Goal: Task Accomplishment & Management: Complete application form

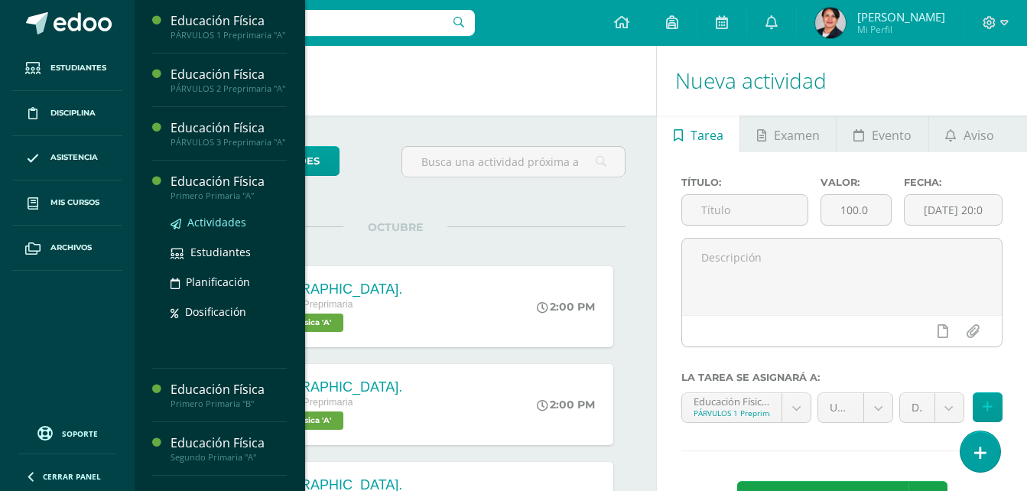
click at [214, 229] on span "Actividades" at bounding box center [216, 222] width 59 height 15
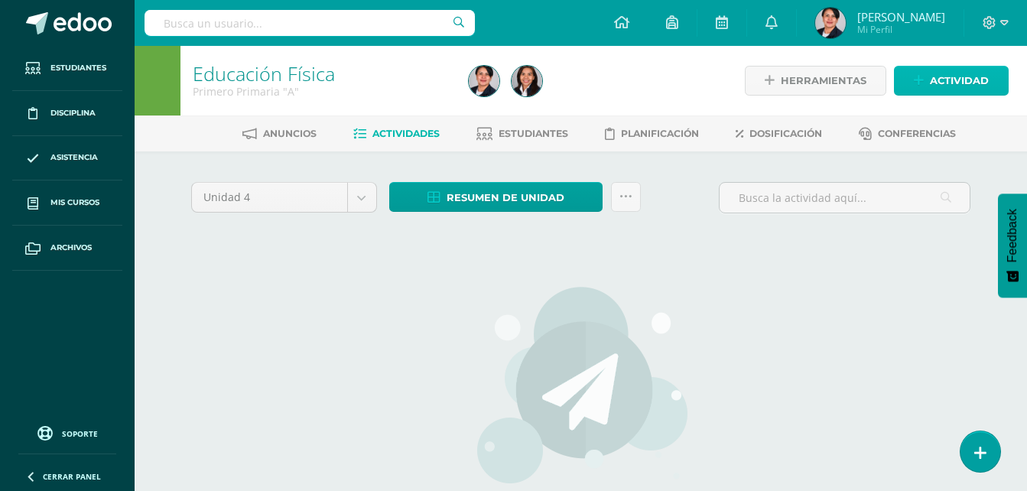
click at [922, 77] on icon at bounding box center [919, 80] width 10 height 13
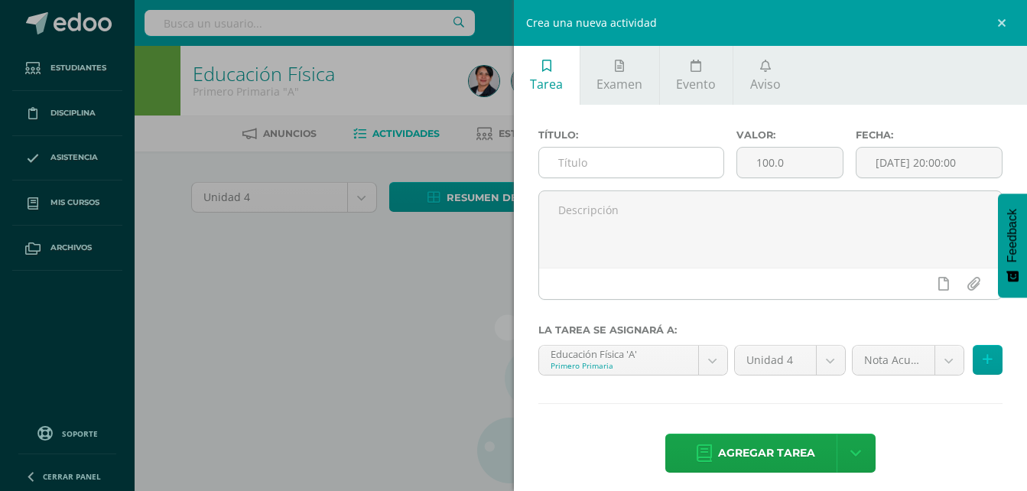
click at [601, 160] on input "text" at bounding box center [631, 163] width 185 height 30
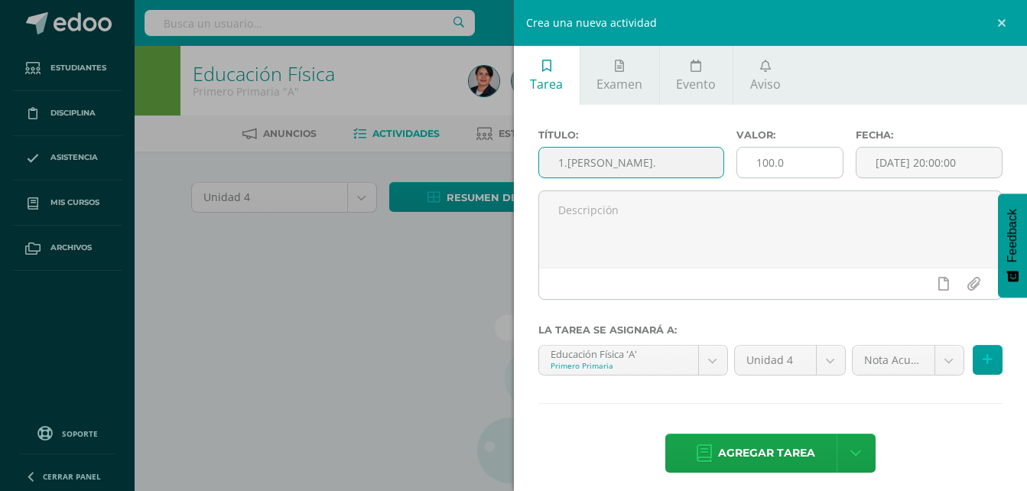
type input "1.[PERSON_NAME]."
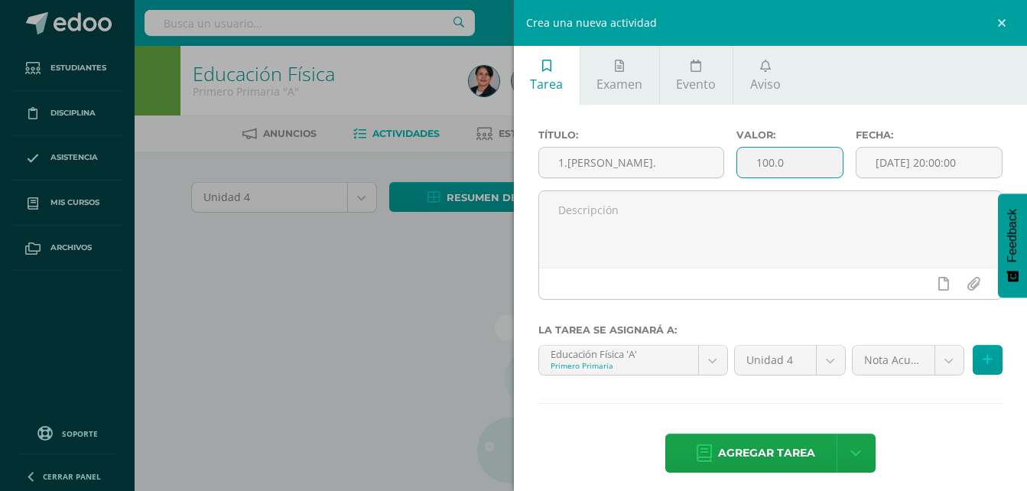
click at [768, 157] on input "100.0" at bounding box center [790, 163] width 106 height 30
type input "9.0"
click at [920, 167] on input "[DATE] 20:00:00" at bounding box center [928, 163] width 145 height 30
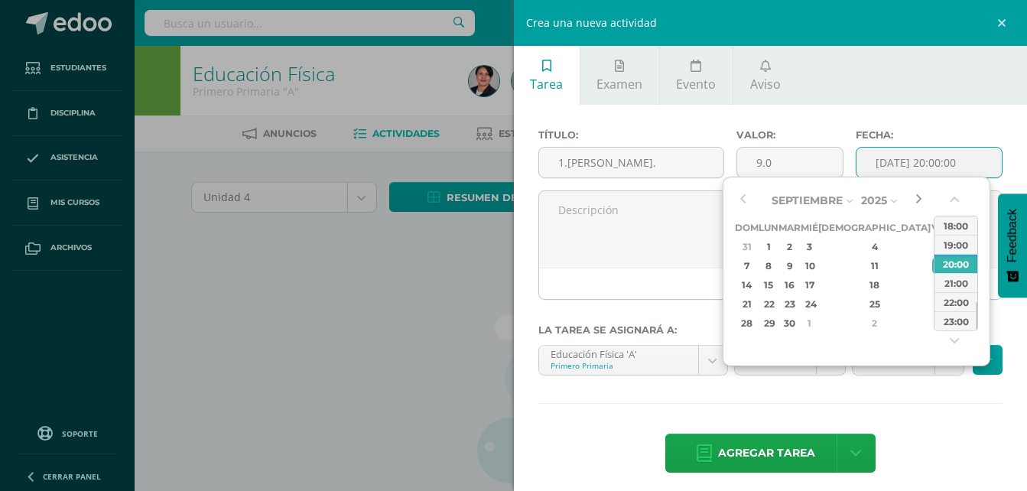
click at [920, 204] on button "button" at bounding box center [918, 200] width 15 height 23
click at [932, 264] on div "10" at bounding box center [939, 266] width 14 height 18
click at [959, 230] on div "14:00" at bounding box center [955, 225] width 43 height 19
type input "2025-10-10 14:00"
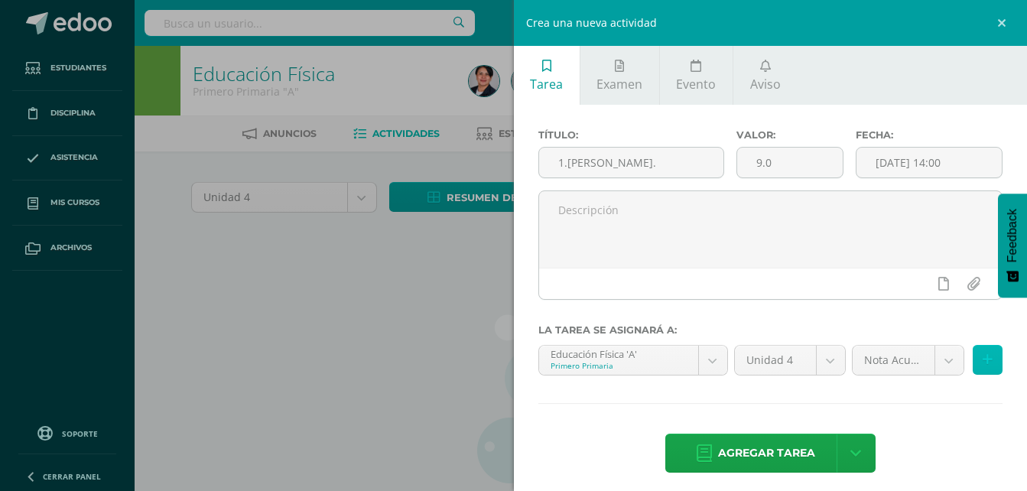
click at [982, 365] on icon at bounding box center [987, 359] width 10 height 13
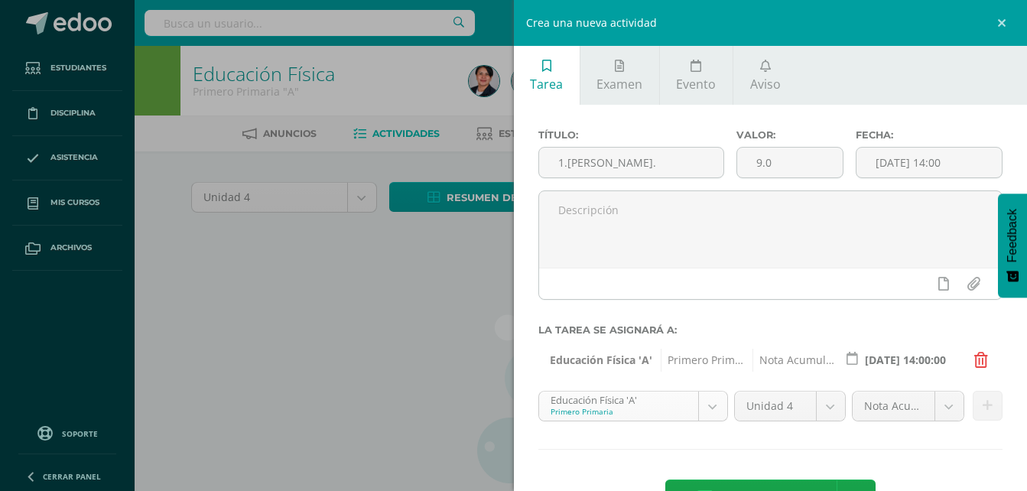
click at [706, 410] on body "Estudiantes Disciplina Asistencia Mis cursos Archivos Soporte Ayuda Reportar un…" at bounding box center [513, 328] width 1027 height 657
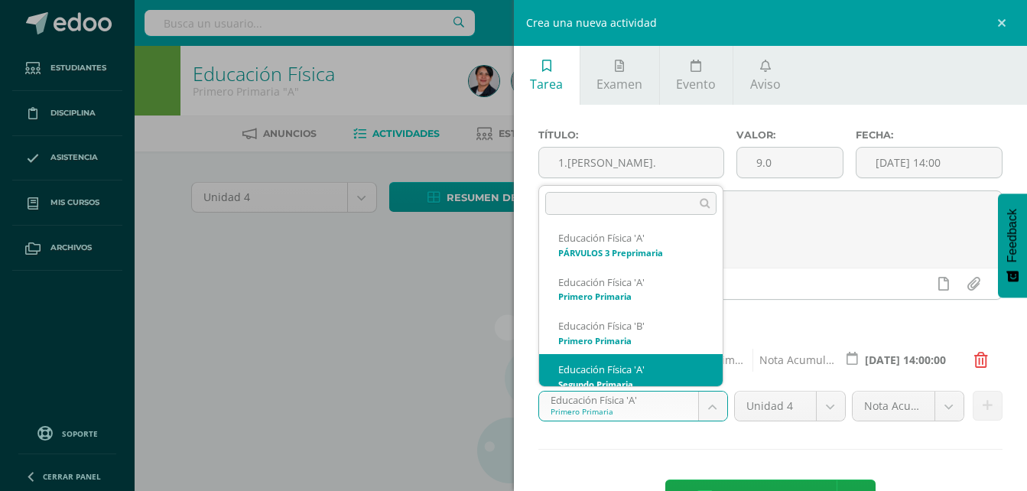
scroll to position [103, 0]
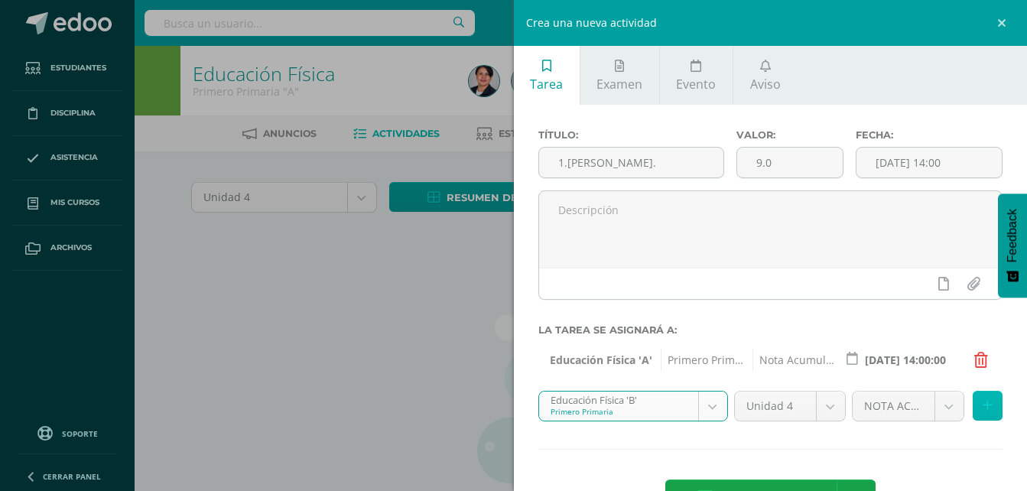
click at [982, 410] on icon at bounding box center [987, 405] width 10 height 13
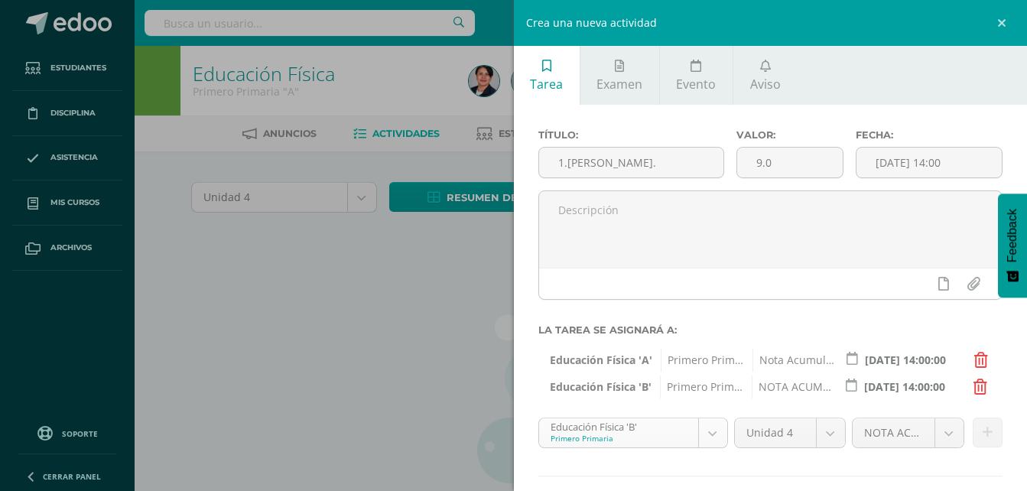
click at [702, 438] on body "Estudiantes Disciplina Asistencia Mis cursos Archivos Soporte Ayuda Reportar un…" at bounding box center [513, 328] width 1027 height 657
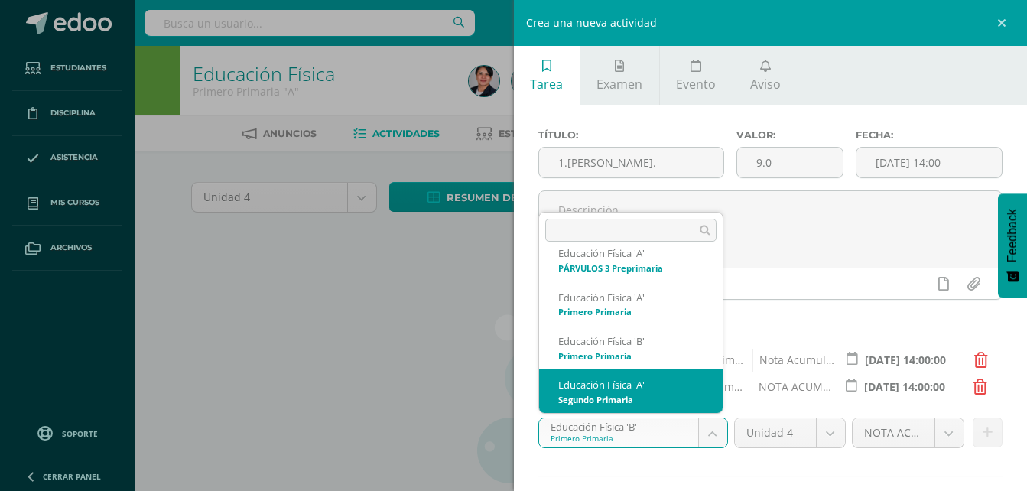
scroll to position [190, 0]
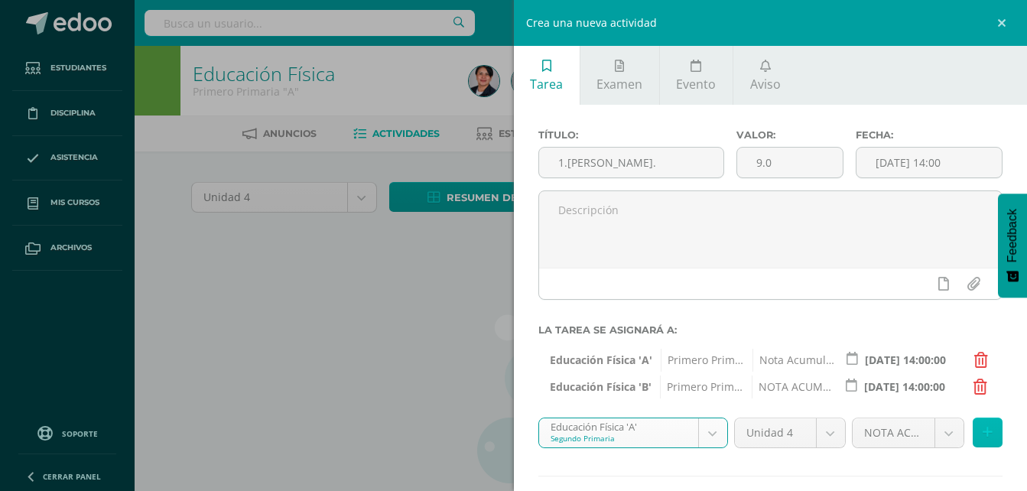
click at [982, 430] on icon at bounding box center [987, 432] width 10 height 13
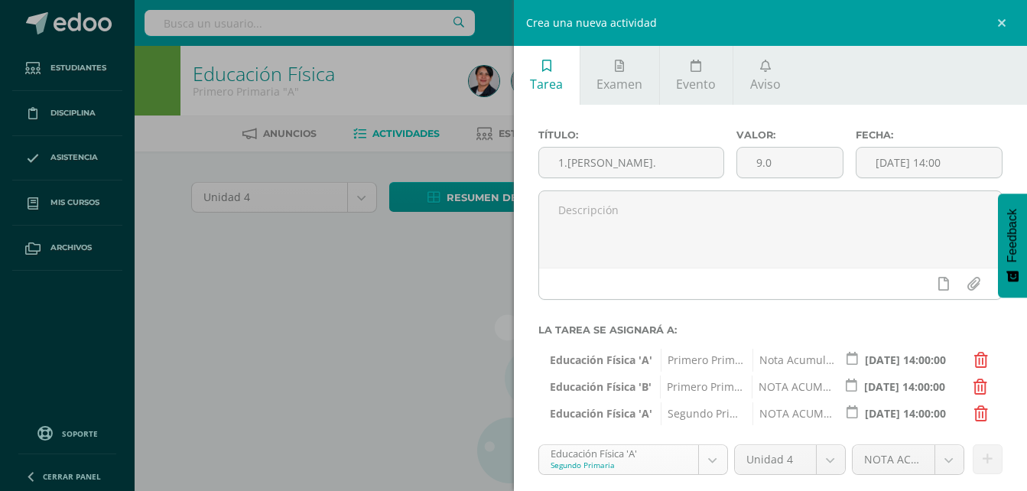
click at [709, 463] on body "Estudiantes Disciplina Asistencia Mis cursos Archivos Soporte Ayuda Reportar un…" at bounding box center [513, 328] width 1027 height 657
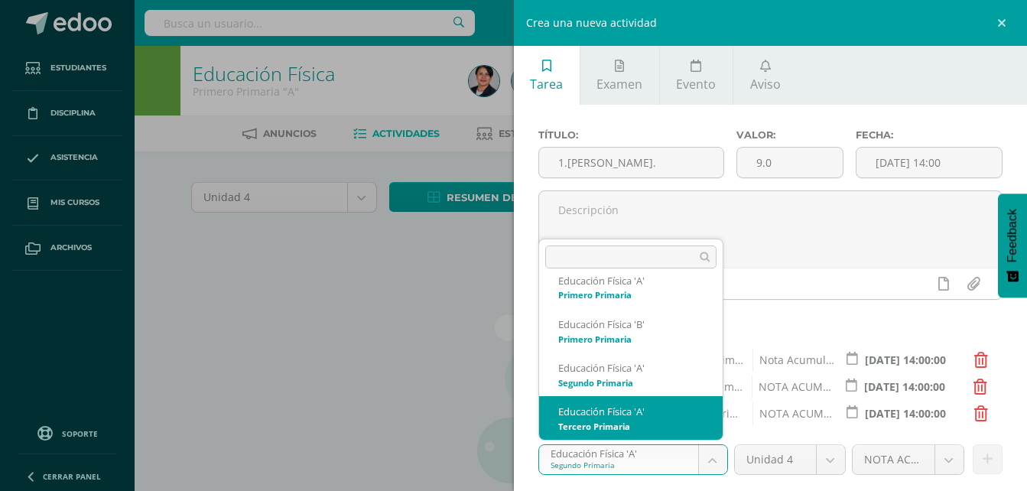
scroll to position [223, 0]
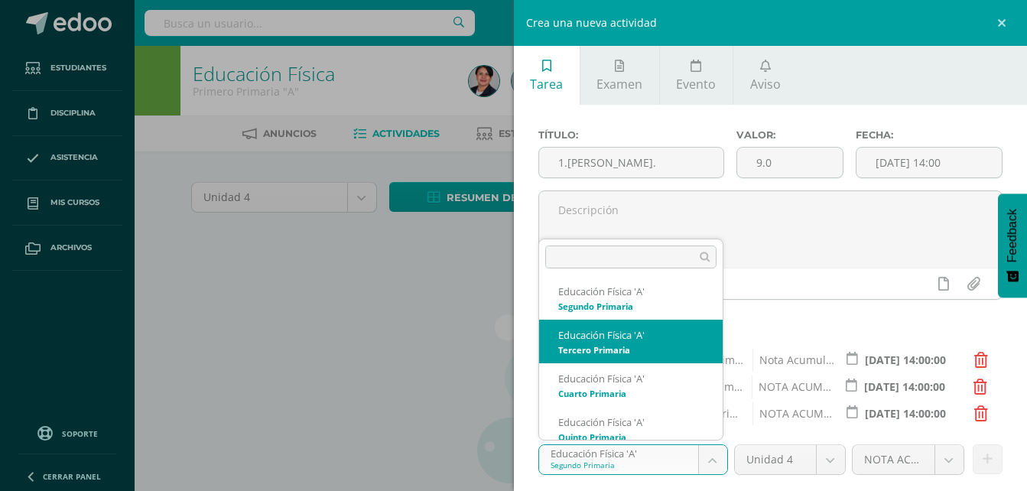
select select "94573"
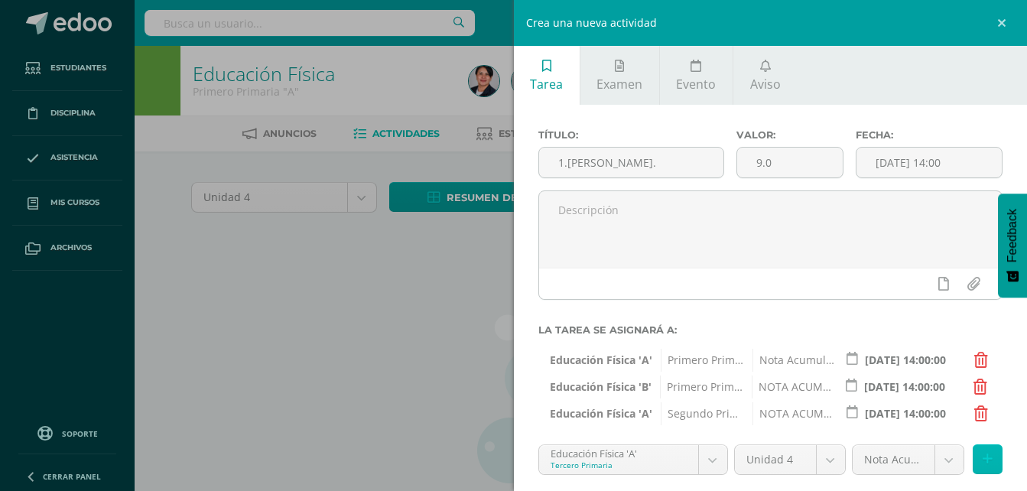
click at [985, 464] on button at bounding box center [987, 459] width 30 height 30
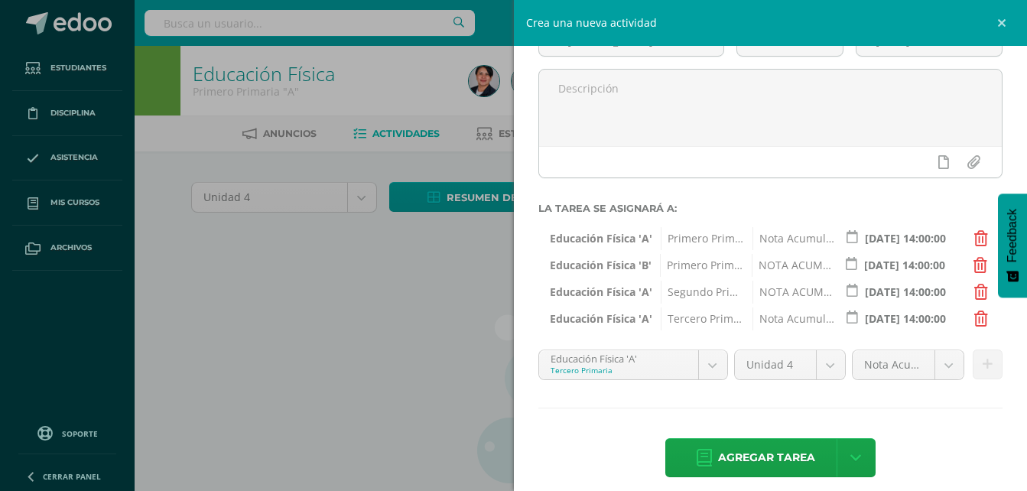
scroll to position [135, 0]
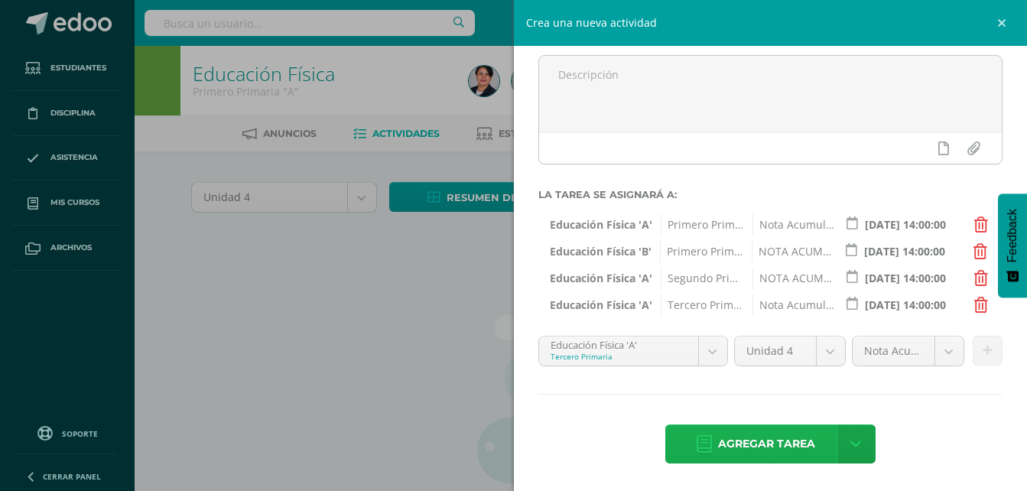
click at [748, 441] on span "Agregar tarea" at bounding box center [766, 443] width 97 height 37
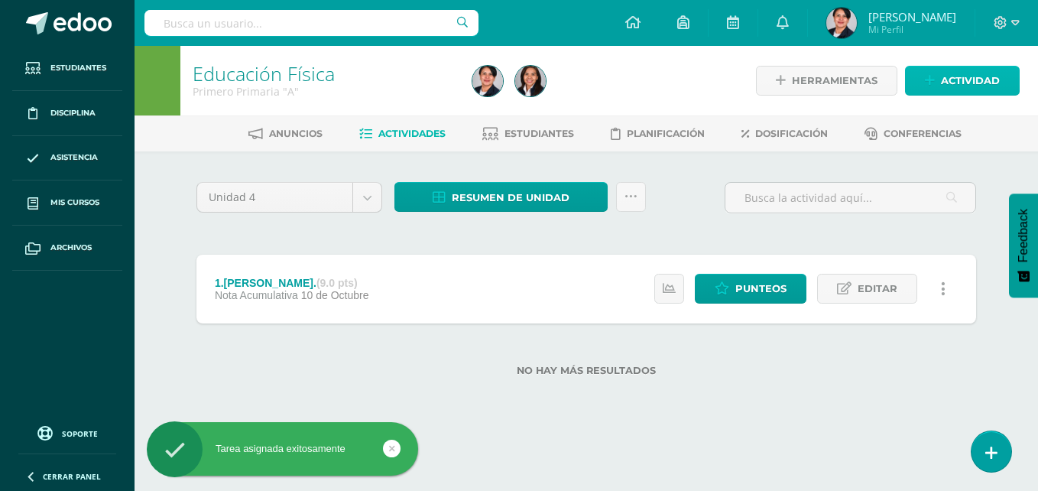
click at [954, 80] on span "Actividad" at bounding box center [970, 81] width 59 height 28
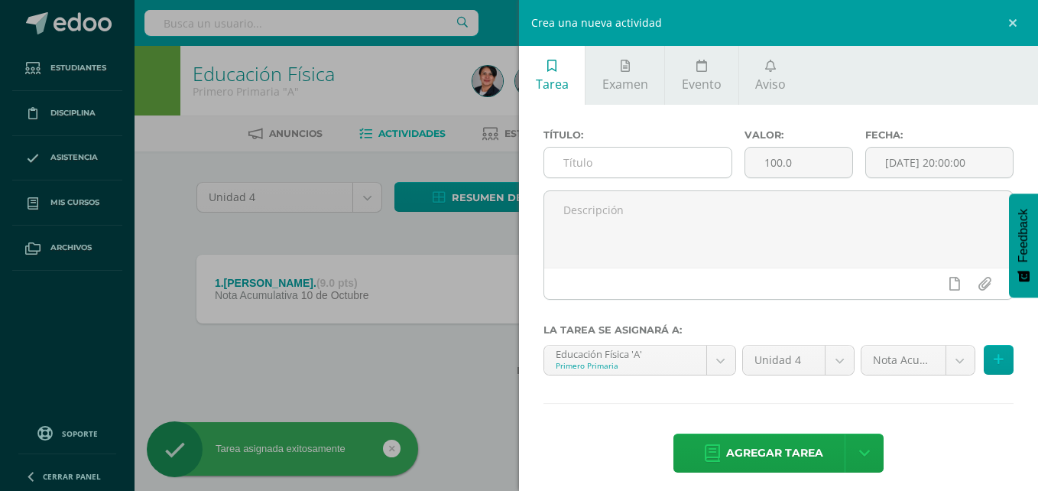
click at [694, 165] on input "text" at bounding box center [637, 163] width 187 height 30
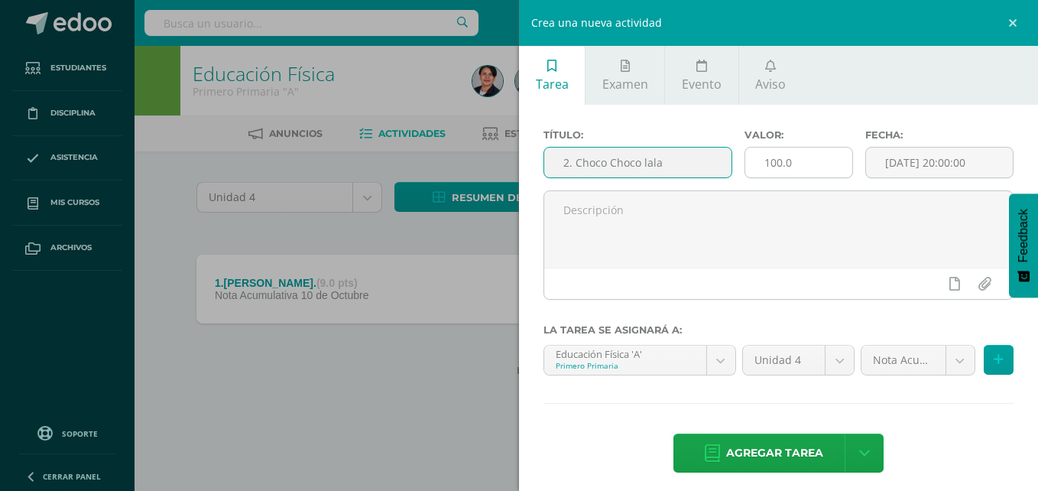
type input "2. Choco Choco lala"
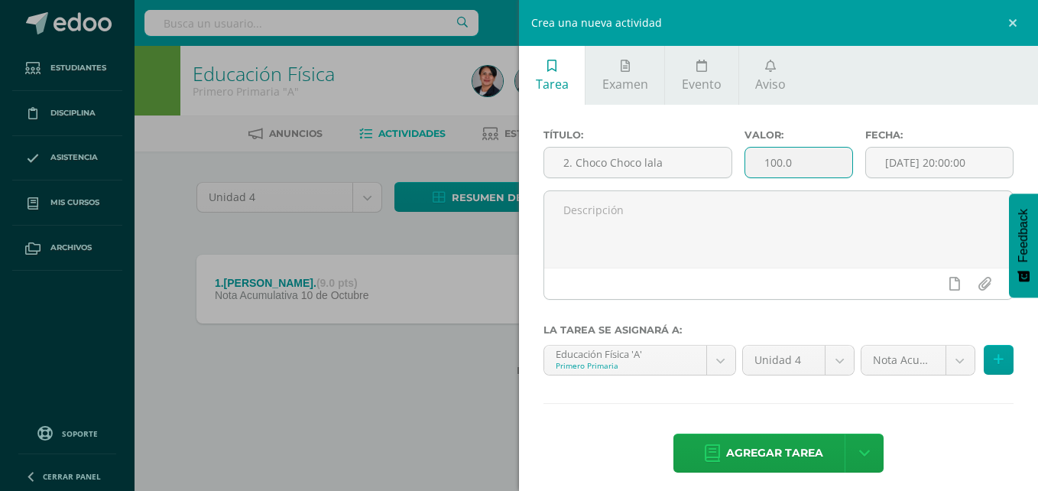
click at [775, 160] on input "100.0" at bounding box center [798, 163] width 107 height 30
type input "9.0"
click at [885, 165] on input "[DATE] 20:00:00" at bounding box center [939, 163] width 147 height 30
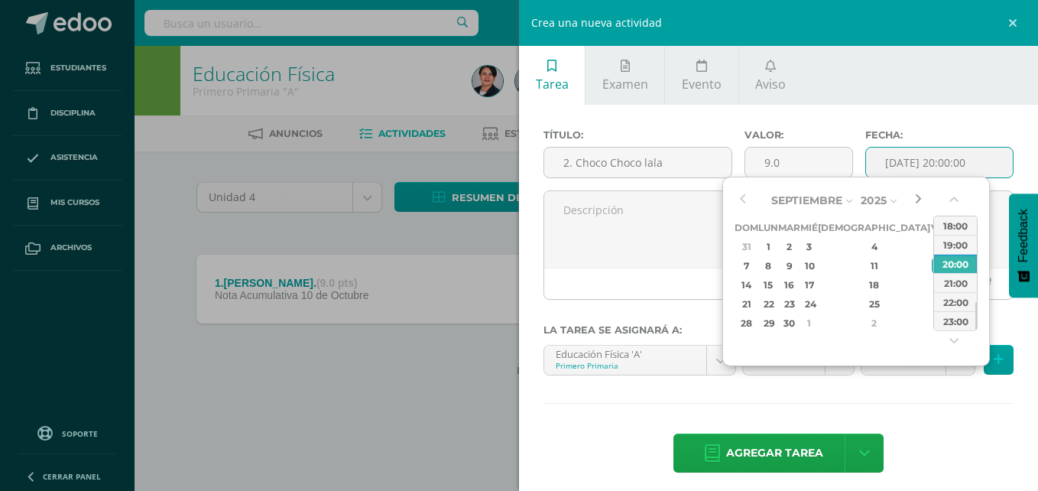
click at [916, 198] on button "button" at bounding box center [918, 200] width 15 height 23
click at [932, 268] on div "10" at bounding box center [939, 266] width 14 height 18
click at [951, 259] on div "14:00" at bounding box center [955, 255] width 43 height 19
type input "2025-10-10 14:00"
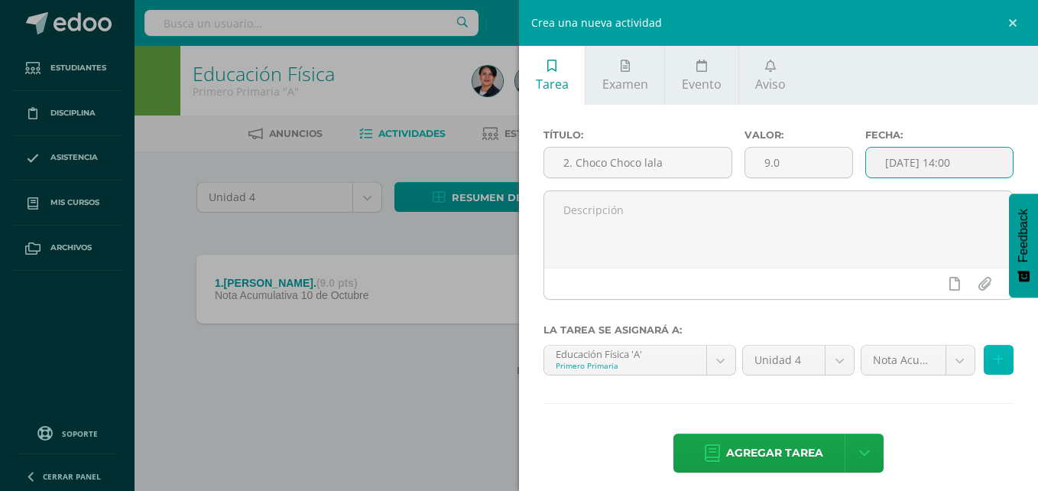
click at [994, 362] on icon at bounding box center [999, 359] width 10 height 13
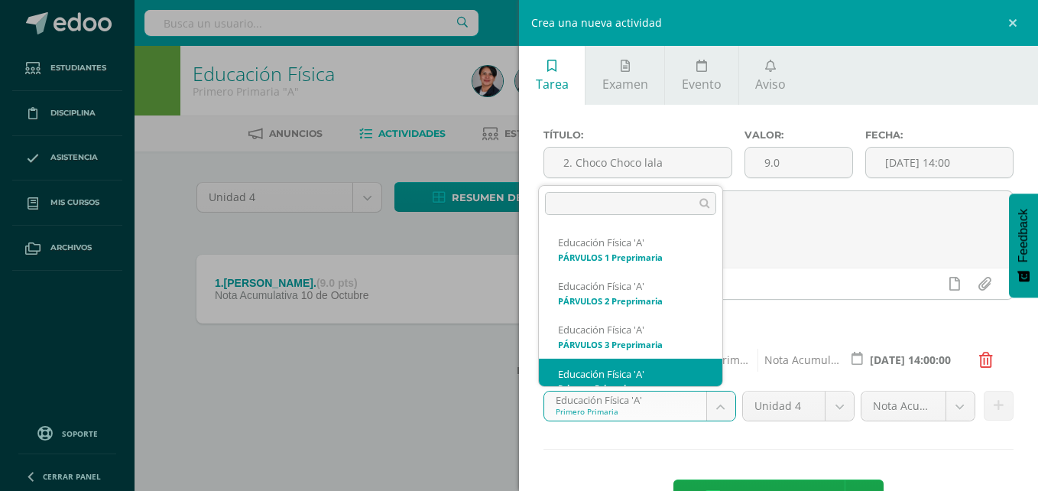
click at [710, 404] on body "Tarea asignada exitosamente Estudiantes Disciplina Asistencia Mis cursos Archiv…" at bounding box center [519, 212] width 1038 height 425
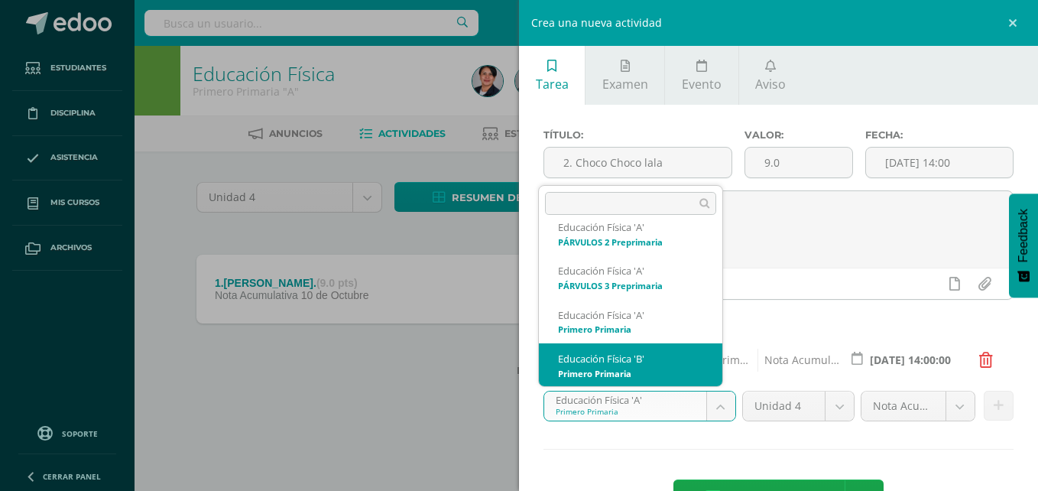
scroll to position [147, 0]
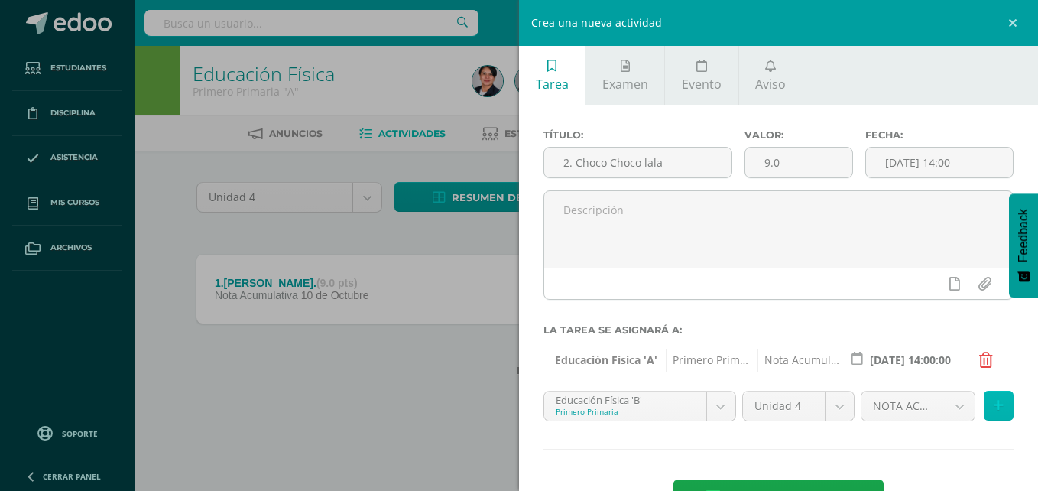
click at [991, 414] on button at bounding box center [999, 406] width 30 height 30
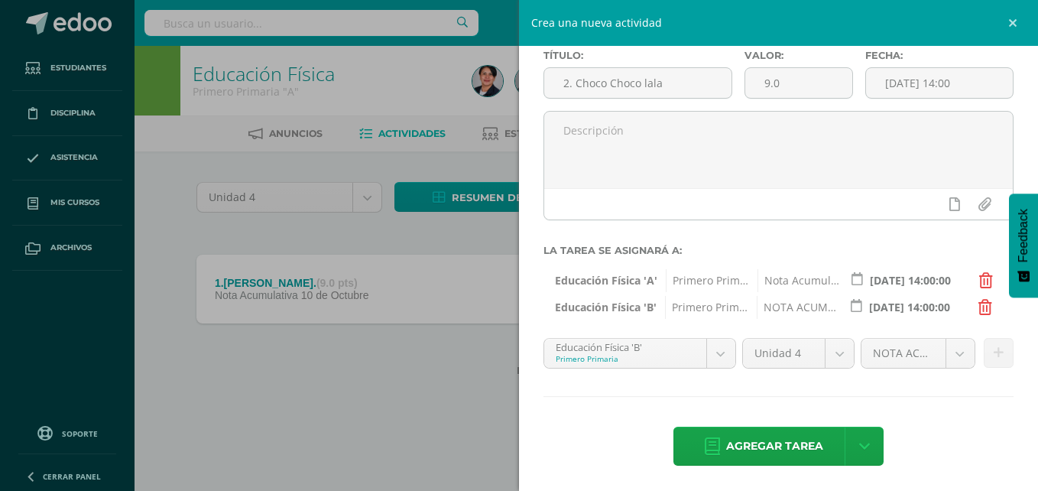
scroll to position [82, 0]
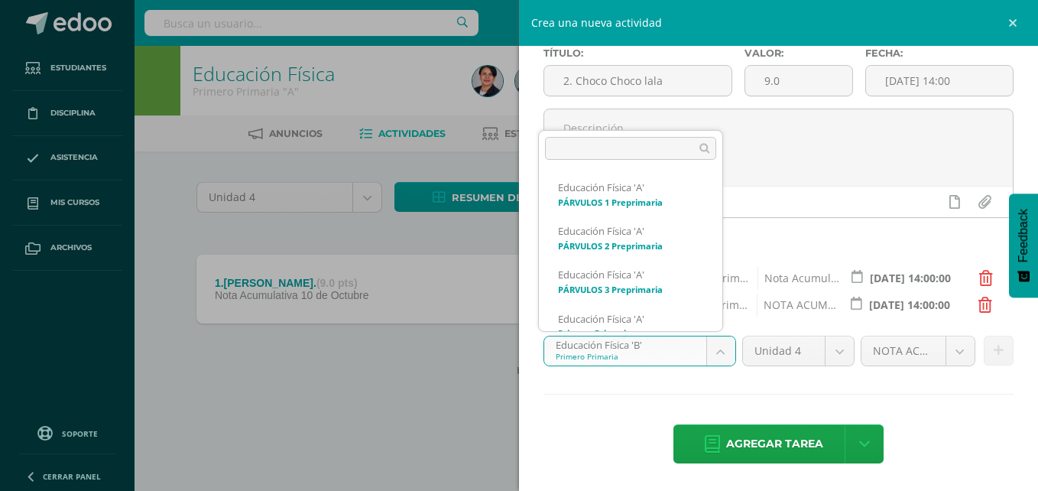
click at [717, 346] on body "Tarea asignada exitosamente Estudiantes Disciplina Asistencia Mis cursos Archiv…" at bounding box center [519, 212] width 1038 height 425
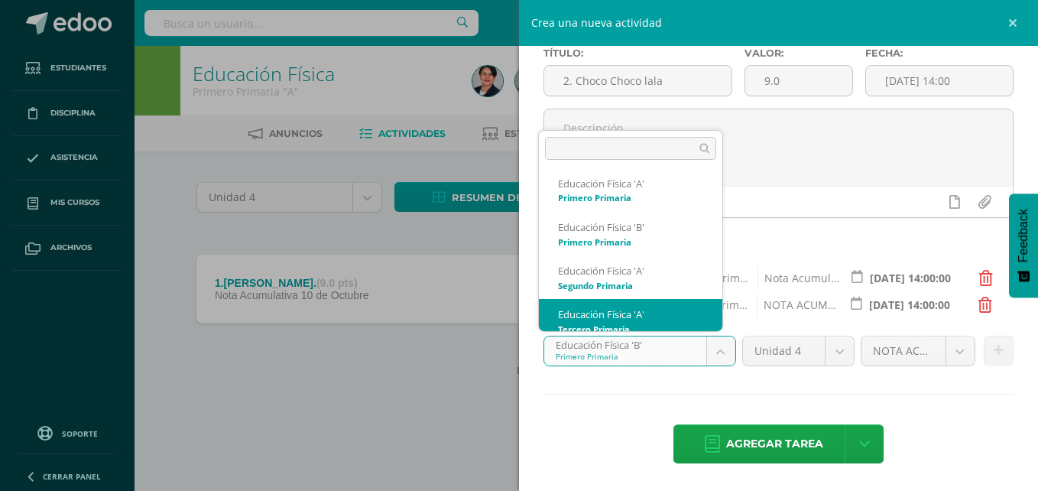
scroll to position [147, 0]
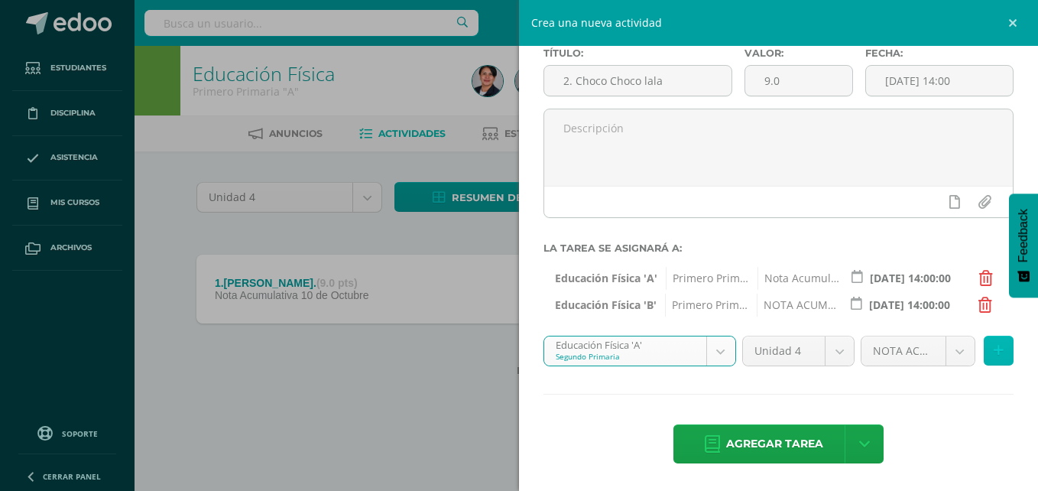
click at [990, 358] on button at bounding box center [999, 351] width 30 height 30
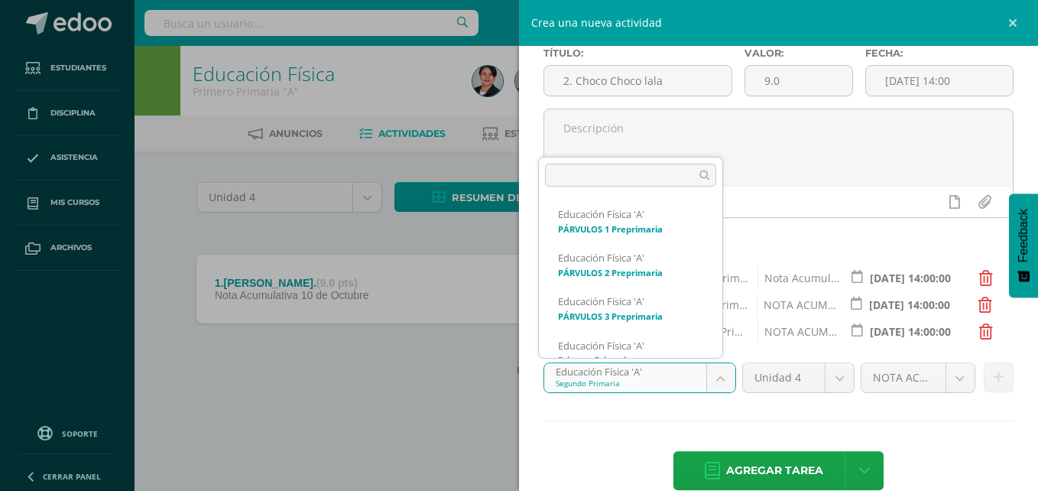
click at [718, 381] on body "Tarea asignada exitosamente Estudiantes Disciplina Asistencia Mis cursos Archiv…" at bounding box center [519, 212] width 1038 height 425
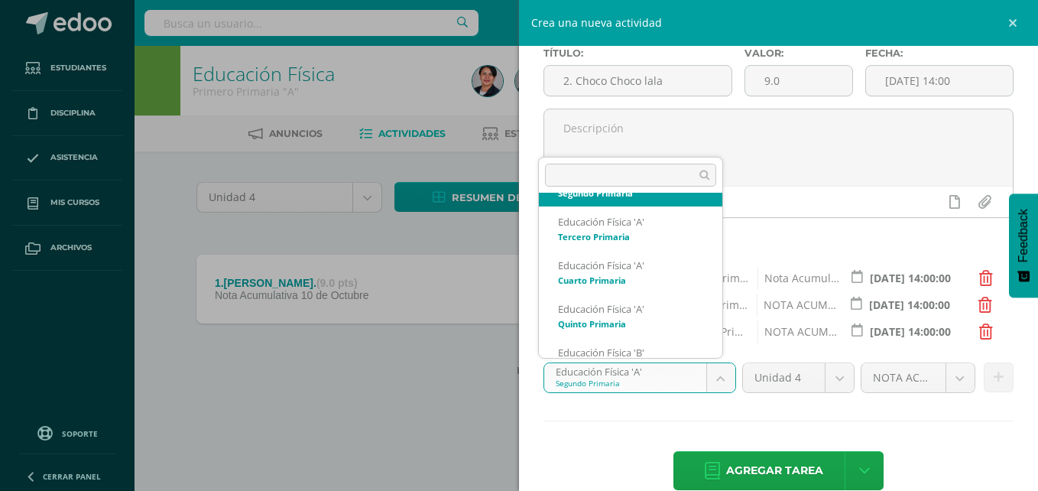
scroll to position [256, 0]
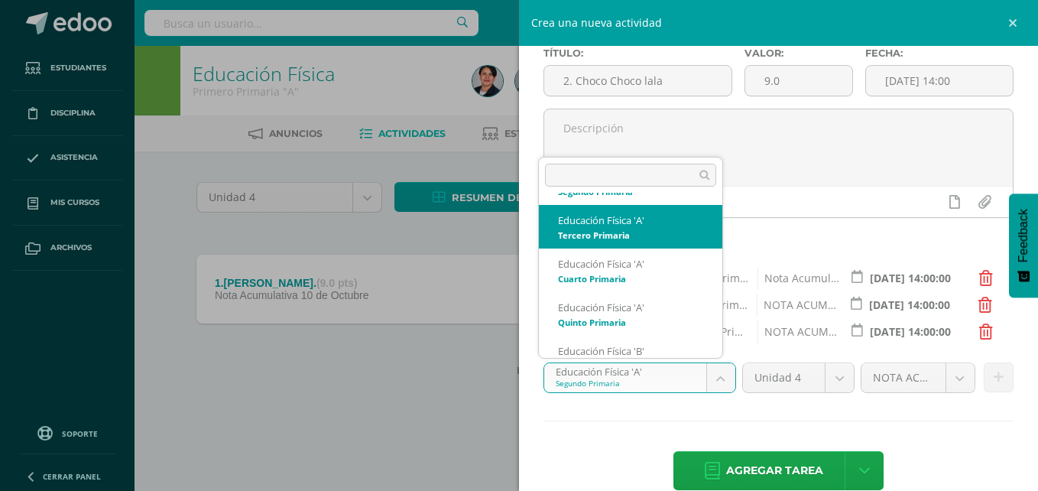
select select "94573"
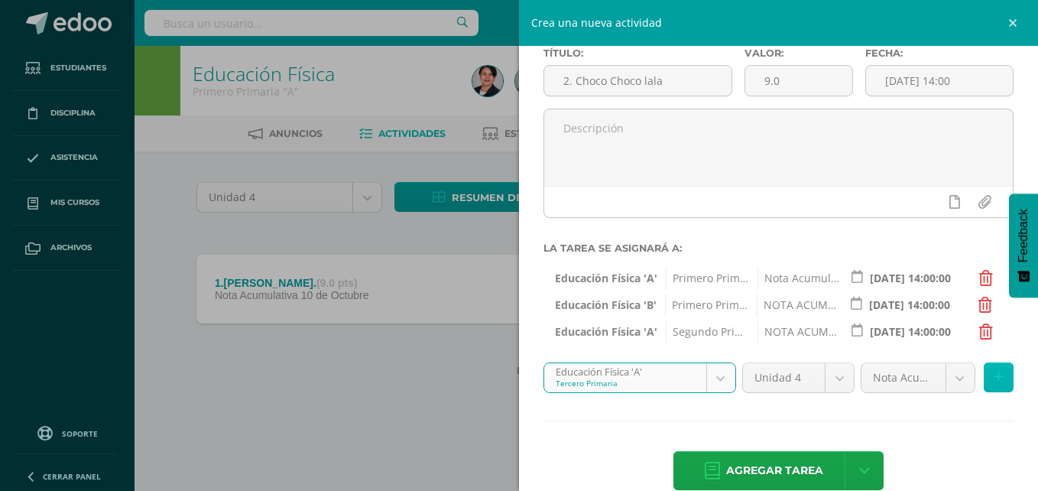
click at [994, 378] on icon at bounding box center [999, 377] width 10 height 13
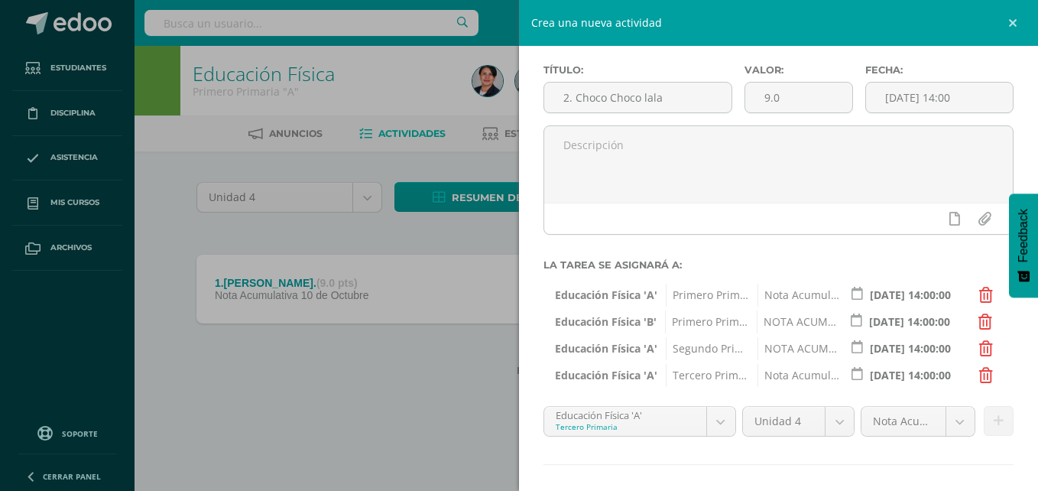
scroll to position [135, 0]
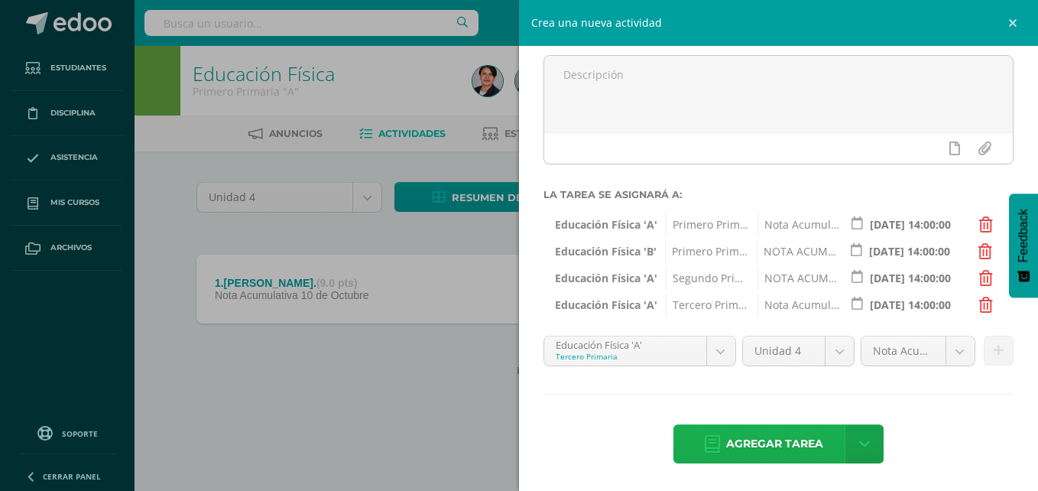
click at [771, 451] on span "Agregar tarea" at bounding box center [774, 443] width 97 height 37
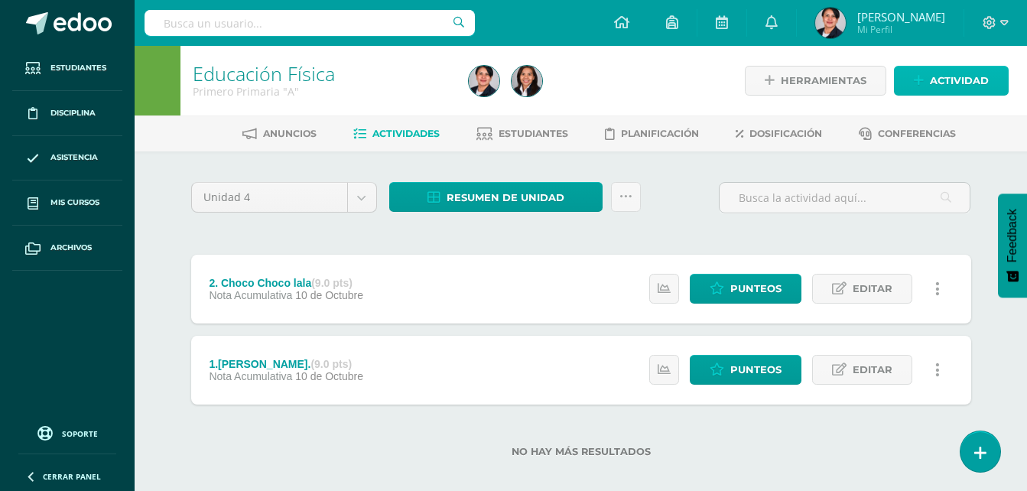
click at [925, 76] on link "Actividad" at bounding box center [951, 81] width 115 height 30
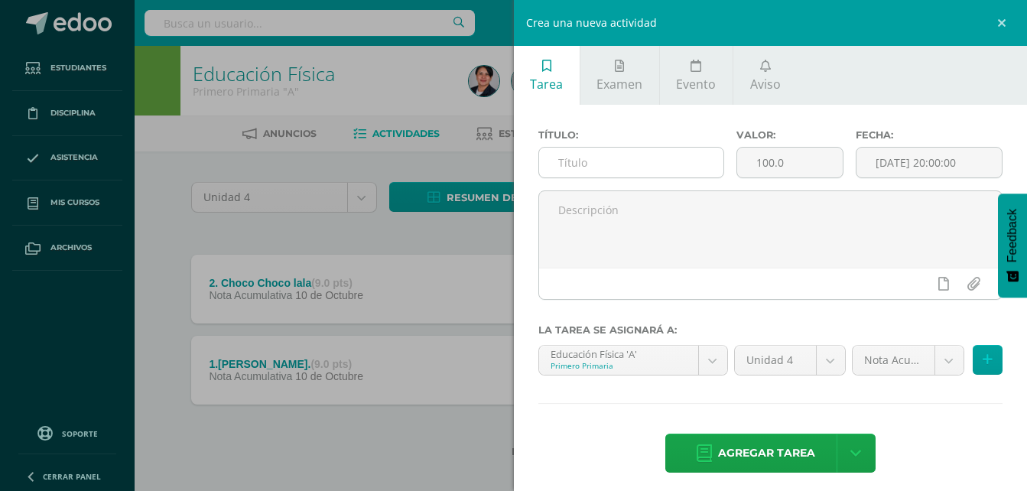
click at [648, 167] on input "text" at bounding box center [631, 163] width 185 height 30
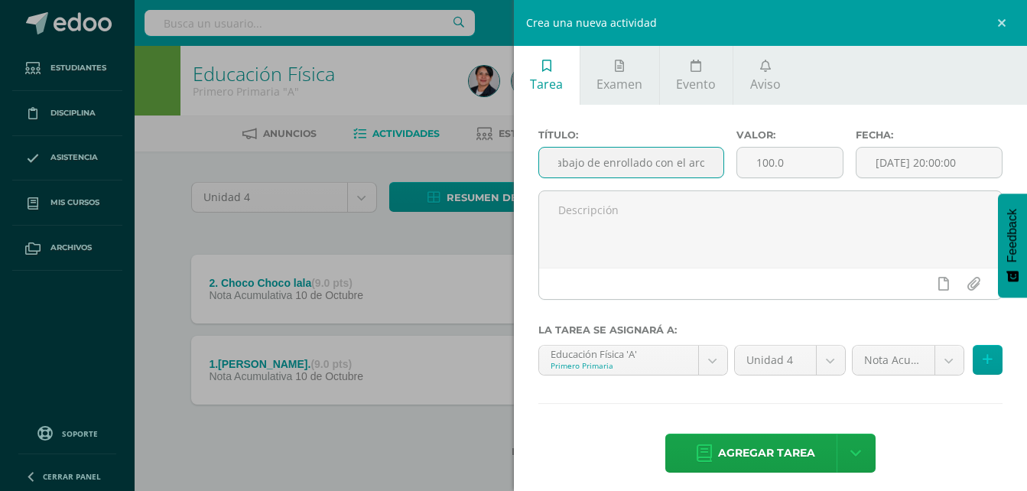
scroll to position [0, 28]
type input "3. Trabajo de enrollado con el aro."
click at [768, 165] on input "100.0" at bounding box center [790, 163] width 106 height 30
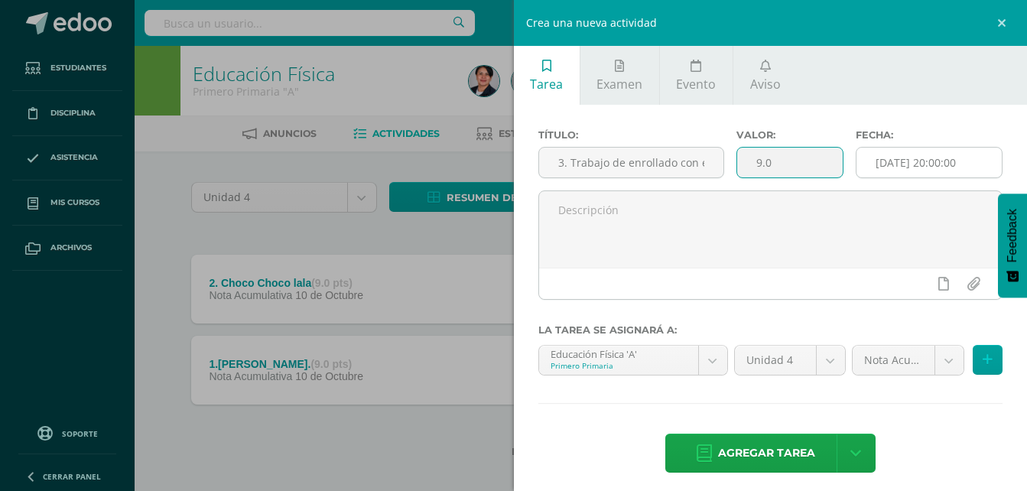
type input "9.0"
click input "[DATE] 20:00:00"
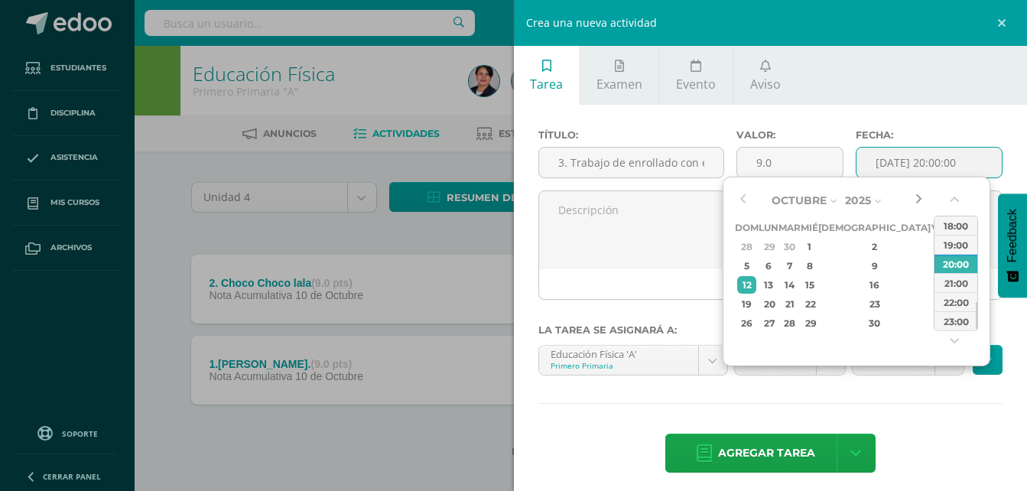
click button "button"
click div "10"
click div "14:00"
type input "2025-10-10 14:00"
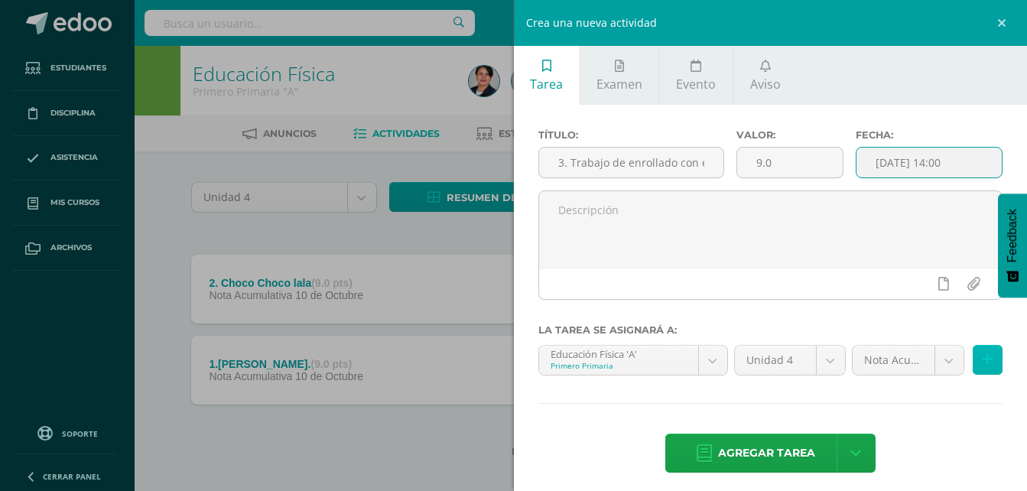
click icon
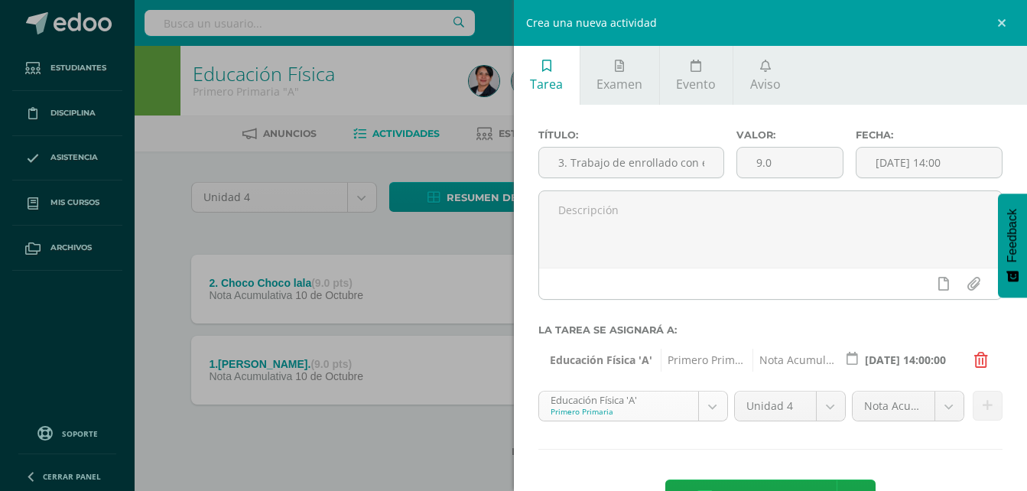
scroll to position [15, 0]
click body "Tarea asignada exitosamente Estudiantes Disciplina Asistencia Mis cursos Archiv…"
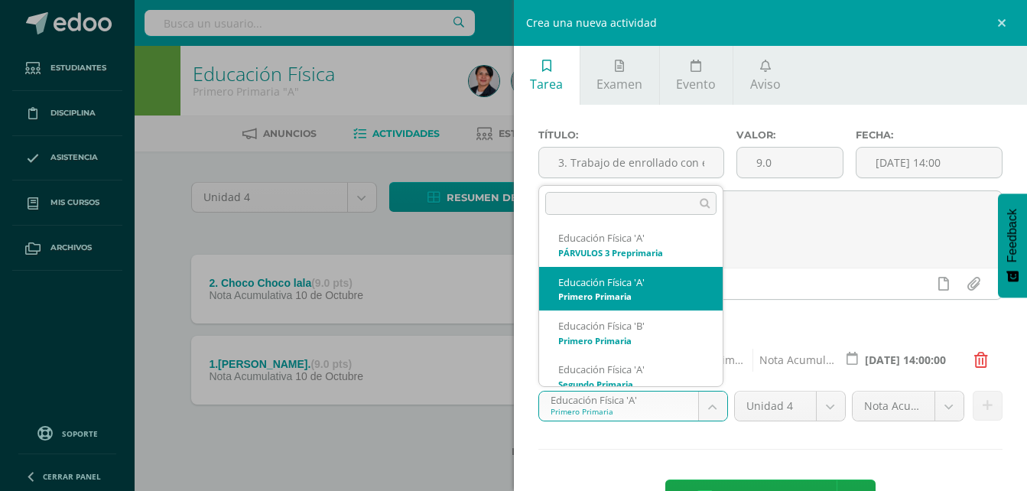
scroll to position [103, 0]
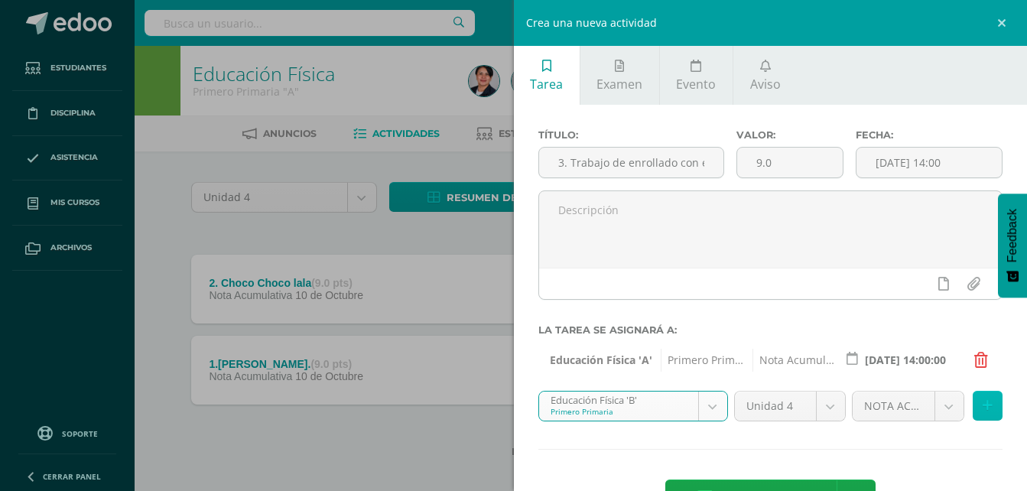
click button
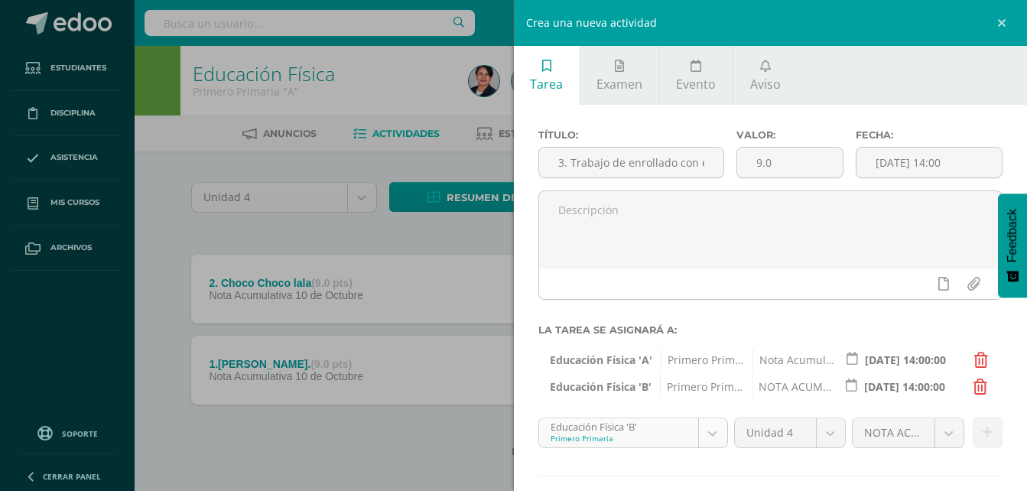
scroll to position [59, 0]
click body "Tarea asignada exitosamente Estudiantes Disciplina Asistencia Mis cursos Archiv…"
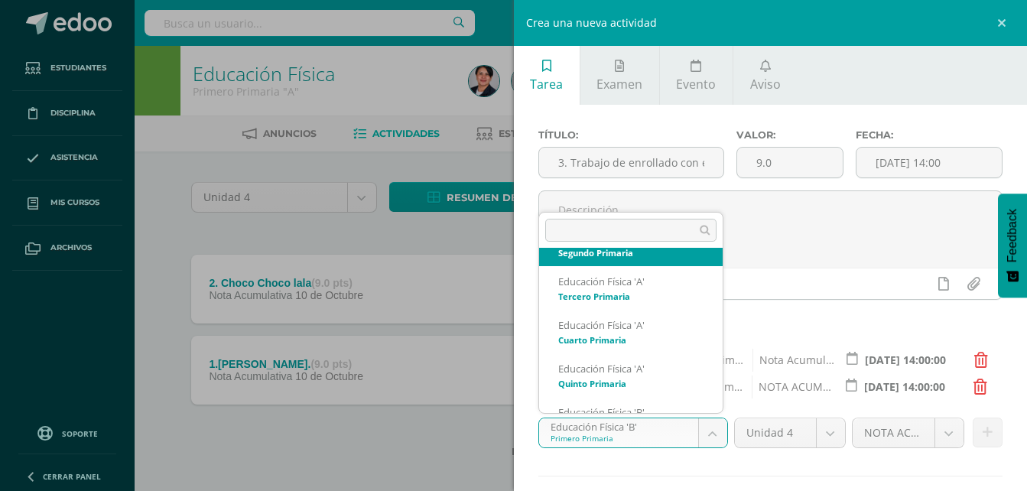
scroll to position [225, 0]
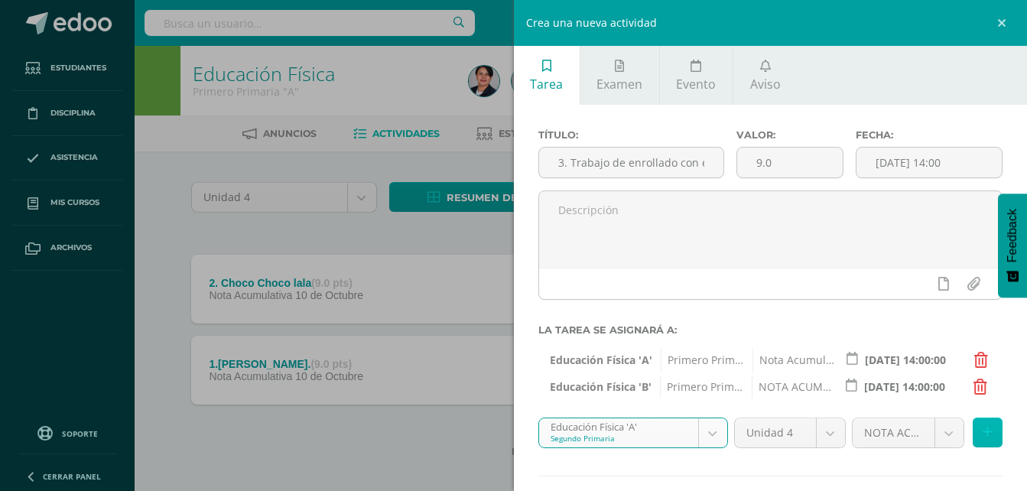
click icon
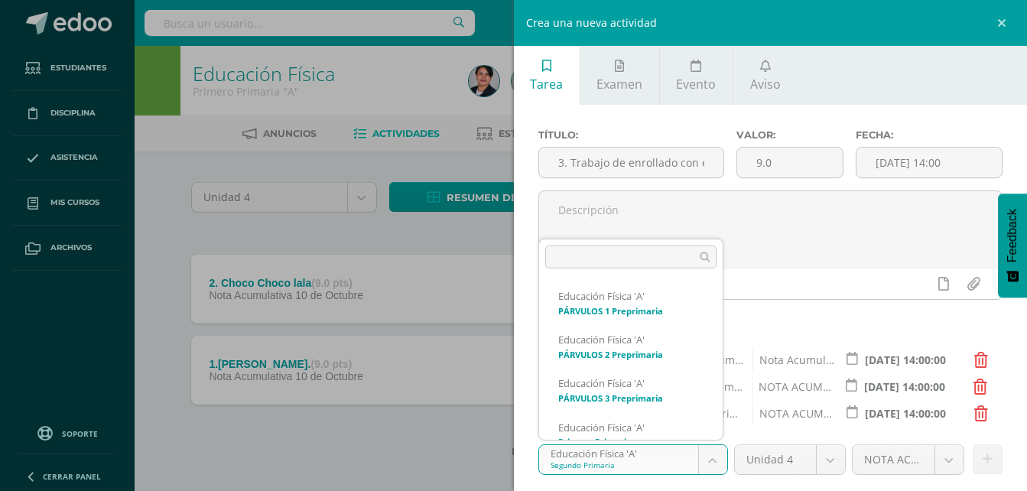
click body "Tarea asignada exitosamente Estudiantes Disciplina Asistencia Mis cursos Archiv…"
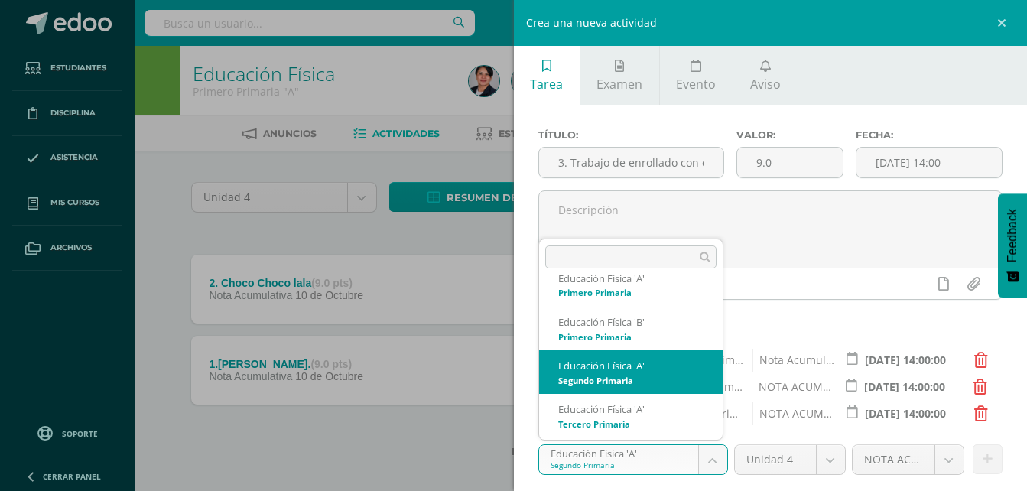
scroll to position [153, 0]
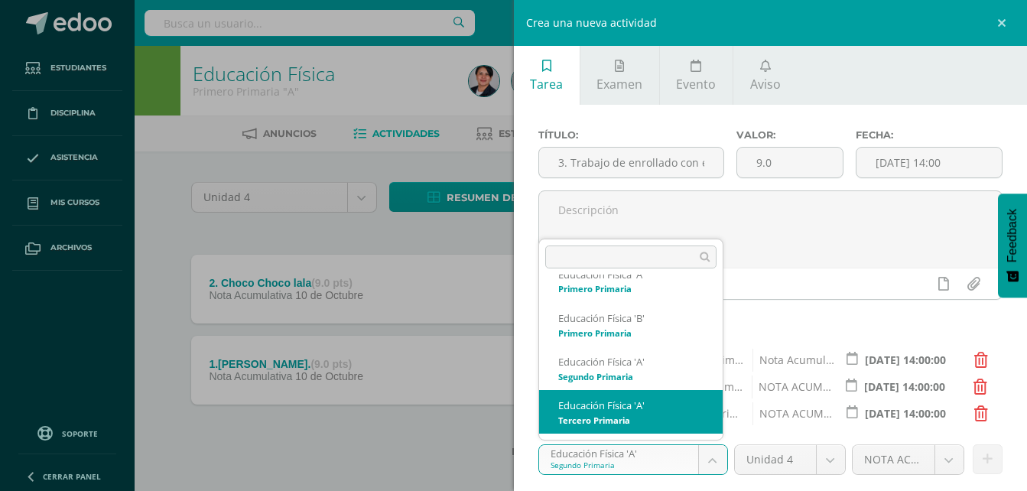
select select "94573"
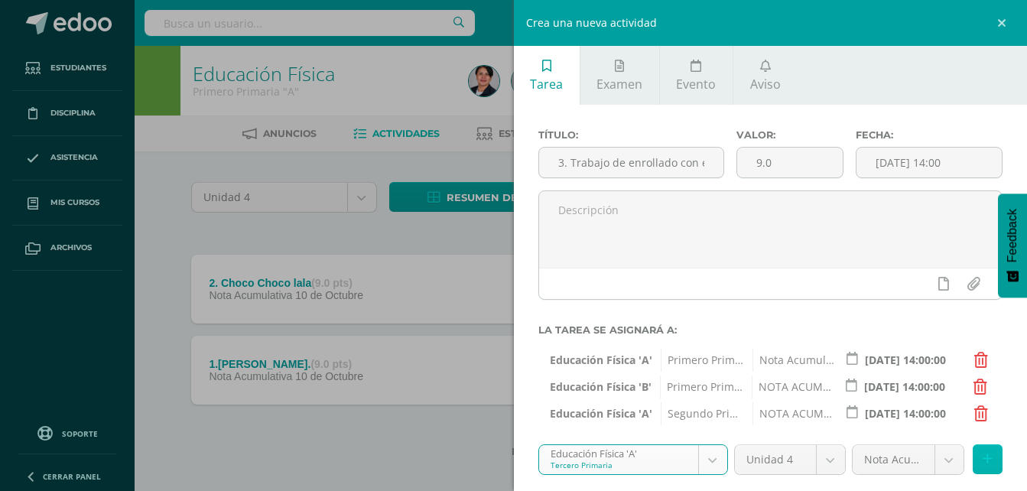
click icon
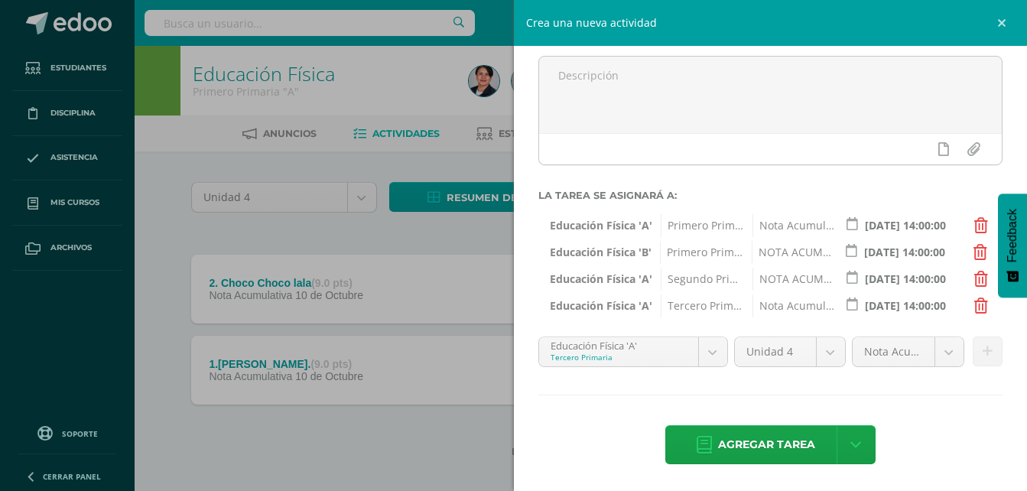
scroll to position [135, 0]
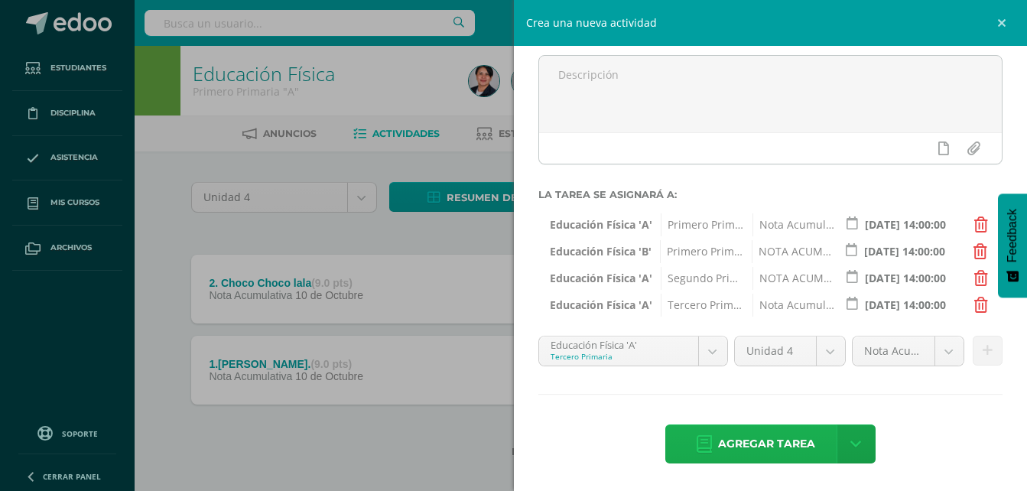
click span "Agregar tarea"
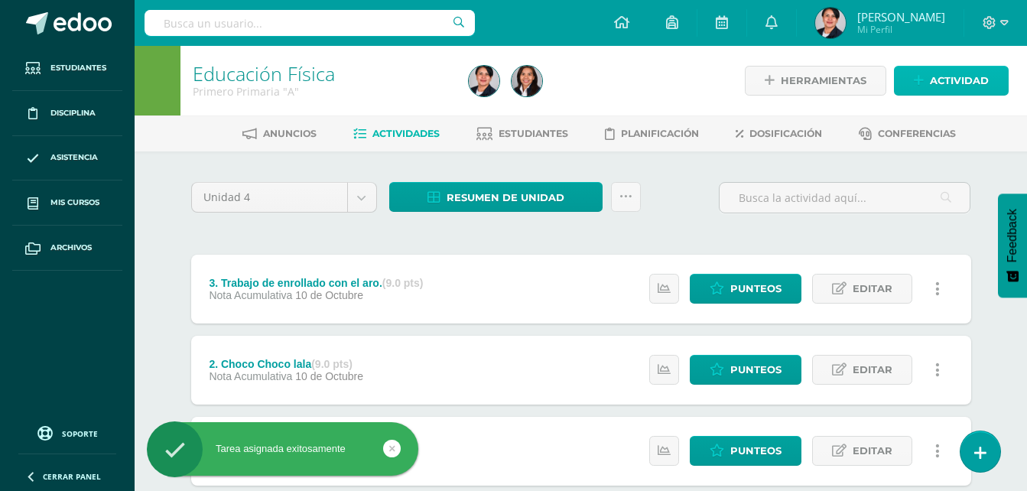
click at [976, 80] on span "Actividad" at bounding box center [959, 81] width 59 height 28
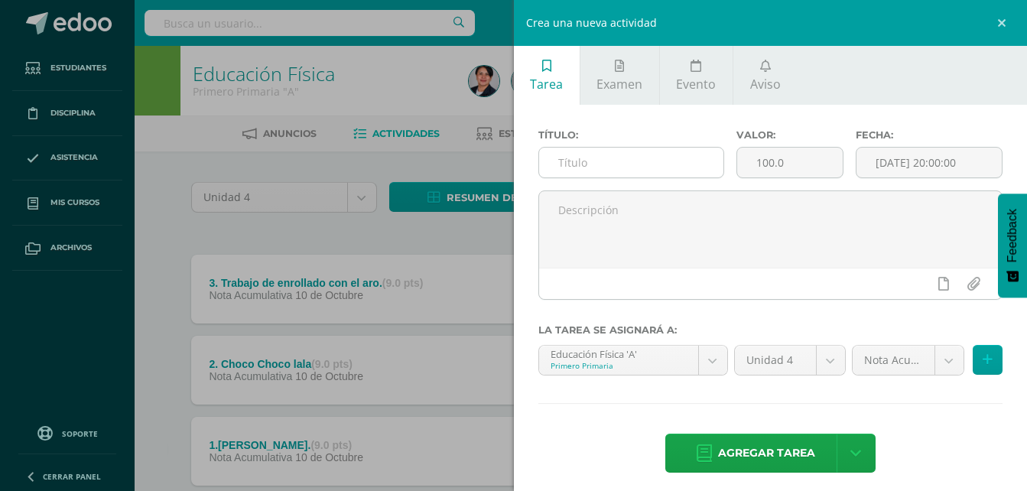
click at [680, 170] on input "text" at bounding box center [631, 163] width 185 height 30
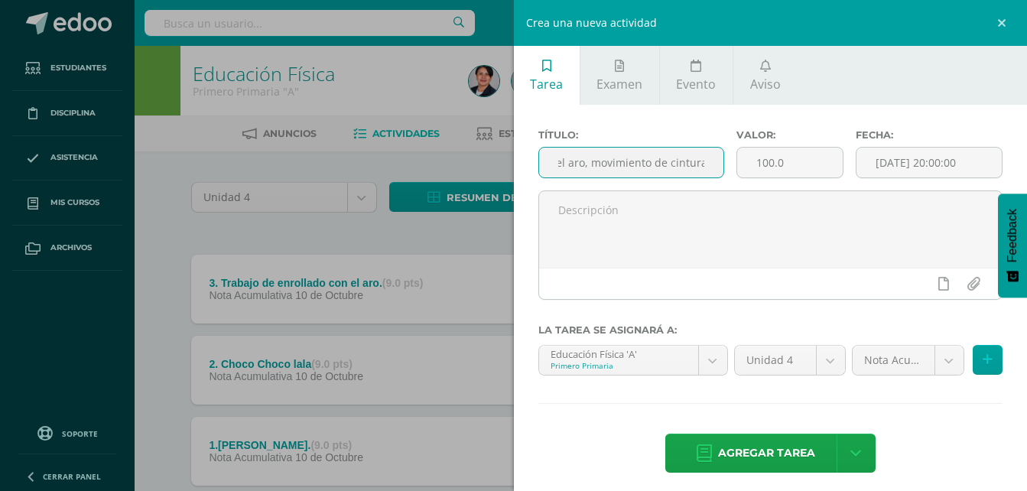
scroll to position [0, 81]
type input "4. Trabajo con el aro, movimiento de cintura."
click at [767, 164] on input "100.0" at bounding box center [790, 163] width 106 height 30
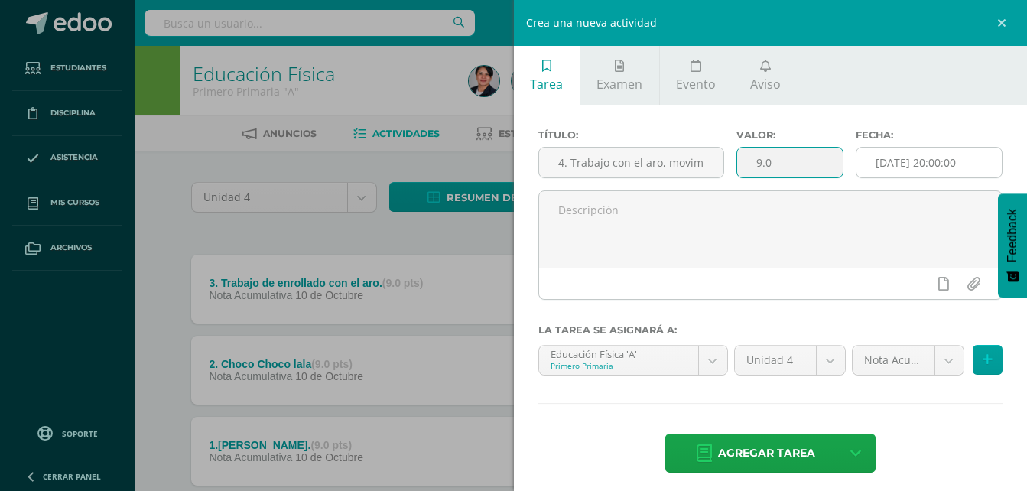
type input "9.0"
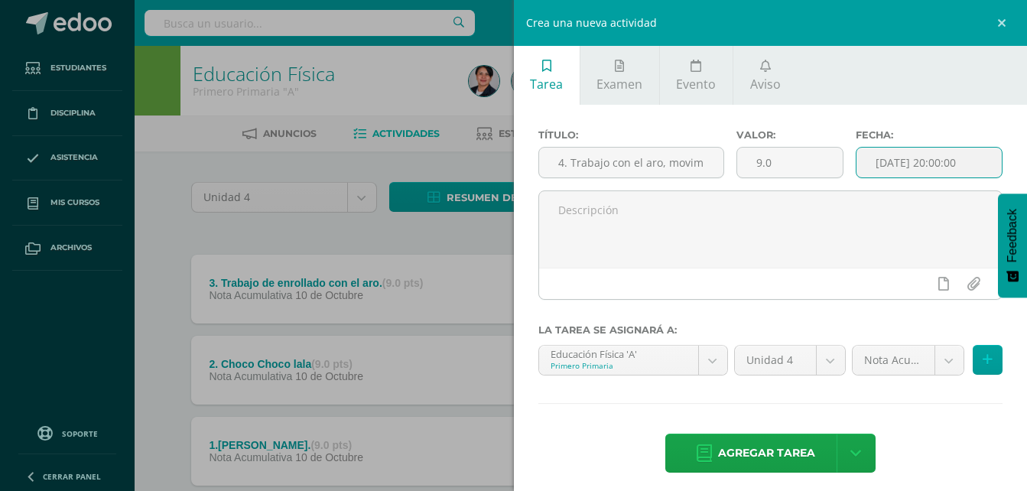
click at [913, 164] on input "[DATE] 20:00:00" at bounding box center [928, 163] width 145 height 30
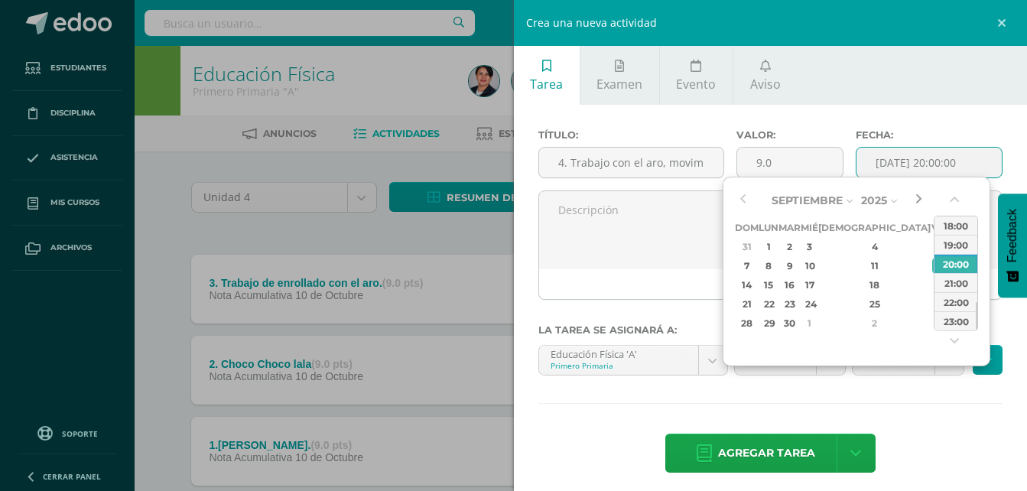
click at [917, 200] on button "button" at bounding box center [918, 200] width 15 height 23
click at [932, 264] on div "10" at bounding box center [939, 266] width 14 height 18
click at [951, 242] on div "14:00" at bounding box center [955, 240] width 43 height 19
type input "[DATE] 14:00"
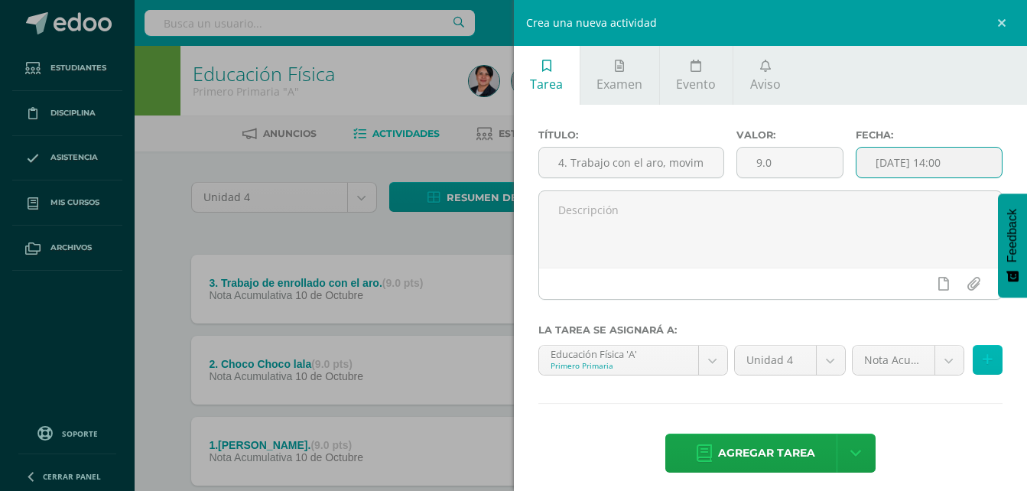
click at [985, 365] on button at bounding box center [987, 360] width 30 height 30
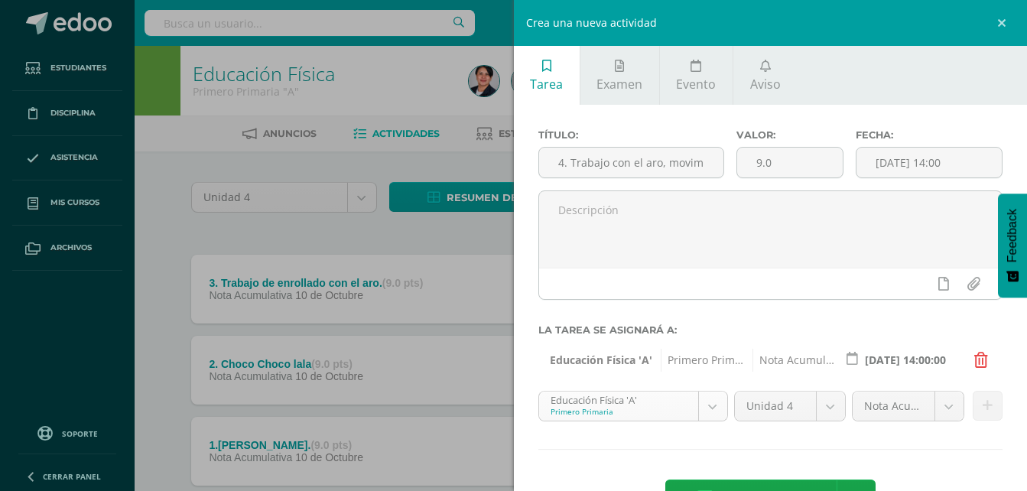
click at [706, 411] on body "Tarea asignada exitosamente Estudiantes Disciplina Asistencia Mis cursos Archiv…" at bounding box center [513, 293] width 1027 height 587
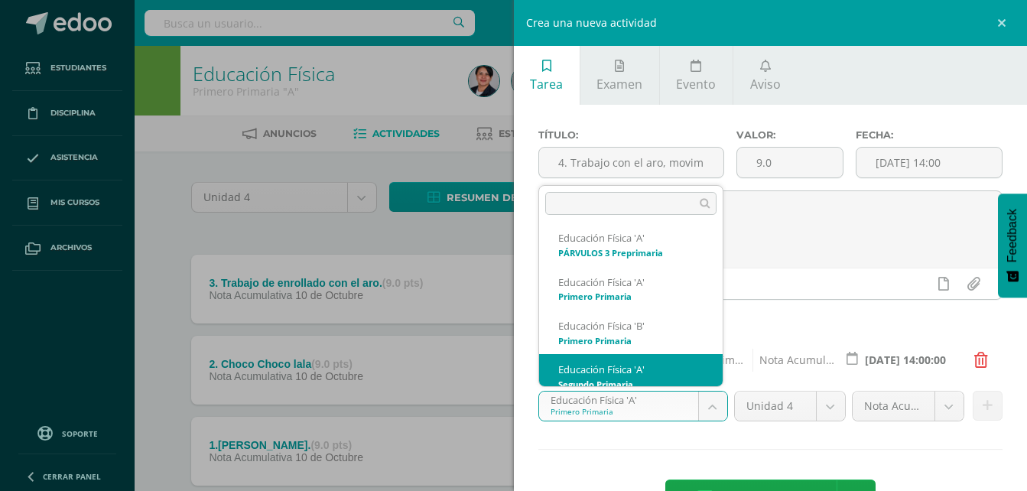
scroll to position [103, 0]
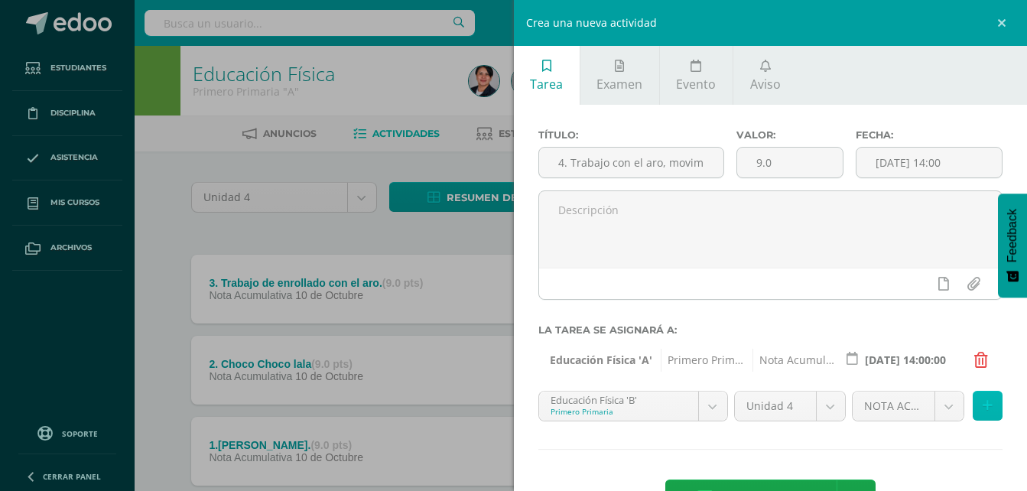
click at [982, 408] on button at bounding box center [987, 406] width 30 height 30
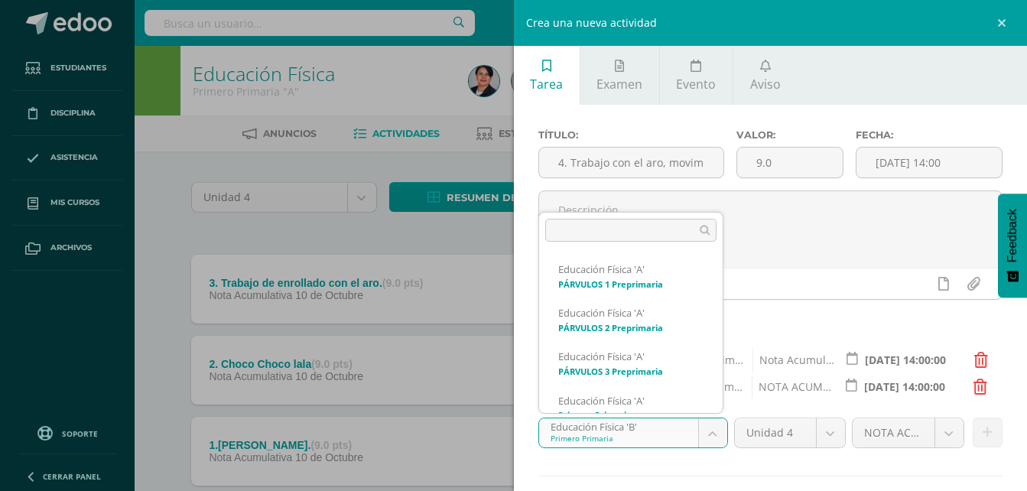
click at [703, 440] on body "Tarea asignada exitosamente Estudiantes Disciplina Asistencia Mis cursos Archiv…" at bounding box center [513, 293] width 1027 height 587
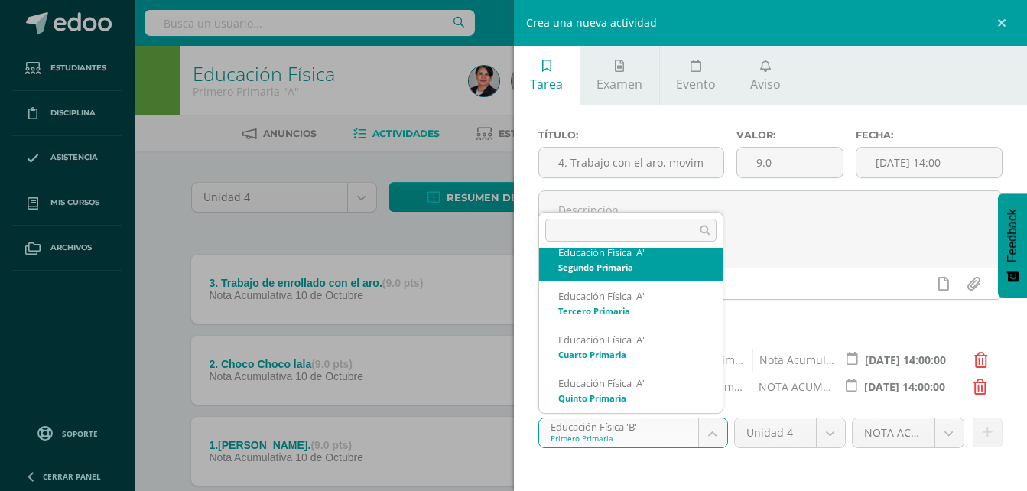
scroll to position [225, 0]
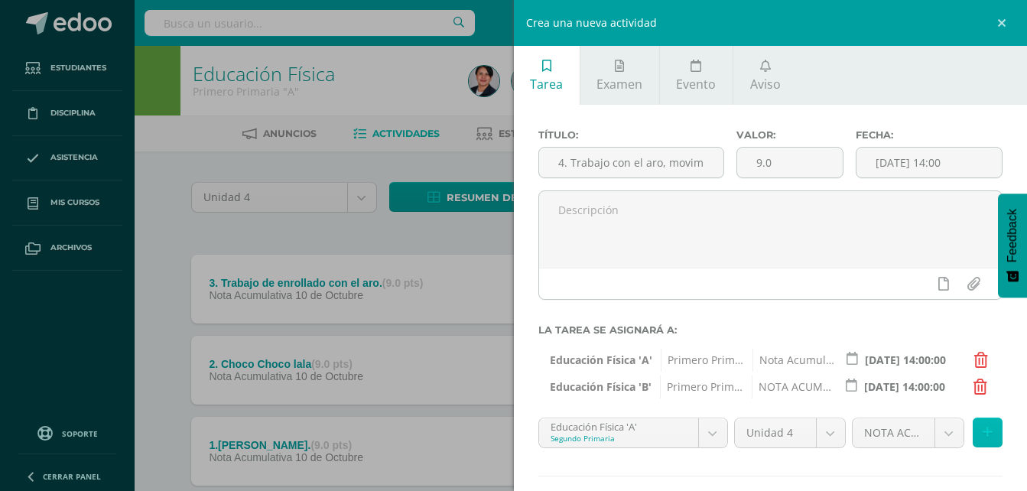
click at [982, 432] on icon at bounding box center [987, 432] width 10 height 13
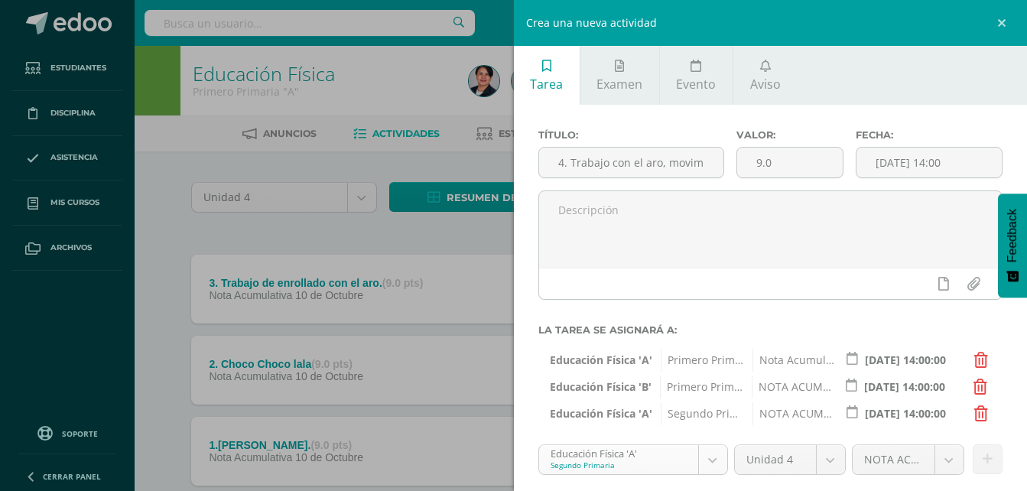
click at [706, 461] on body "Tarea asignada exitosamente Estudiantes Disciplina Asistencia Mis cursos Archiv…" at bounding box center [513, 293] width 1027 height 587
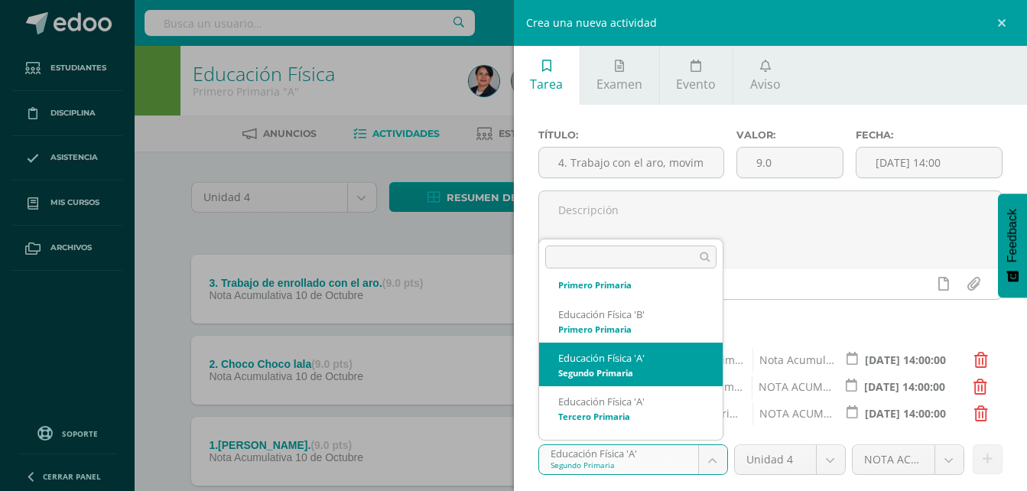
scroll to position [190, 0]
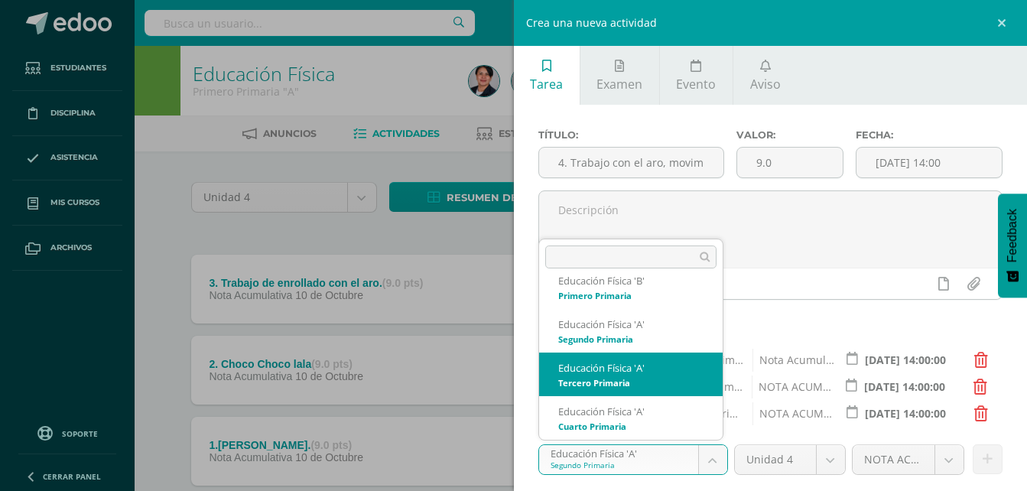
select select "94573"
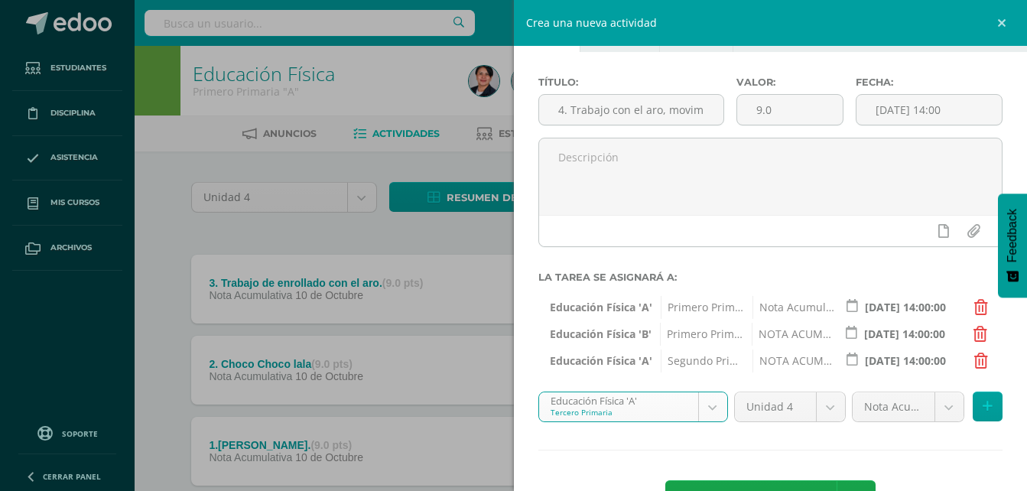
scroll to position [76, 0]
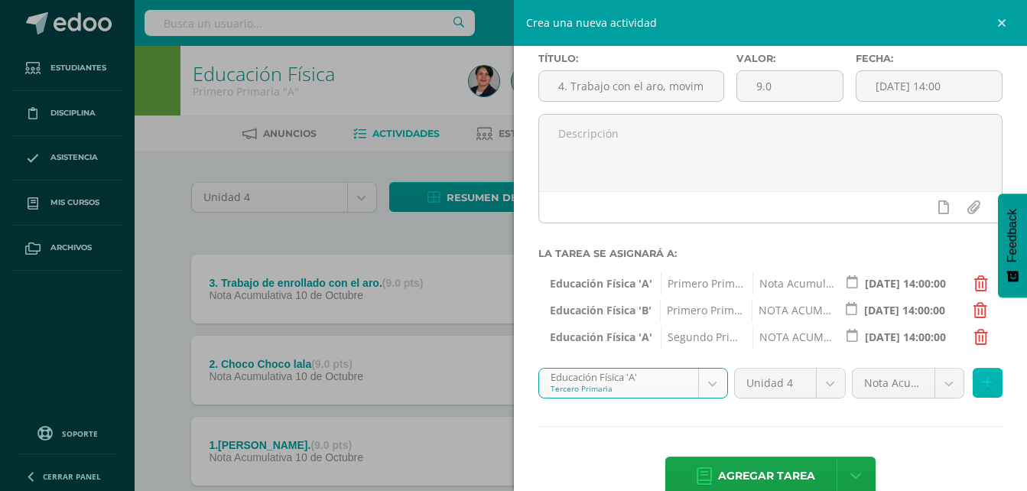
click at [982, 379] on icon at bounding box center [987, 382] width 10 height 13
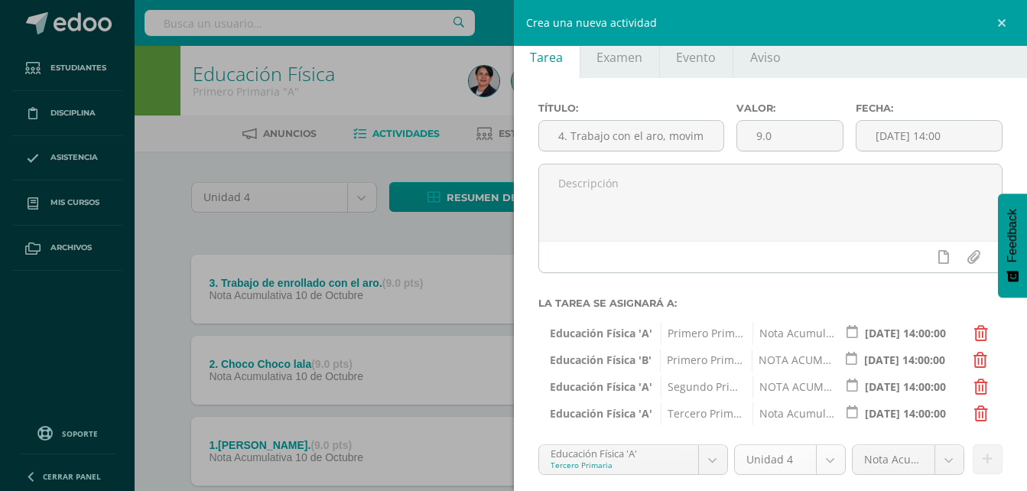
scroll to position [0, 0]
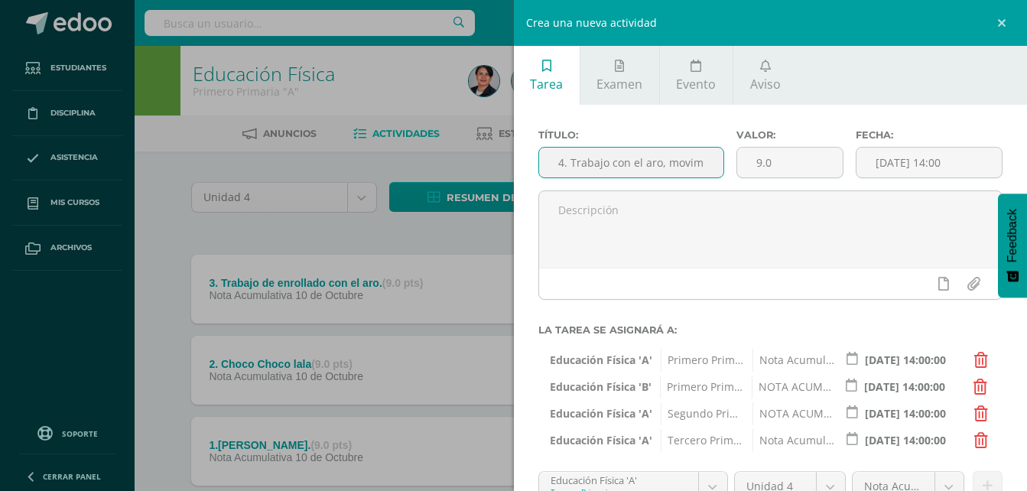
click at [639, 160] on input "4. Trabajo con el aro, movimiento de cintura." at bounding box center [631, 163] width 185 height 30
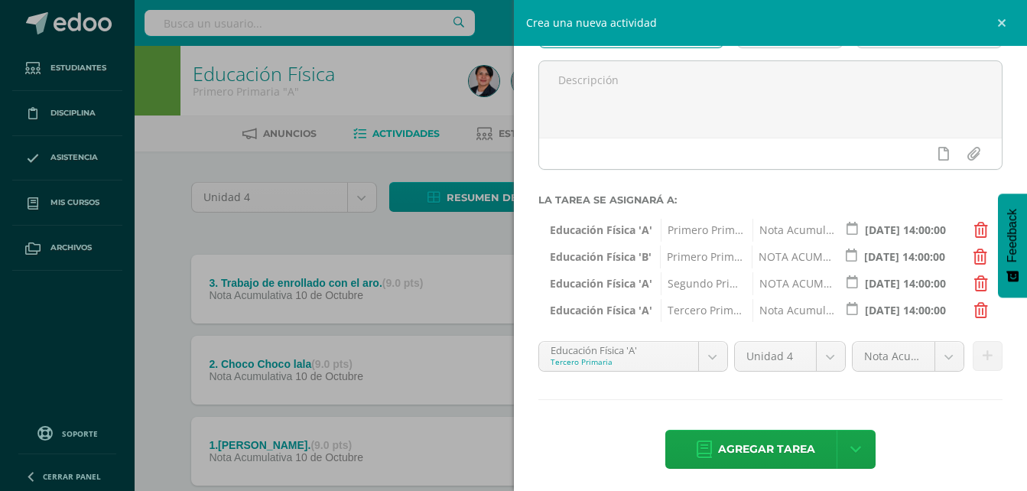
scroll to position [135, 0]
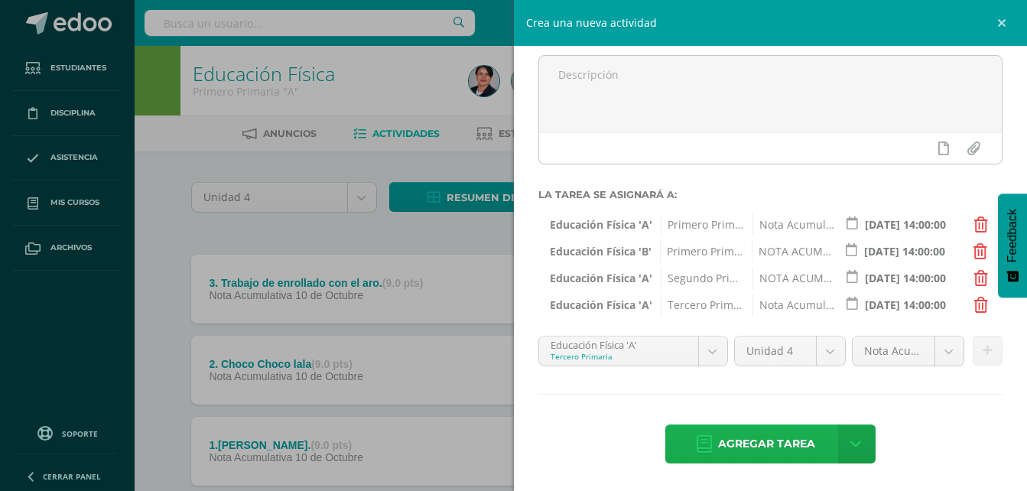
type input "4. Trabajo con aro, movimiento de cintura."
click at [756, 449] on span "Agregar tarea" at bounding box center [766, 443] width 97 height 37
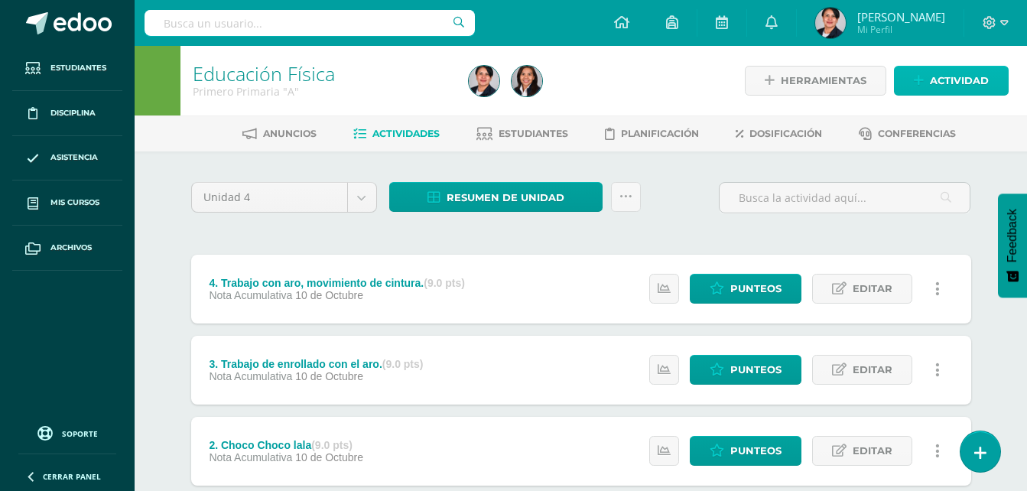
click at [920, 84] on icon at bounding box center [919, 80] width 10 height 13
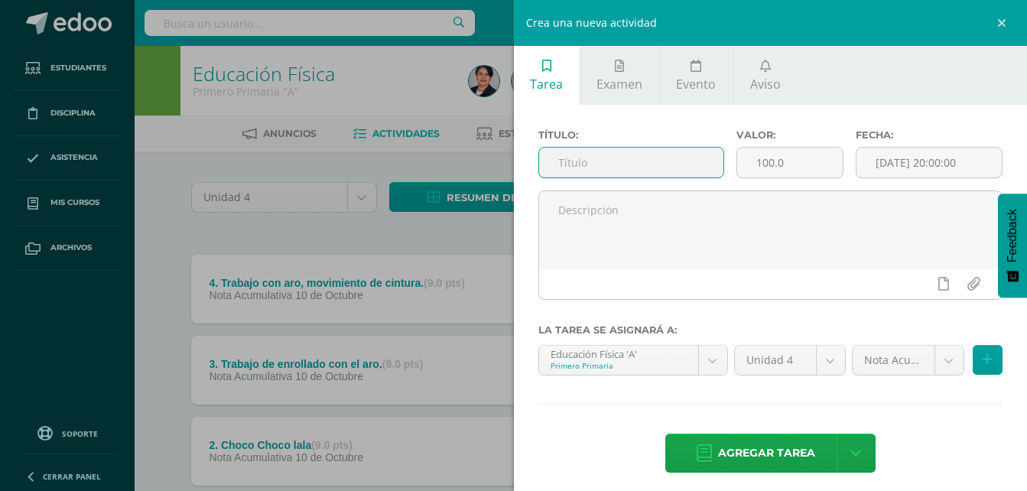
click at [678, 158] on input "text" at bounding box center [631, 163] width 185 height 30
type input "5. Trabajo con el aro, movimiento con una mano y luego con la otra."
click at [768, 164] on input "100.0" at bounding box center [790, 163] width 106 height 30
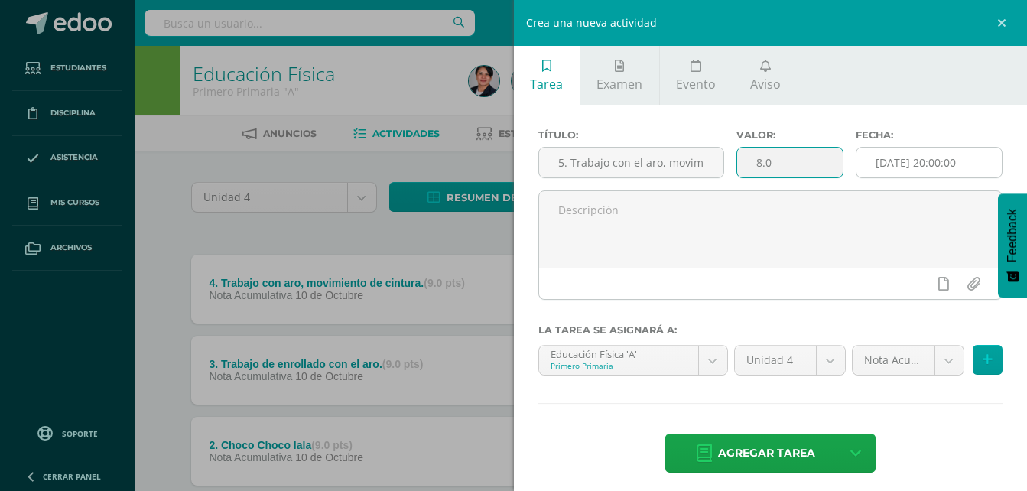
type input "8.0"
click at [907, 168] on input "[DATE] 20:00:00" at bounding box center [928, 163] width 145 height 30
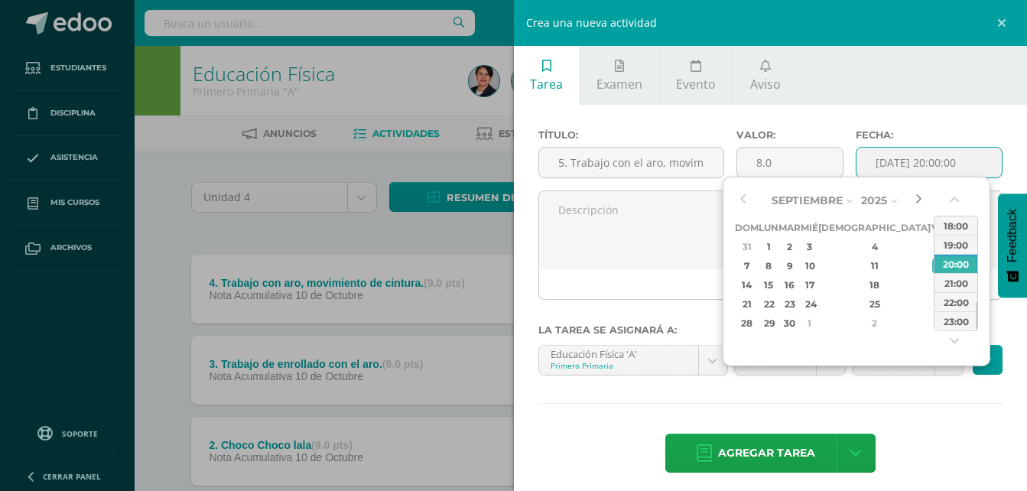
click at [918, 201] on button "button" at bounding box center [918, 200] width 15 height 23
click at [932, 266] on div "10" at bounding box center [939, 266] width 14 height 18
click at [956, 226] on div "14:00" at bounding box center [955, 225] width 43 height 19
type input "[DATE] 14:00"
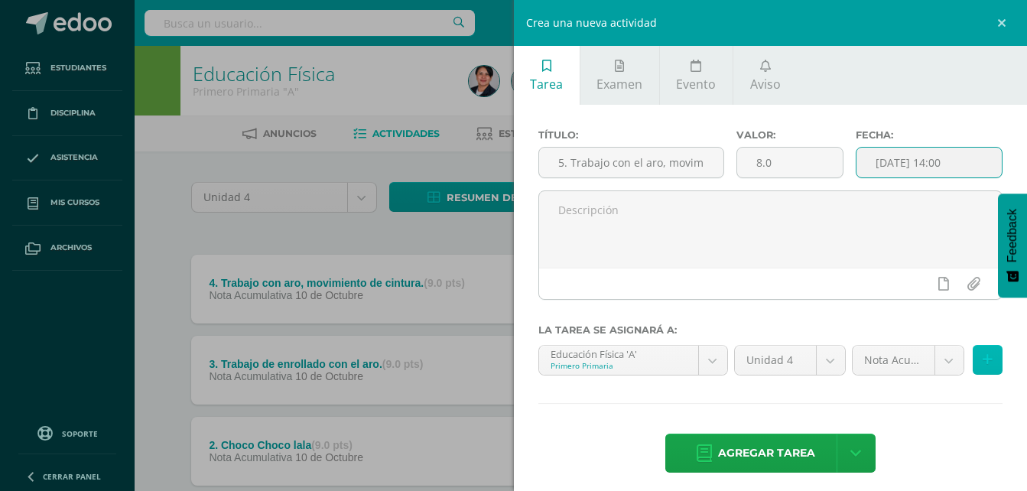
click at [982, 355] on icon at bounding box center [987, 359] width 10 height 13
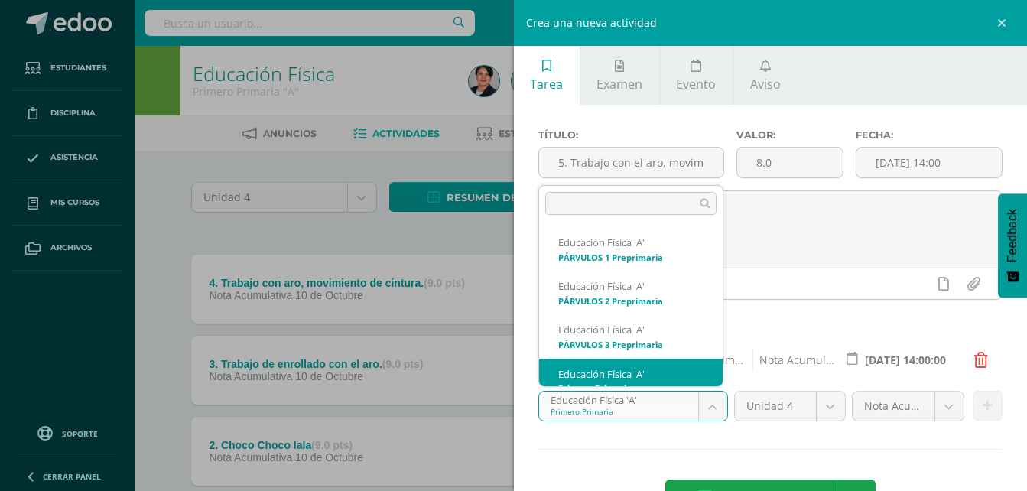
click at [709, 408] on body "Tarea asignada exitosamente Estudiantes Disciplina Asistencia Mis cursos Archiv…" at bounding box center [513, 334] width 1027 height 668
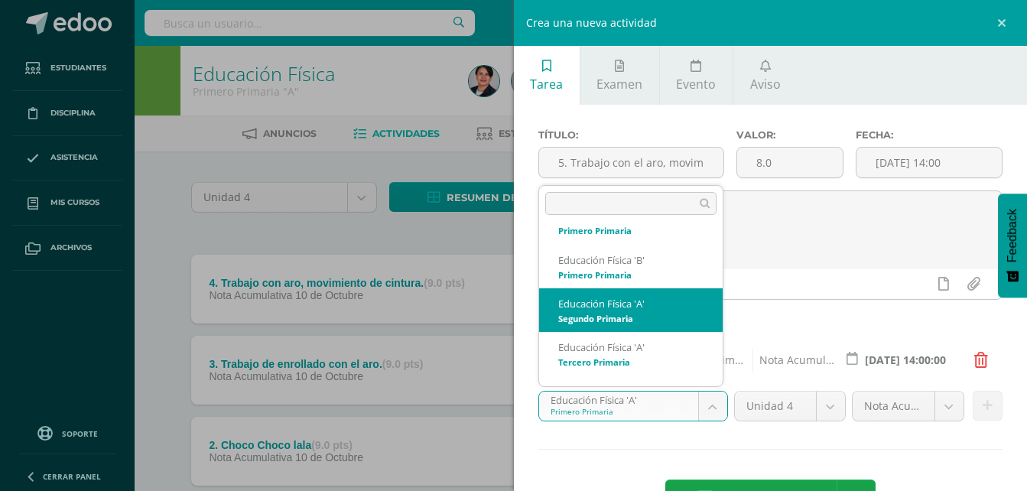
scroll to position [168, 0]
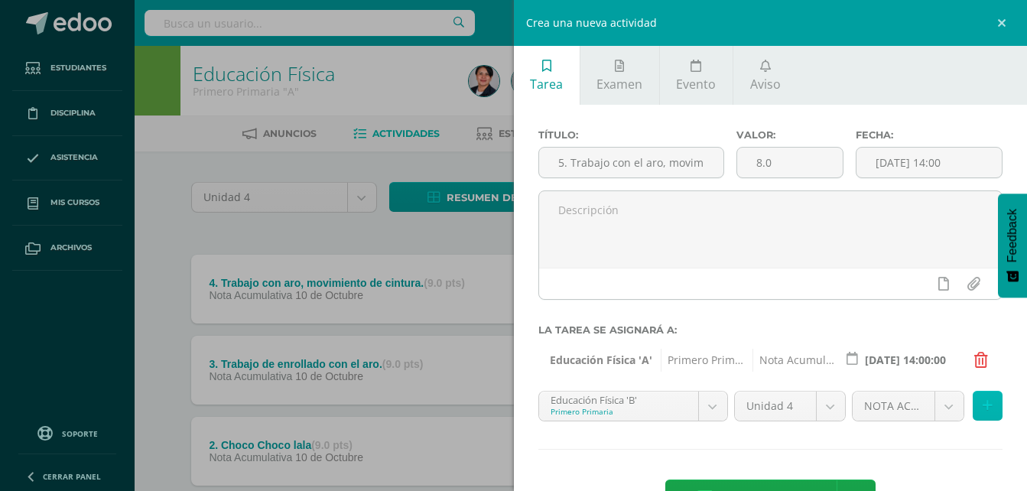
click at [982, 410] on icon at bounding box center [987, 405] width 10 height 13
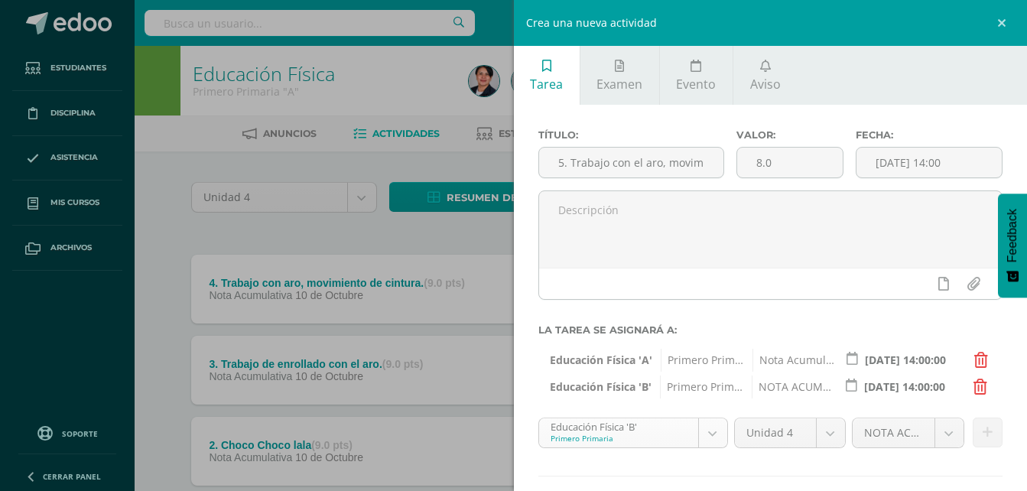
click at [706, 436] on body "Tarea asignada exitosamente Estudiantes Disciplina Asistencia Mis cursos Archiv…" at bounding box center [513, 334] width 1027 height 668
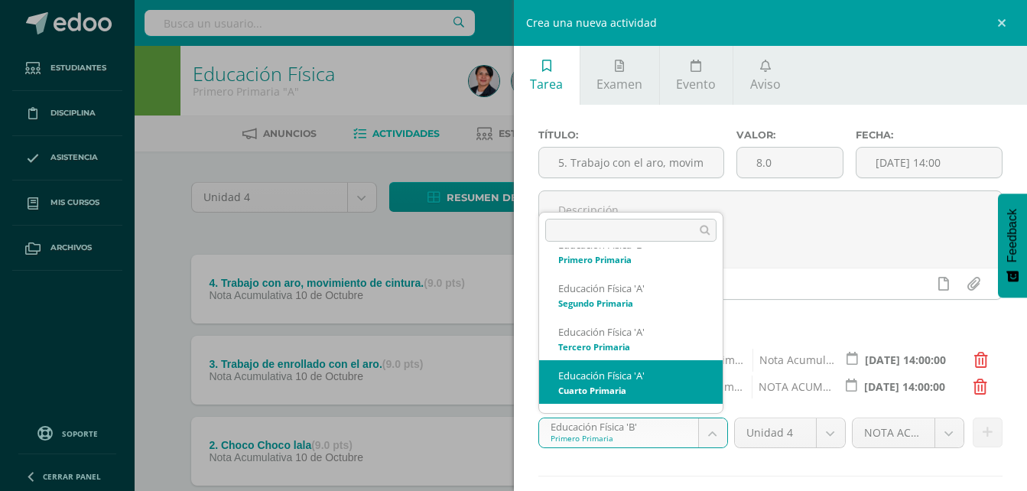
scroll to position [212, 0]
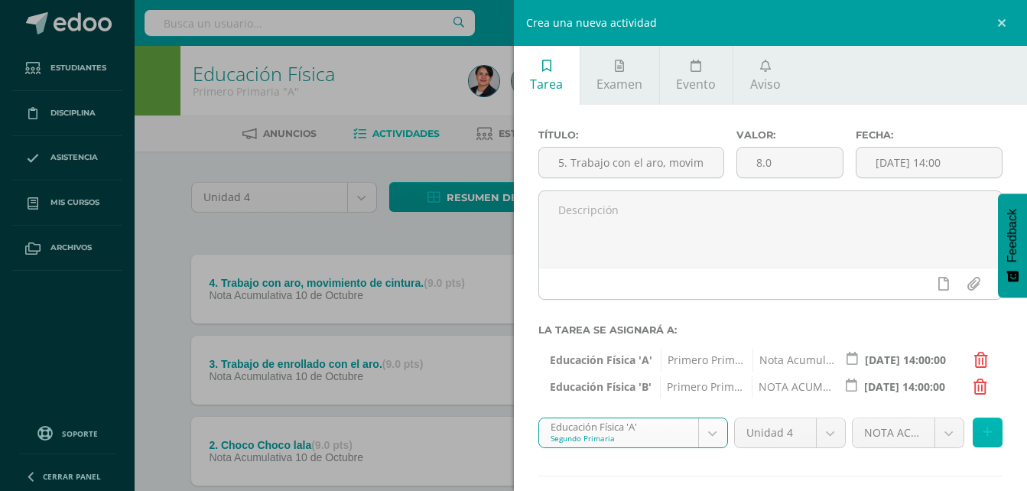
click at [981, 430] on button at bounding box center [987, 432] width 30 height 30
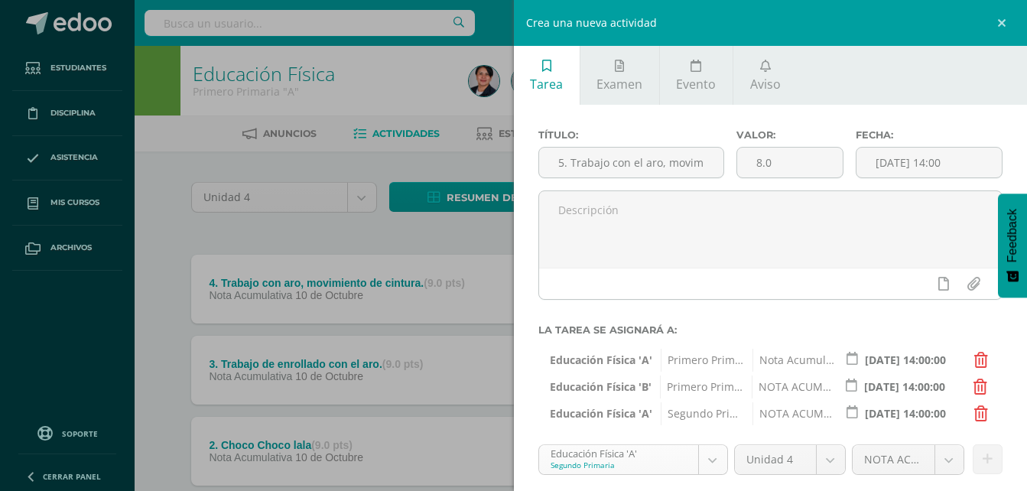
click at [714, 464] on body "Tarea asignada exitosamente Estudiantes Disciplina Asistencia Mis cursos Archiv…" at bounding box center [513, 334] width 1027 height 668
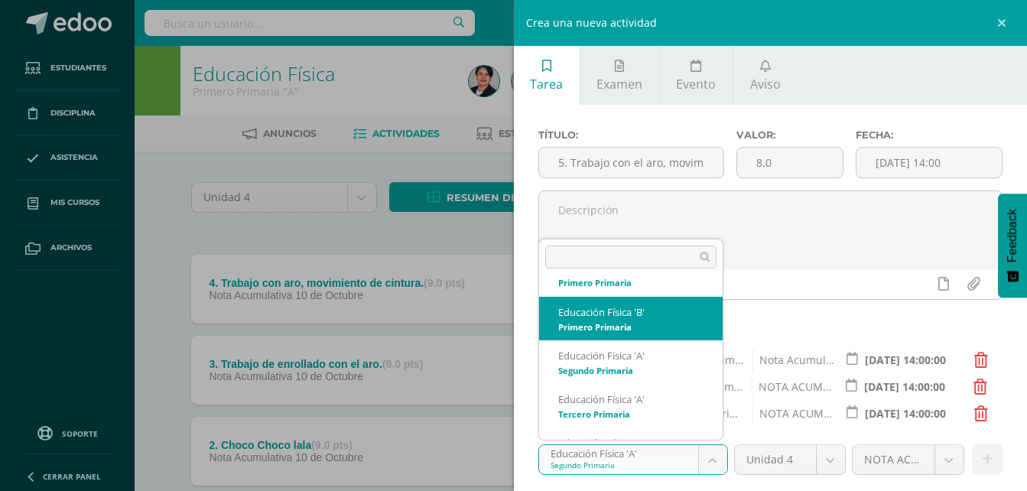
scroll to position [180, 0]
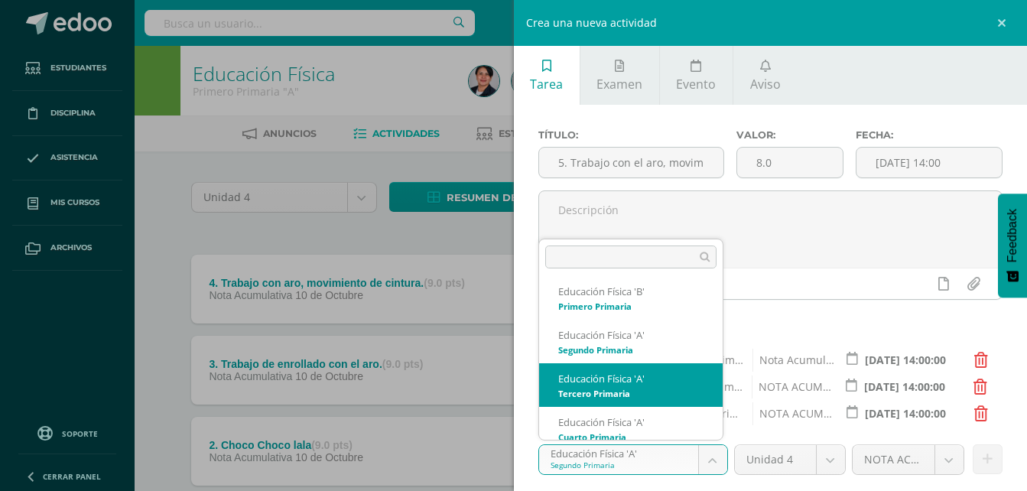
select select "94573"
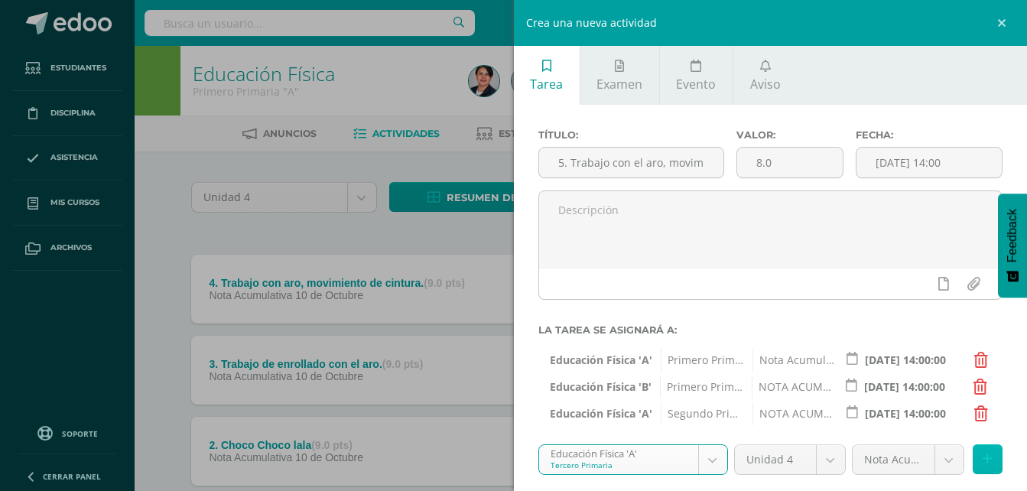
click at [982, 459] on icon at bounding box center [987, 459] width 10 height 13
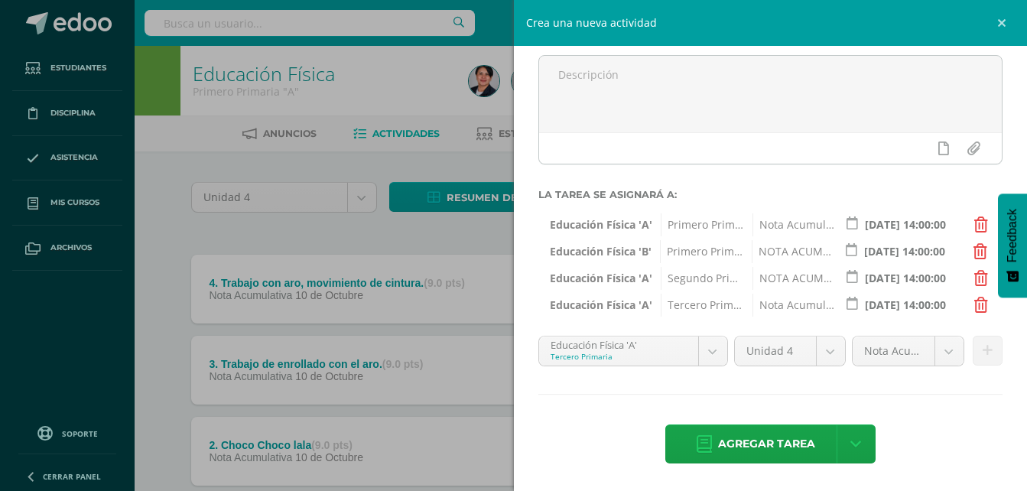
scroll to position [177, 0]
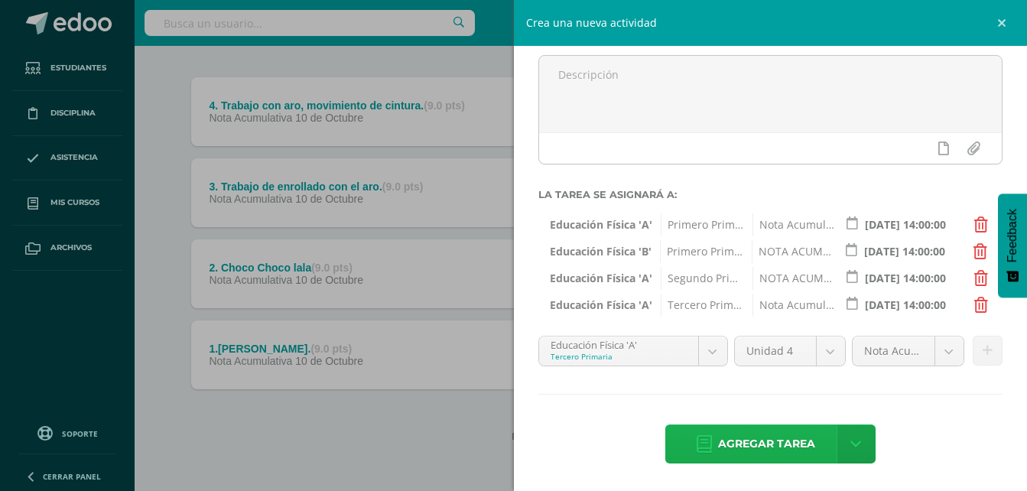
click at [754, 443] on span "Agregar tarea" at bounding box center [766, 443] width 97 height 37
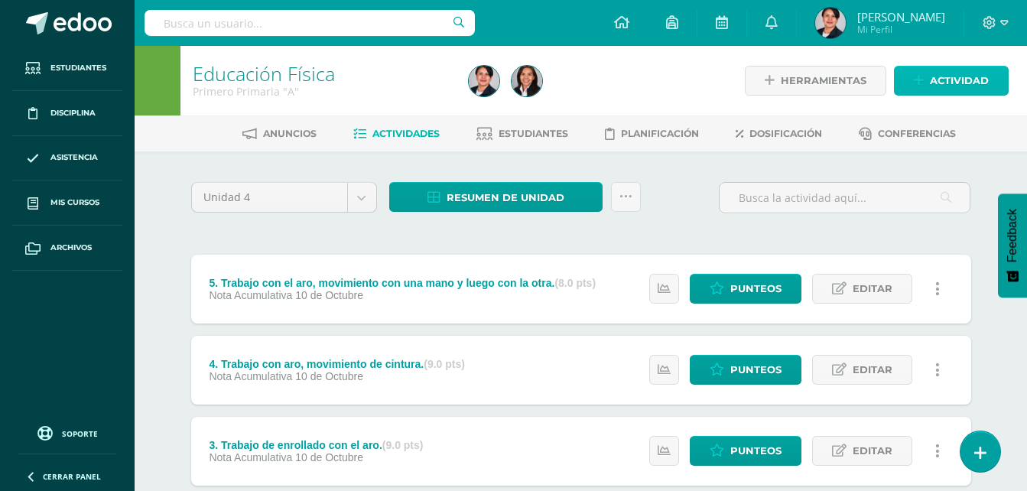
click at [928, 73] on link "Actividad" at bounding box center [951, 81] width 115 height 30
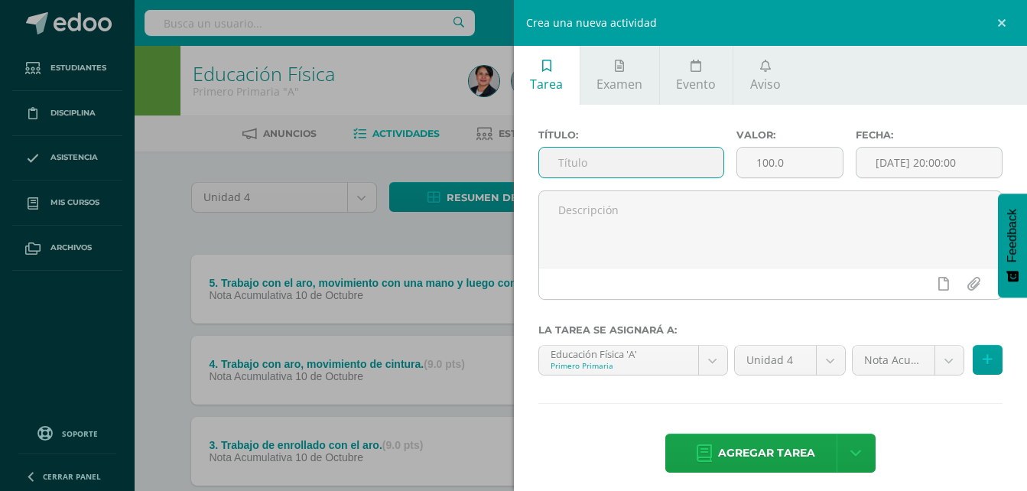
click at [673, 159] on input "text" at bounding box center [631, 163] width 185 height 30
type input "6. Introducción a la Liga"
click at [768, 161] on input "100.0" at bounding box center [790, 163] width 106 height 30
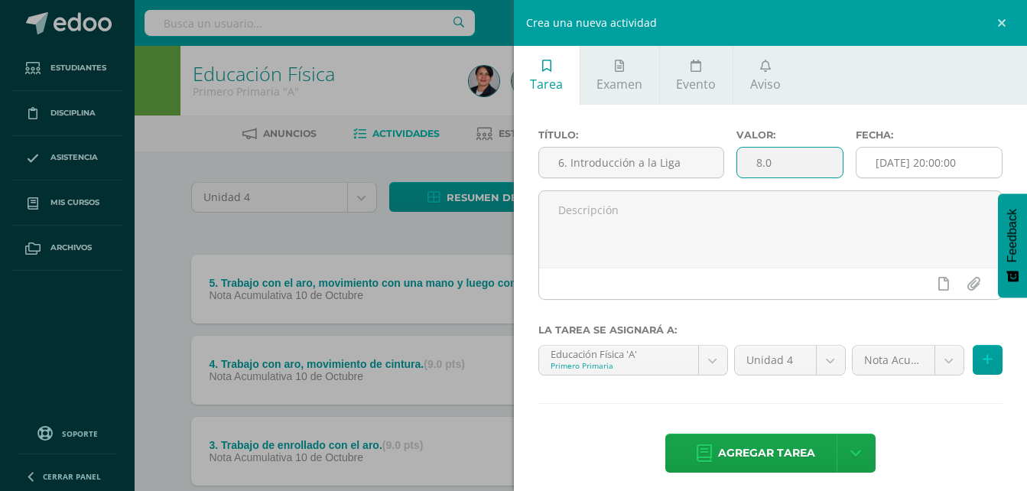
type input "8.0"
click at [884, 167] on input "[DATE] 20:00:00" at bounding box center [928, 163] width 145 height 30
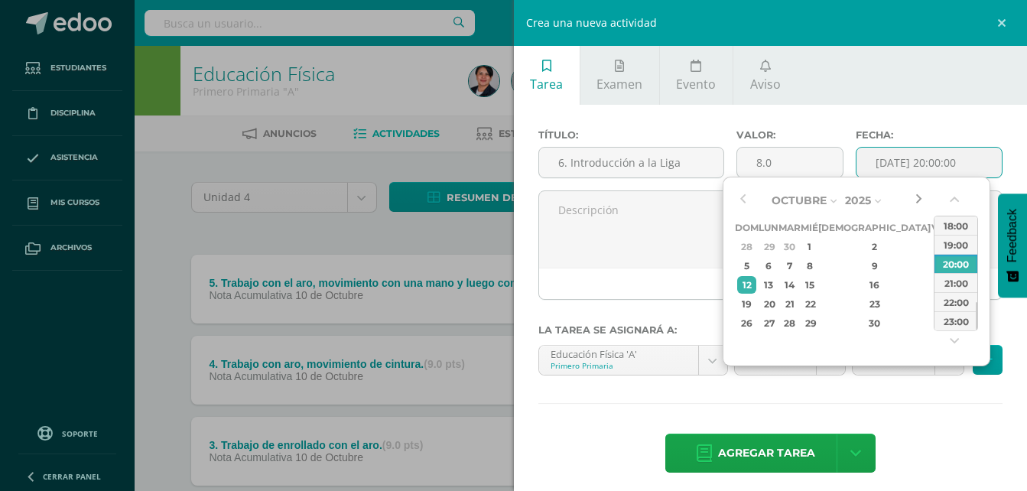
click at [920, 203] on button "button" at bounding box center [918, 200] width 15 height 23
click at [932, 263] on div "10" at bounding box center [939, 266] width 14 height 18
click at [944, 226] on div "14:00" at bounding box center [955, 225] width 43 height 19
type input "[DATE] 14:00"
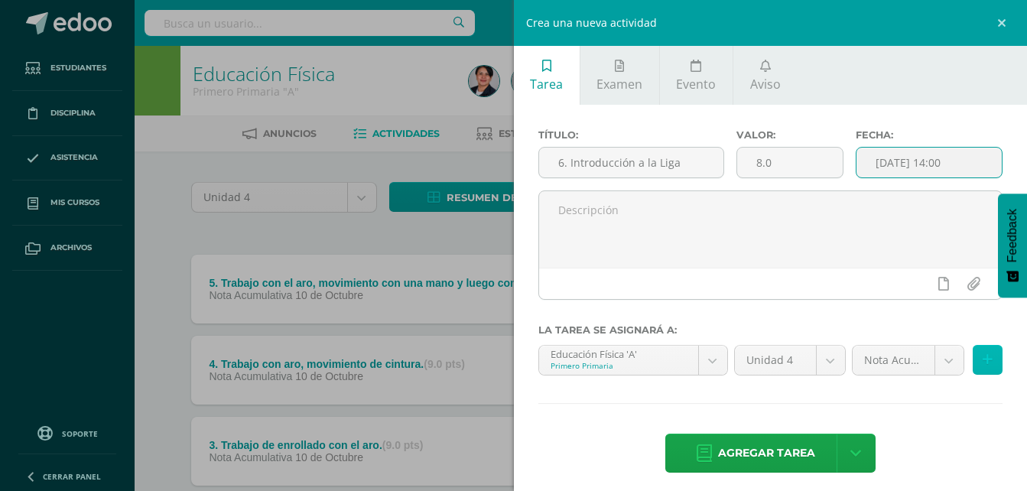
click at [982, 368] on button at bounding box center [987, 360] width 30 height 30
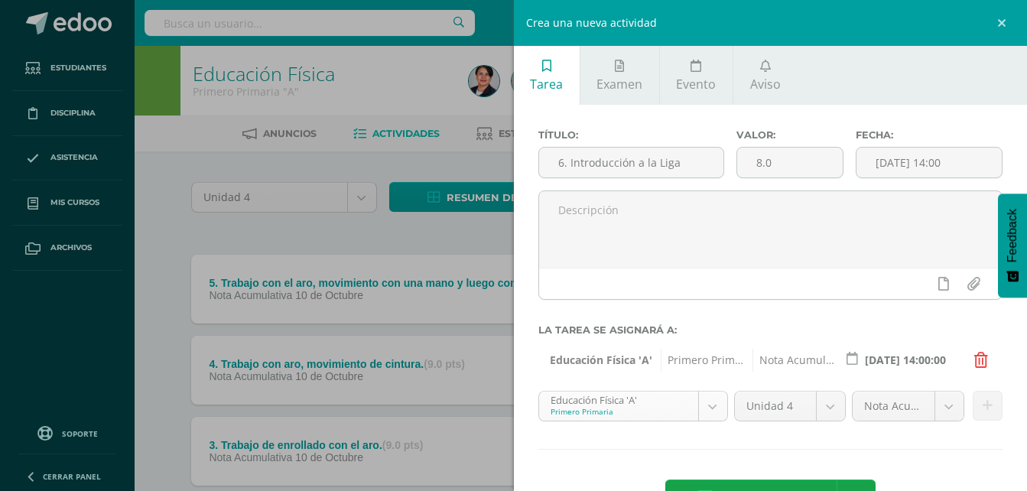
click at [706, 407] on body "Tarea asignada exitosamente Estudiantes Disciplina Asistencia Mis cursos Archiv…" at bounding box center [513, 374] width 1027 height 749
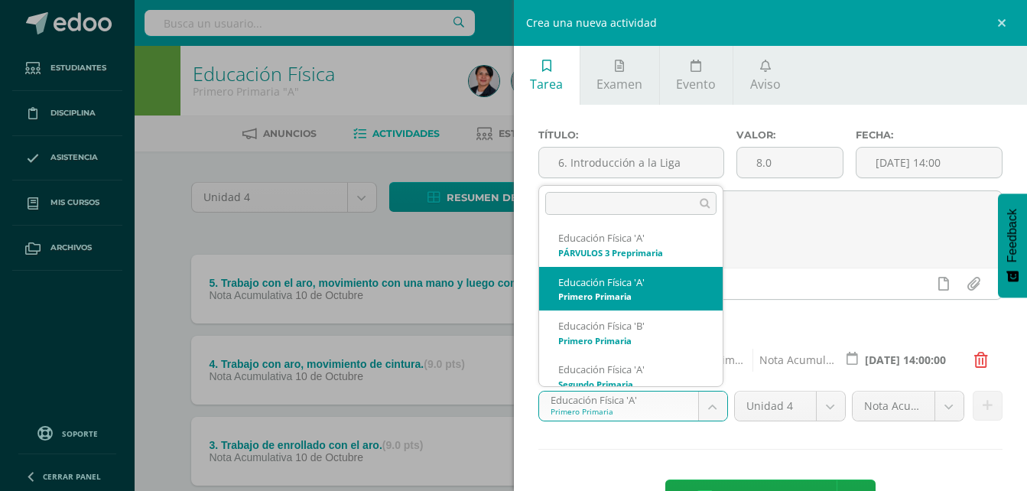
scroll to position [103, 0]
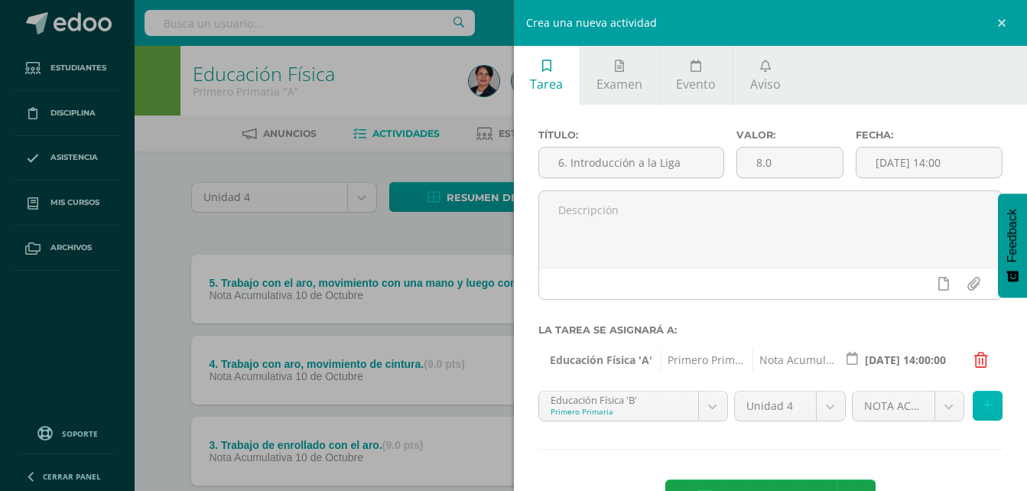
click at [982, 408] on icon at bounding box center [987, 405] width 10 height 13
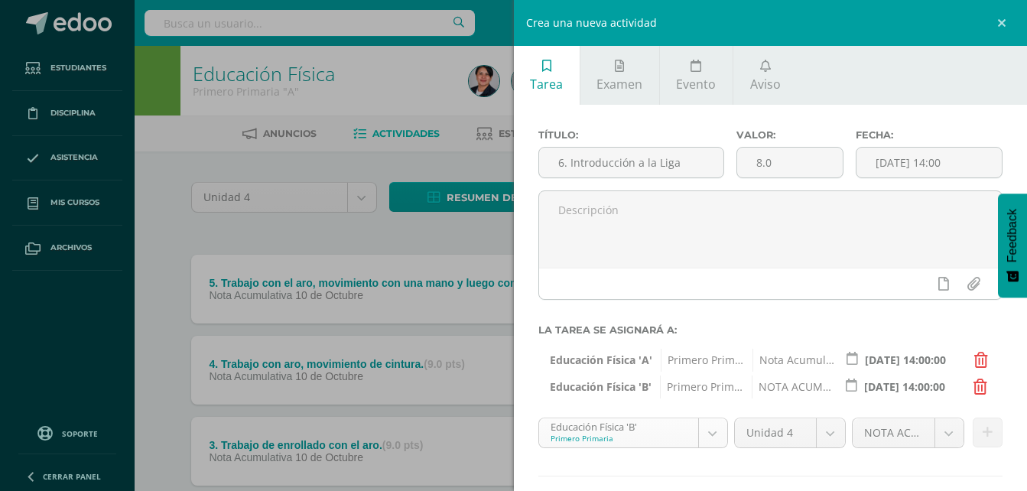
click at [716, 435] on body "Tarea asignada exitosamente Estudiantes Disciplina Asistencia Mis cursos Archiv…" at bounding box center [513, 374] width 1027 height 749
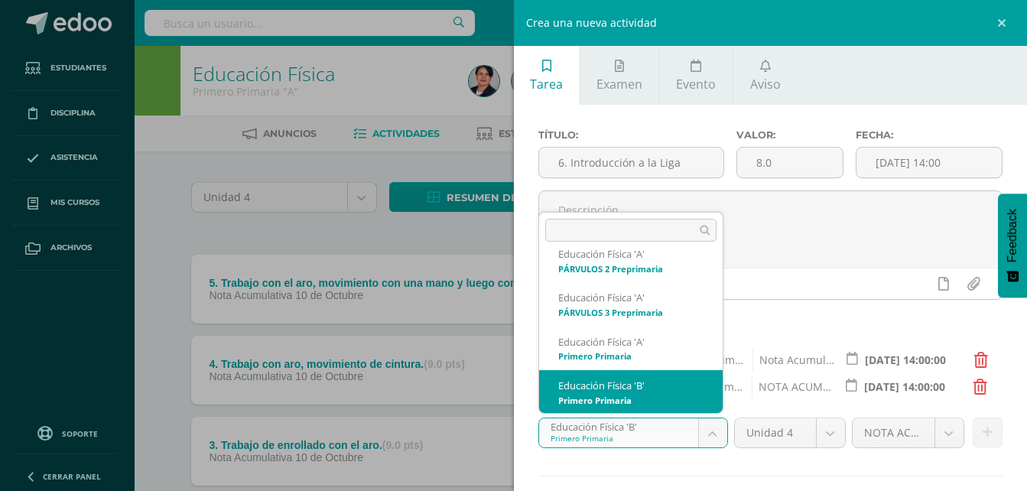
scroll to position [135, 0]
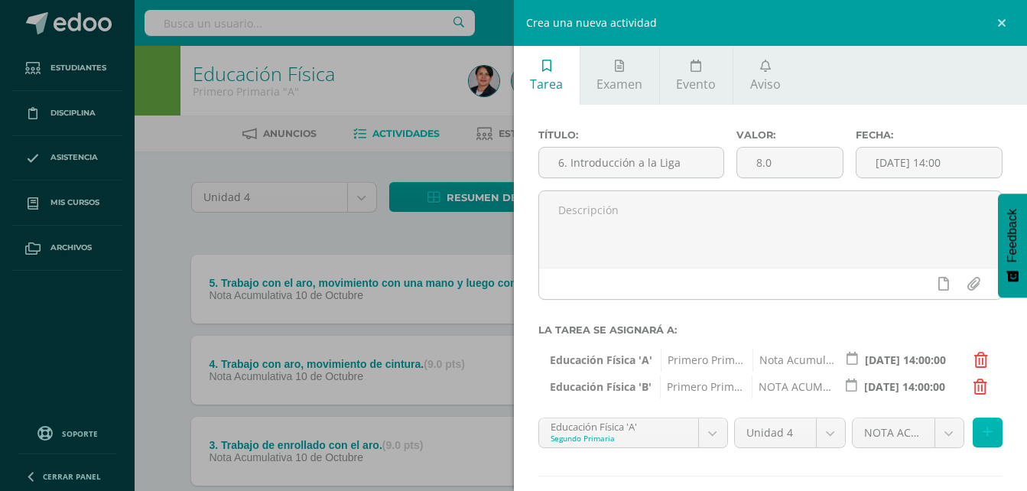
click at [982, 427] on icon at bounding box center [987, 432] width 10 height 13
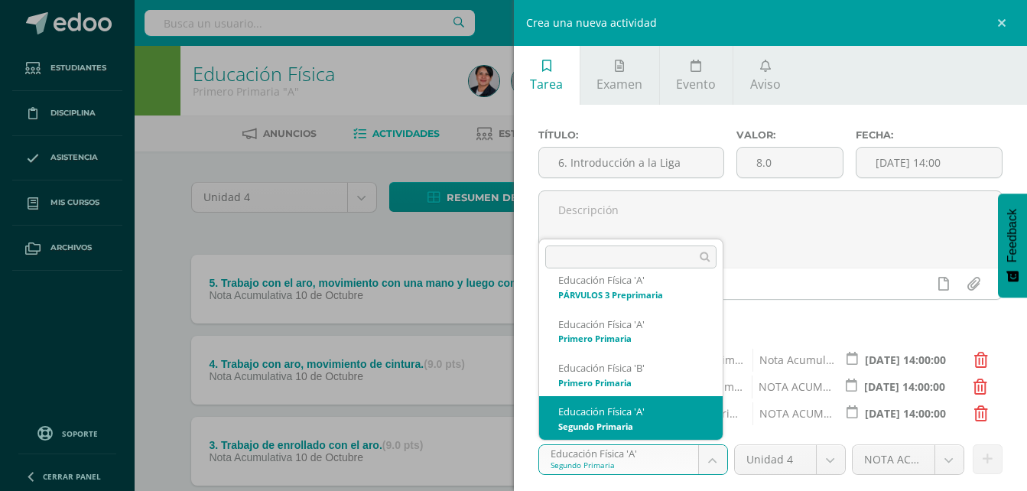
click at [709, 459] on body "Tarea asignada exitosamente Estudiantes Disciplina Asistencia Mis cursos Archiv…" at bounding box center [513, 374] width 1027 height 749
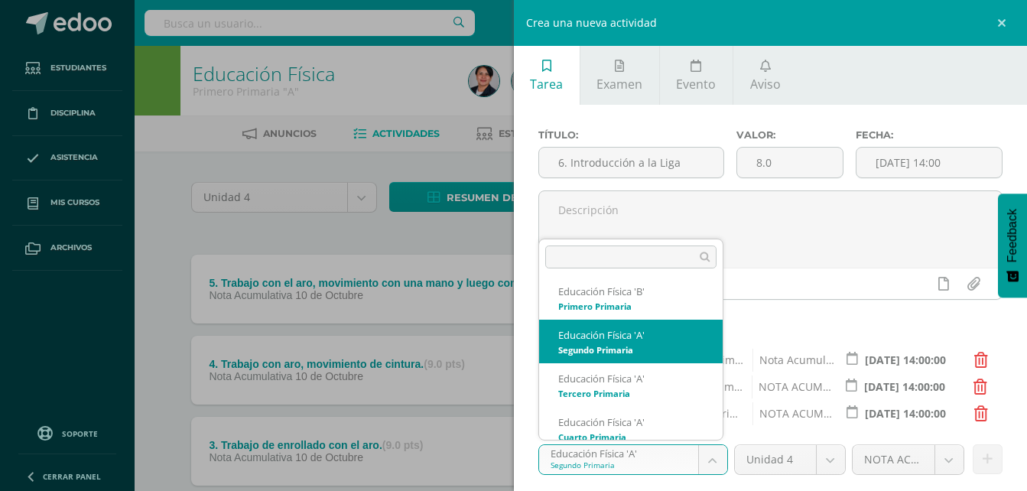
scroll to position [190, 0]
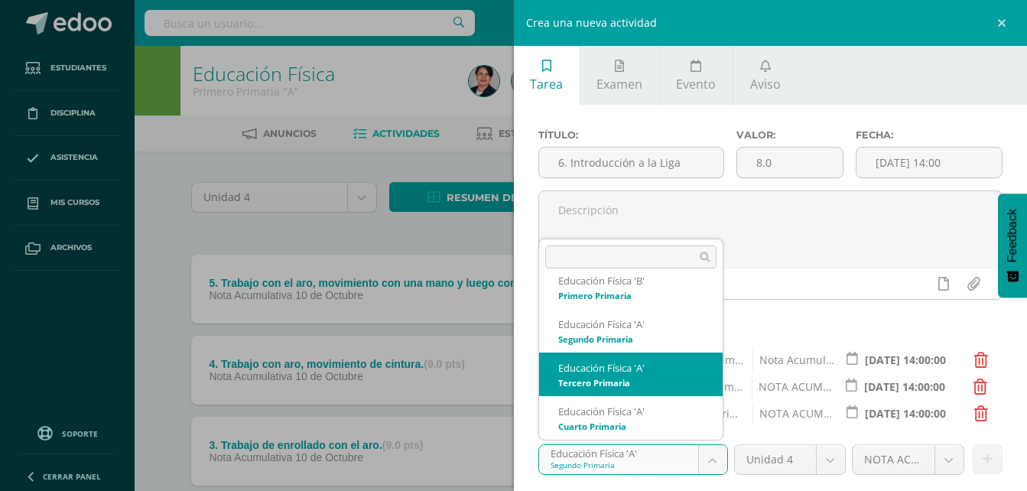
select select "94573"
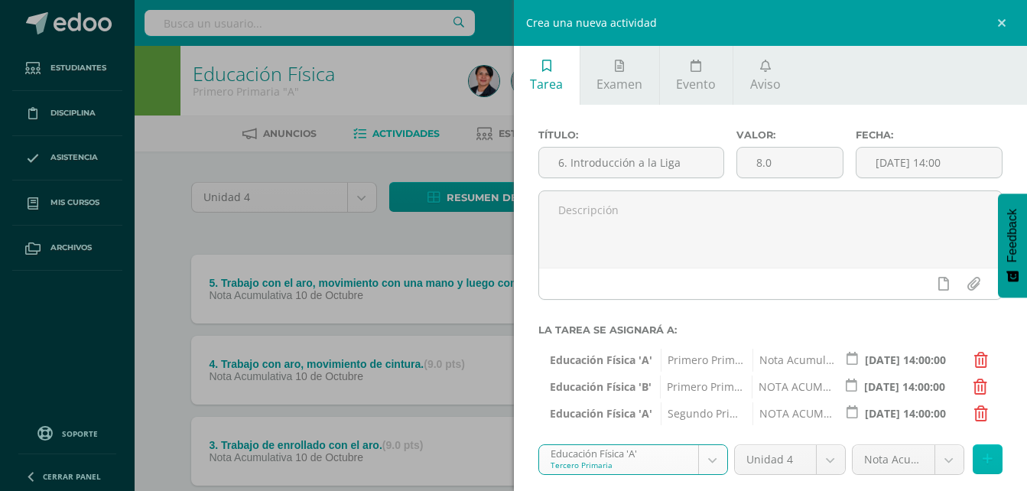
click at [982, 466] on icon at bounding box center [987, 459] width 10 height 13
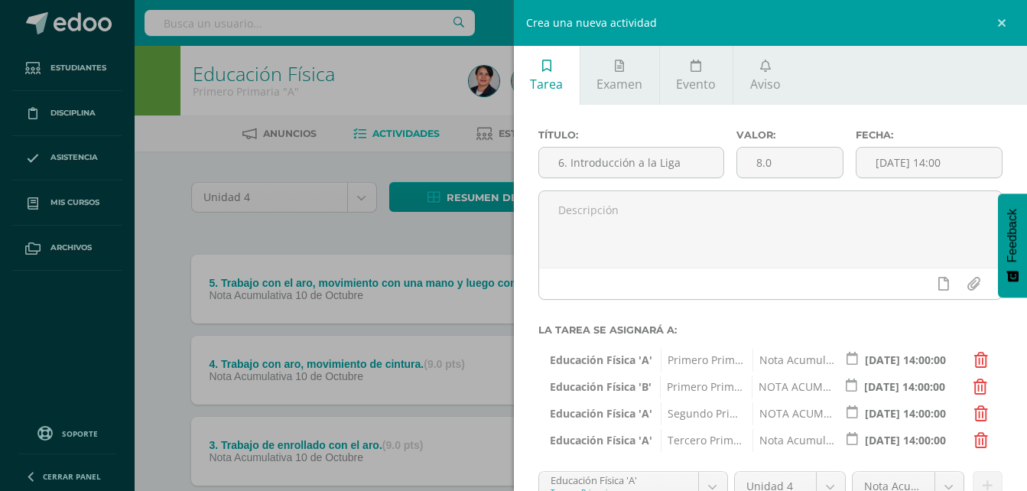
scroll to position [135, 0]
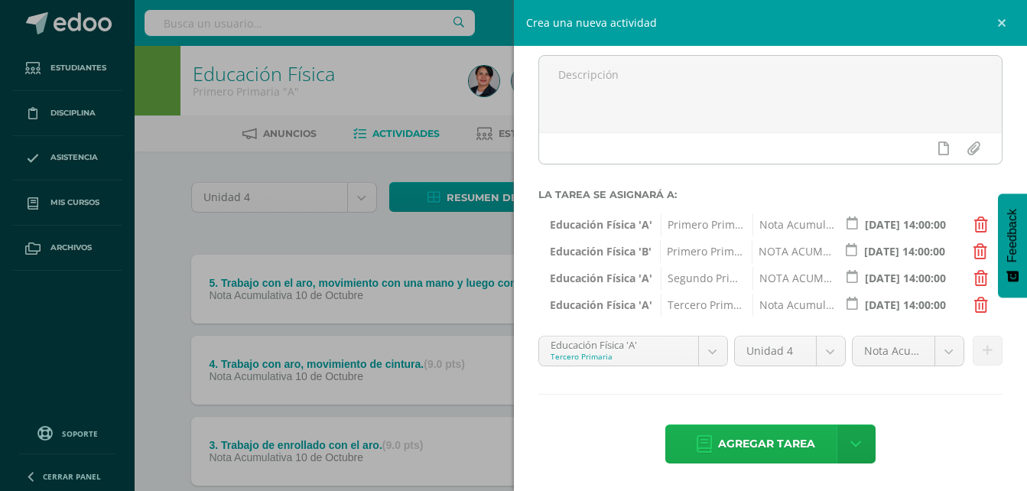
click at [742, 443] on span "Agregar tarea" at bounding box center [766, 443] width 97 height 37
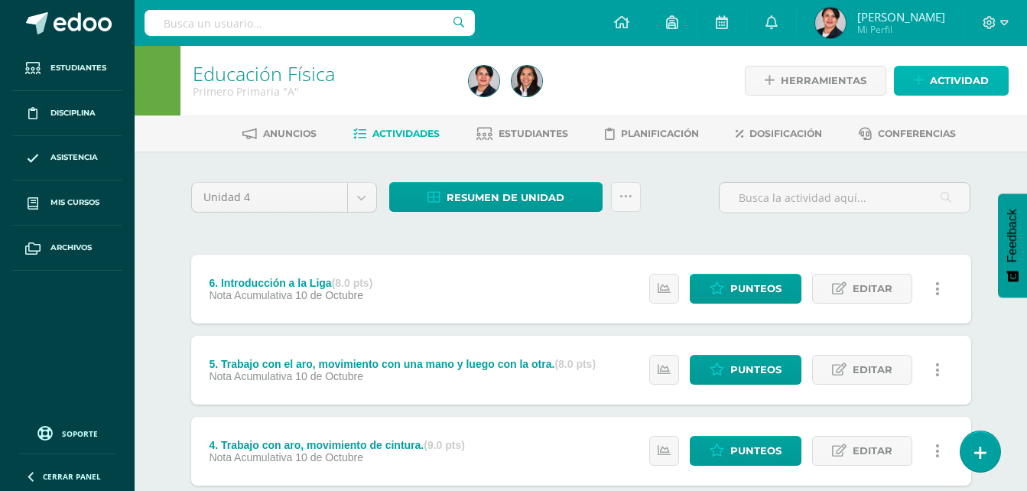
click at [965, 73] on span "Actividad" at bounding box center [959, 81] width 59 height 28
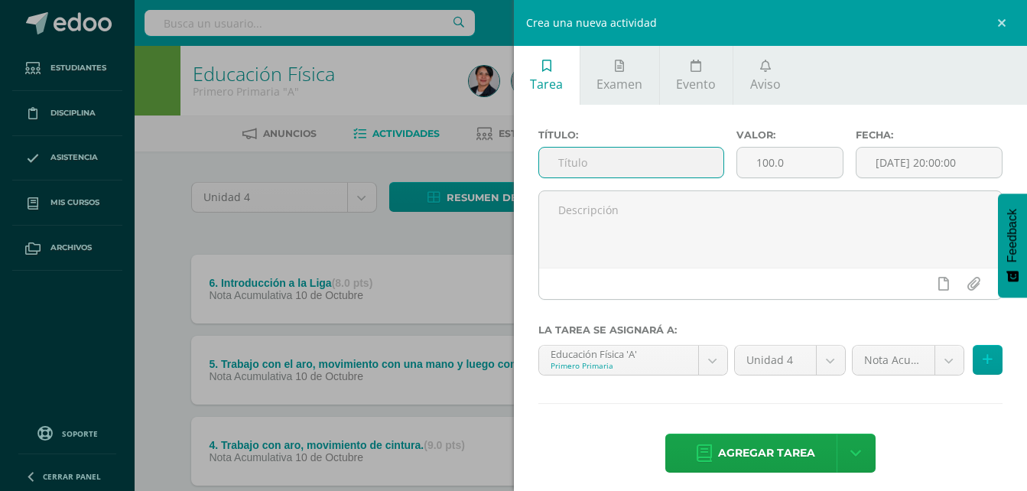
click at [661, 164] on input "text" at bounding box center [631, 163] width 185 height 30
type input "7. En parejas, trabajo con la Liga."
click at [768, 165] on input "100.0" at bounding box center [790, 163] width 106 height 30
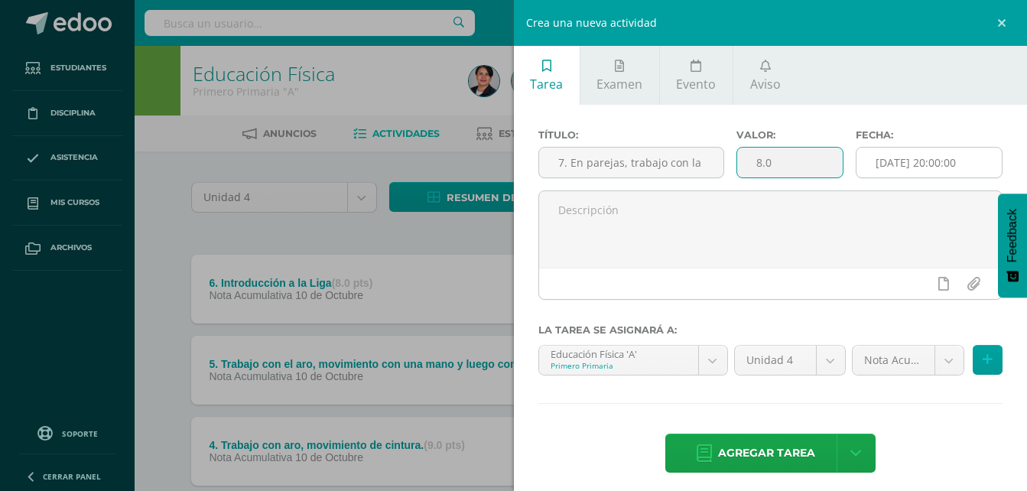
type input "8.0"
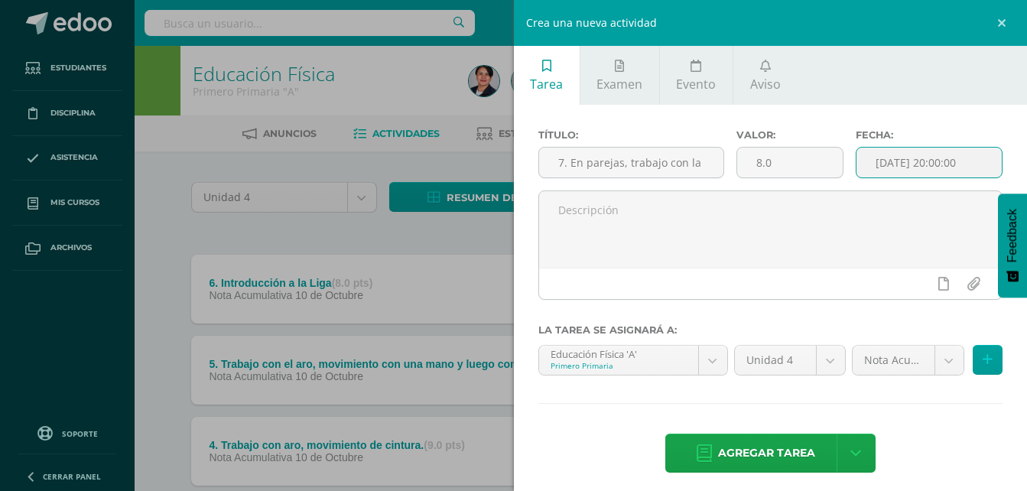
click at [904, 159] on input "[DATE] 20:00:00" at bounding box center [928, 163] width 145 height 30
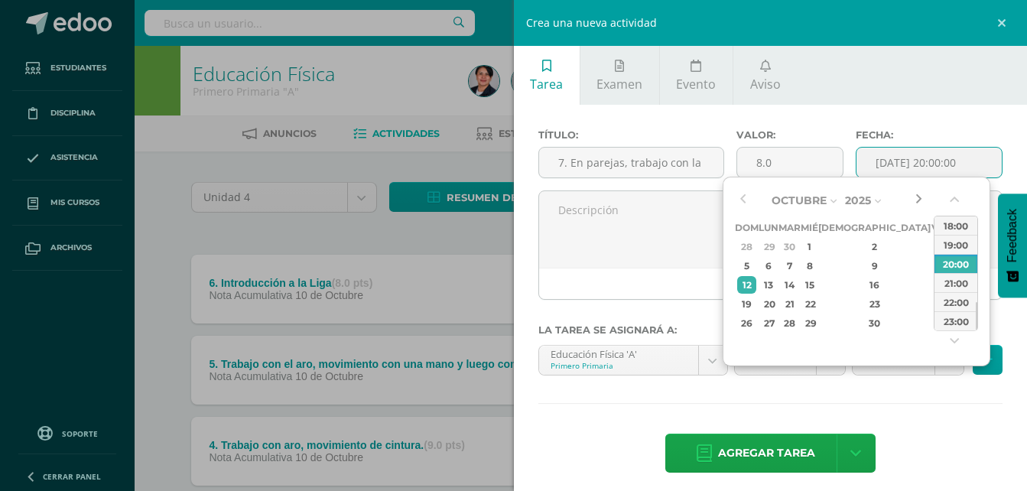
click at [916, 193] on button "button" at bounding box center [918, 200] width 15 height 23
click at [932, 264] on div "10" at bounding box center [939, 266] width 14 height 18
click at [950, 257] on div "14:00" at bounding box center [955, 255] width 43 height 19
type input "2025-10-10 14:00"
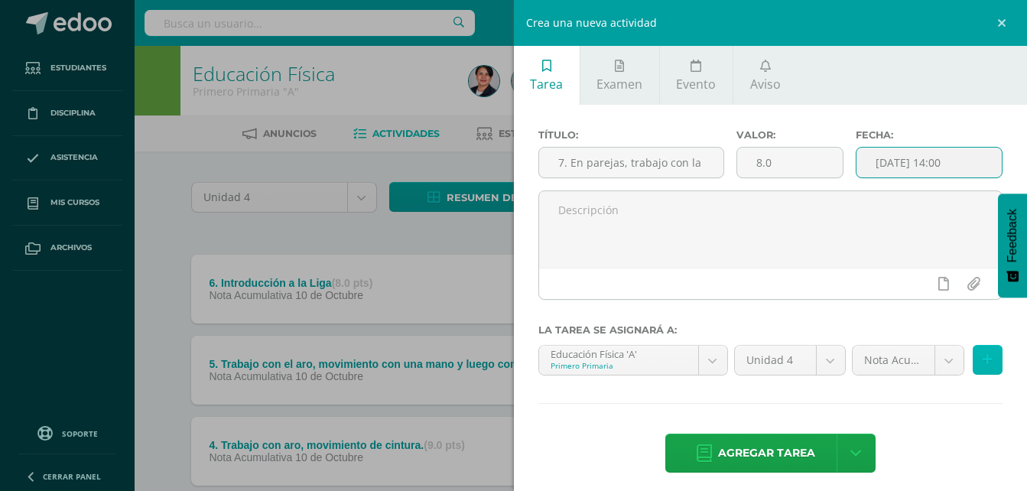
click at [982, 365] on icon at bounding box center [987, 359] width 10 height 13
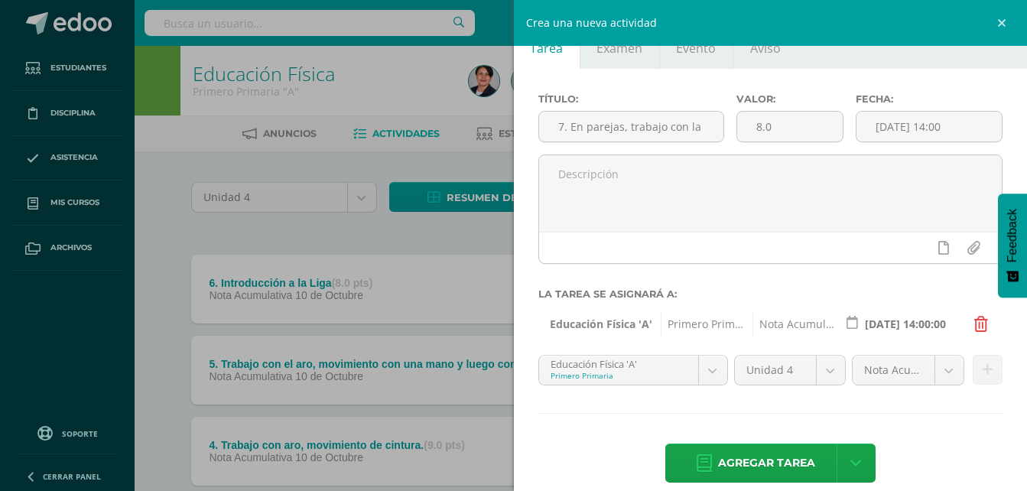
scroll to position [55, 0]
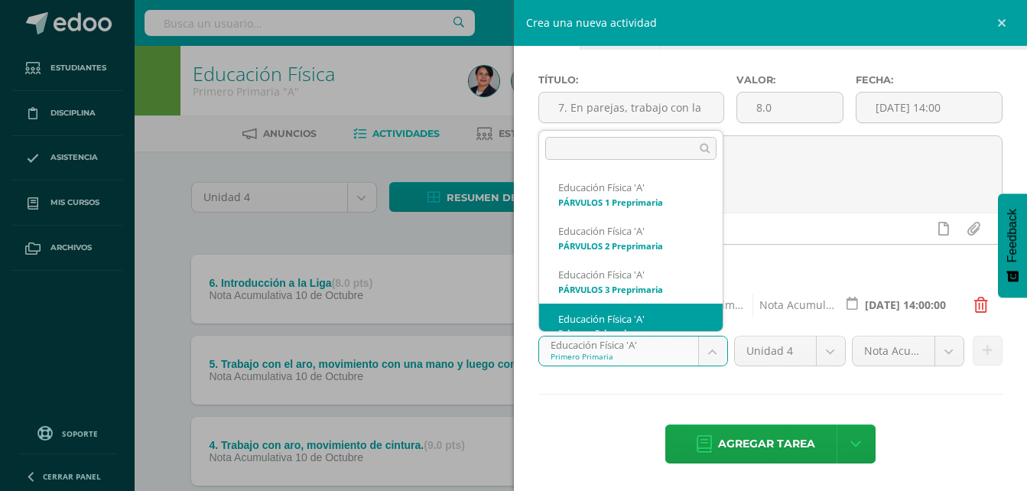
click at [709, 350] on body "Tarea asignada exitosamente Estudiantes Disciplina Asistencia Mis cursos Archiv…" at bounding box center [513, 415] width 1027 height 830
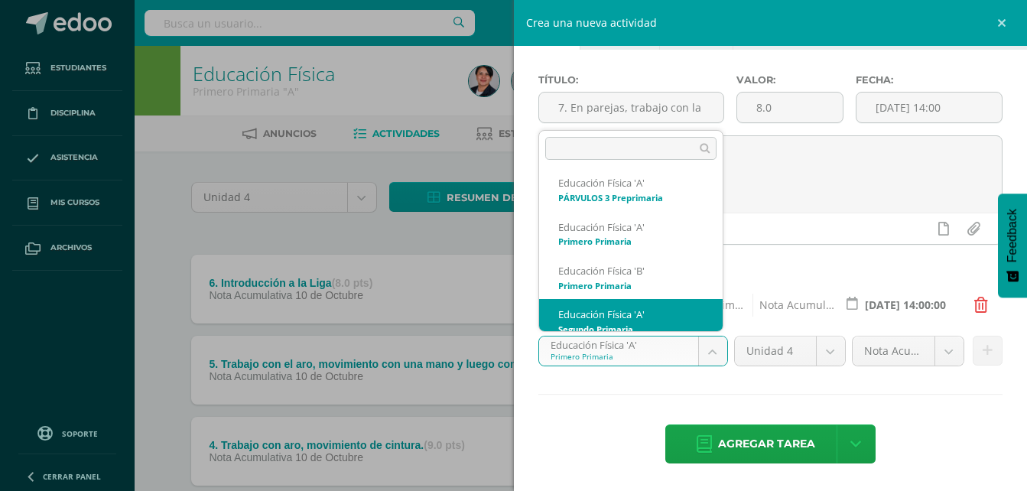
scroll to position [103, 0]
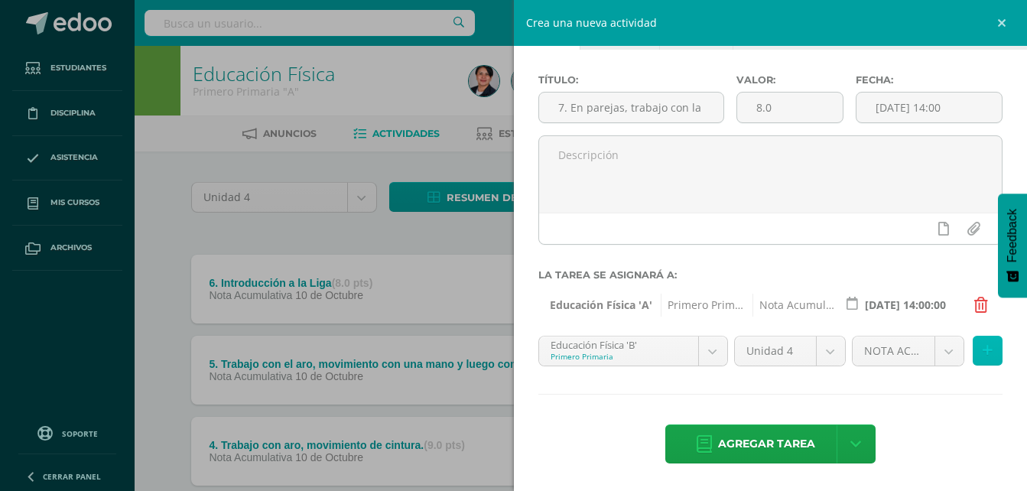
click at [980, 354] on button at bounding box center [987, 351] width 30 height 30
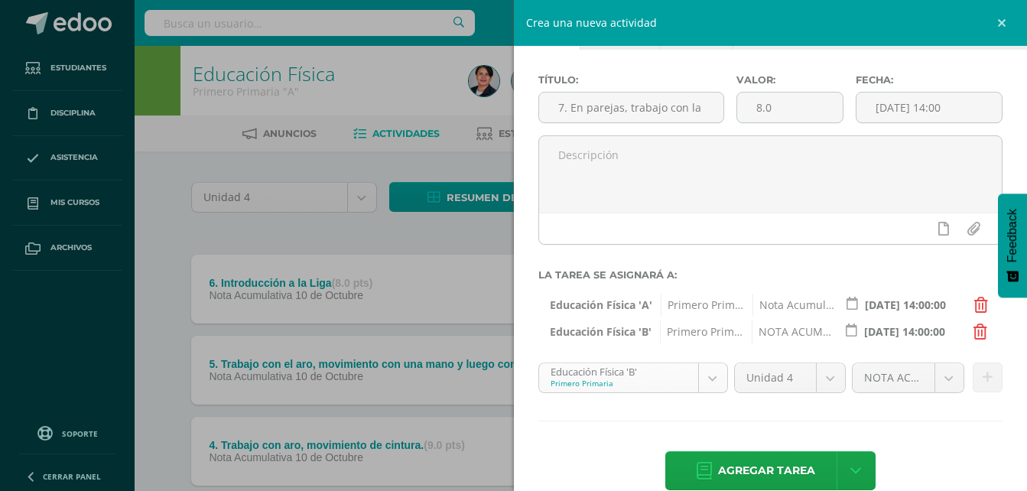
click at [711, 381] on body "Tarea asignada exitosamente Estudiantes Disciplina Asistencia Mis cursos Archiv…" at bounding box center [513, 415] width 1027 height 830
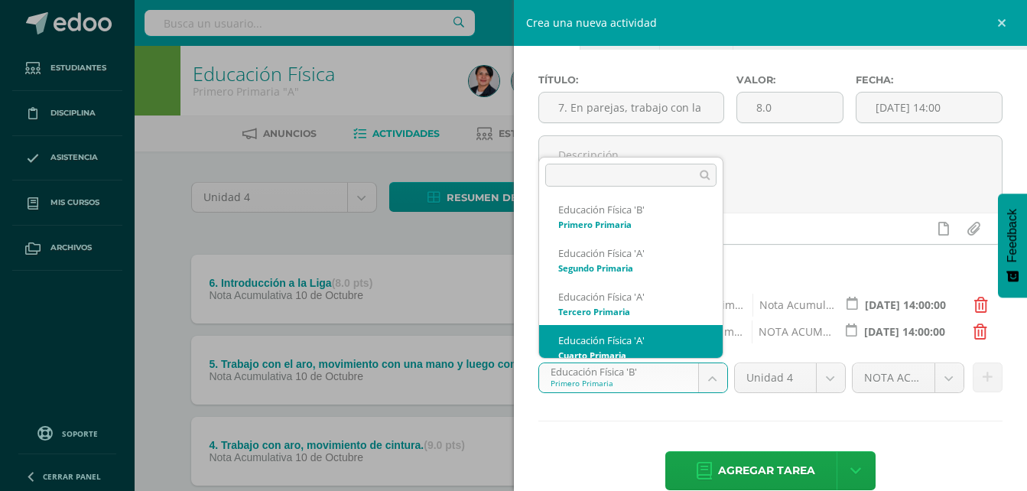
scroll to position [190, 0]
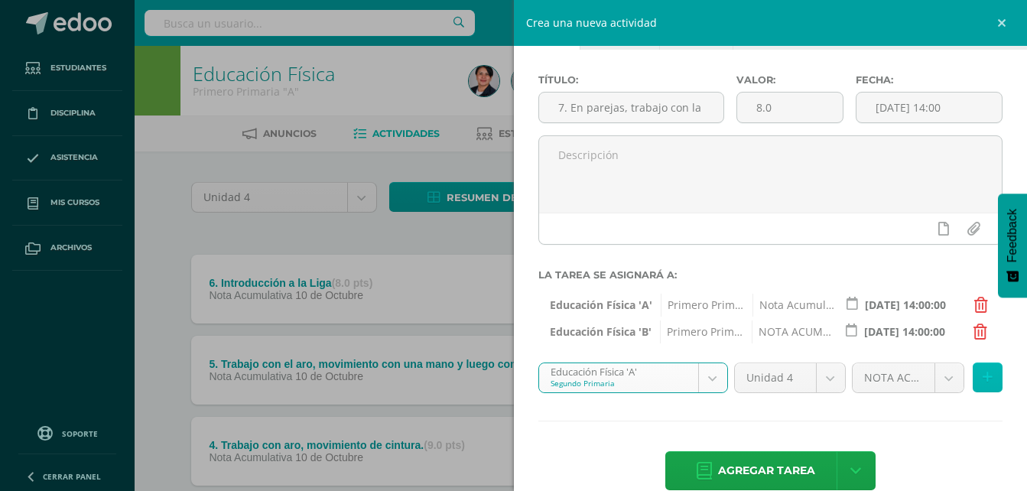
click at [982, 375] on icon at bounding box center [987, 377] width 10 height 13
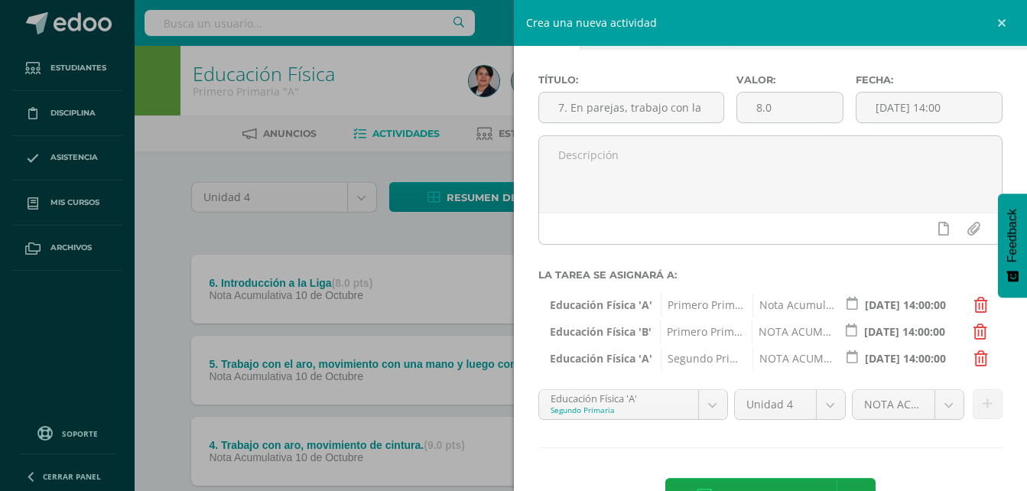
click at [708, 403] on body "Tarea asignada exitosamente Estudiantes Disciplina Asistencia Mis cursos Archiv…" at bounding box center [513, 415] width 1027 height 830
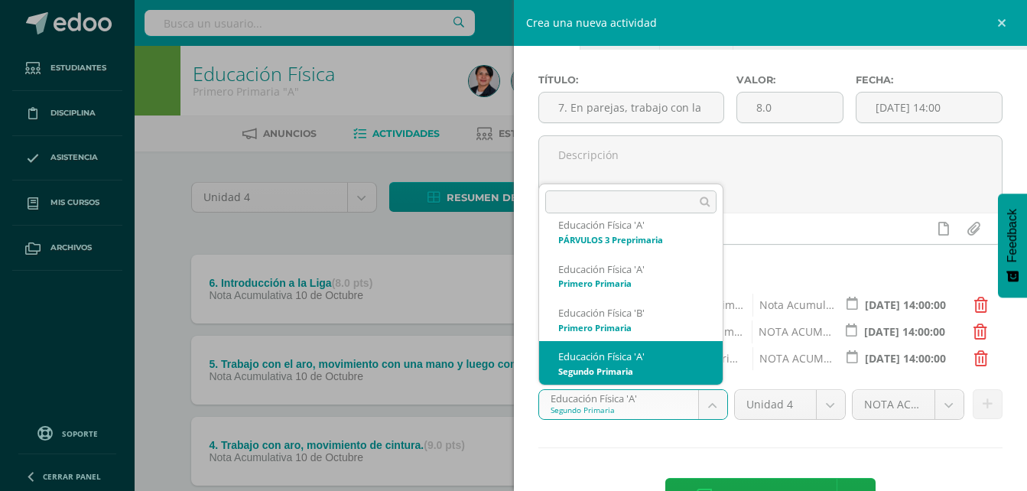
scroll to position [193, 0]
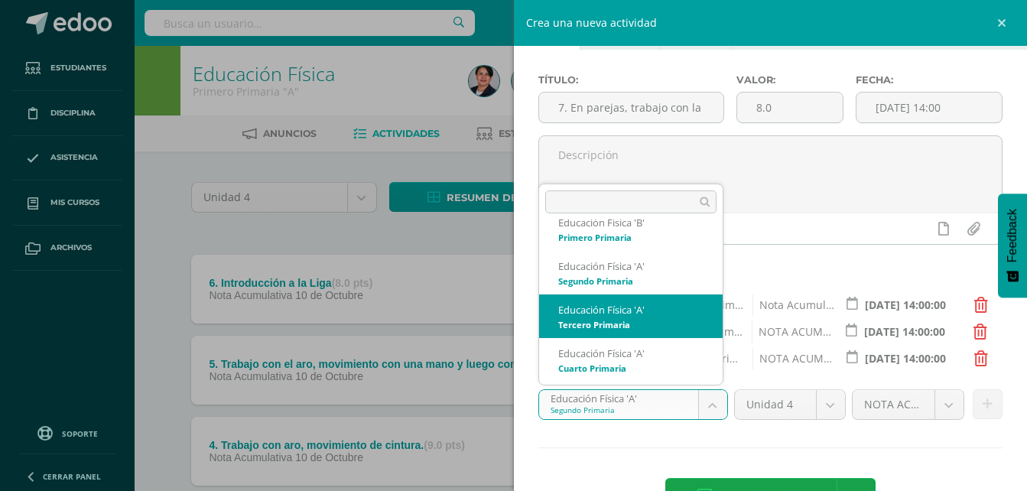
select select "94573"
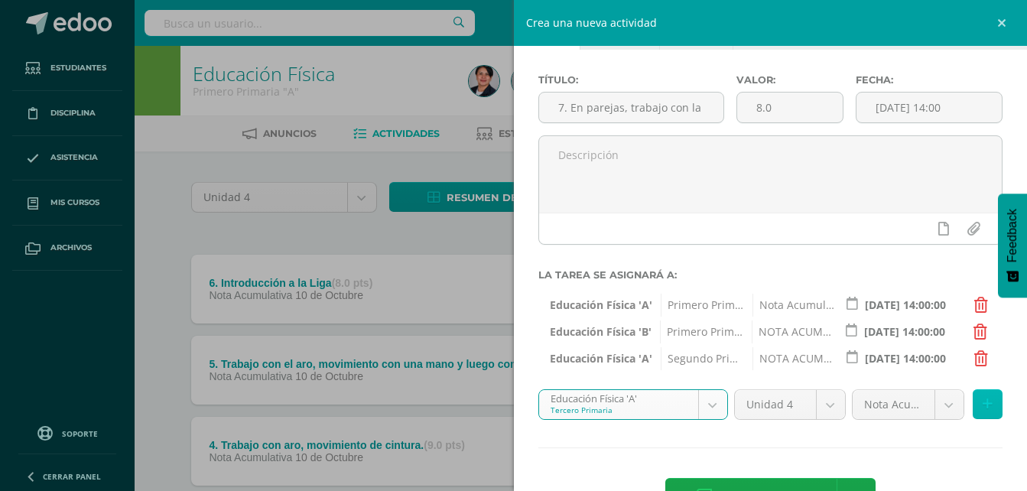
click at [982, 407] on button at bounding box center [987, 404] width 30 height 30
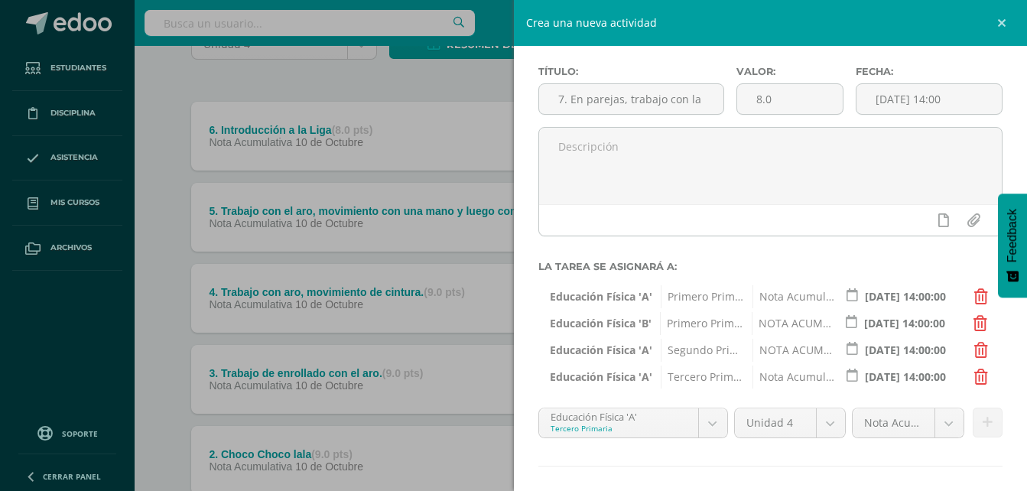
scroll to position [135, 0]
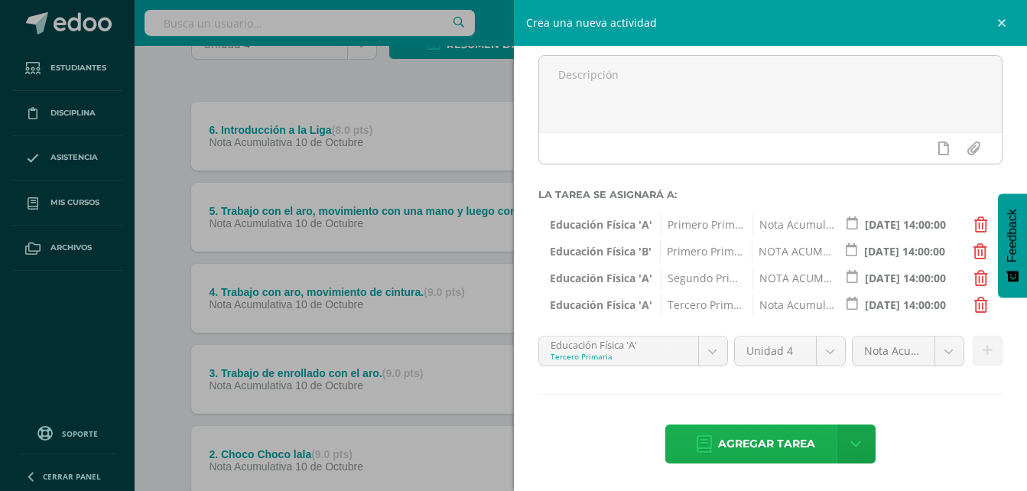
click at [742, 448] on span "Agregar tarea" at bounding box center [766, 443] width 97 height 37
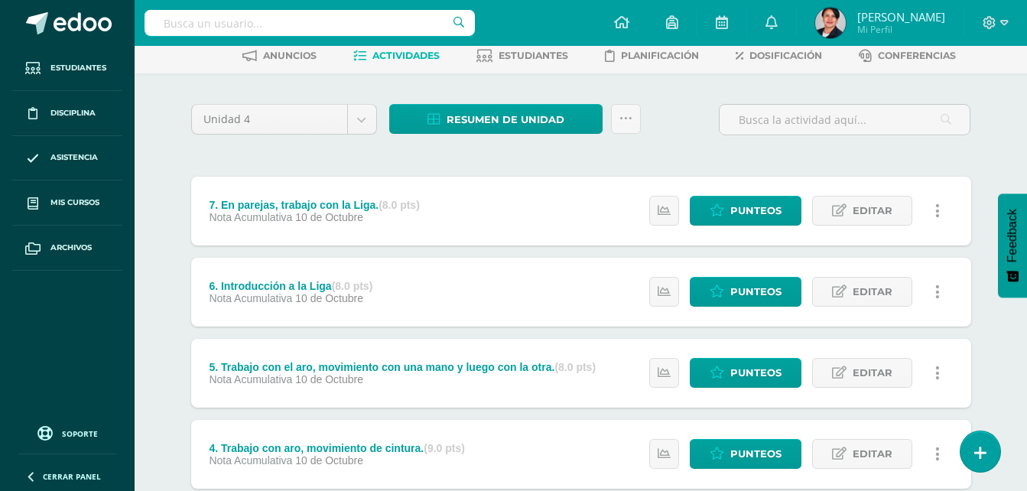
scroll to position [38, 0]
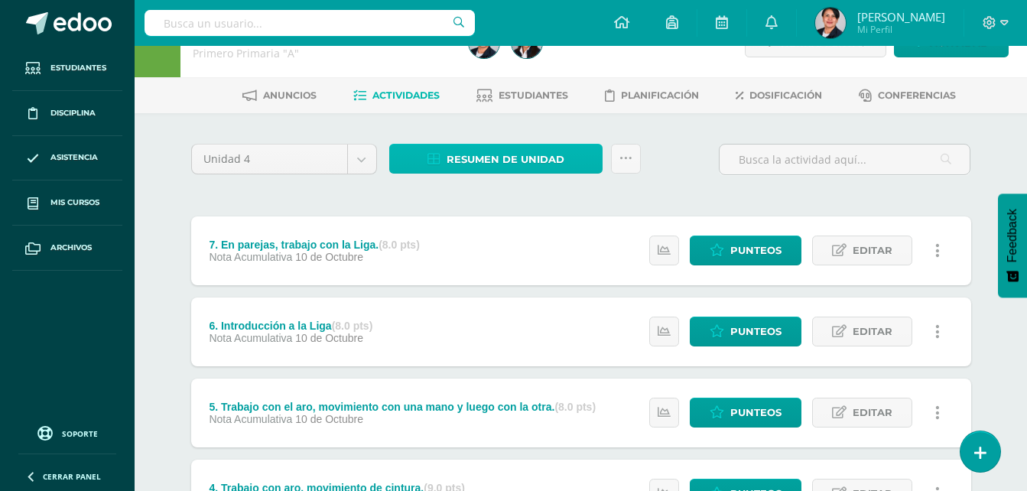
click at [516, 160] on span "Resumen de unidad" at bounding box center [505, 159] width 118 height 28
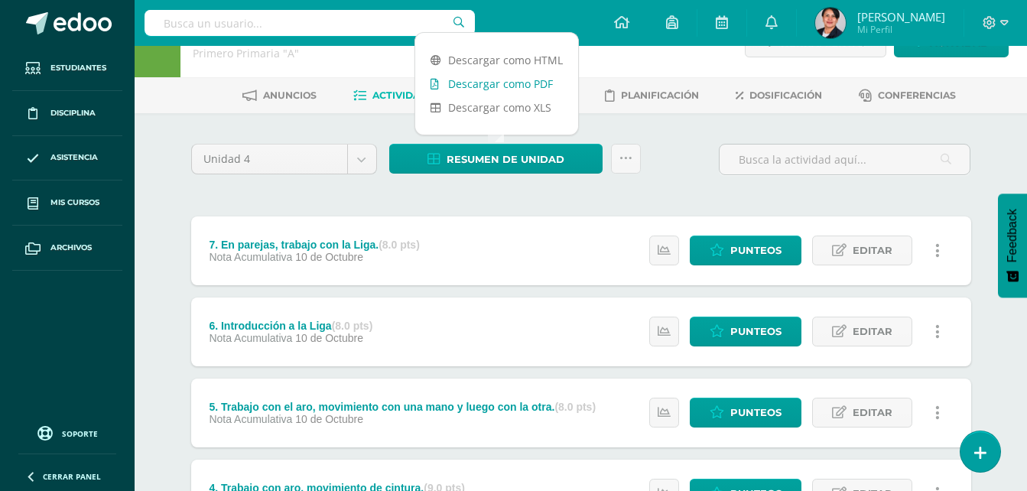
click at [506, 79] on link "Descargar como PDF" at bounding box center [496, 84] width 163 height 24
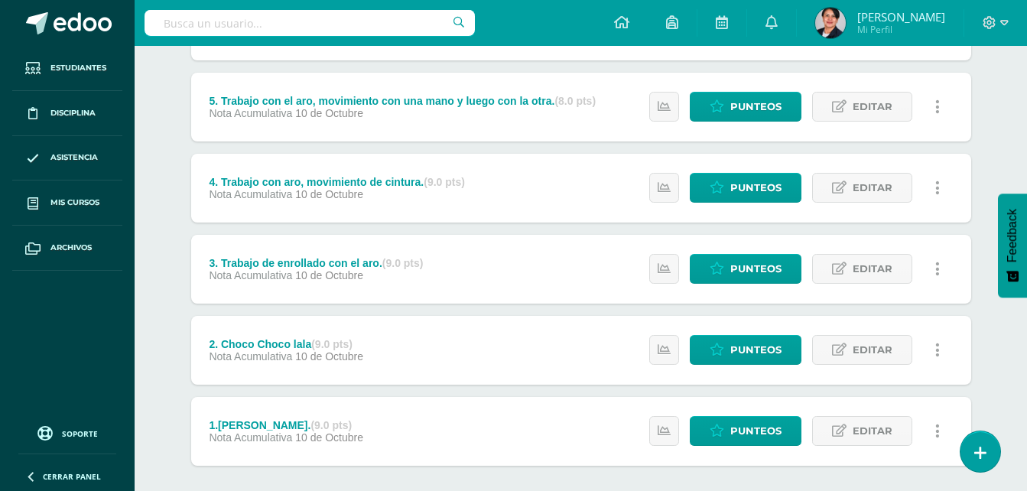
scroll to position [420, 0]
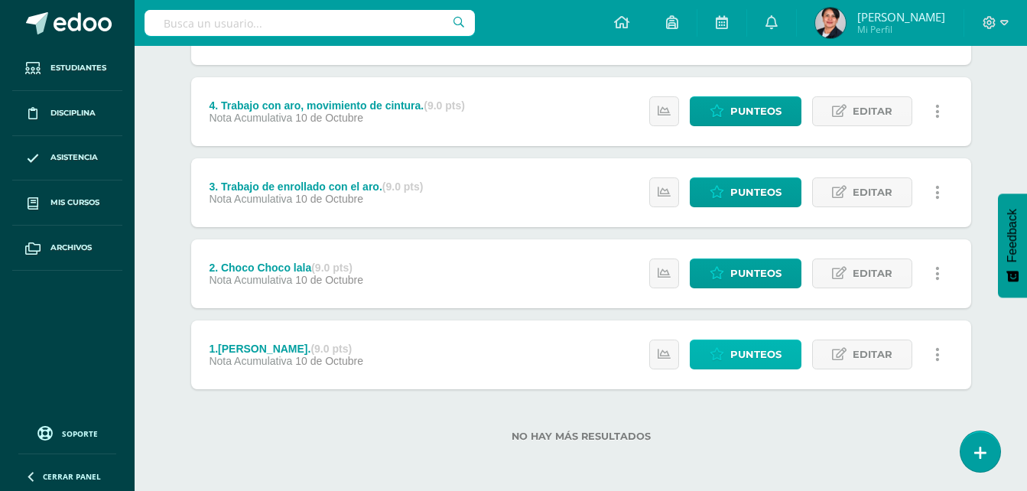
click at [745, 356] on span "Punteos" at bounding box center [755, 354] width 51 height 28
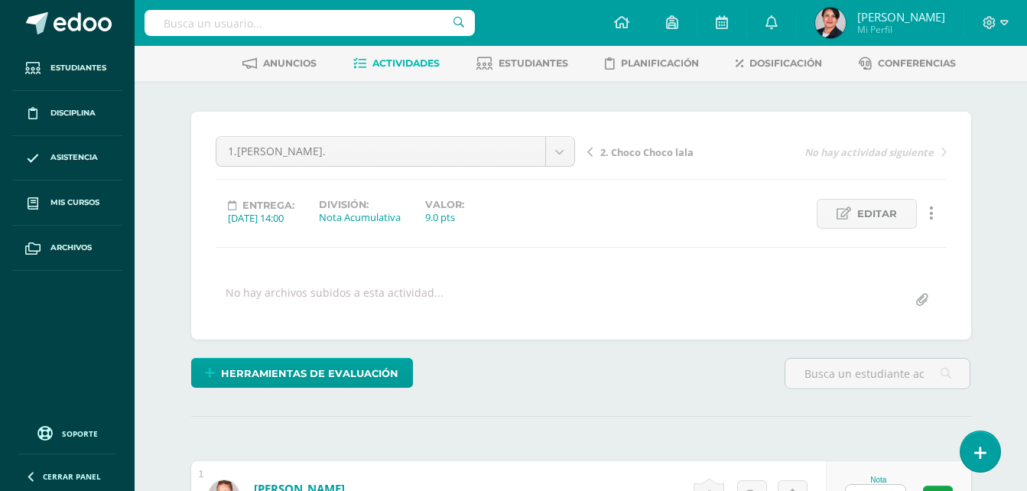
scroll to position [307, 0]
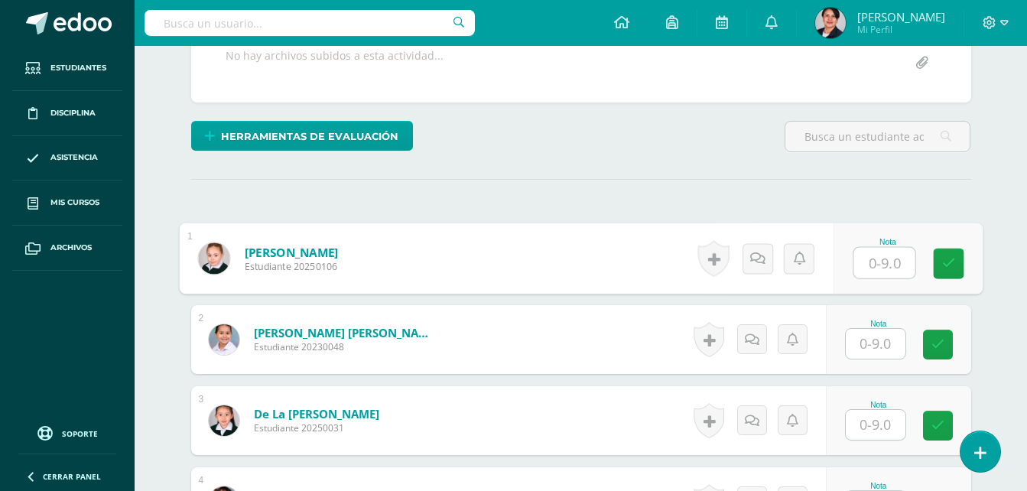
click at [875, 265] on input "text" at bounding box center [883, 263] width 61 height 31
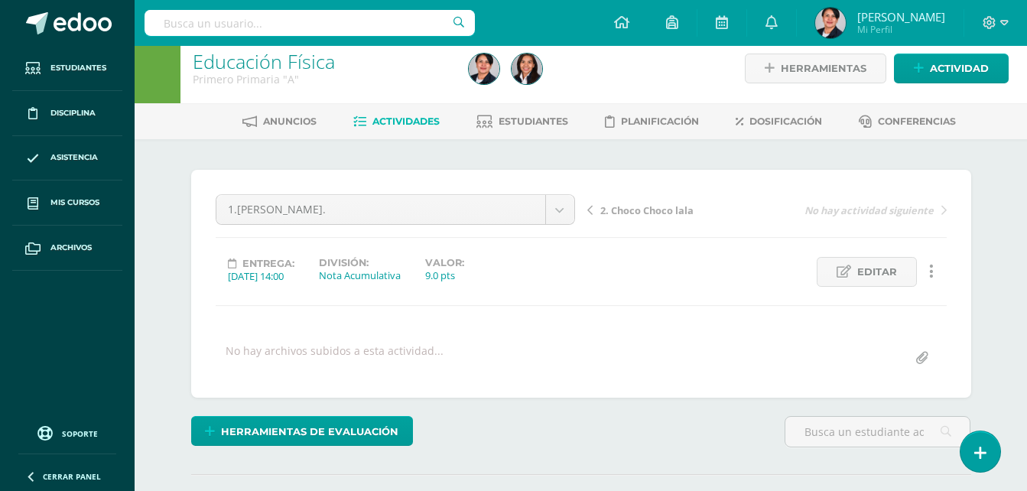
scroll to position [0, 0]
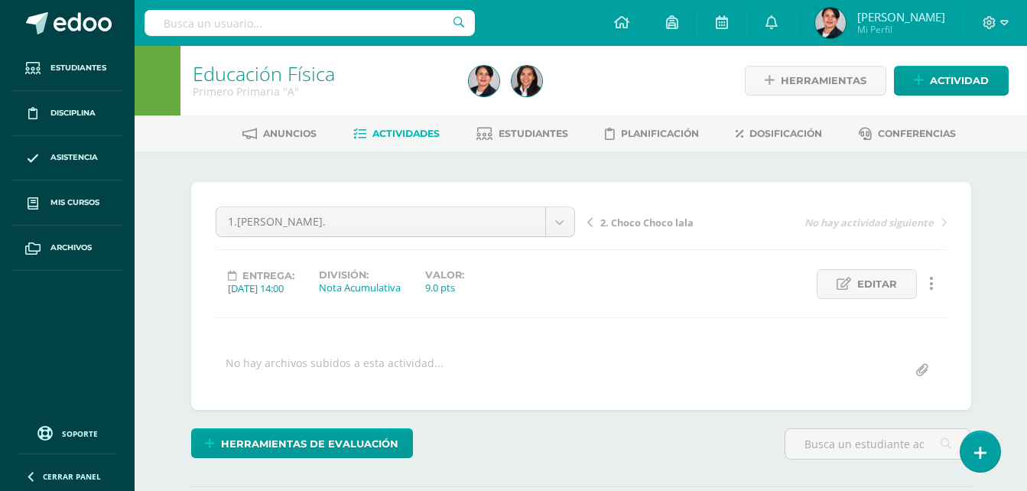
click at [389, 137] on span "Actividades" at bounding box center [405, 133] width 67 height 11
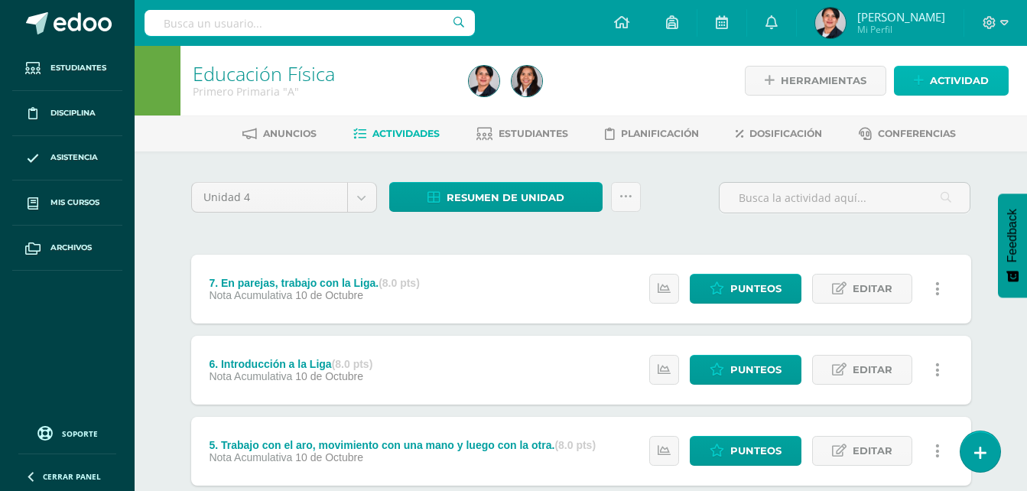
click at [926, 86] on link "Actividad" at bounding box center [951, 81] width 115 height 30
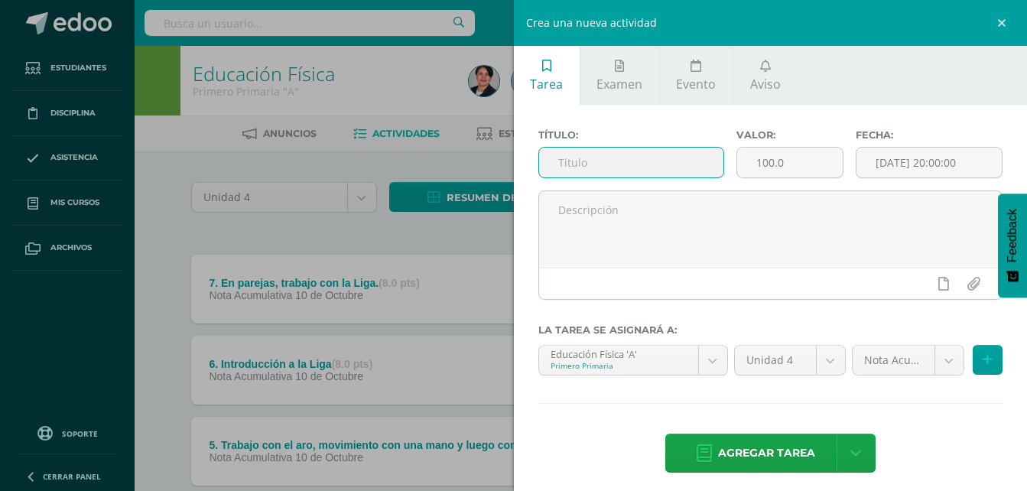
click at [680, 158] on input "text" at bounding box center [631, 163] width 185 height 30
type input "8. Actividad"
click at [766, 165] on input "100.0" at bounding box center [790, 163] width 106 height 30
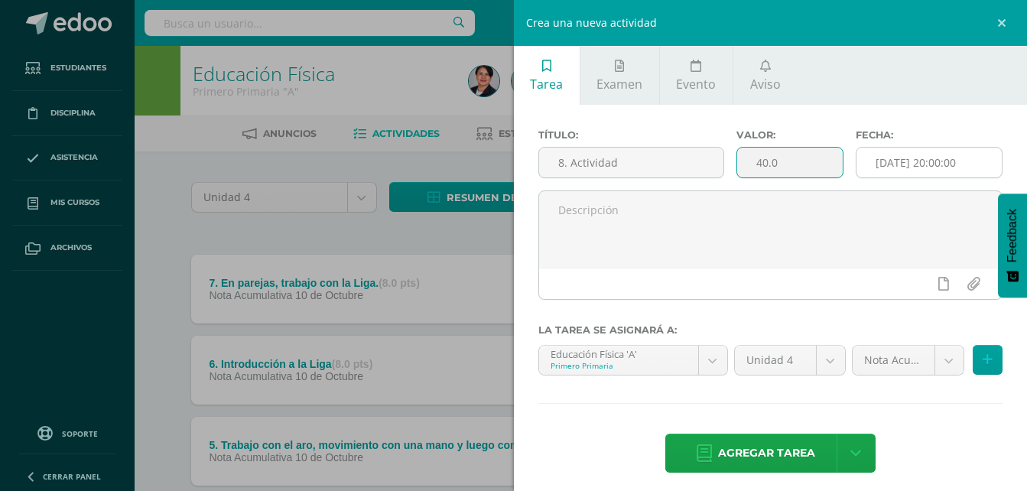
type input "40.0"
click at [916, 161] on input "[DATE] 20:00:00" at bounding box center [928, 163] width 145 height 30
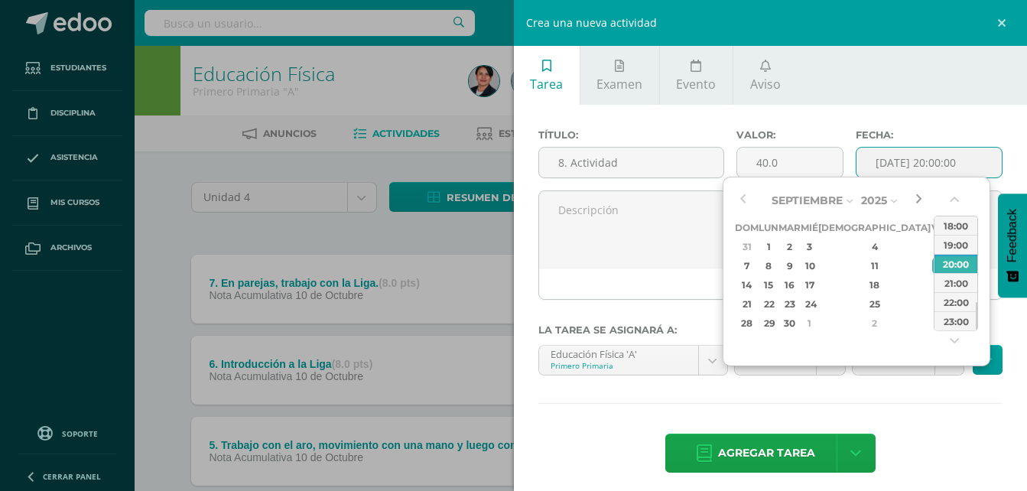
click at [917, 199] on button "button" at bounding box center [918, 200] width 15 height 23
click at [932, 262] on div "10" at bounding box center [939, 266] width 14 height 18
click at [958, 226] on div "14:00" at bounding box center [955, 225] width 43 height 19
type input "2025-10-10 14:00"
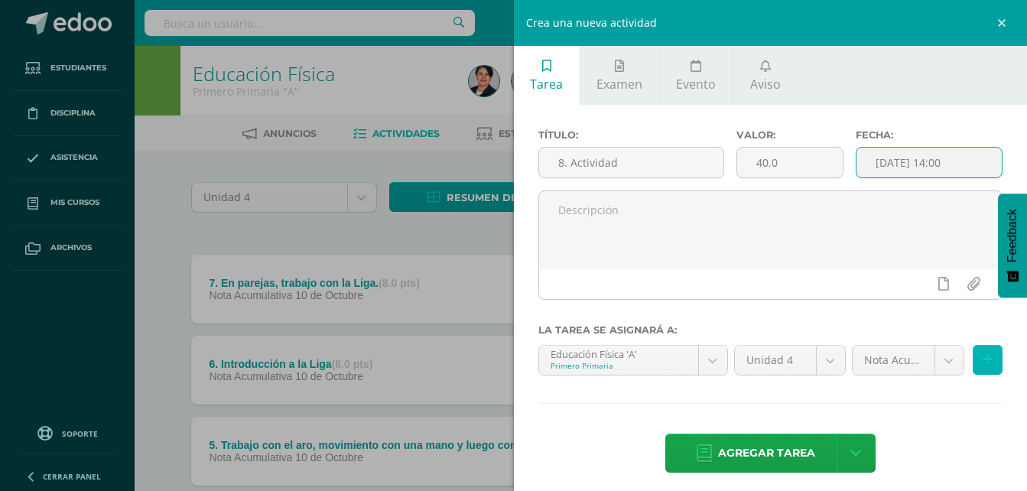
click at [982, 362] on icon at bounding box center [987, 359] width 10 height 13
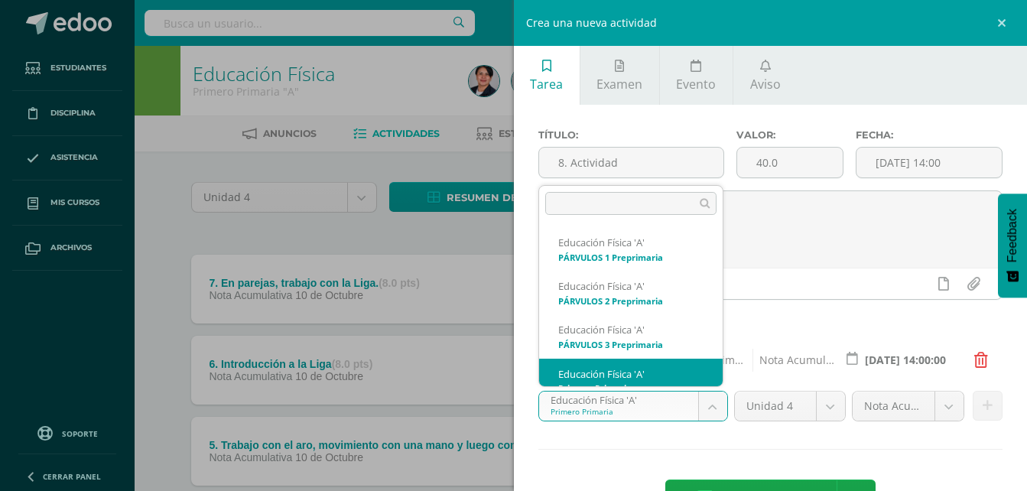
click at [706, 404] on body "Estudiantes Disciplina Asistencia Mis cursos Archivos Soporte Ayuda Reportar un…" at bounding box center [513, 455] width 1027 height 911
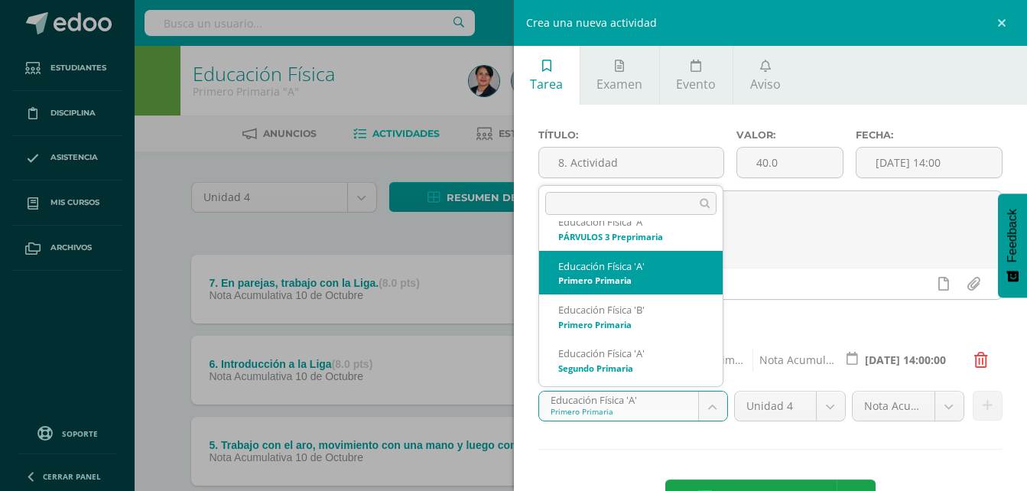
scroll to position [135, 0]
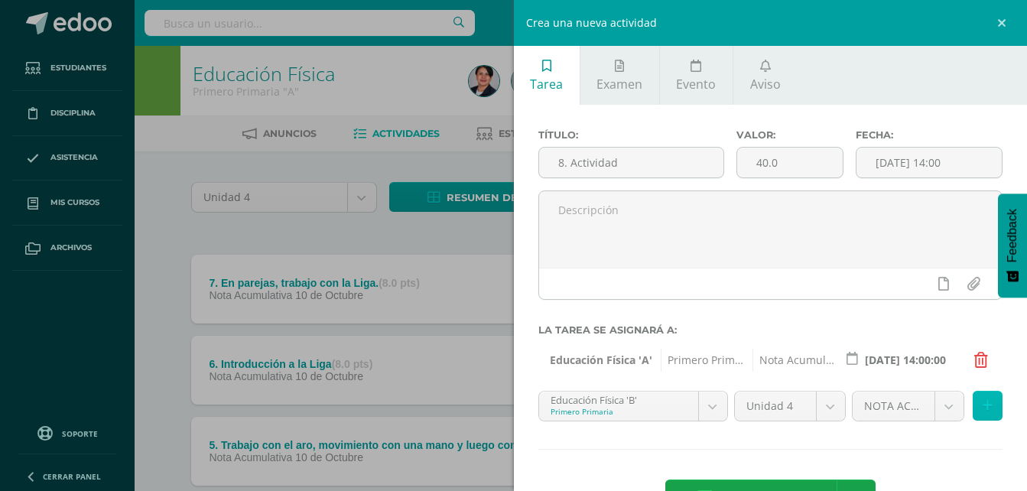
click at [982, 407] on icon at bounding box center [987, 405] width 10 height 13
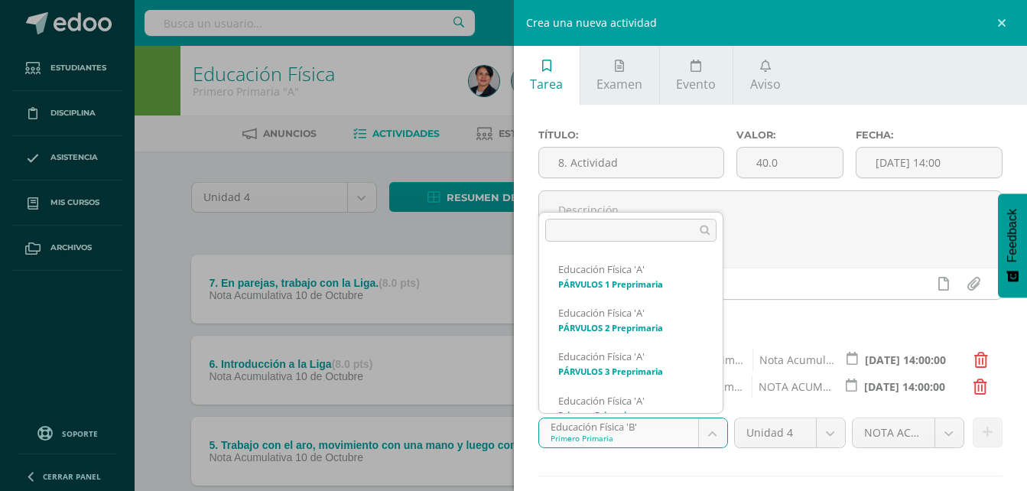
click at [715, 433] on body "Estudiantes Disciplina Asistencia Mis cursos Archivos Soporte Ayuda Reportar un…" at bounding box center [513, 455] width 1027 height 911
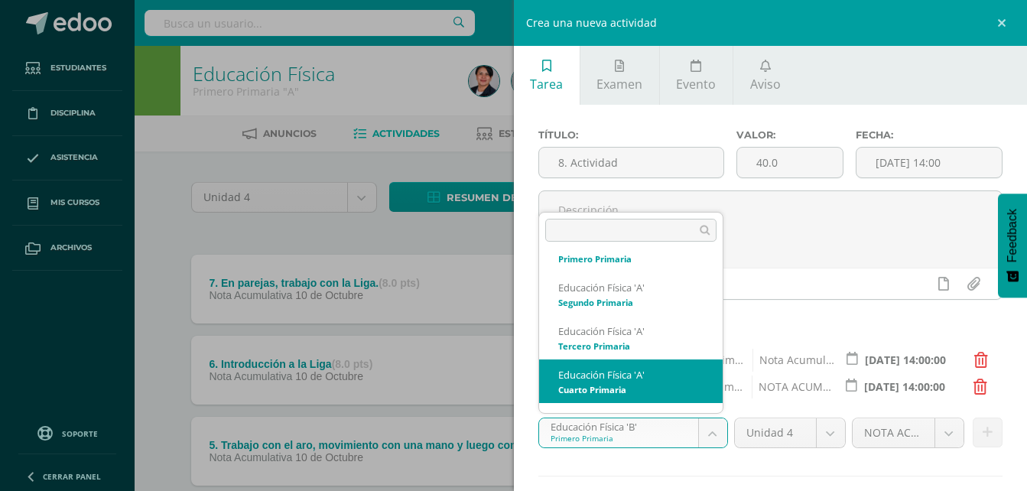
scroll to position [213, 0]
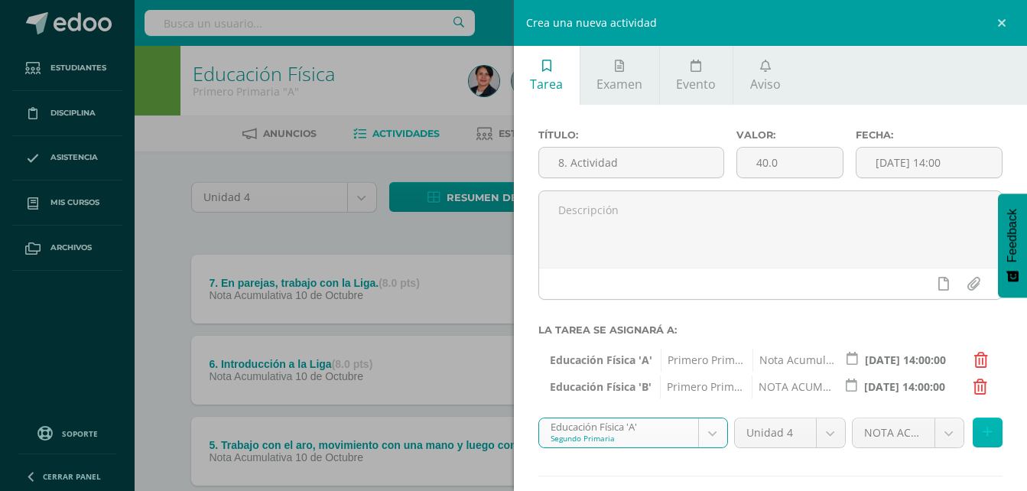
click at [982, 437] on button at bounding box center [987, 432] width 30 height 30
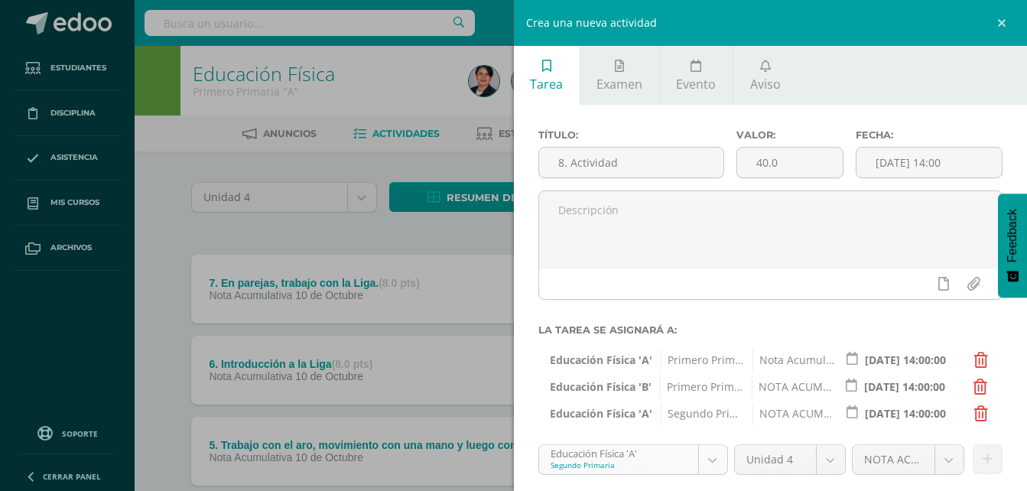
click at [703, 467] on body "Estudiantes Disciplina Asistencia Mis cursos Archivos Soporte Ayuda Reportar un…" at bounding box center [513, 455] width 1027 height 911
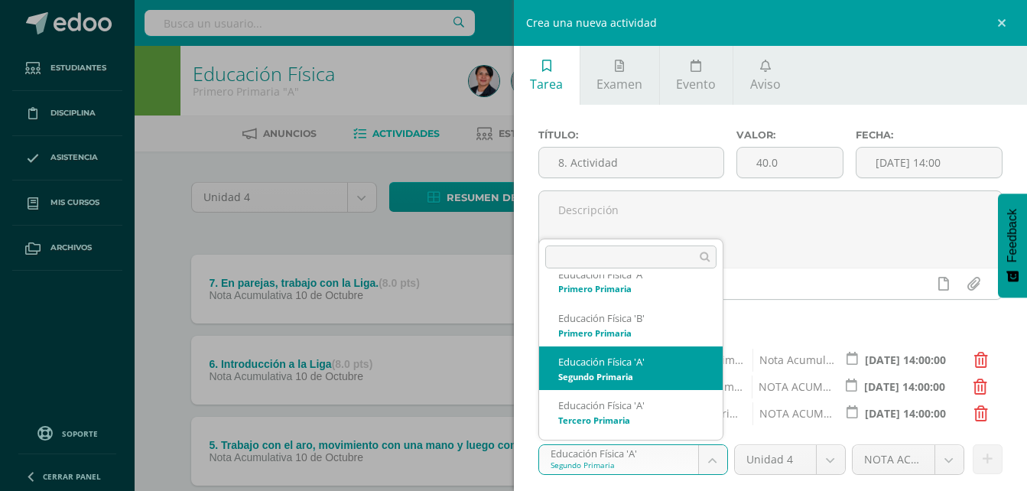
scroll to position [180, 0]
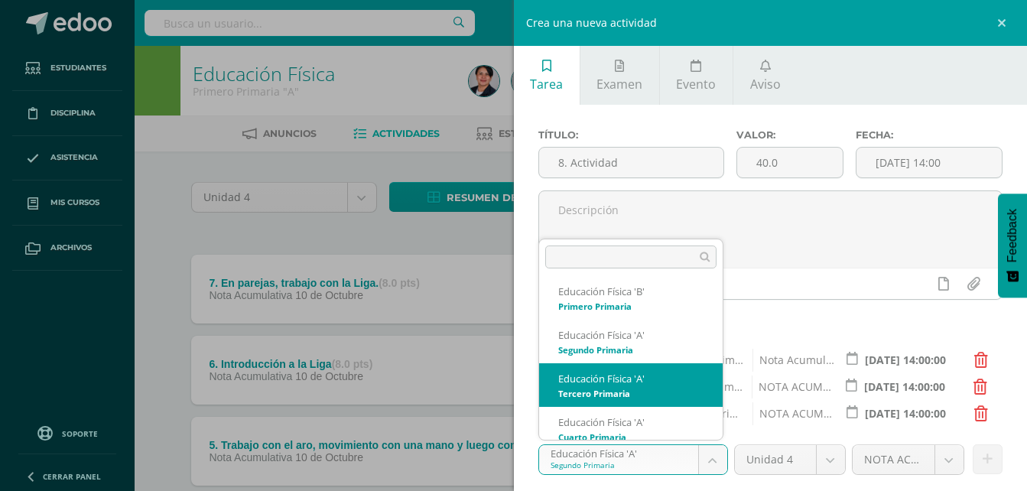
select select "94573"
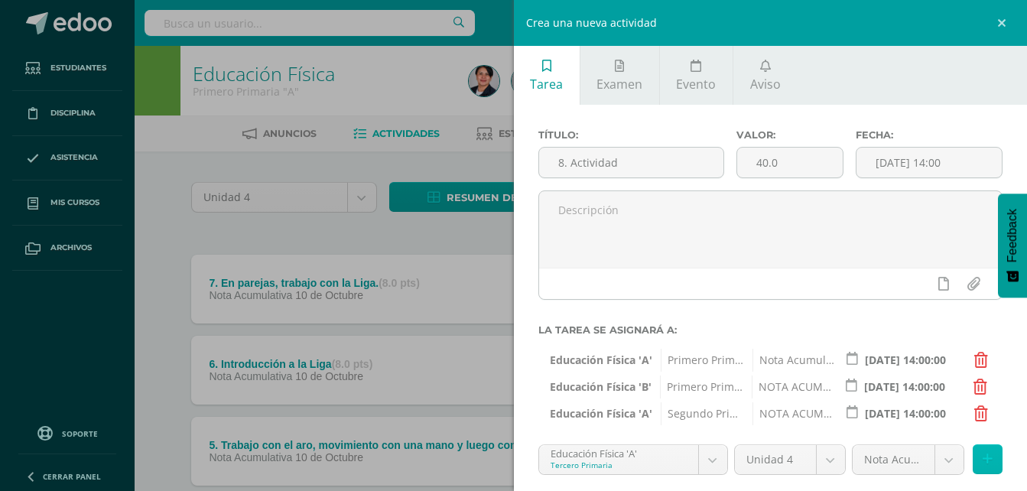
click at [982, 462] on icon at bounding box center [987, 459] width 10 height 13
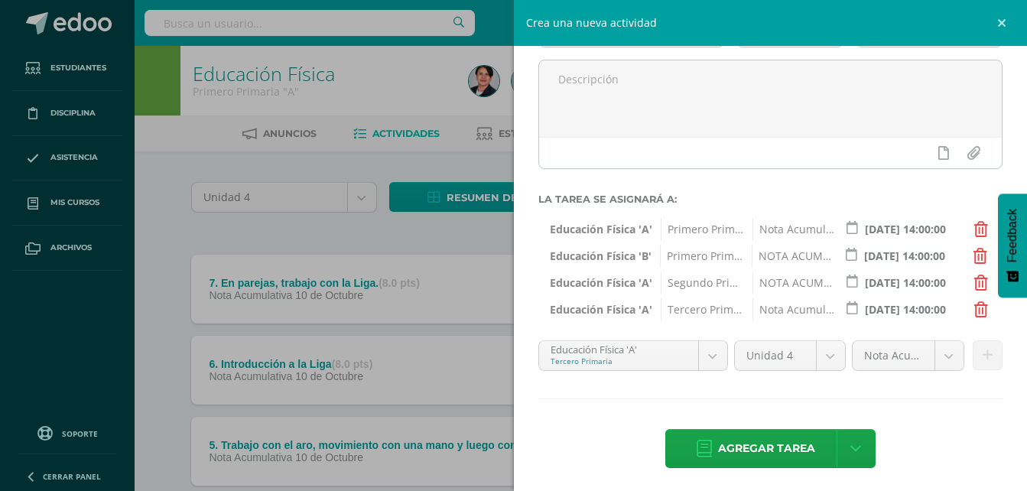
scroll to position [135, 0]
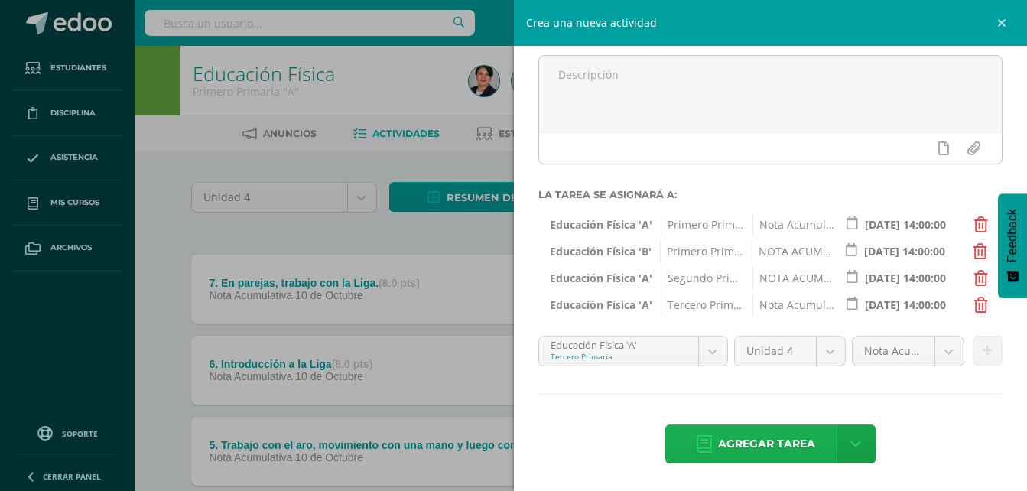
click at [745, 443] on span "Agregar tarea" at bounding box center [766, 443] width 97 height 37
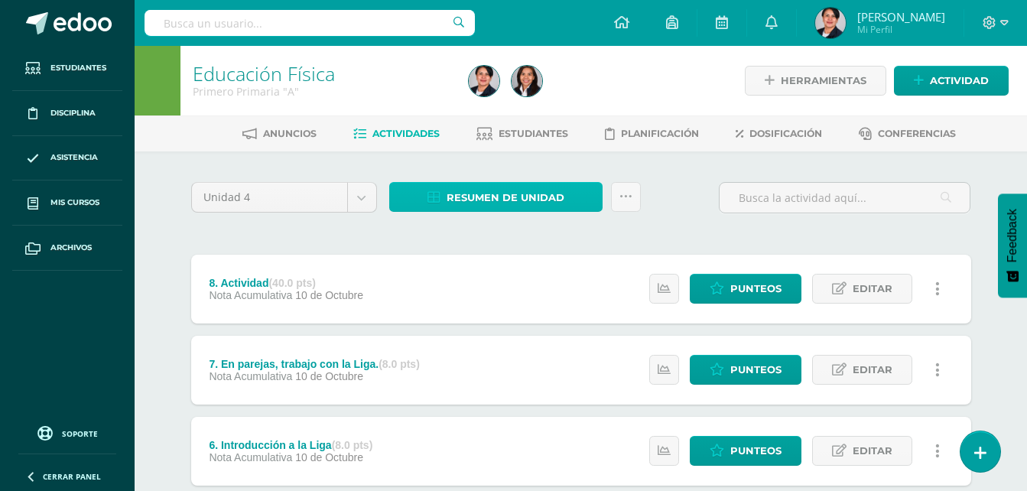
click at [536, 200] on span "Resumen de unidad" at bounding box center [505, 197] width 118 height 28
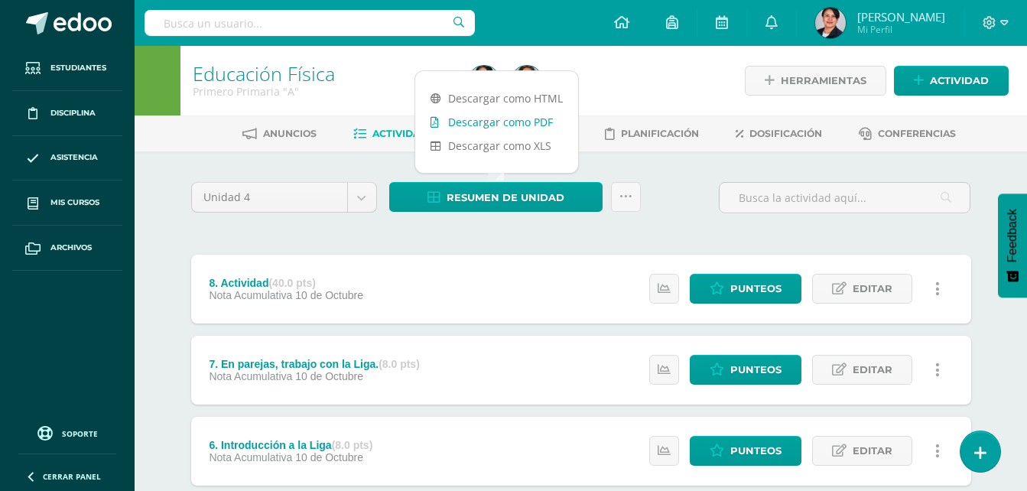
click at [508, 119] on link "Descargar como PDF" at bounding box center [496, 122] width 163 height 24
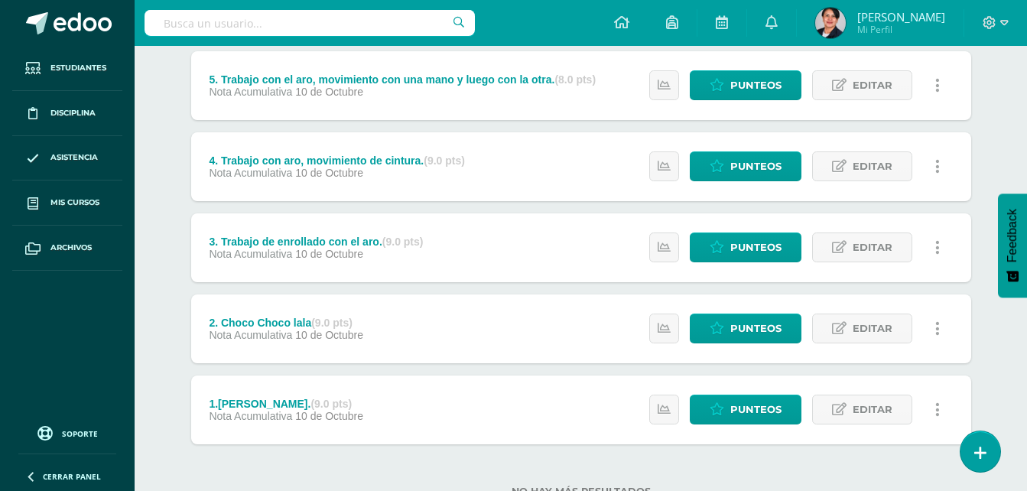
scroll to position [502, 0]
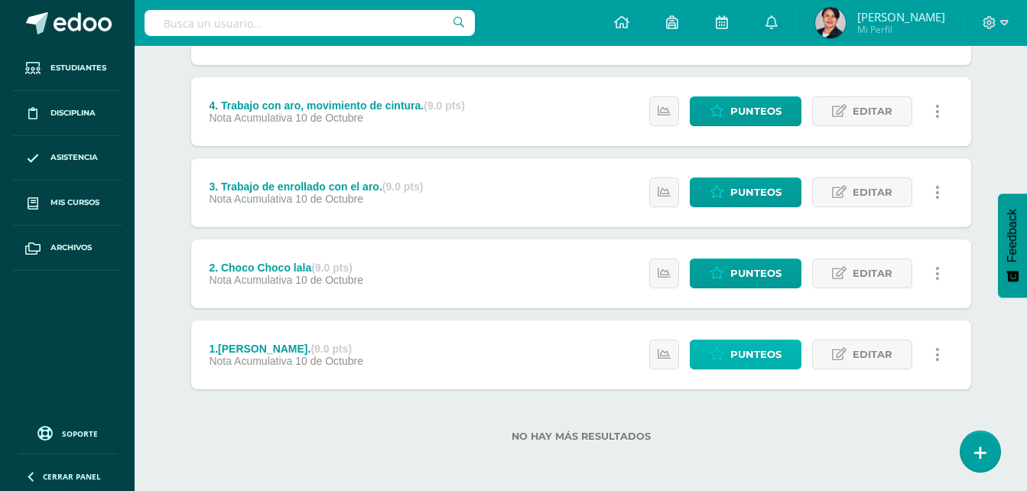
click at [752, 358] on span "Punteos" at bounding box center [755, 354] width 51 height 28
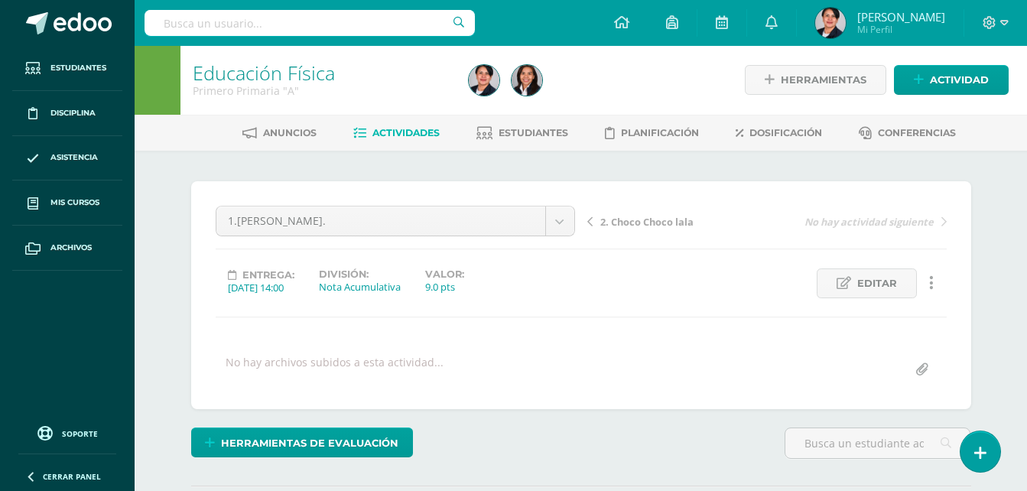
scroll to position [2, 0]
type input "9"
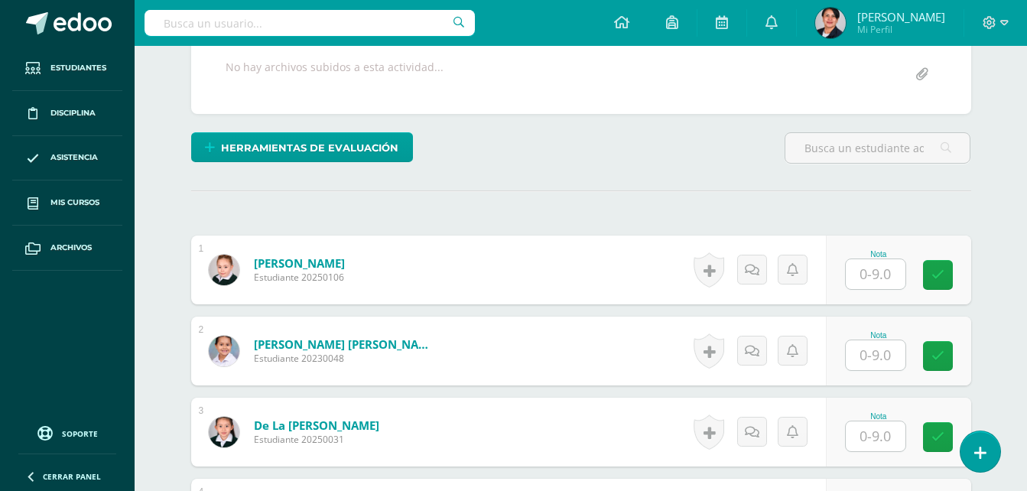
scroll to position [308, 0]
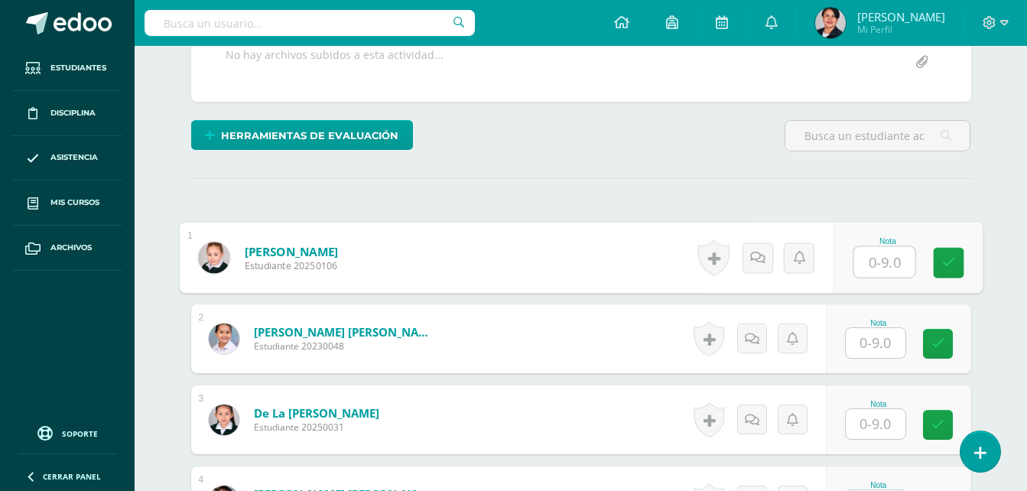
click at [881, 271] on input "text" at bounding box center [883, 262] width 61 height 31
type input "9"
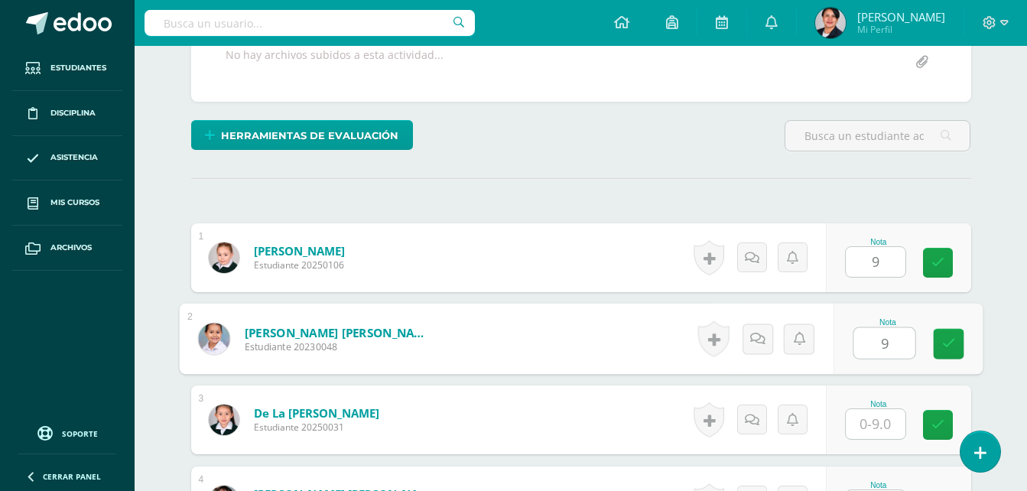
type input "9"
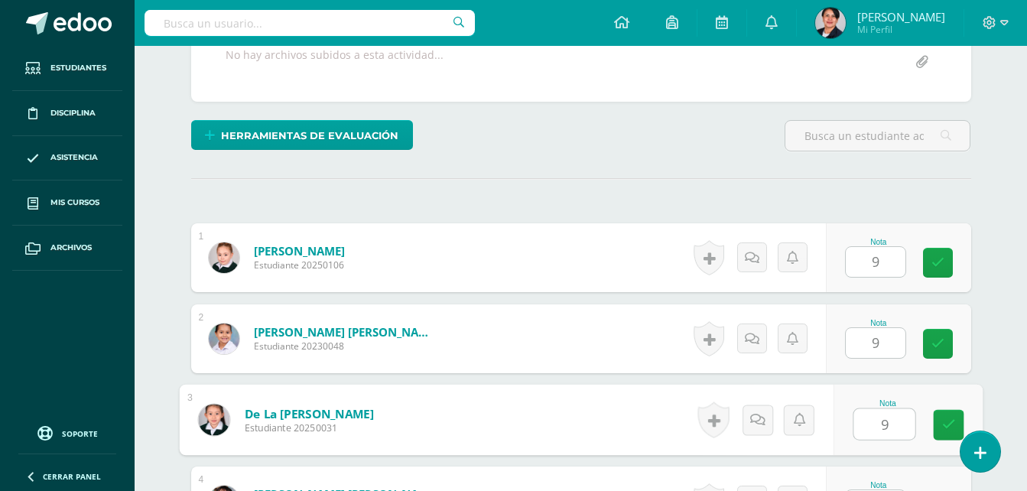
type input "9"
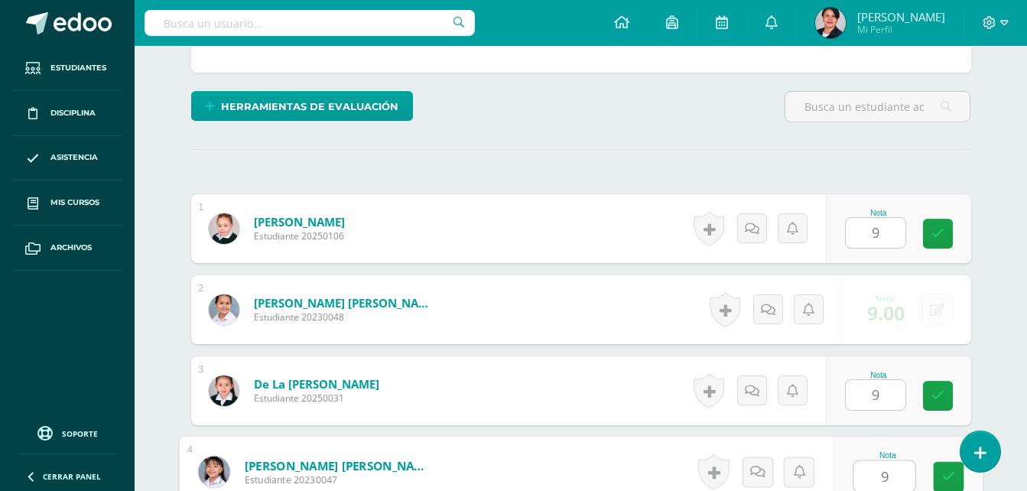
type input "9"
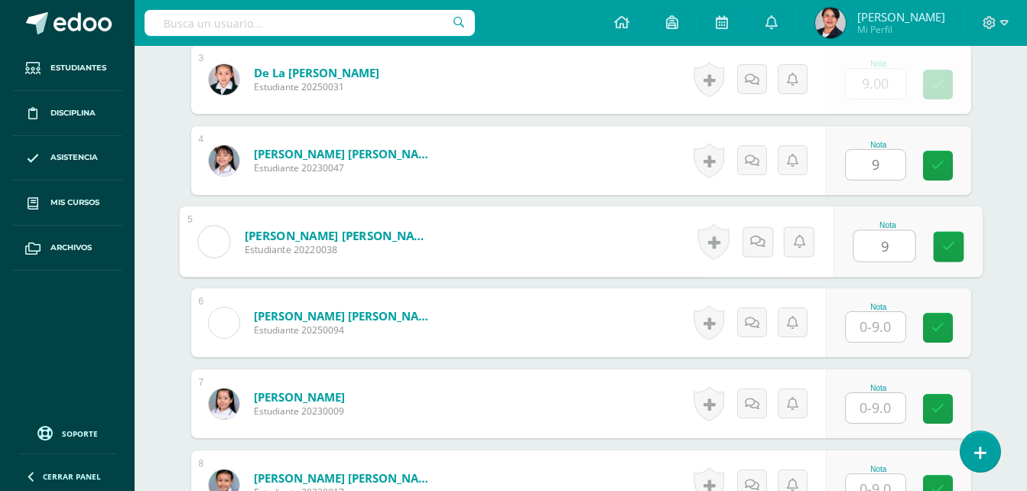
type input "9"
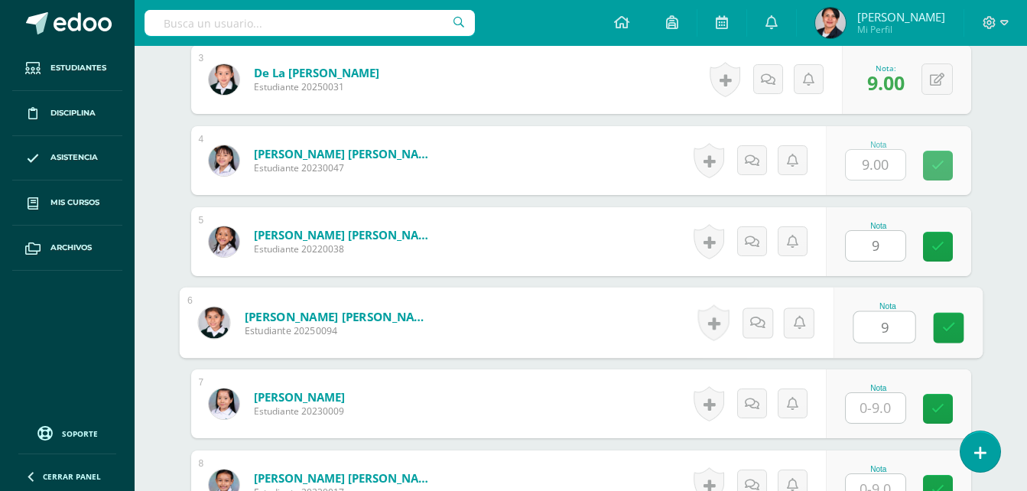
type input "9"
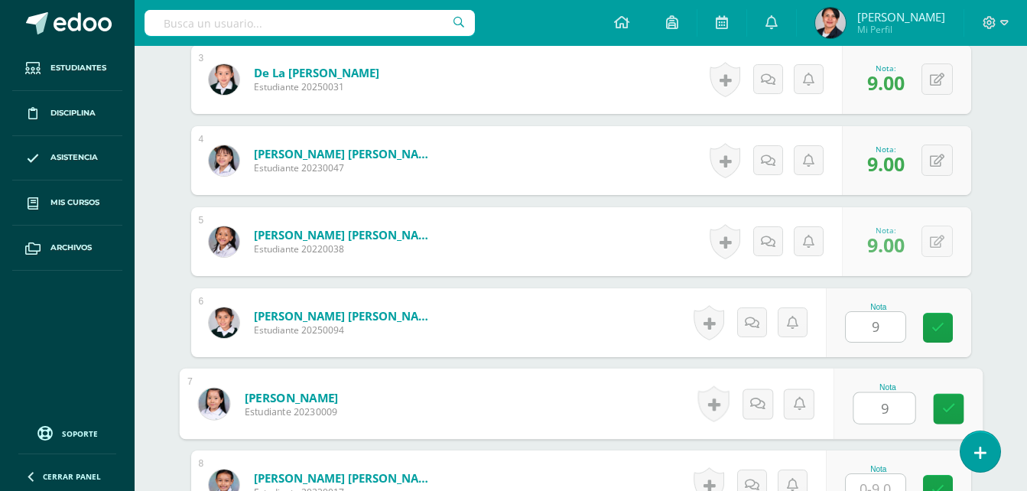
type input "9"
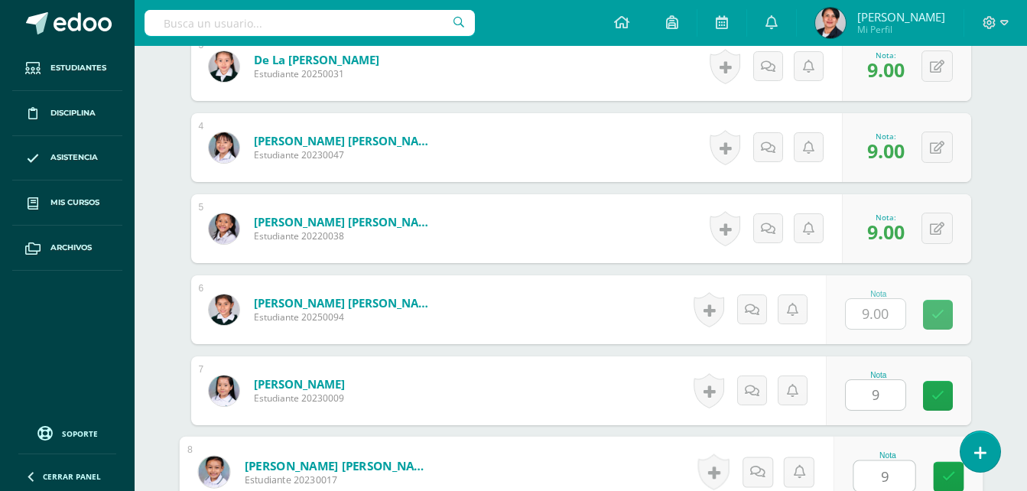
type input "9"
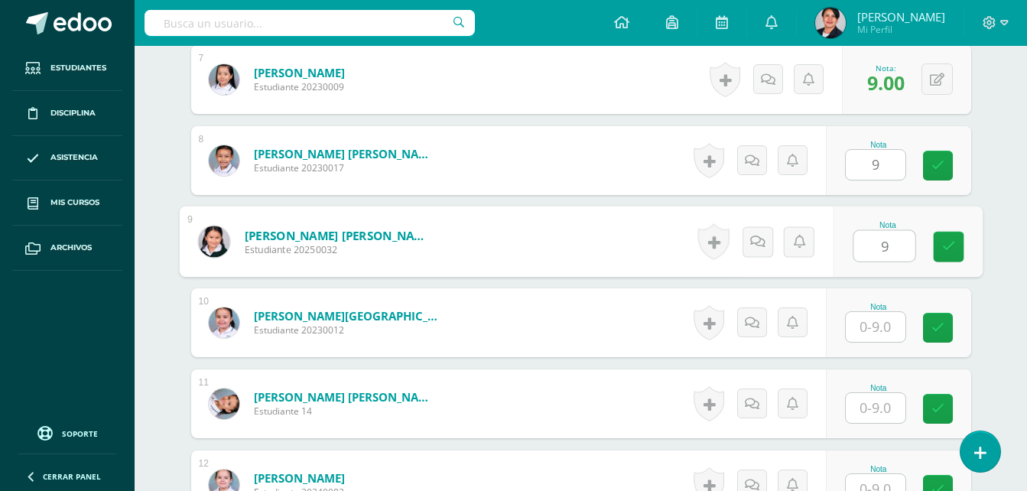
type input "9"
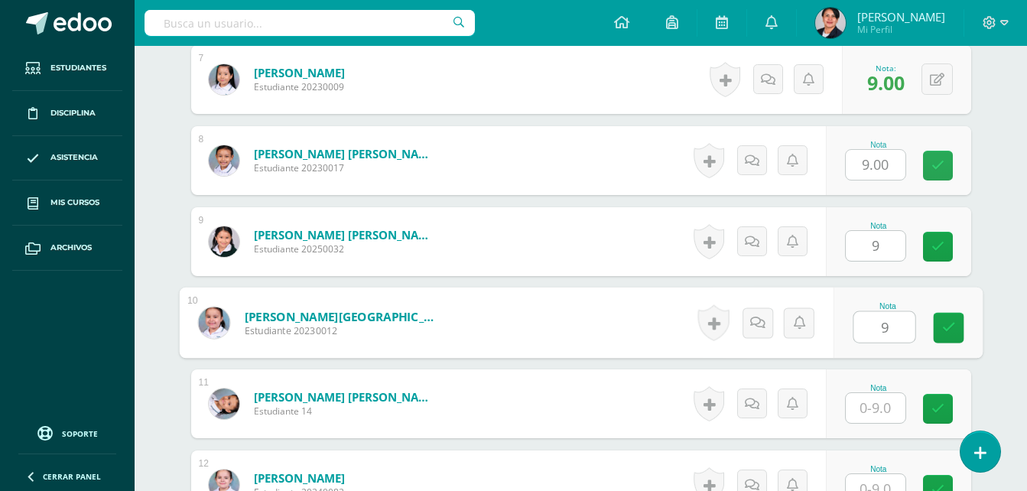
type input "9"
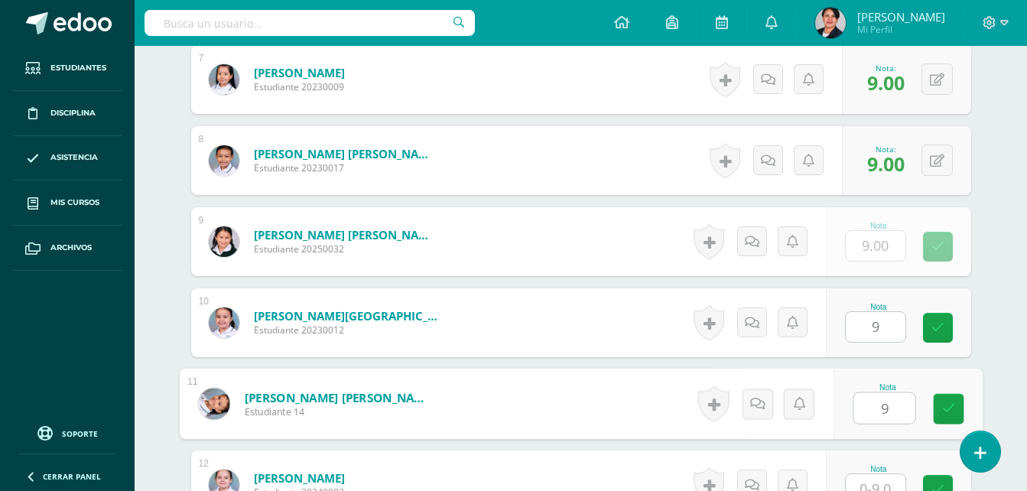
type input "9"
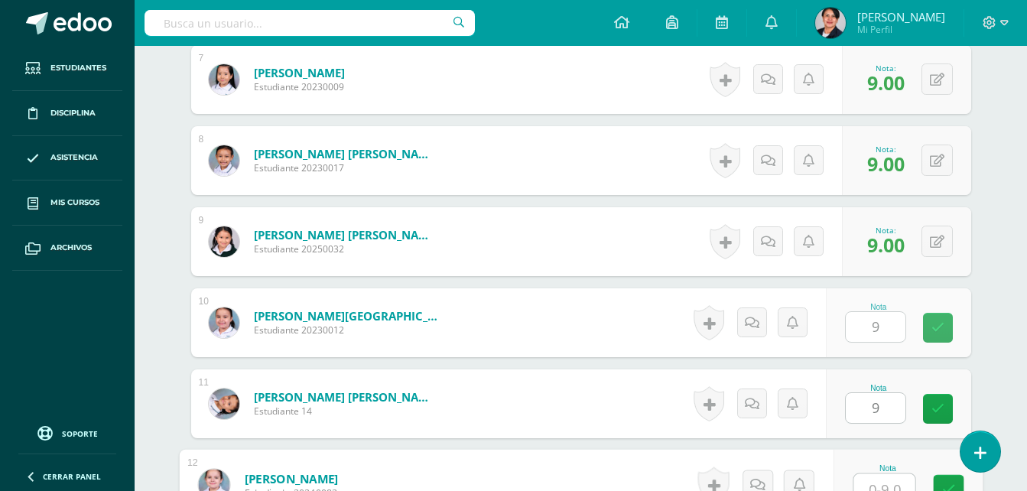
scroll to position [985, 0]
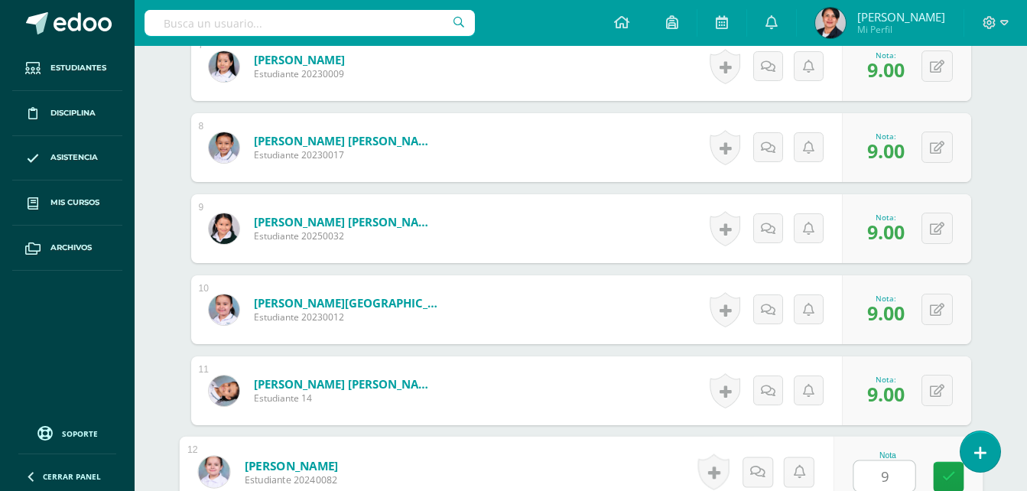
type input "9"
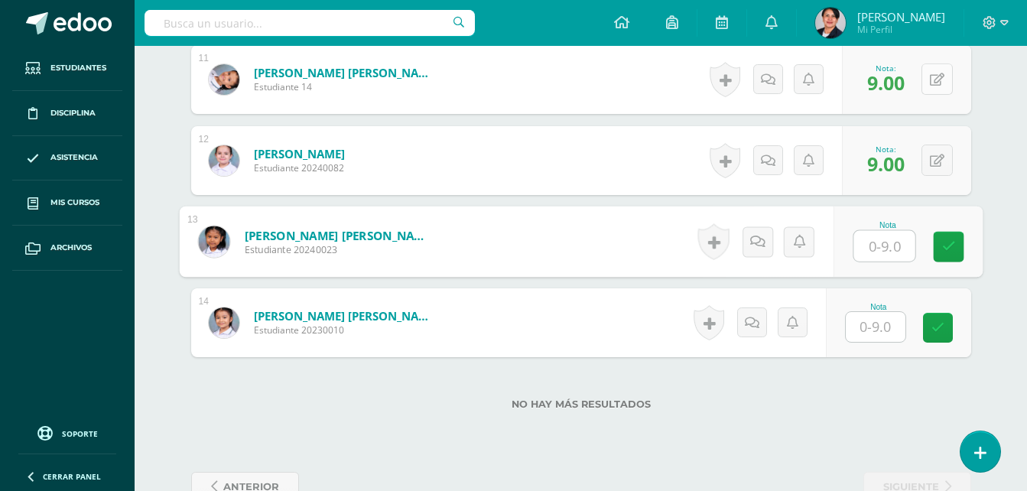
click at [943, 67] on button at bounding box center [936, 78] width 31 height 31
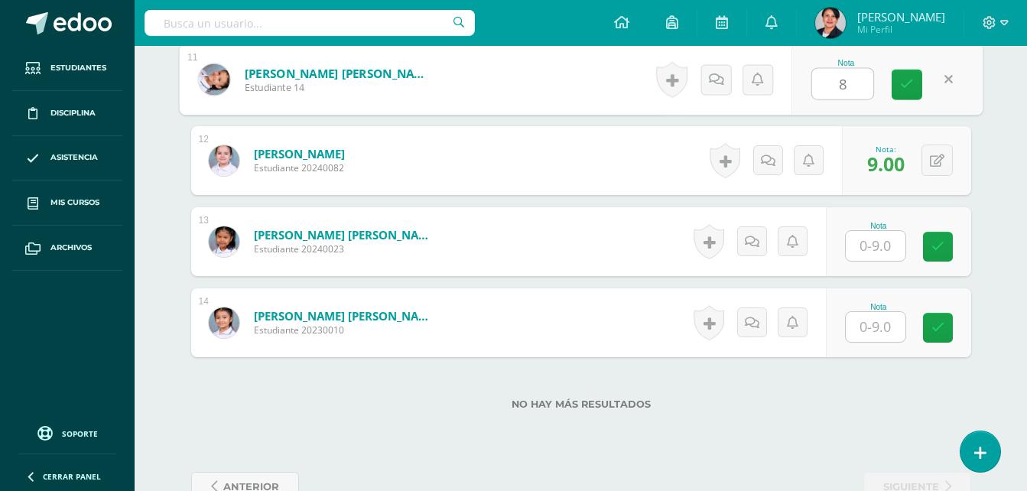
type input "8"
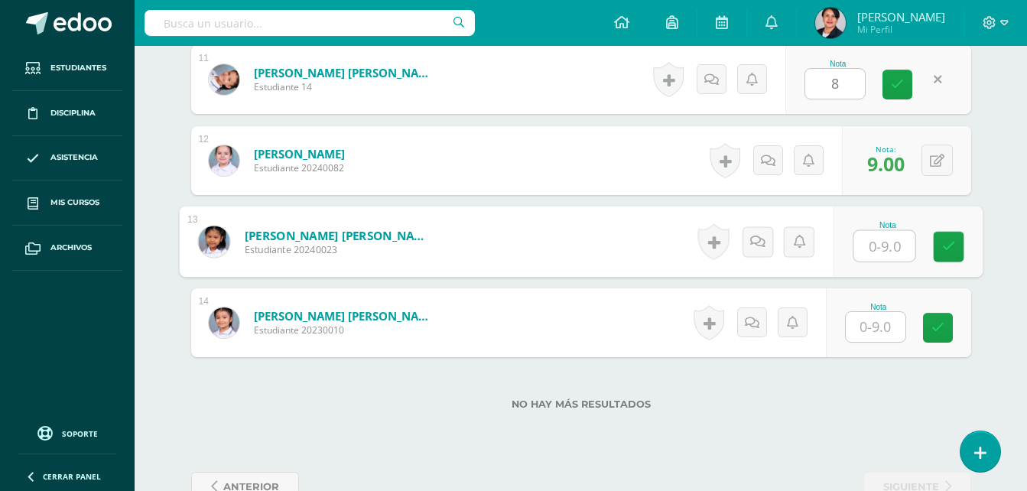
click at [875, 242] on input "text" at bounding box center [883, 246] width 61 height 31
type input "8"
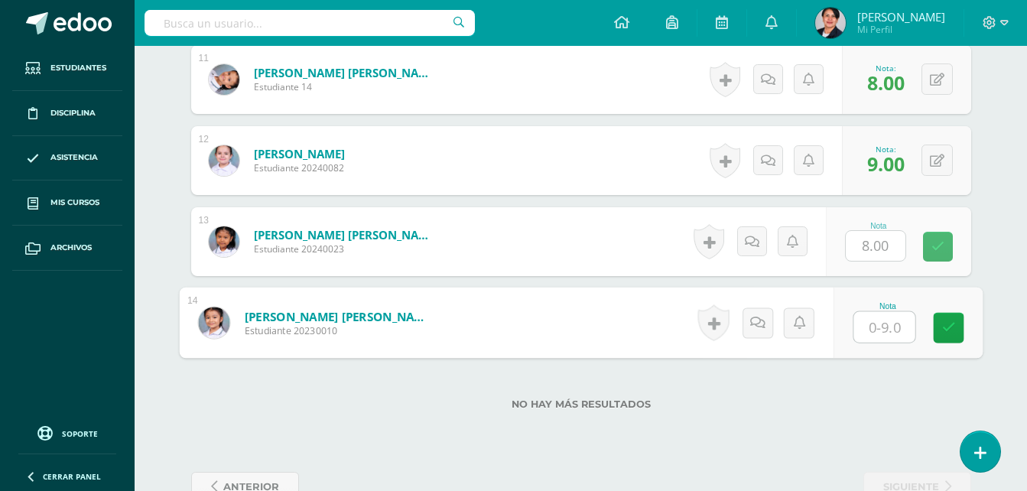
type input "9"
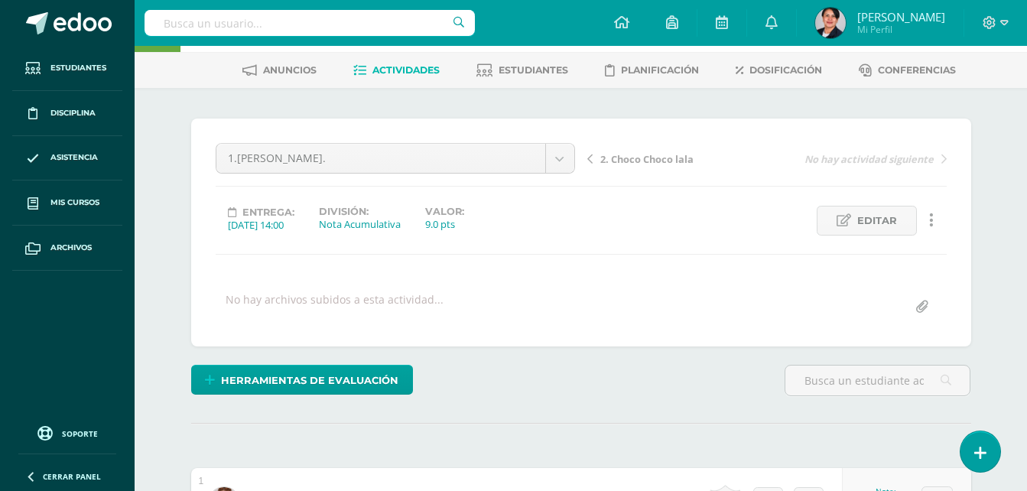
scroll to position [0, 0]
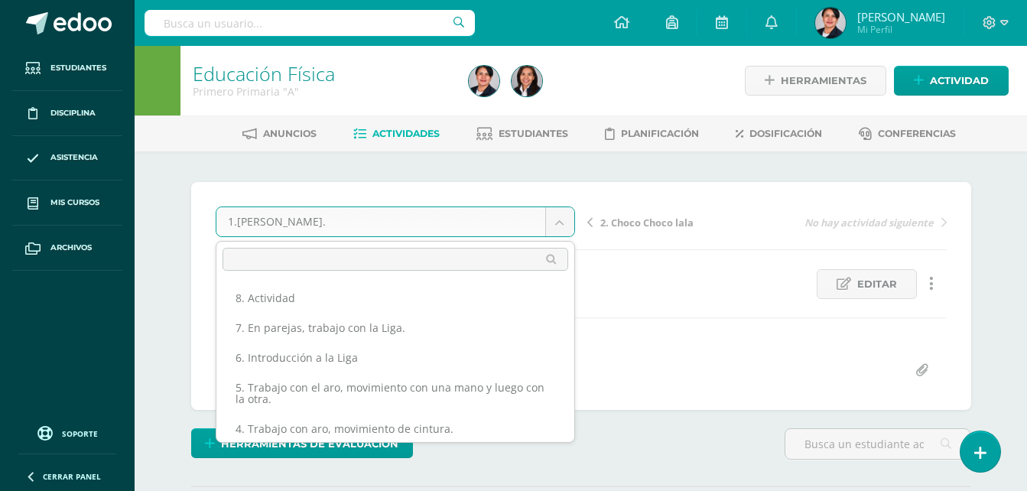
scroll to position [91, 0]
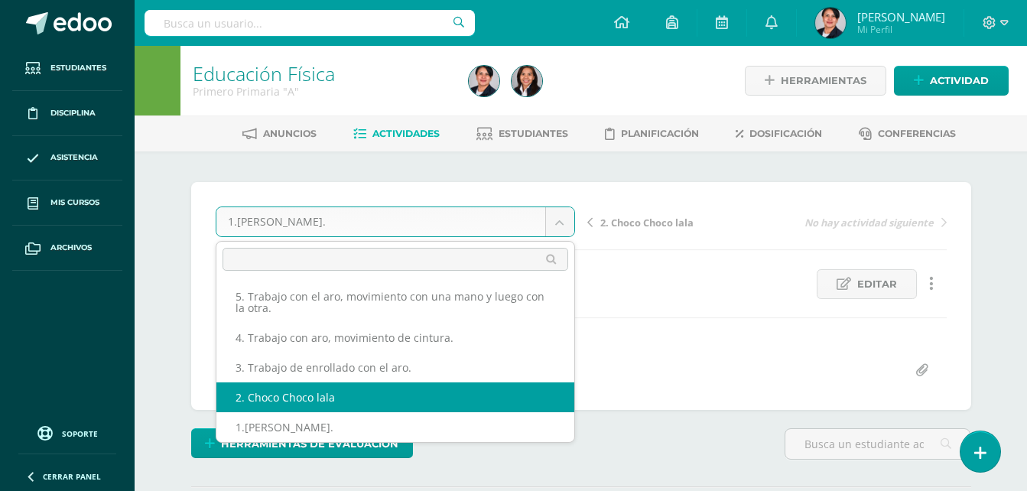
select select "/dashboard/teacher/grade-activity/108207/"
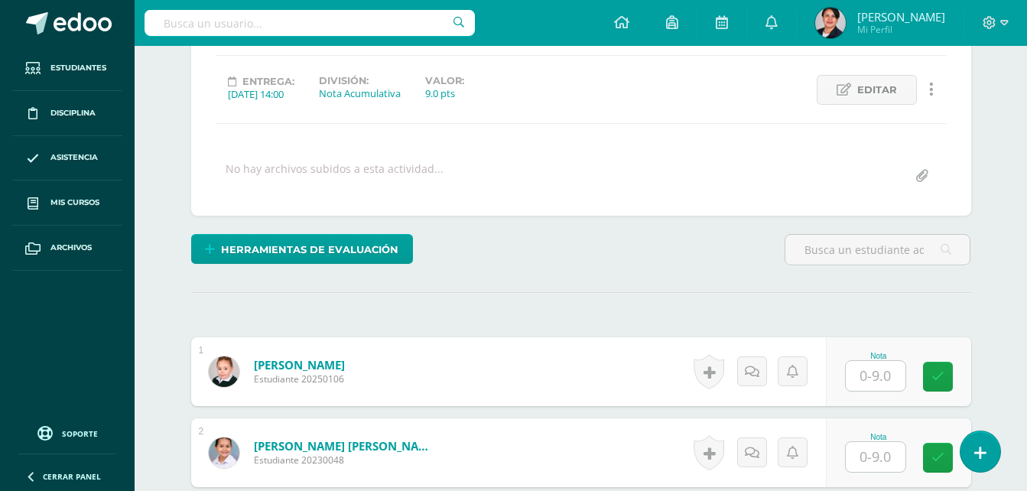
scroll to position [231, 0]
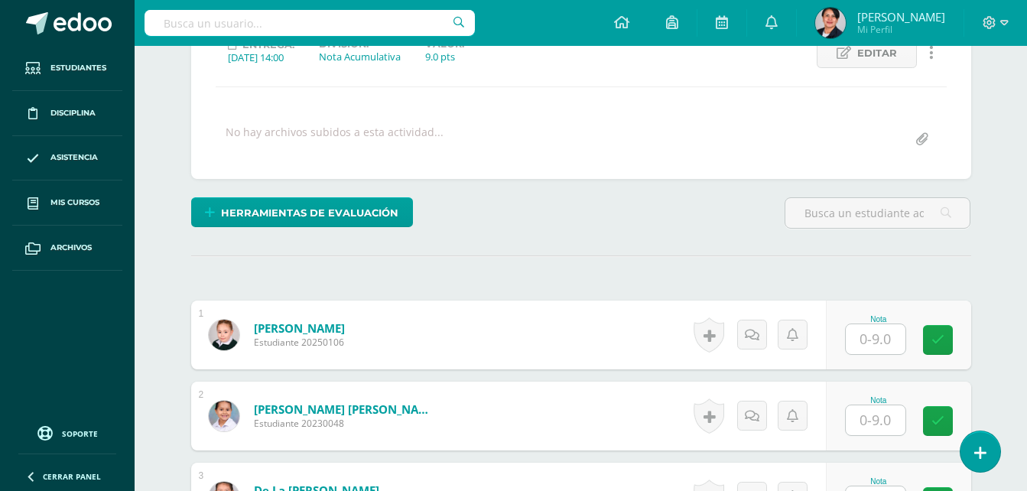
click at [884, 342] on input "text" at bounding box center [876, 339] width 60 height 30
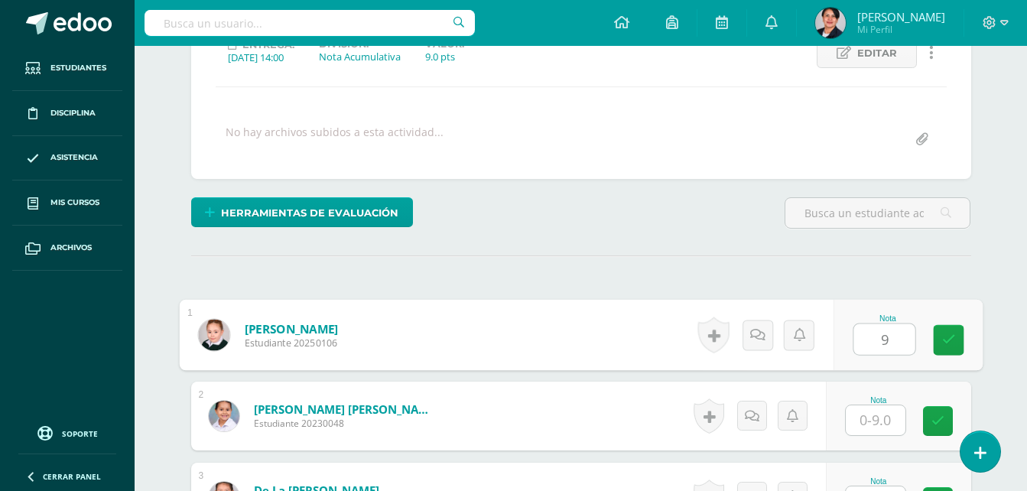
type input "9"
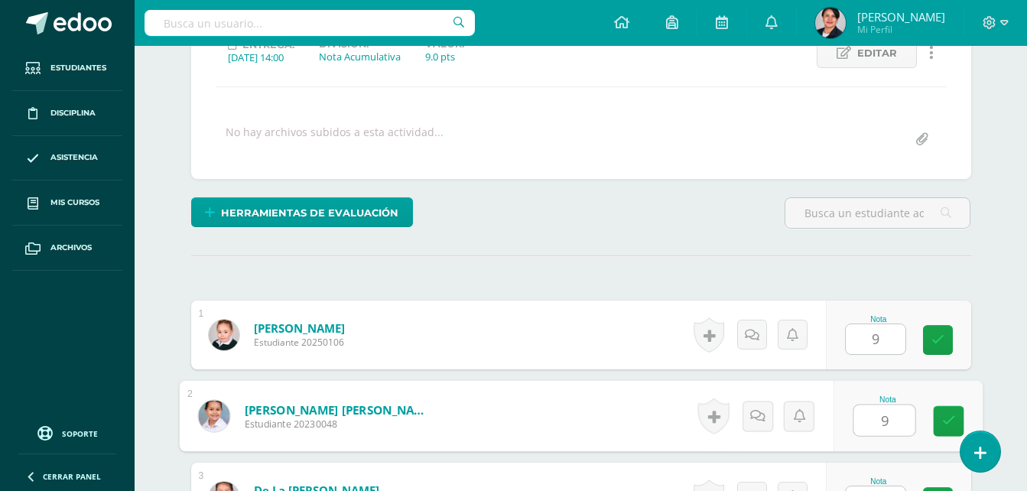
type input "9"
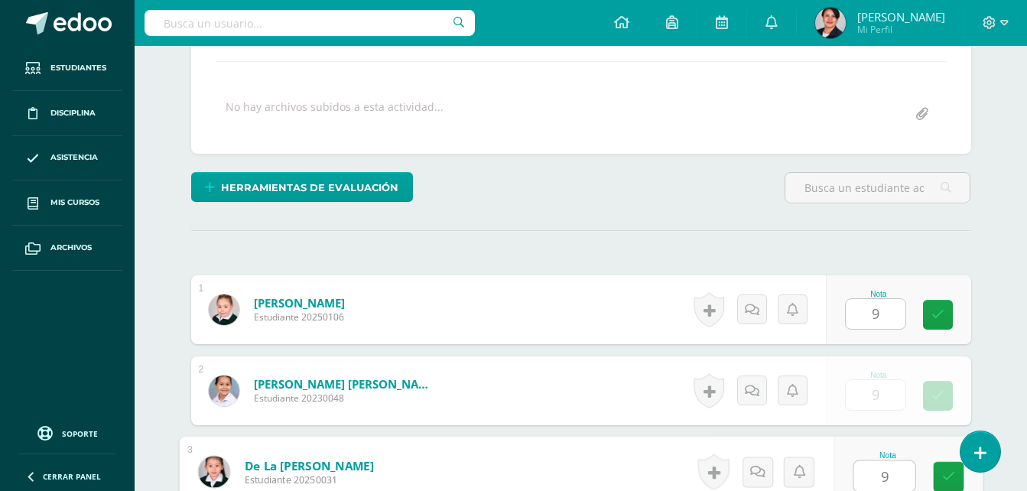
type input "9"
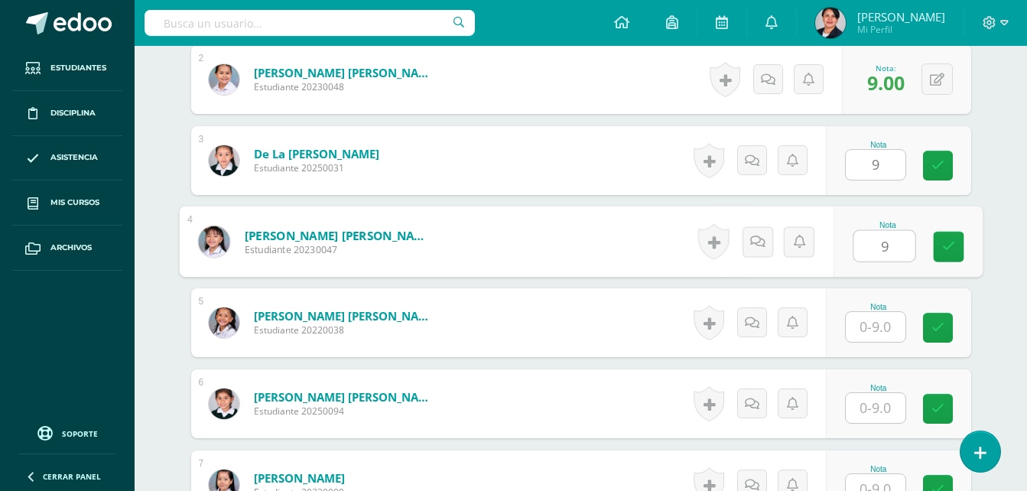
type input "9"
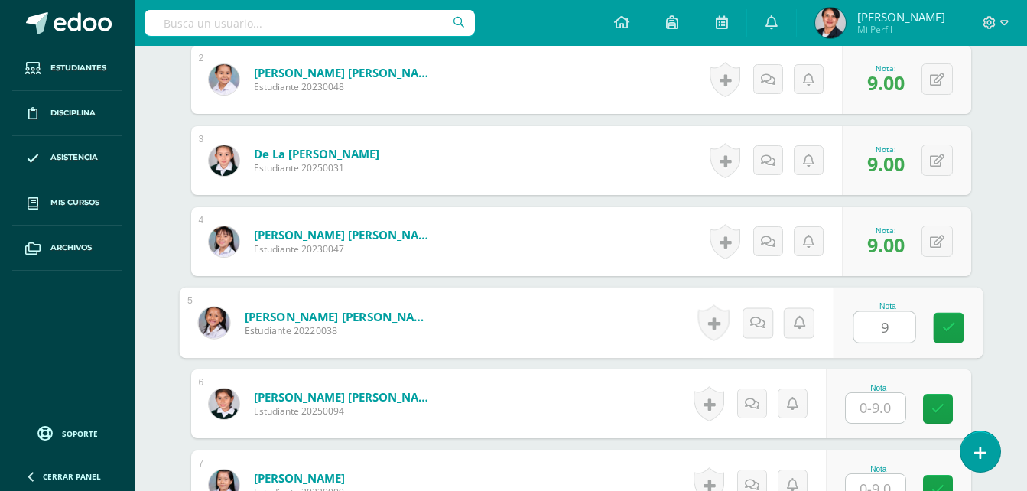
type input "9"
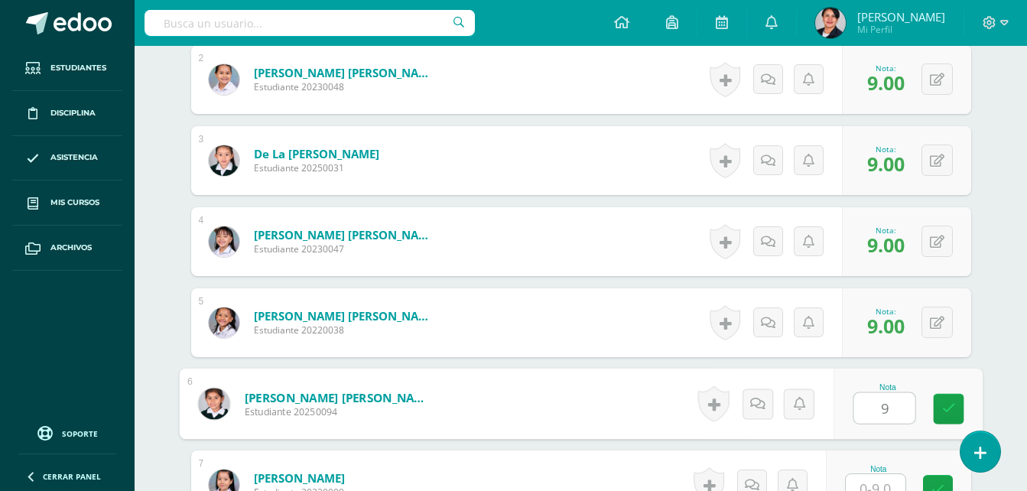
type input "9"
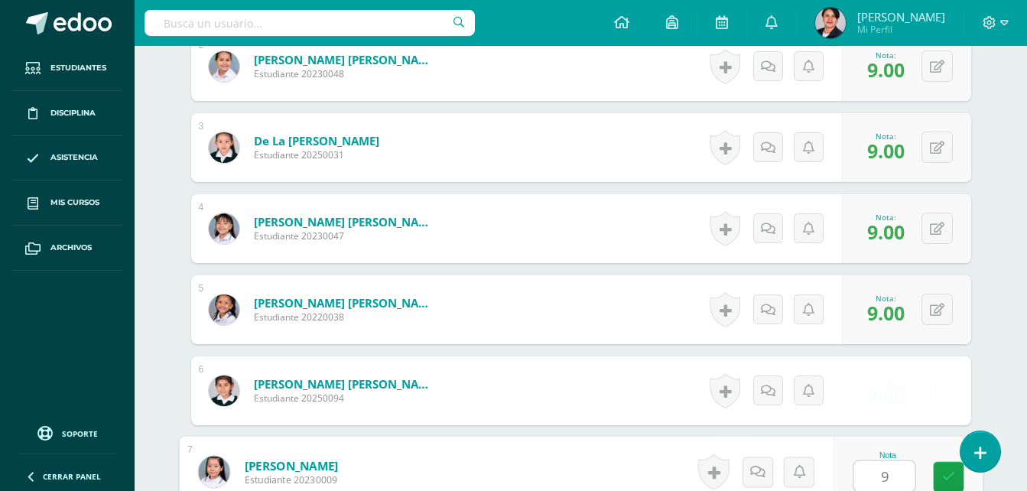
type input "9"
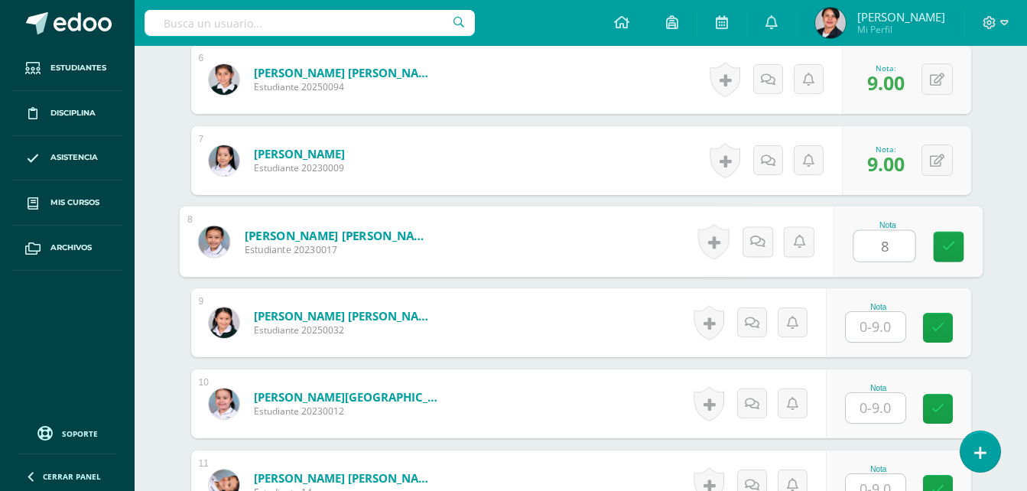
type input "8"
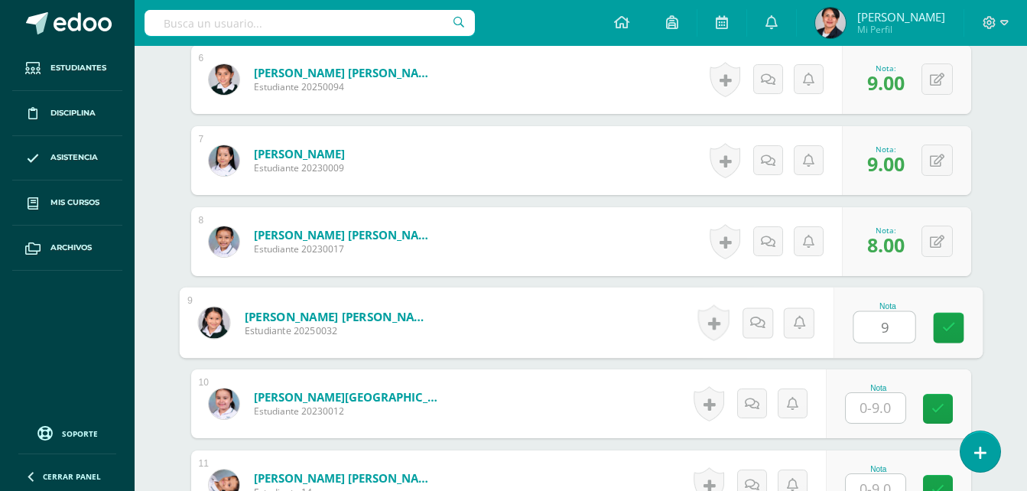
type input "9"
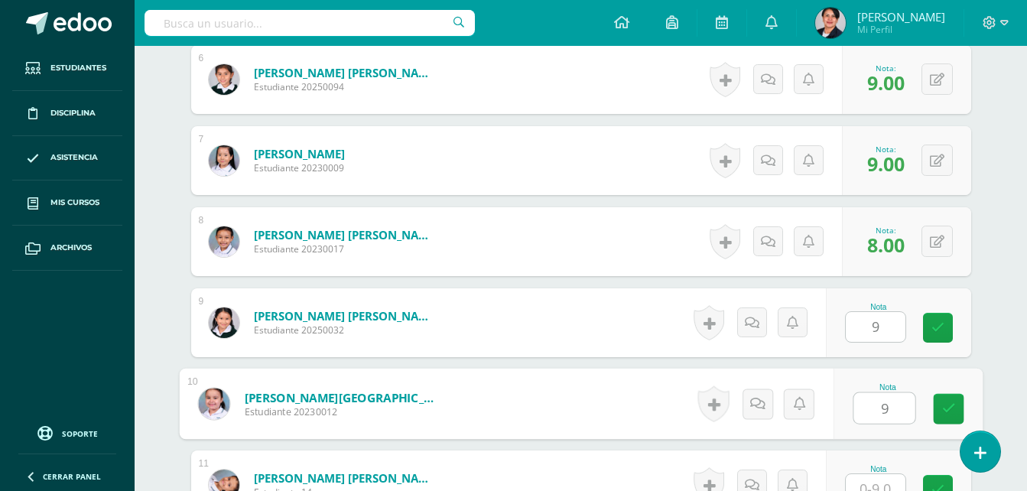
type input "9"
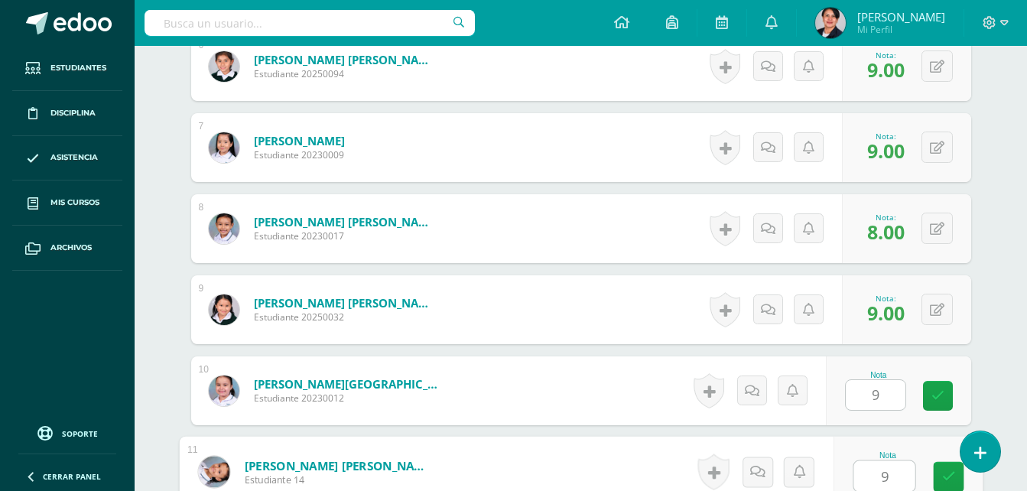
type input "9"
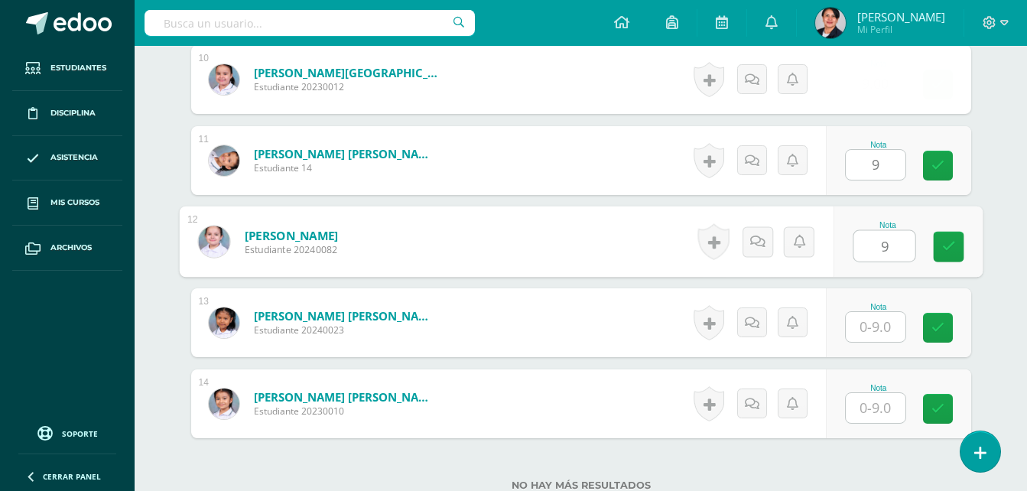
type input "9"
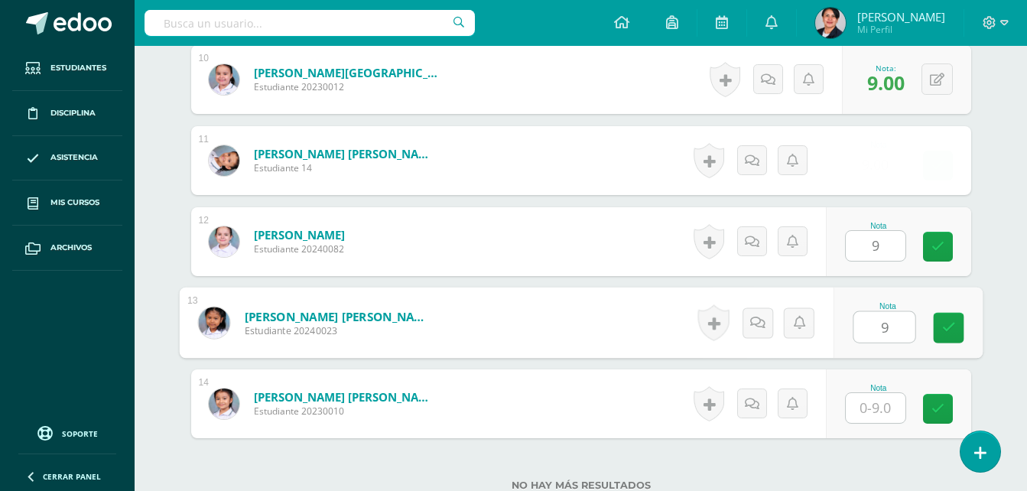
type input "9"
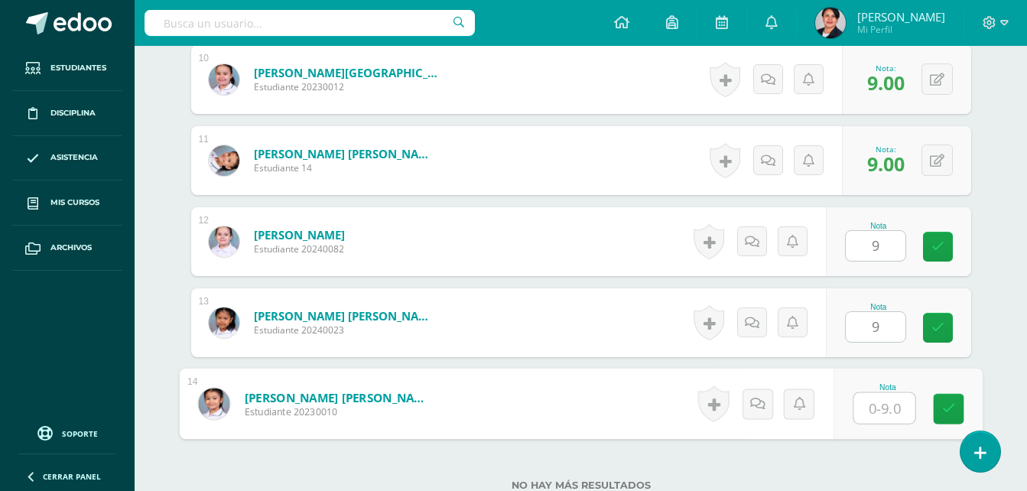
type input "9"
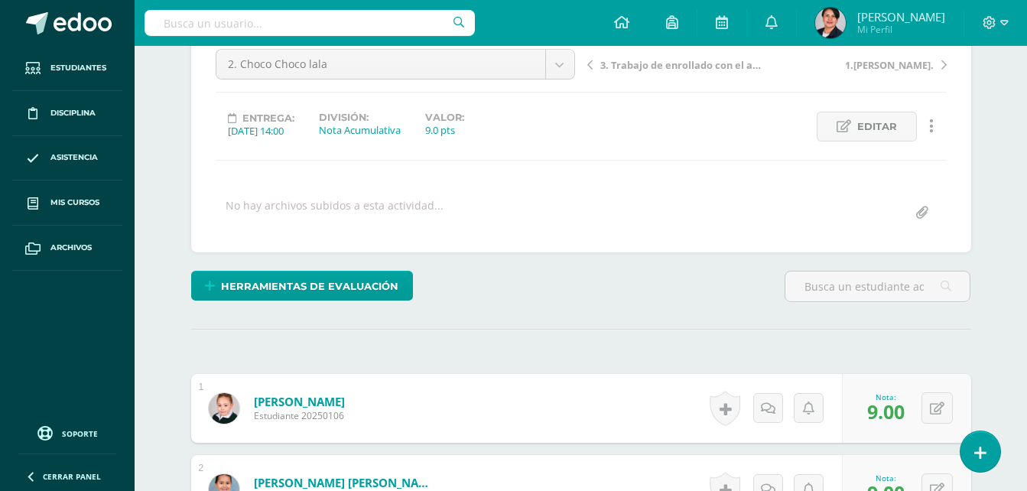
scroll to position [0, 0]
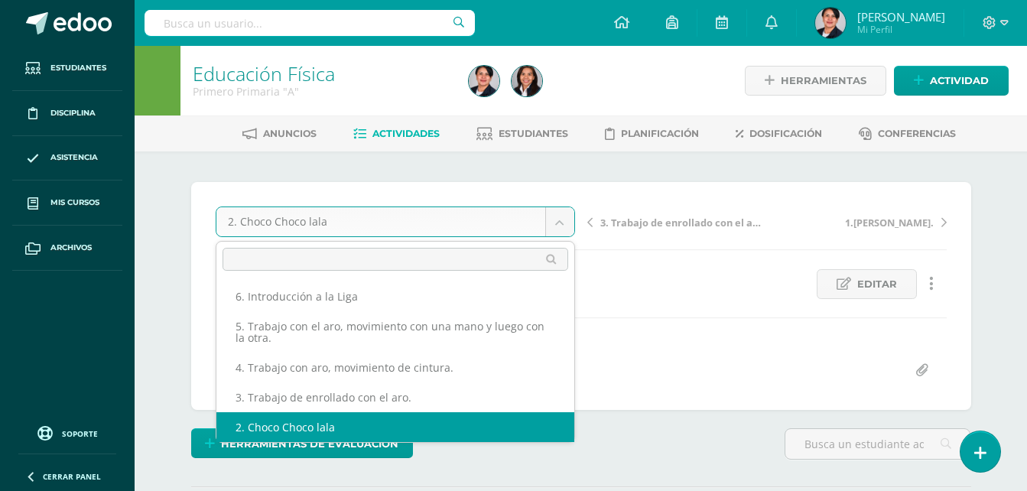
scroll to position [36, 0]
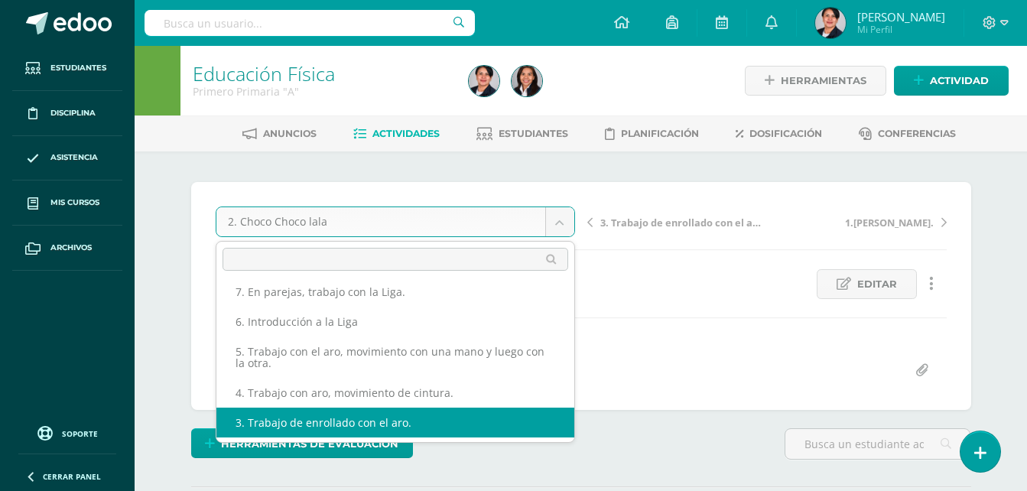
select select "/dashboard/teacher/grade-activity/108211/"
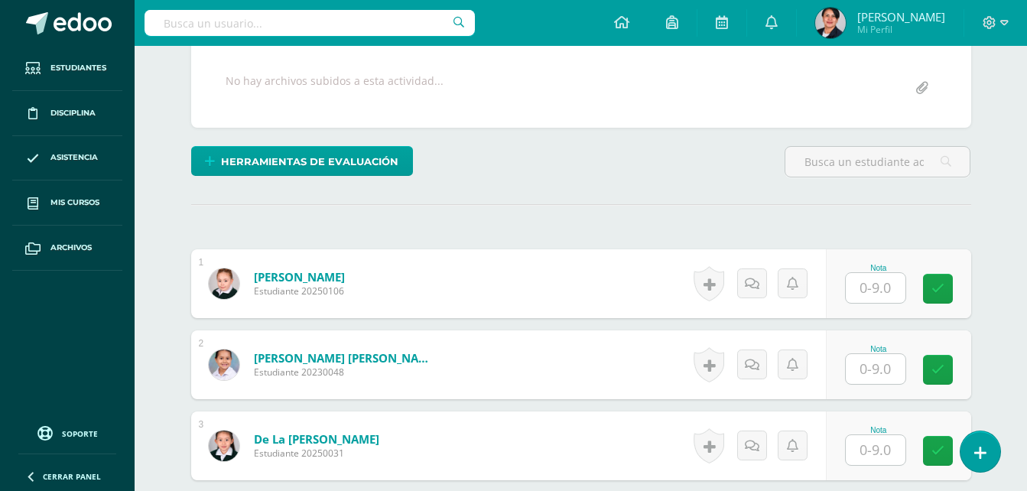
scroll to position [307, 0]
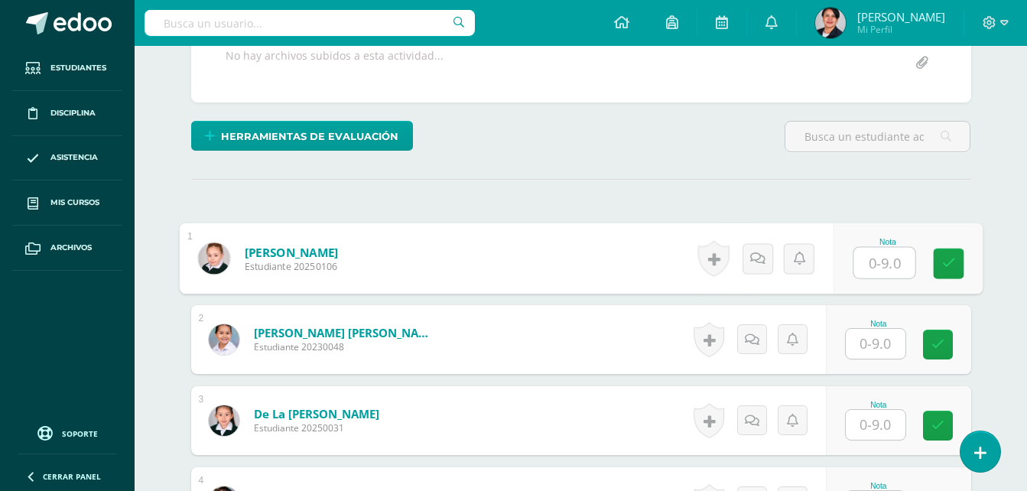
click at [880, 258] on input "text" at bounding box center [883, 263] width 61 height 31
type input "9"
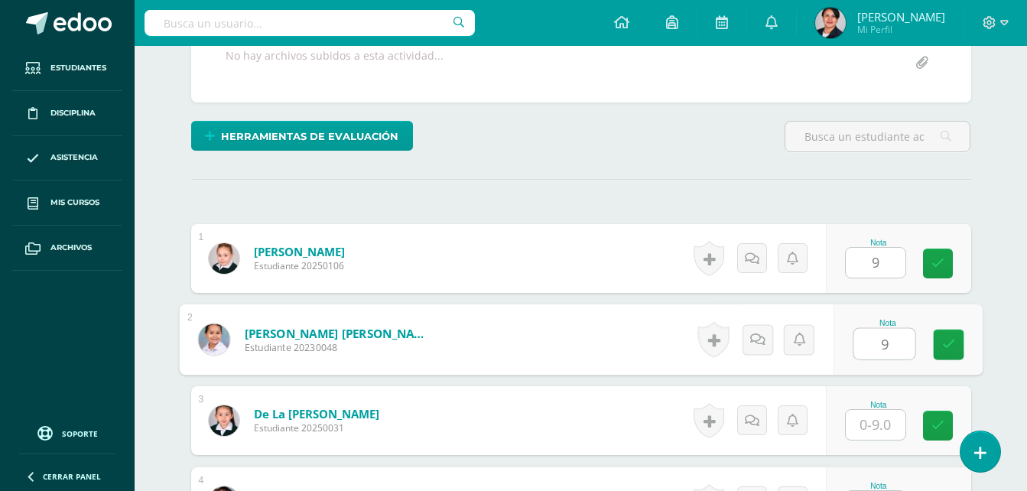
type input "9"
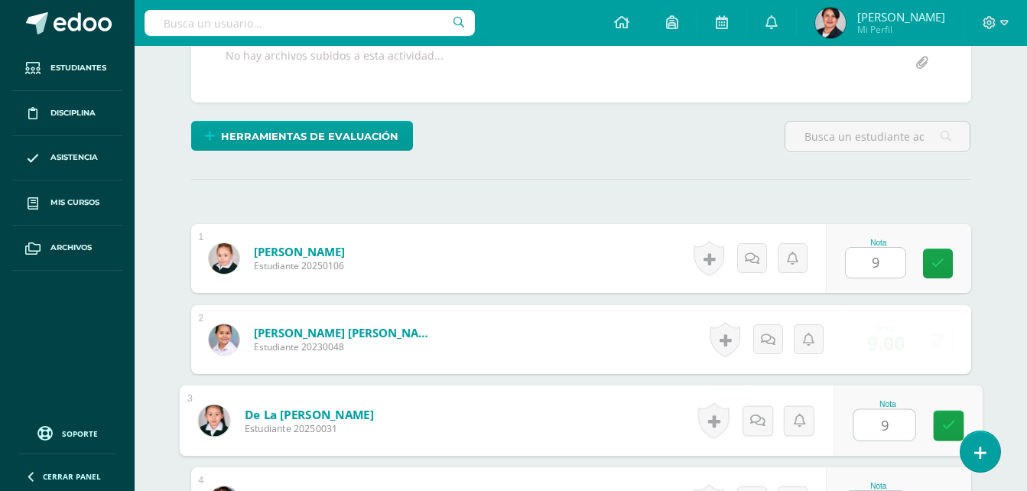
type input "9"
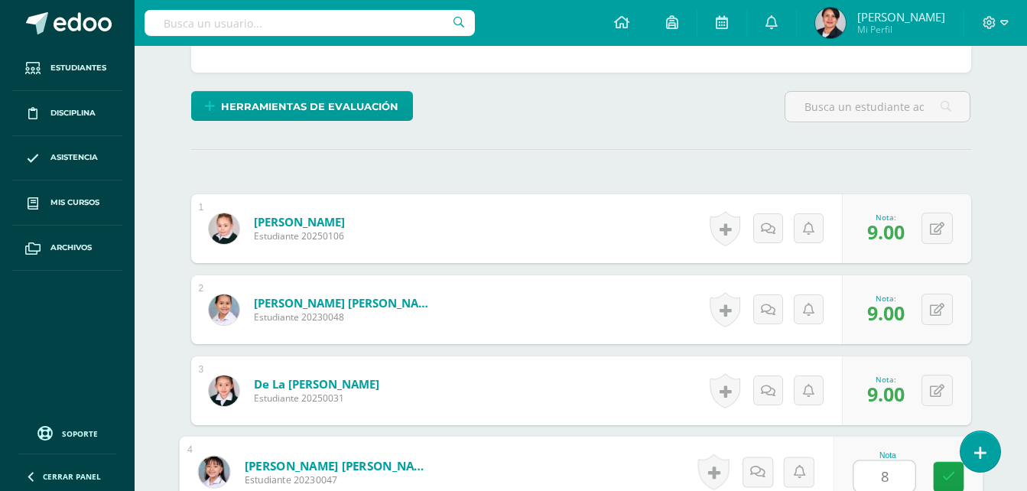
type input "8"
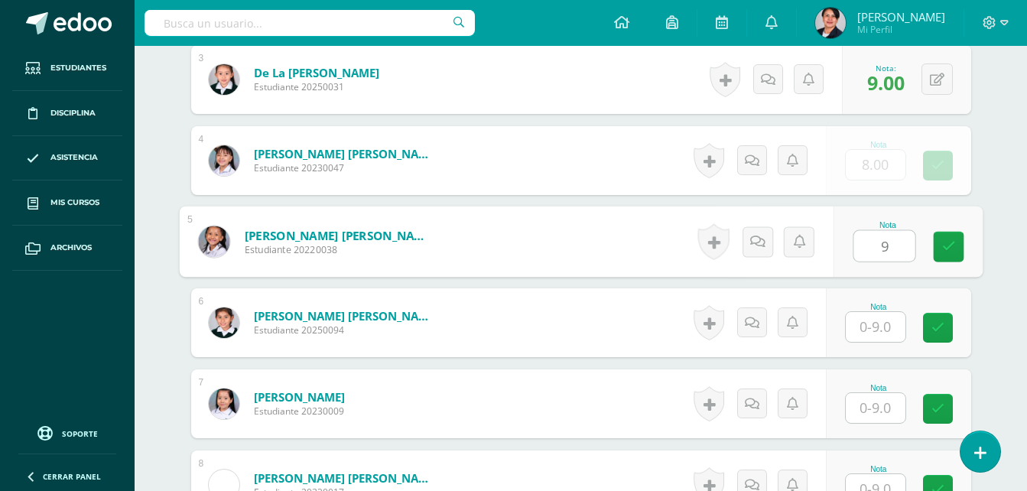
type input "9"
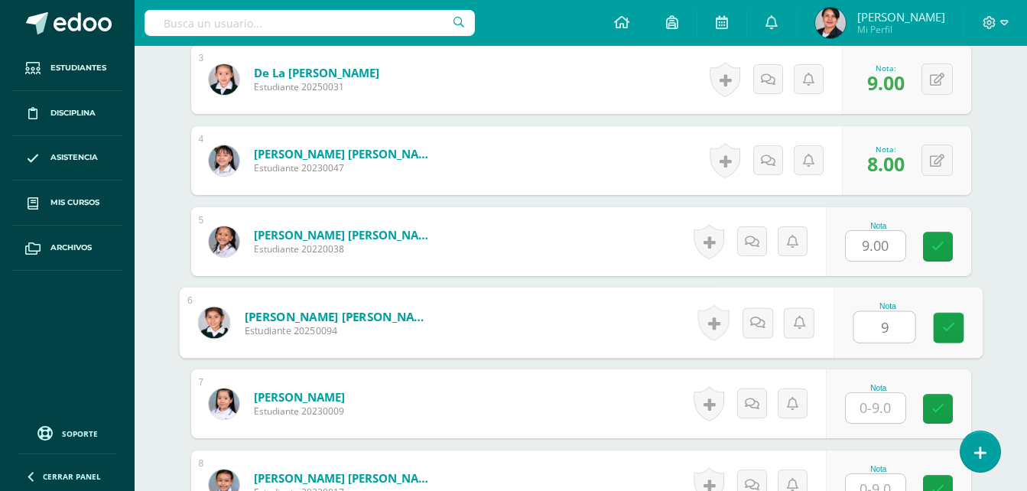
type input "9"
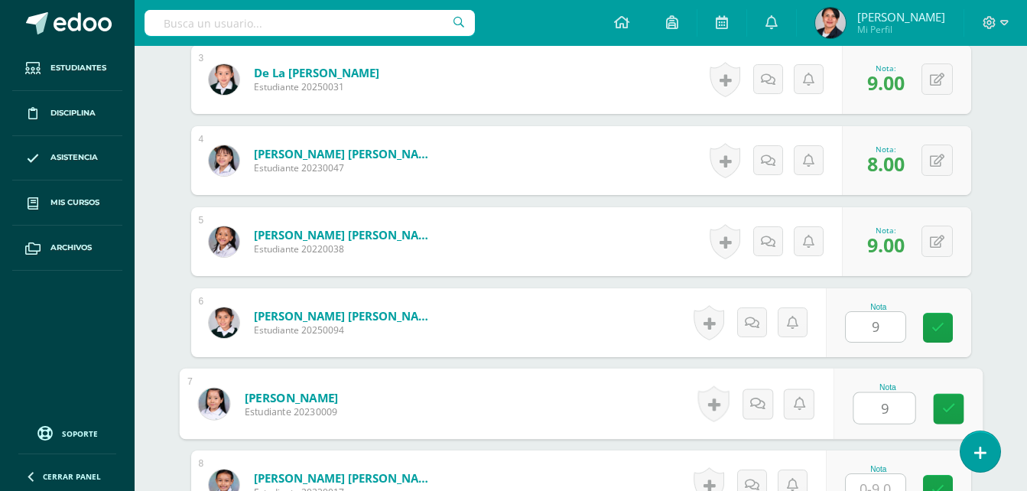
type input "9"
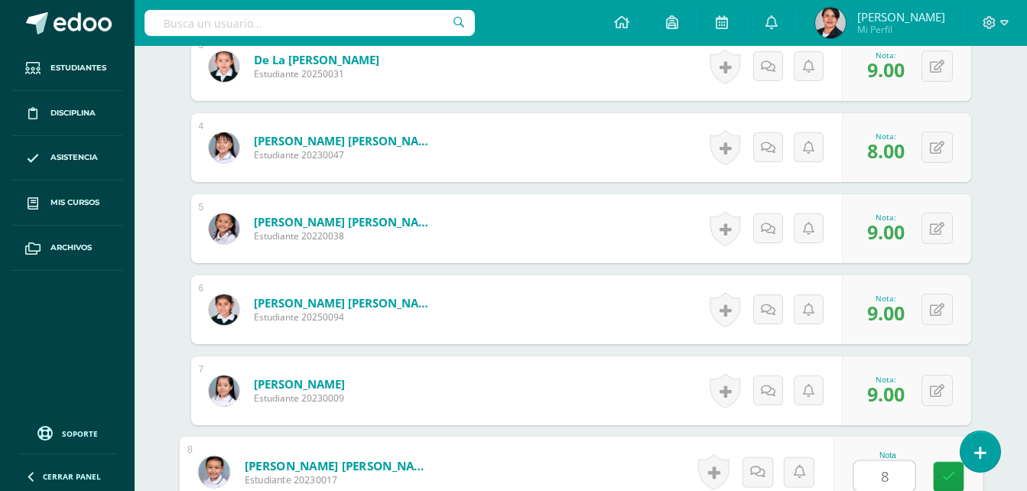
type input "8"
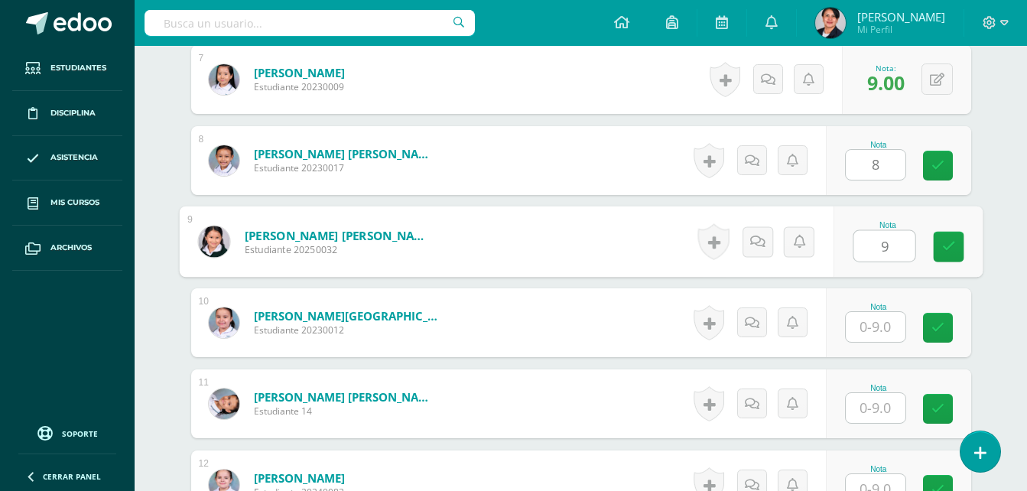
type input "9"
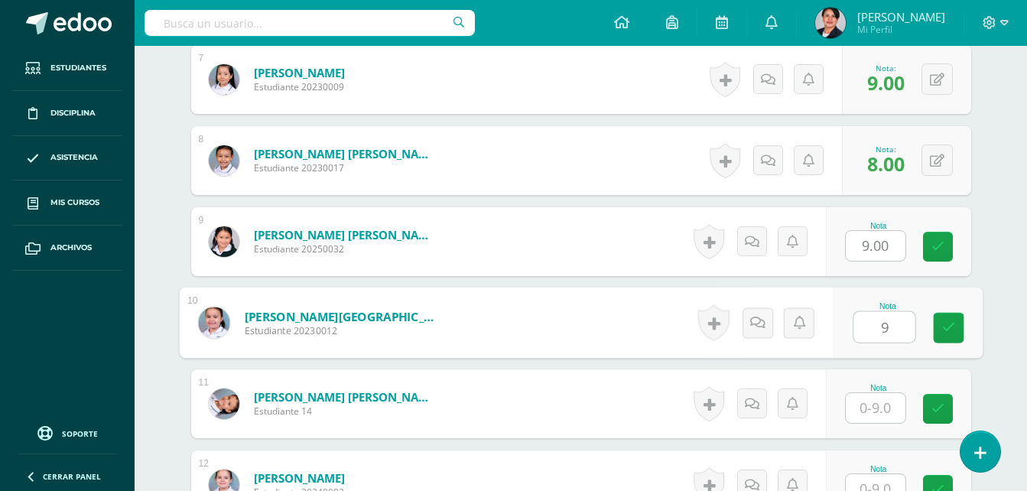
type input "9"
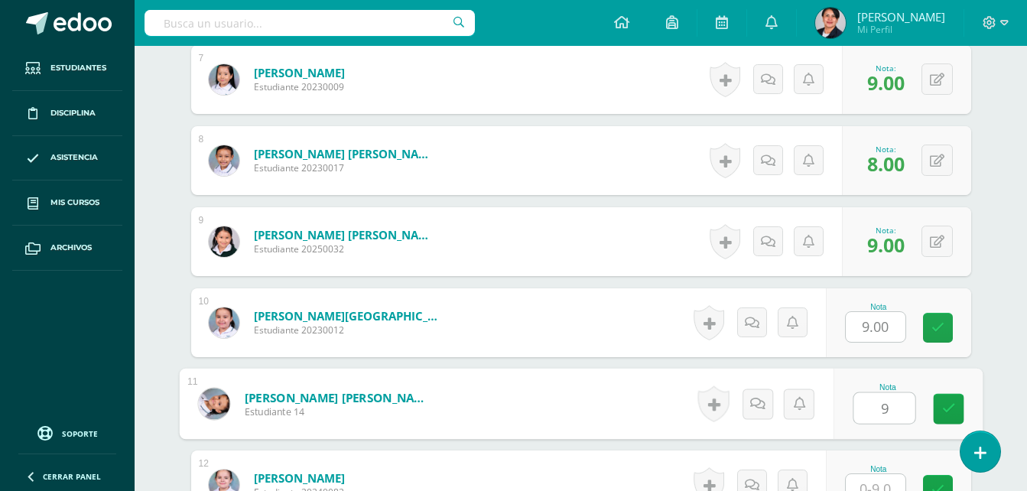
type input "9"
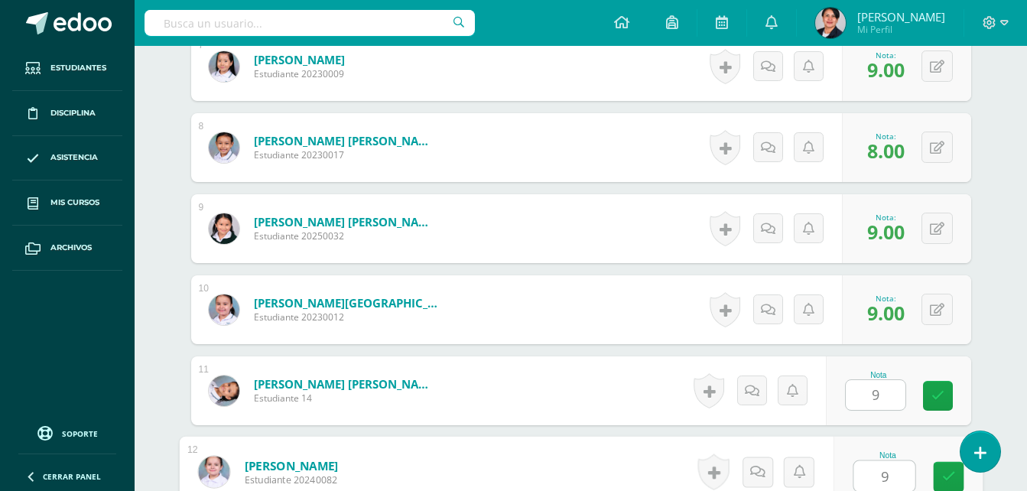
type input "9"
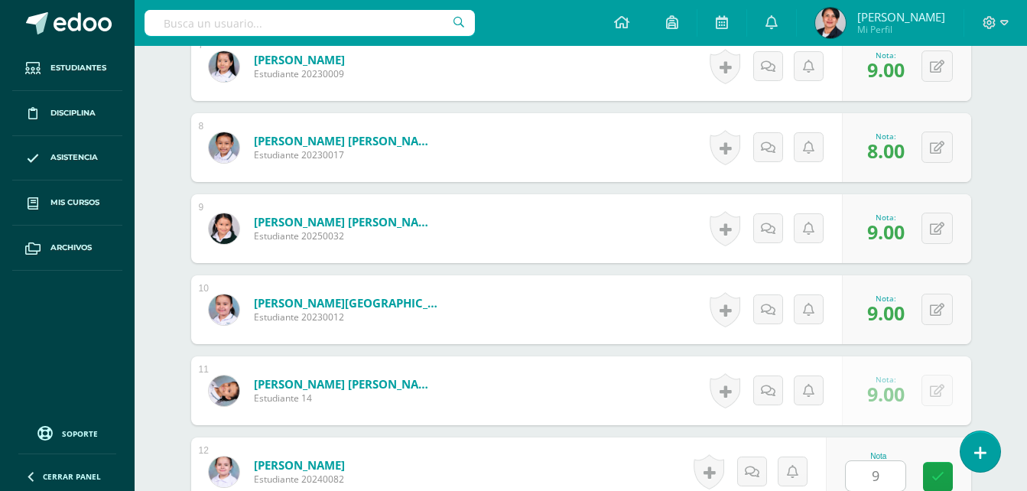
scroll to position [1297, 0]
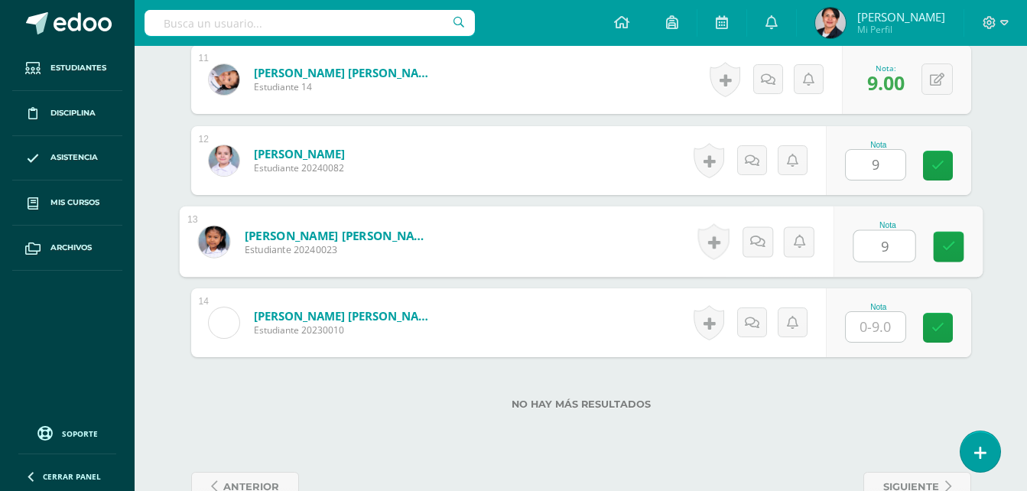
type input "9"
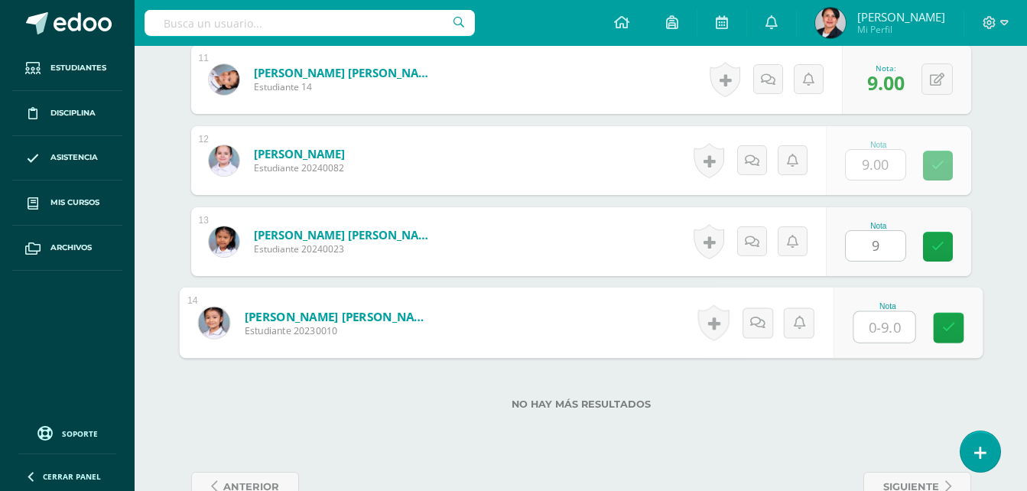
type input "9"
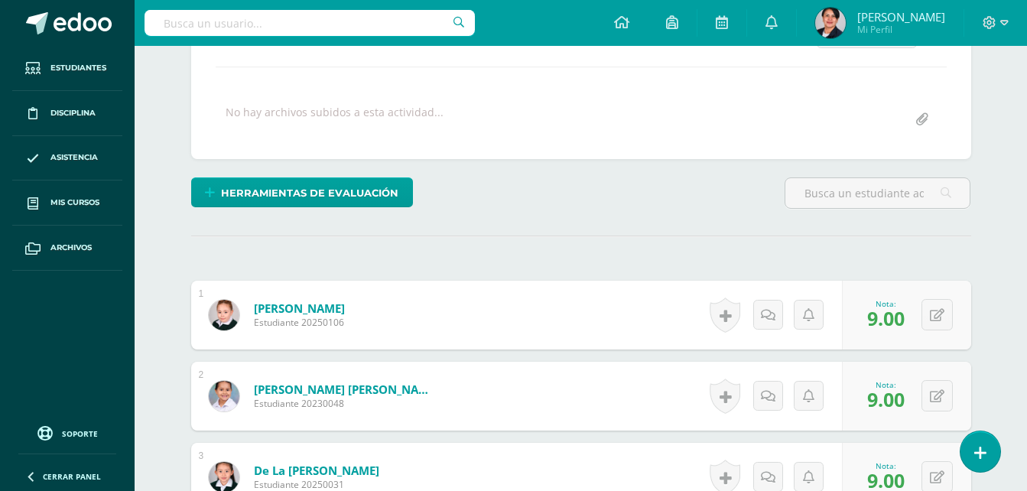
scroll to position [150, 0]
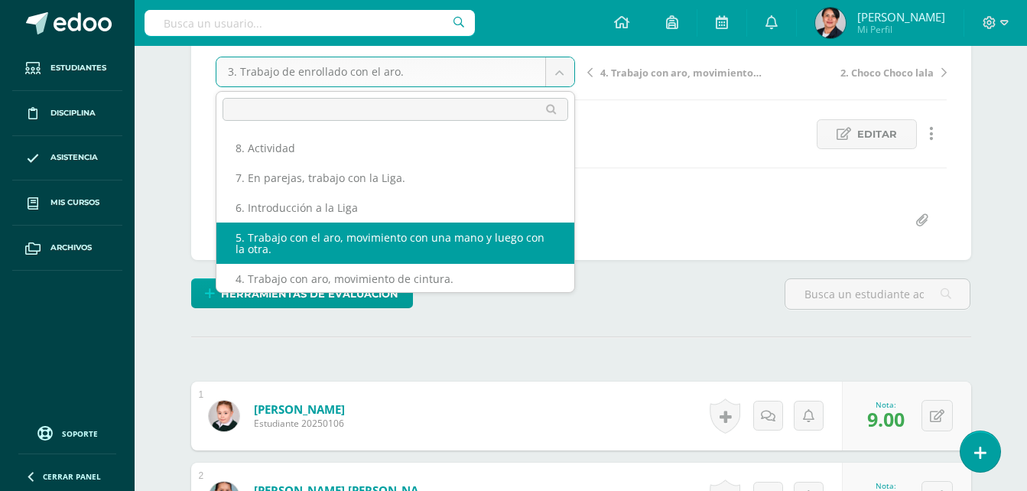
scroll to position [2, 0]
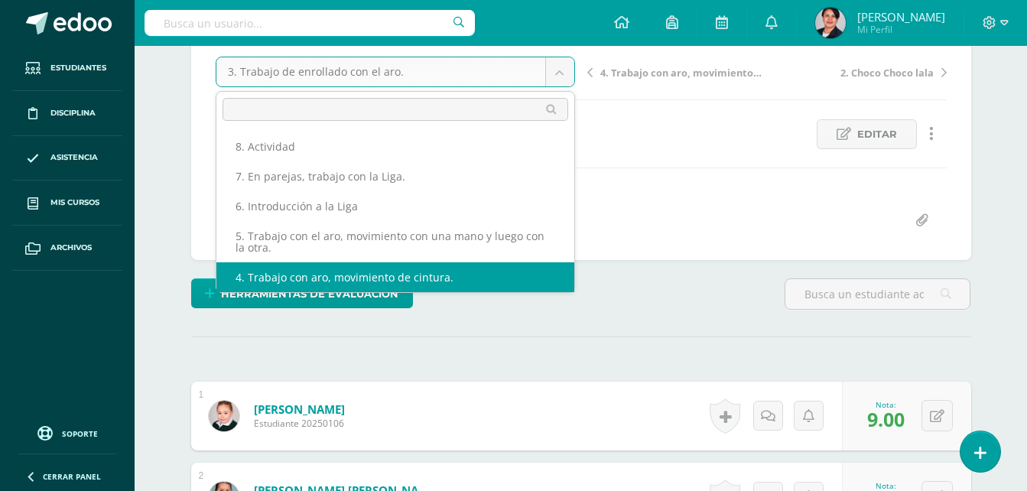
select select "/dashboard/teacher/grade-activity/108215/"
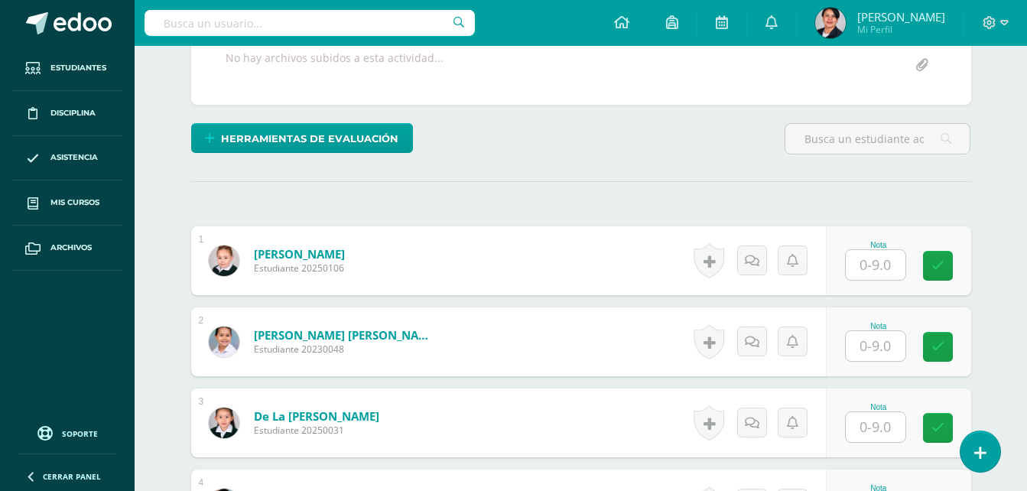
scroll to position [306, 0]
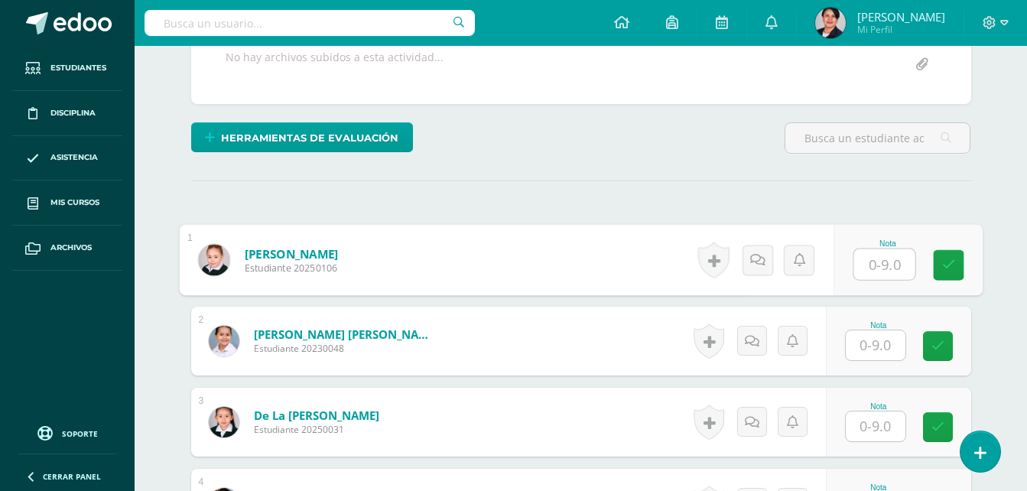
click at [893, 257] on input "text" at bounding box center [883, 264] width 61 height 31
type input "8"
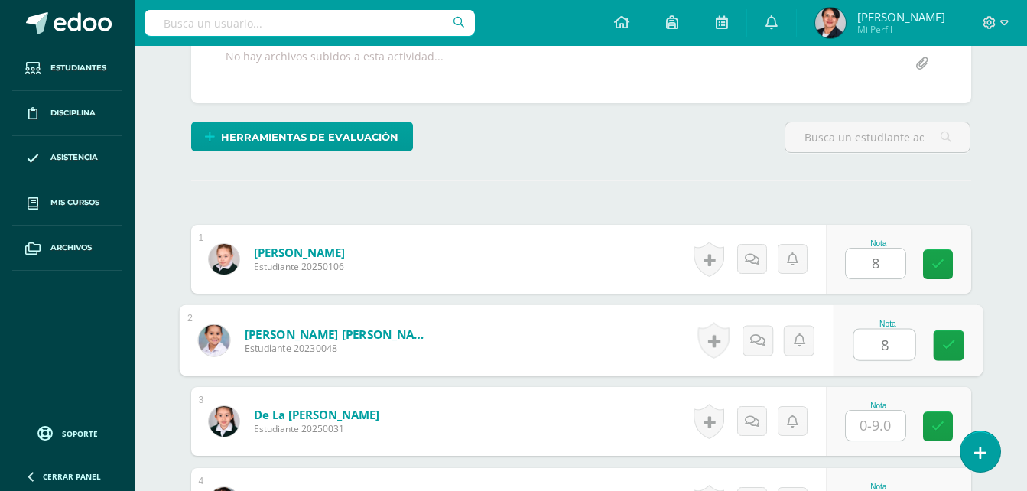
type input "8"
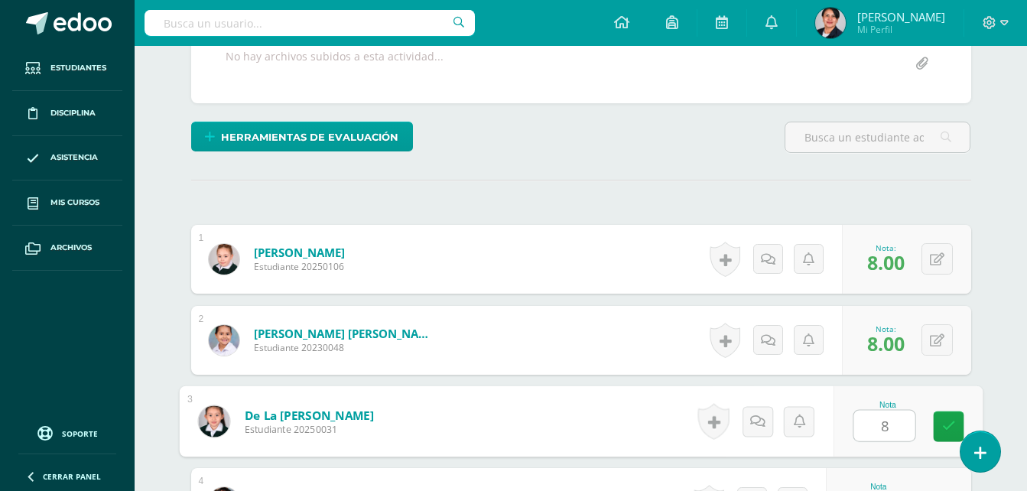
type input "8"
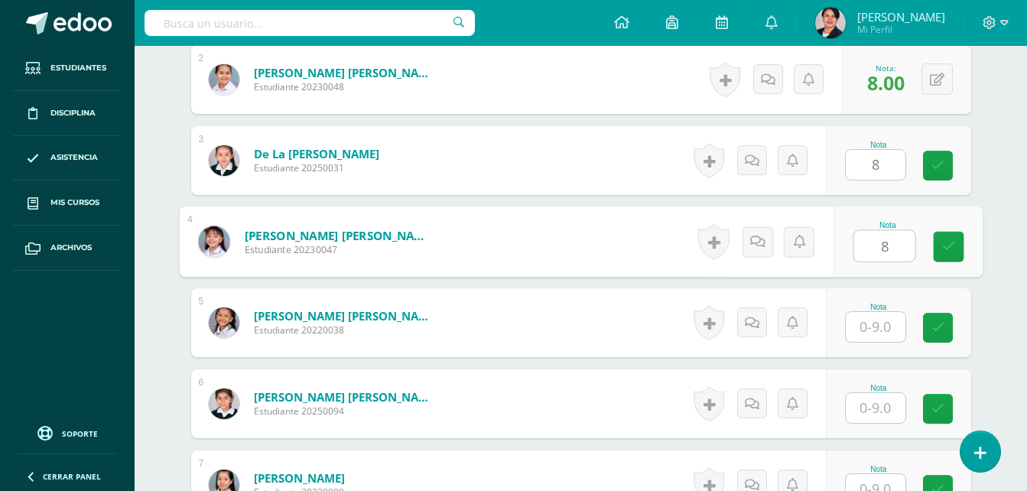
type input "8"
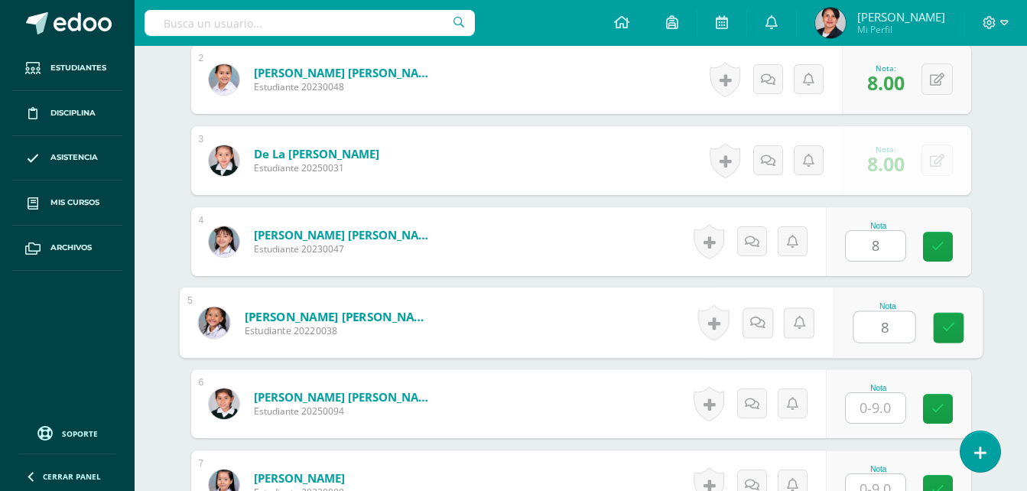
type input "8"
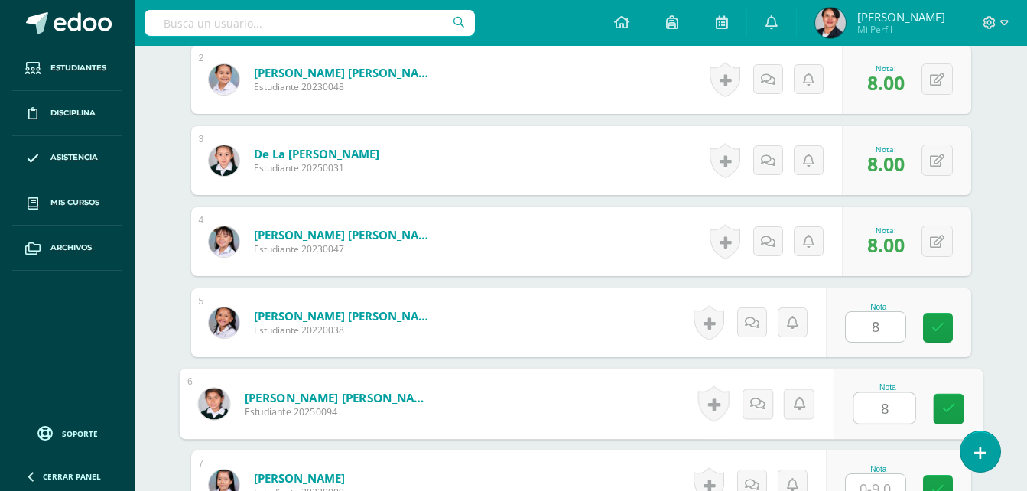
type input "8"
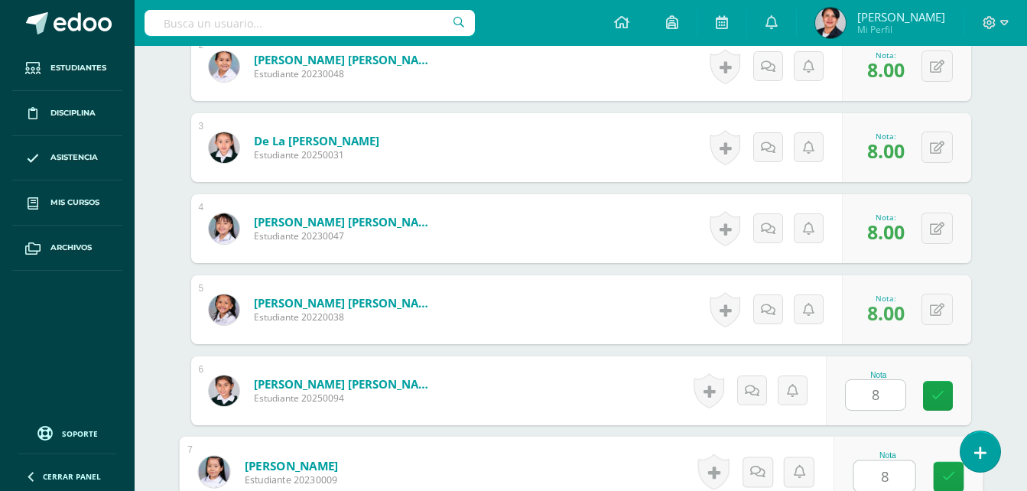
type input "8"
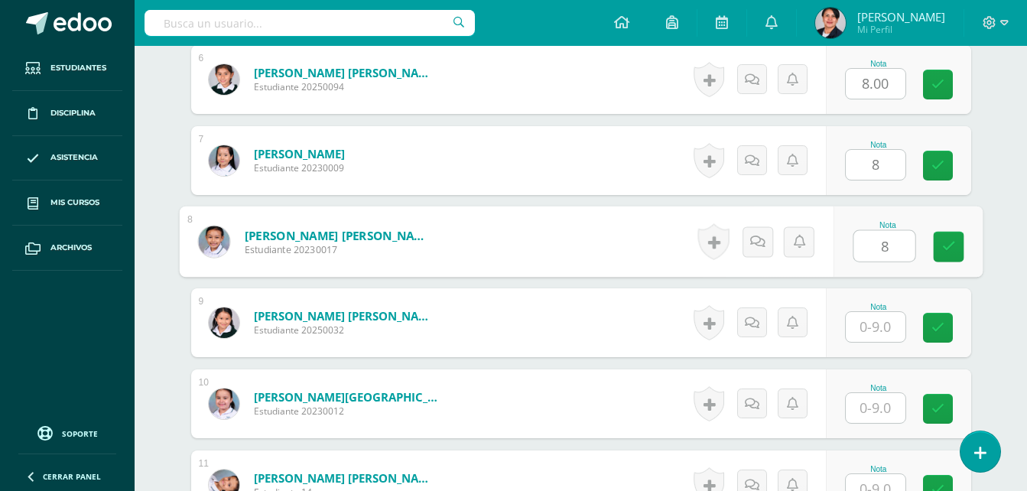
type input "8"
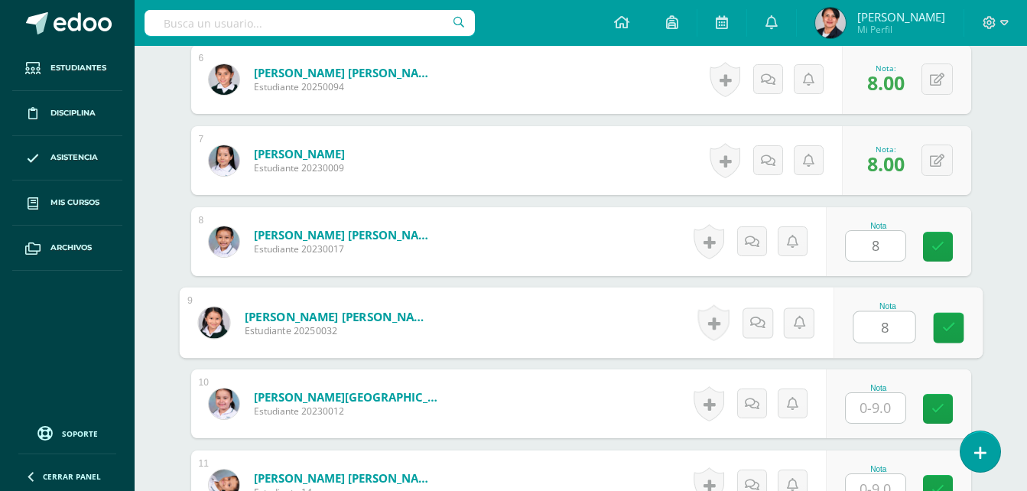
type input "8"
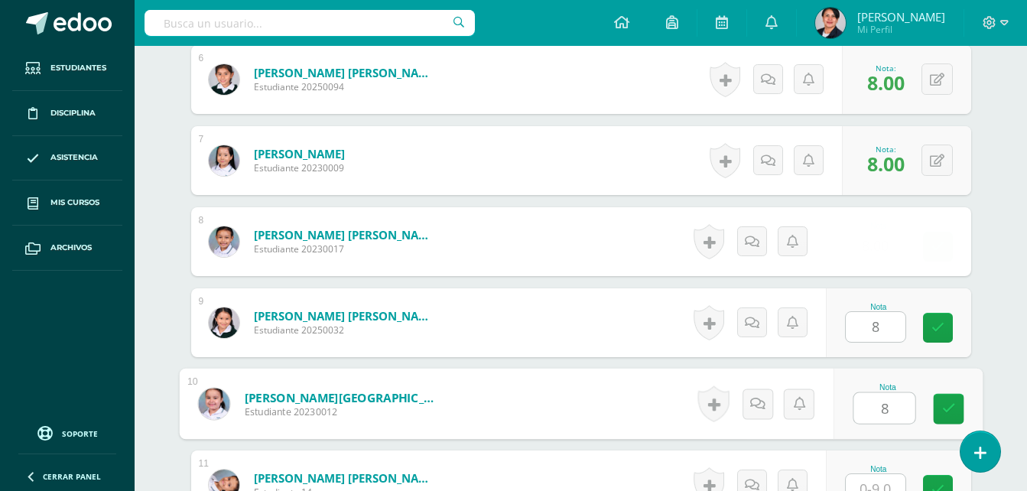
type input "8"
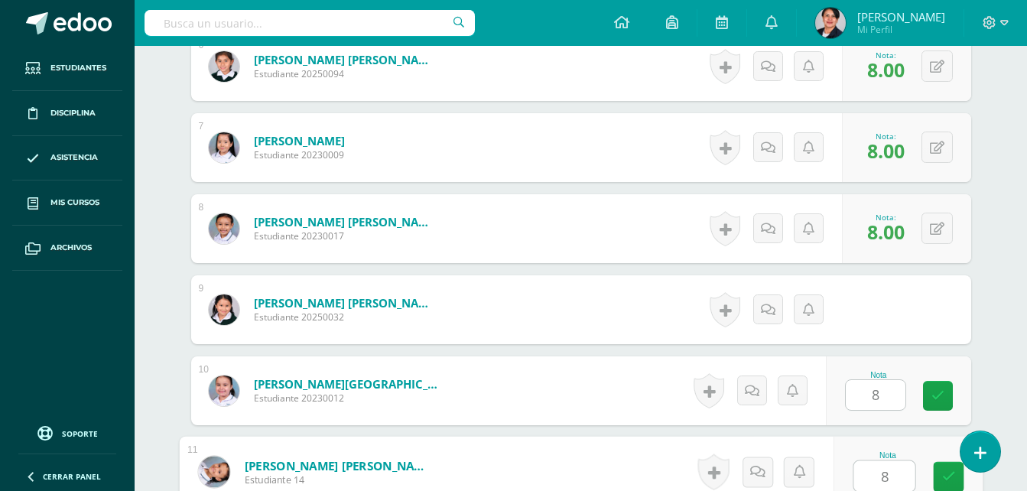
type input "8"
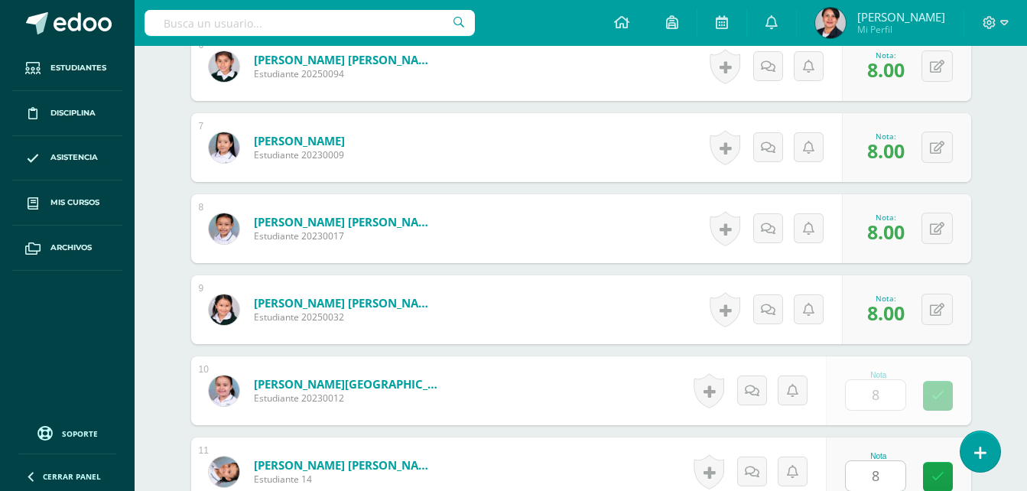
scroll to position [1216, 0]
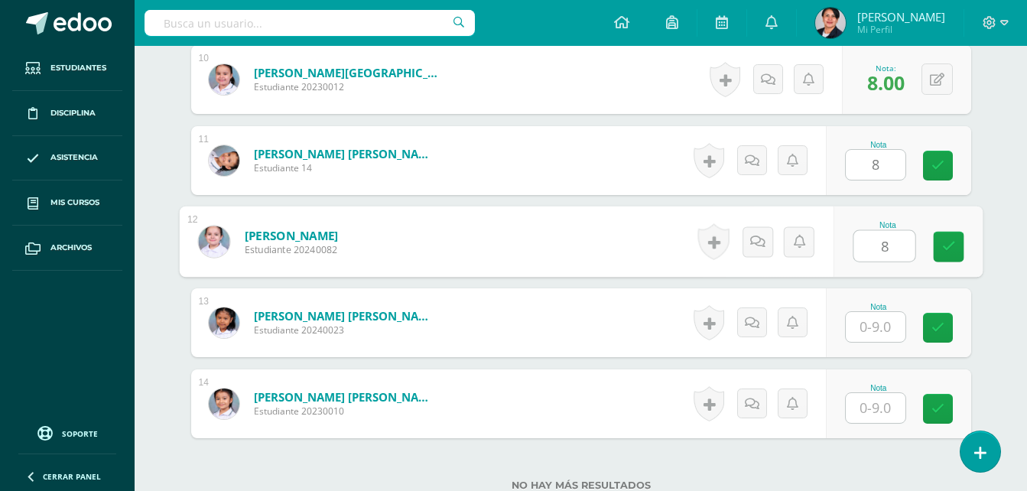
type input "8"
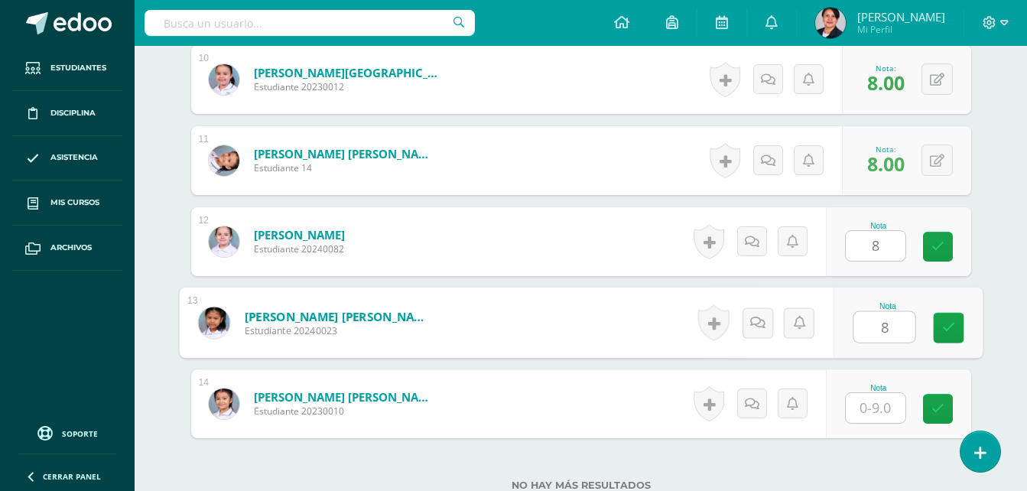
type input "8"
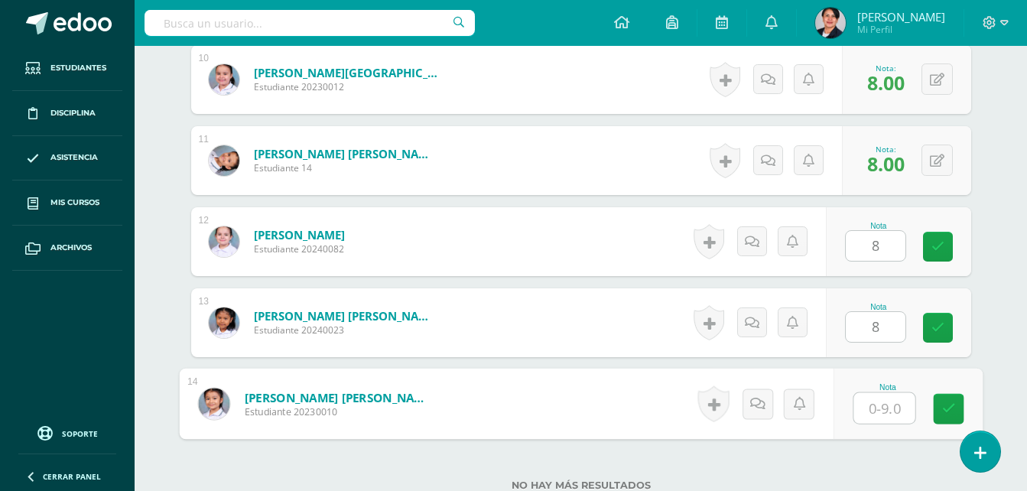
type input "8"
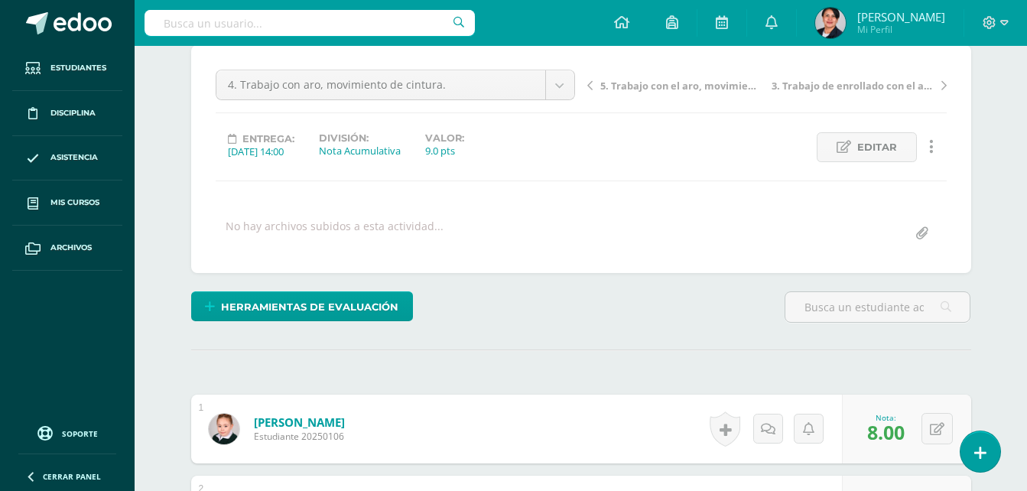
scroll to position [115, 0]
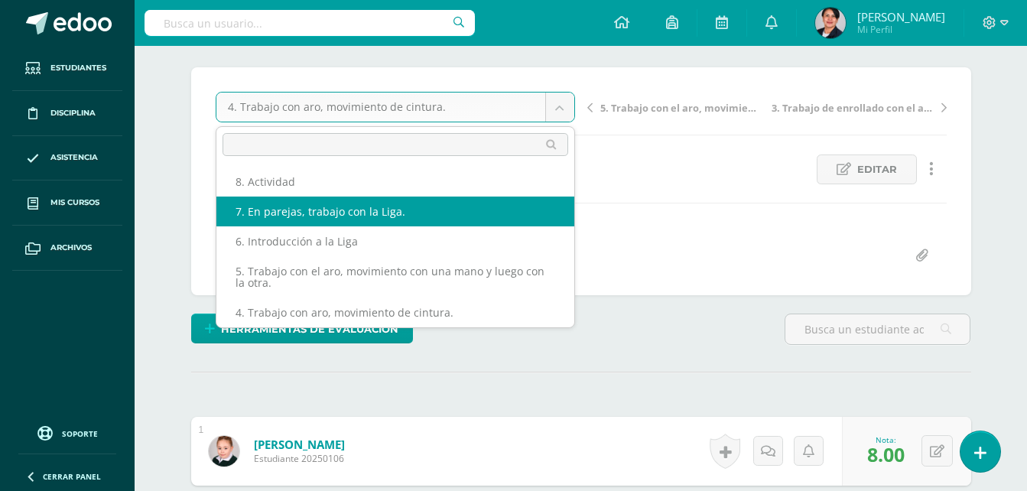
scroll to position [0, 0]
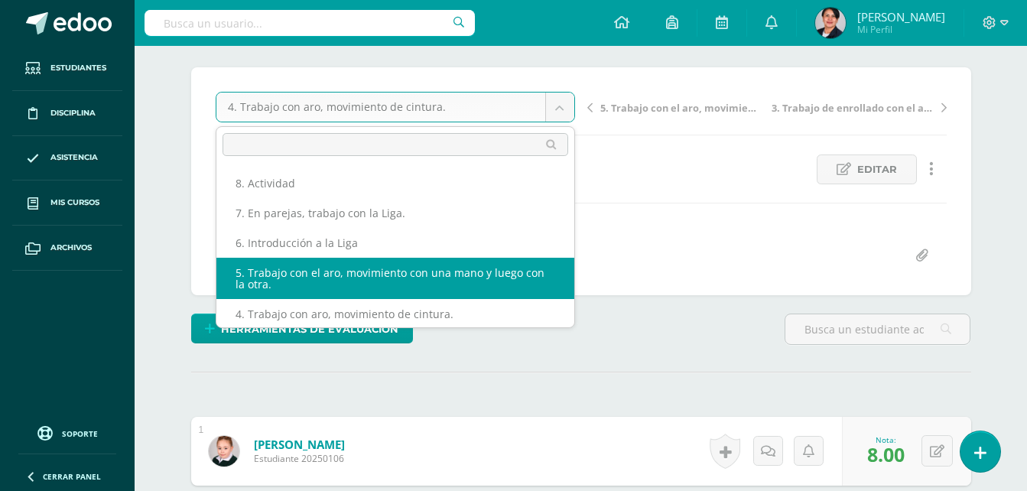
select select "/dashboard/teacher/grade-activity/108219/"
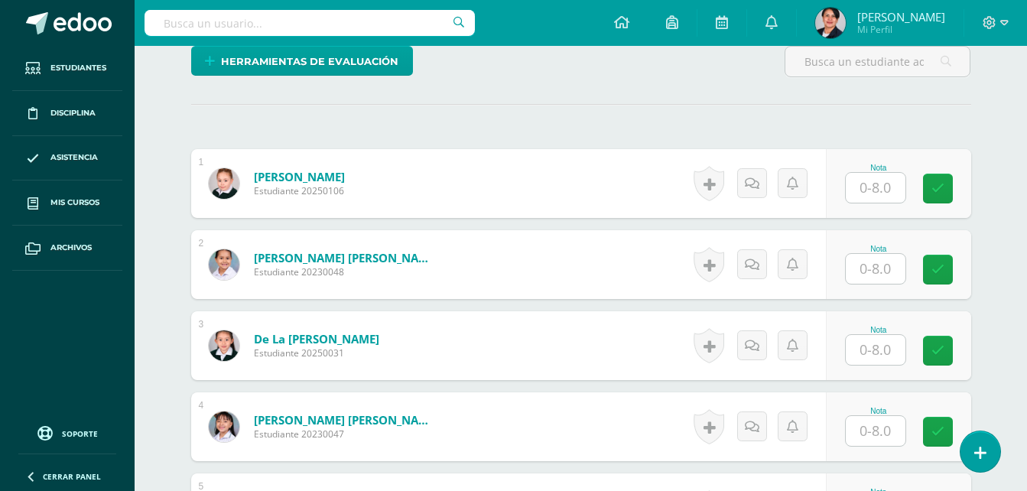
scroll to position [383, 0]
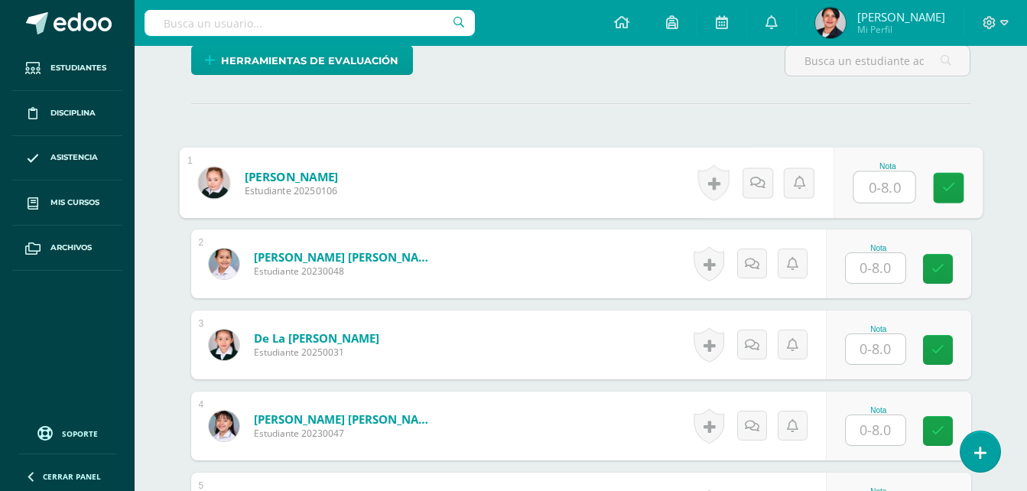
click at [889, 193] on input "text" at bounding box center [883, 187] width 61 height 31
type input "7"
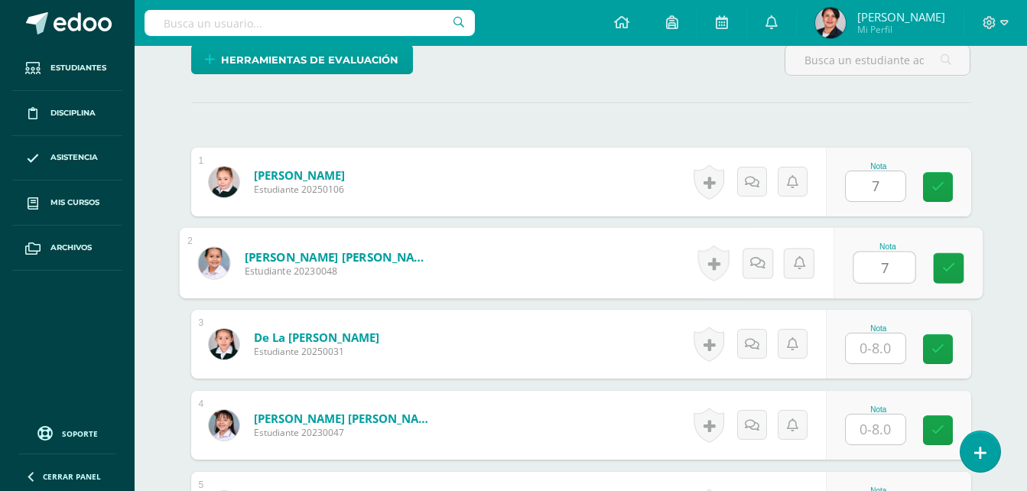
type input "7"
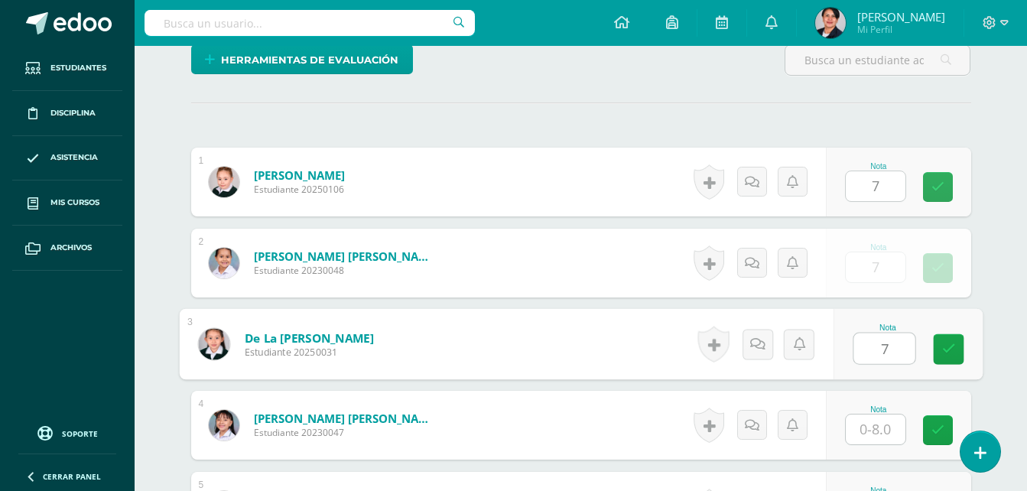
type input "7"
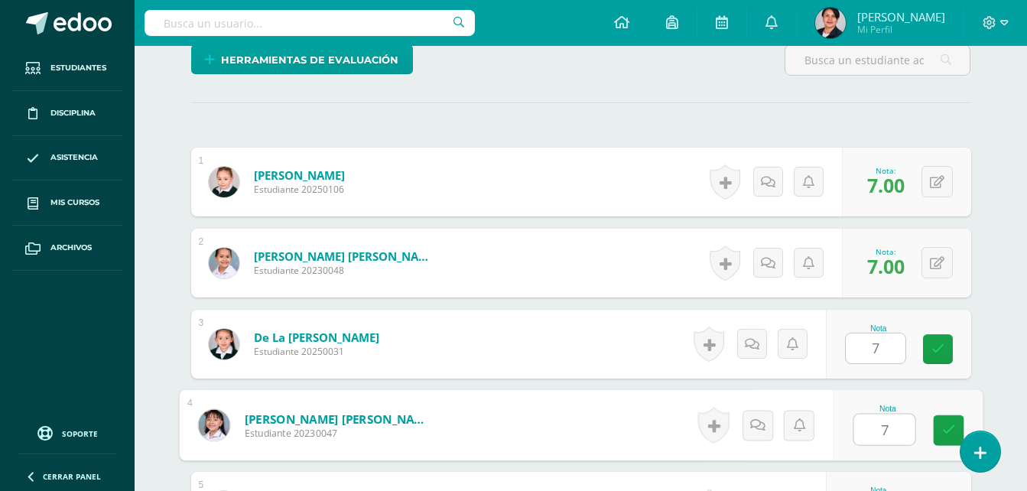
type input "7"
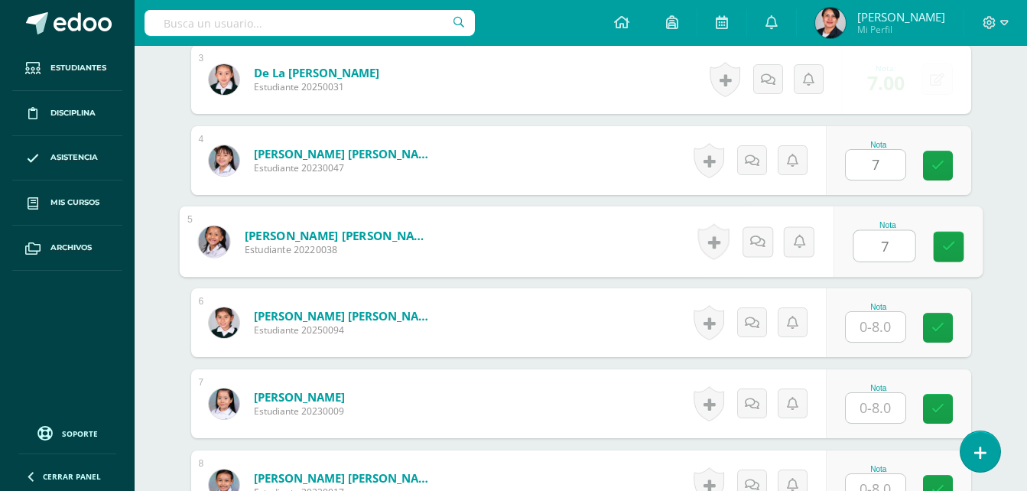
type input "7"
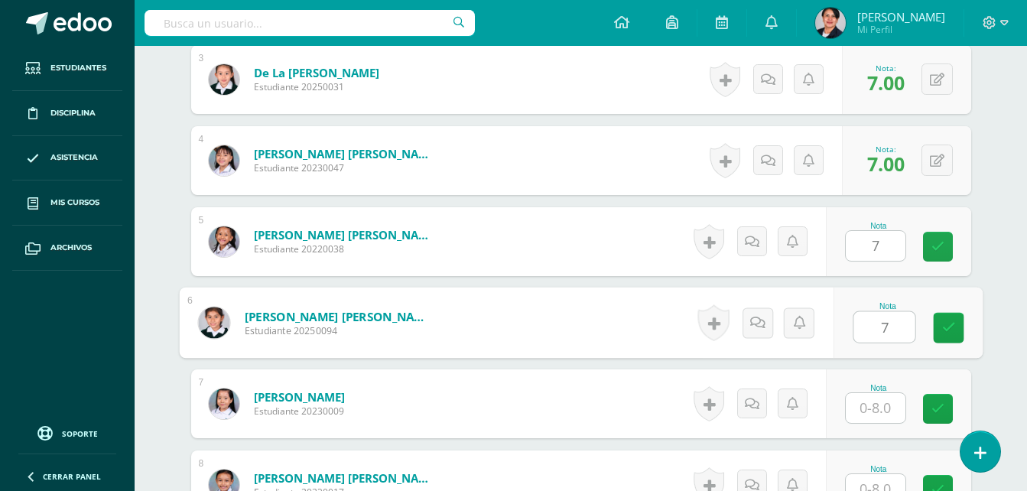
type input "7"
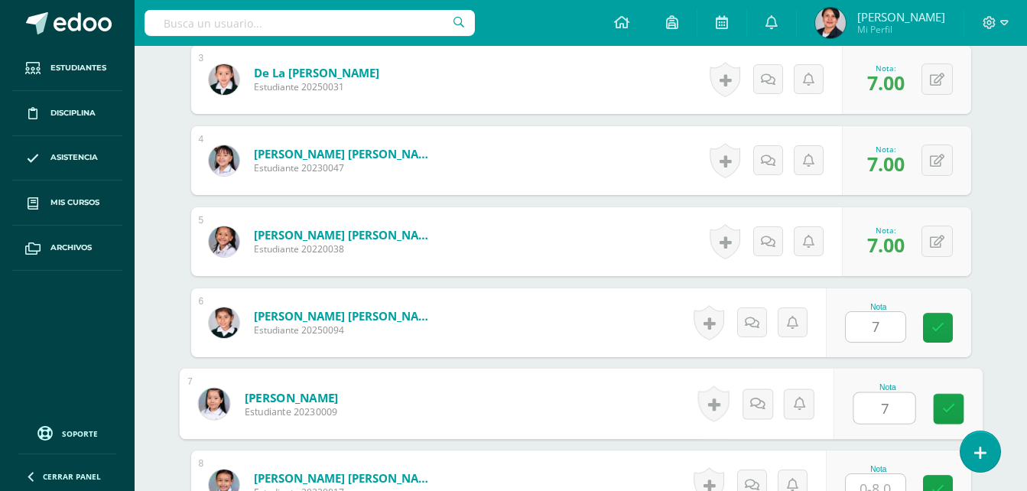
type input "7"
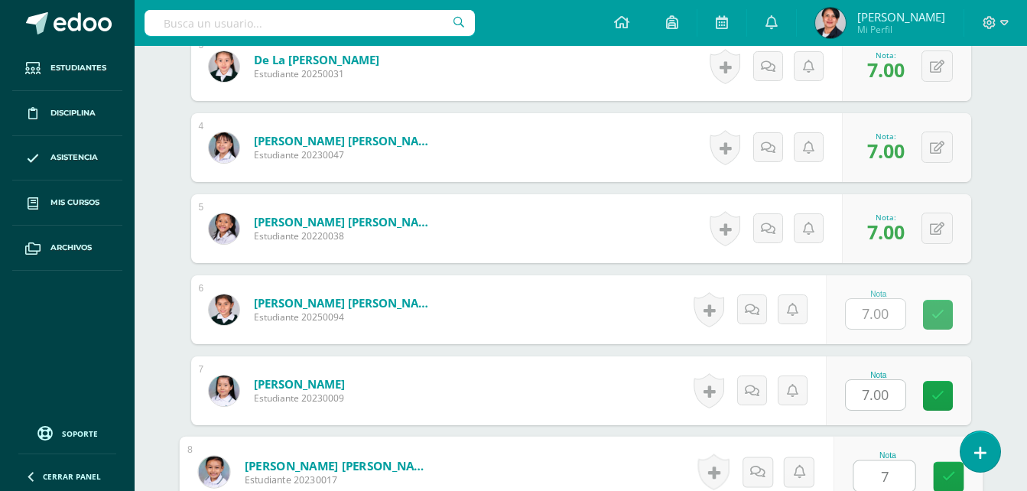
type input "7"
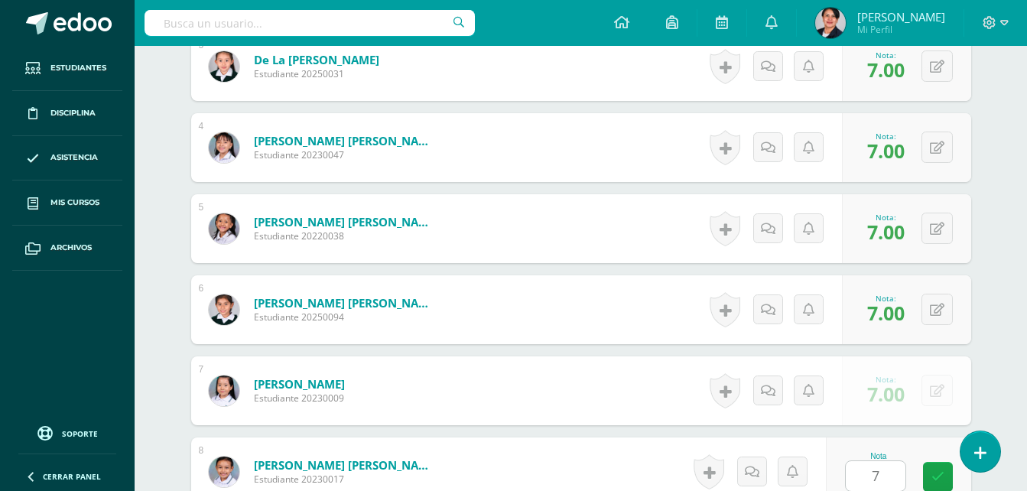
scroll to position [972, 0]
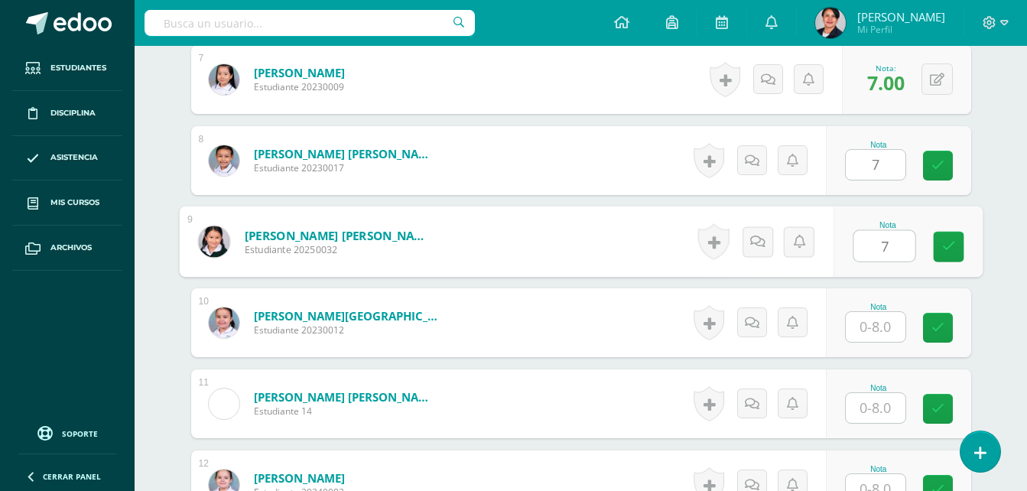
type input "7"
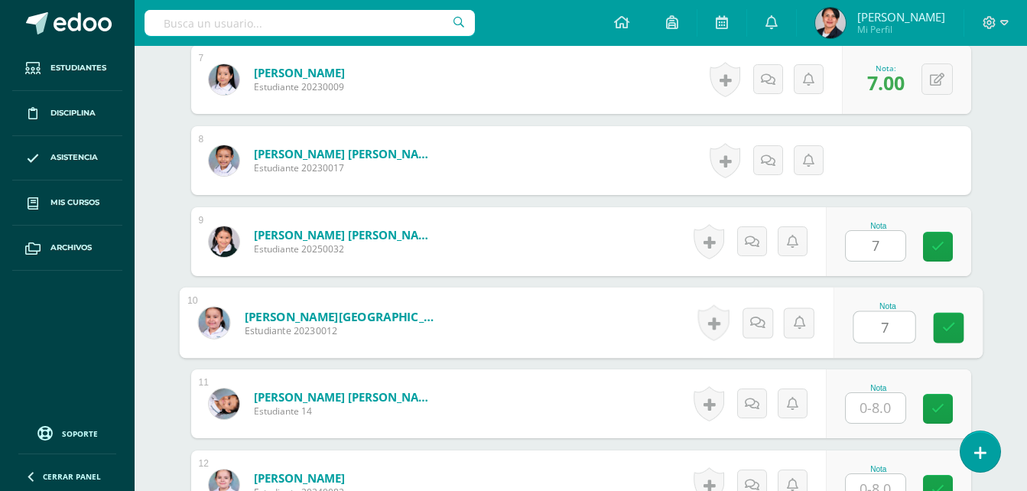
type input "7"
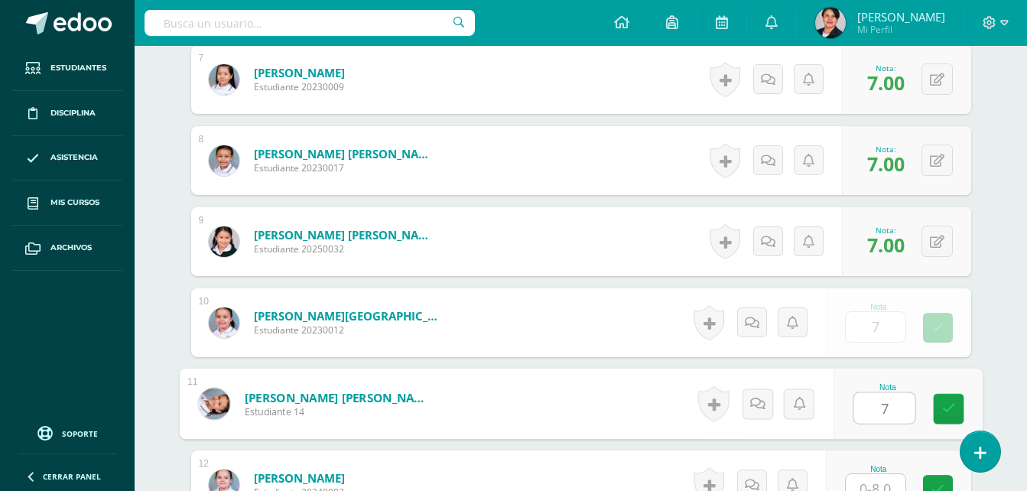
type input "7"
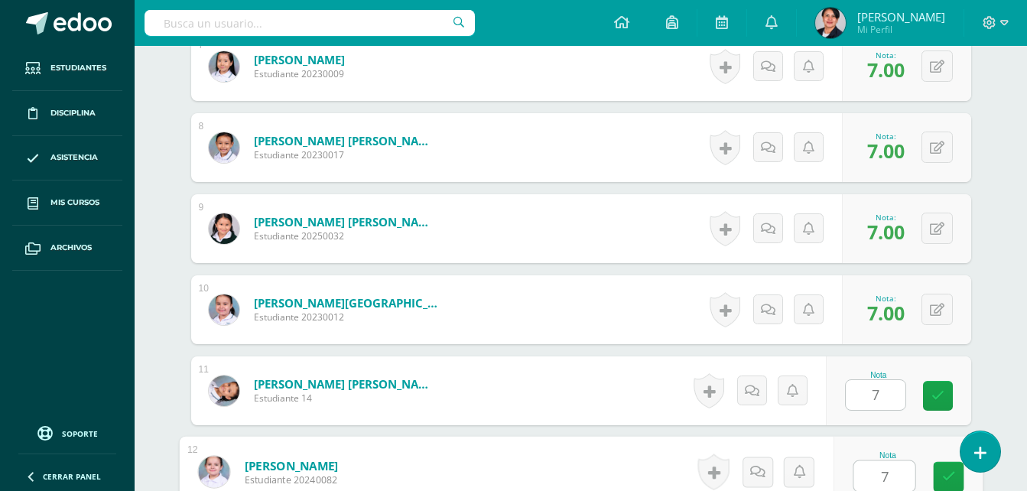
type input "7"
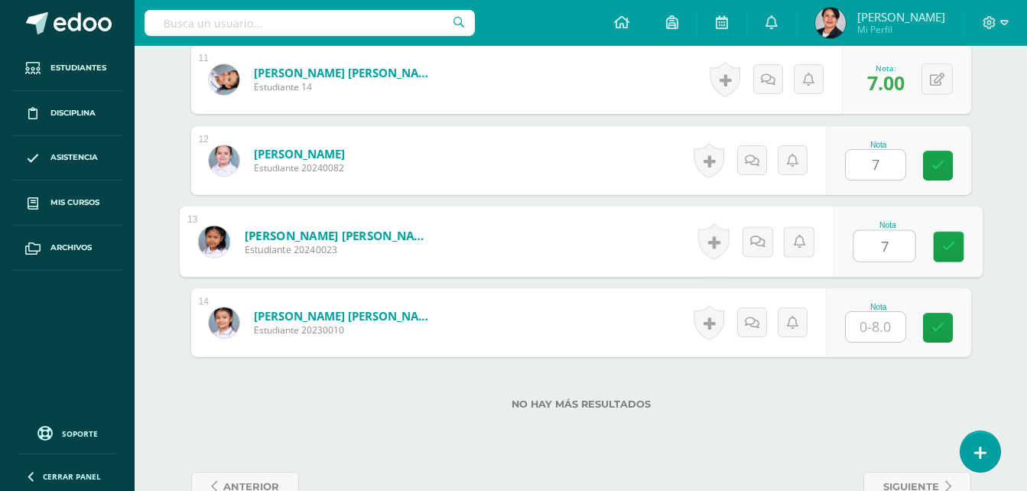
type input "7"
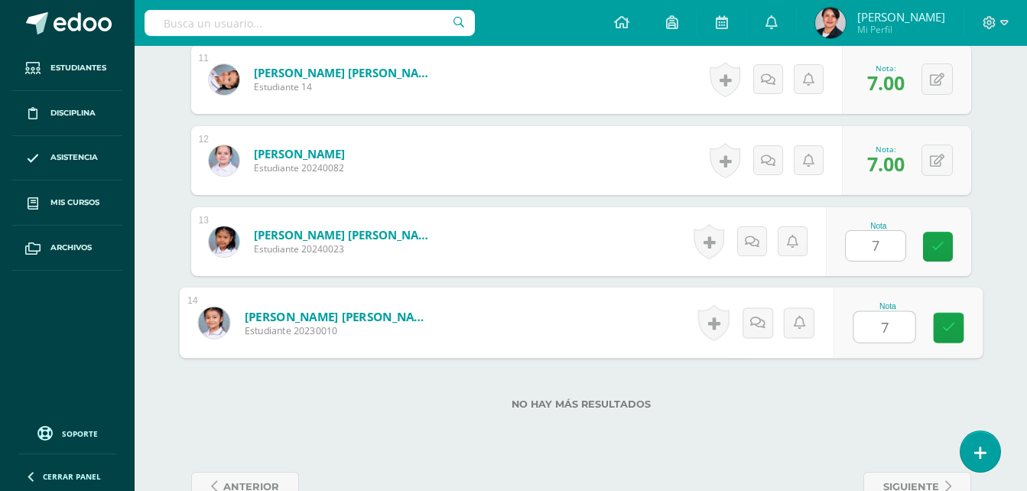
type input "77"
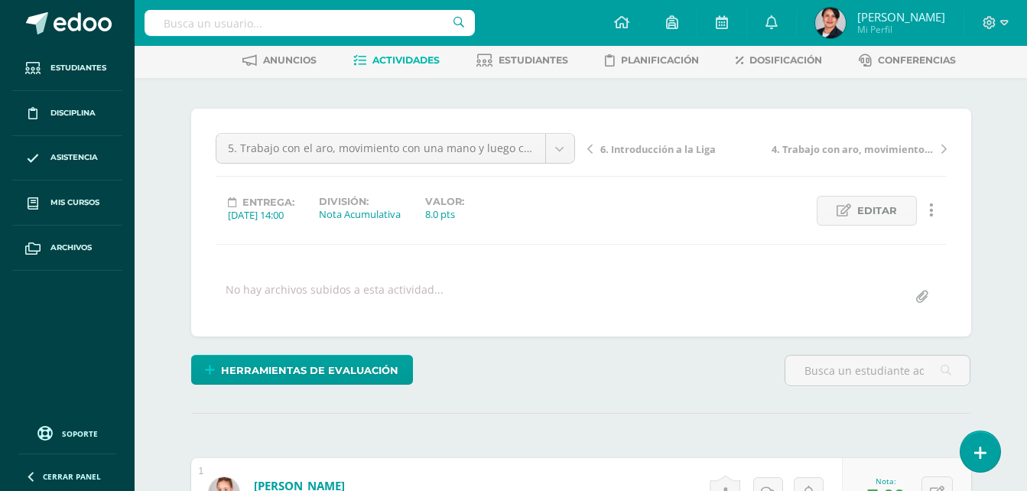
scroll to position [0, 0]
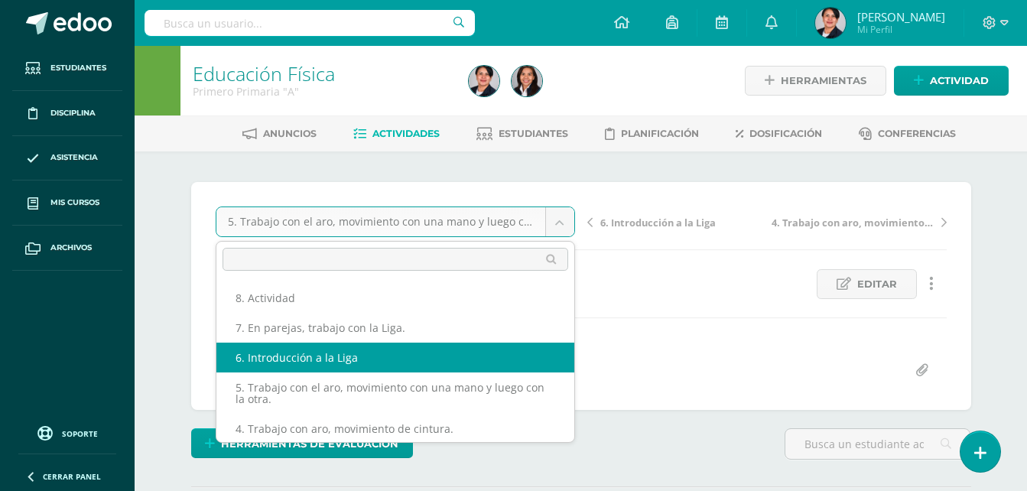
select select "/dashboard/teacher/grade-activity/108223/"
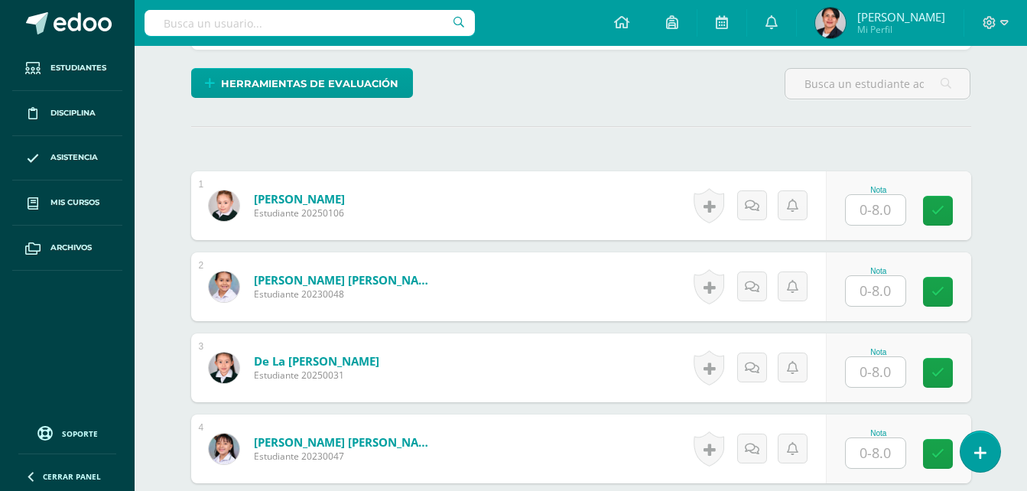
scroll to position [361, 0]
click at [876, 204] on input "text" at bounding box center [876, 209] width 60 height 30
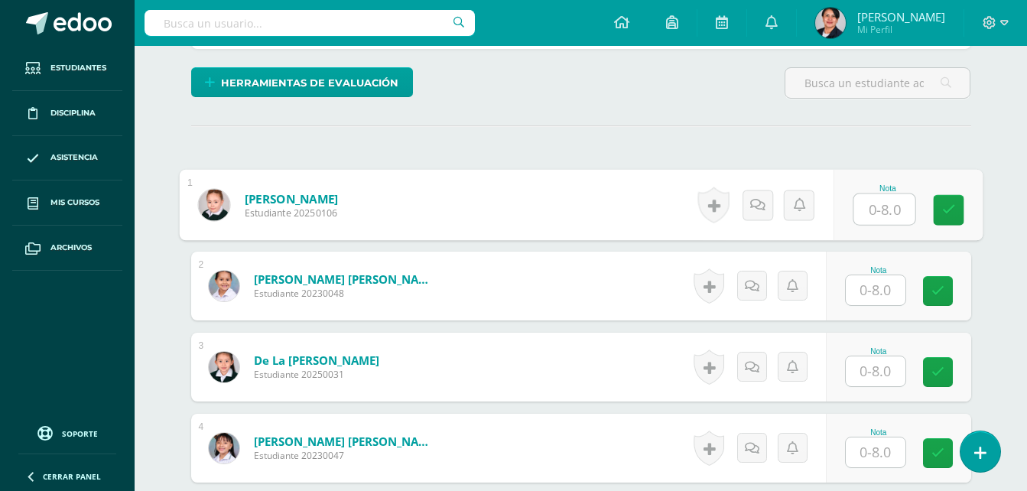
scroll to position [362, 0]
type input "8"
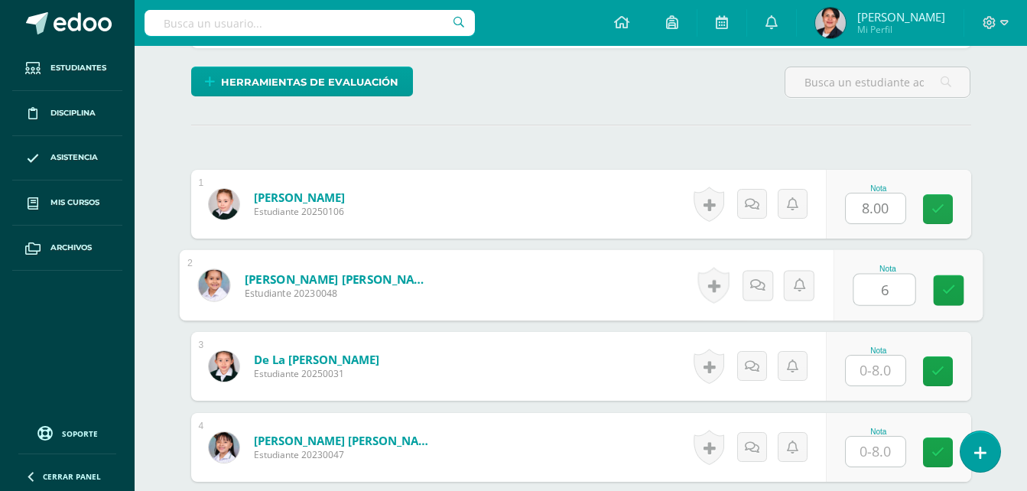
type input "6"
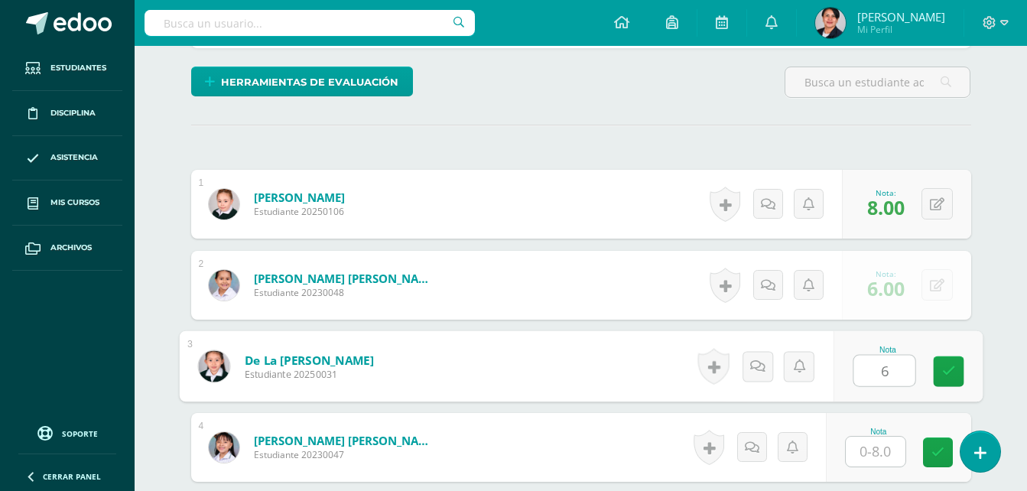
type input "6"
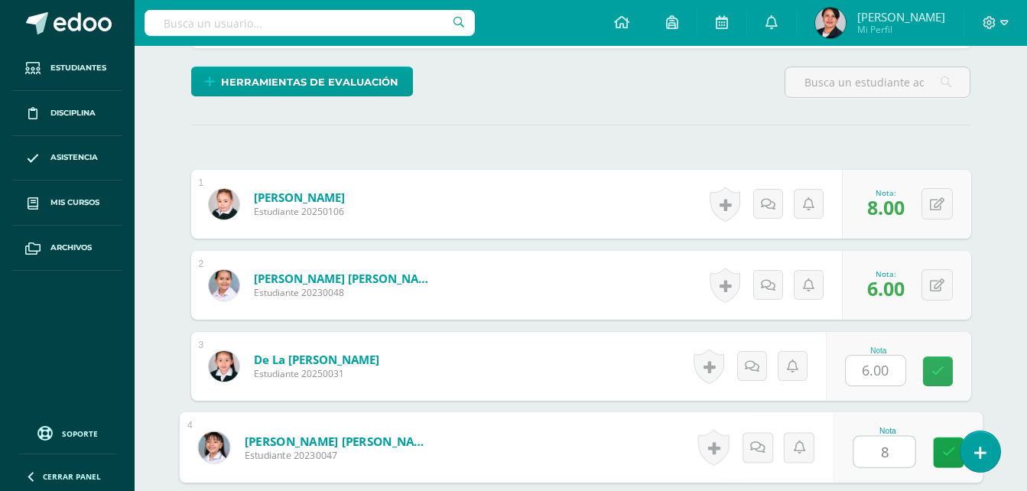
type input "8"
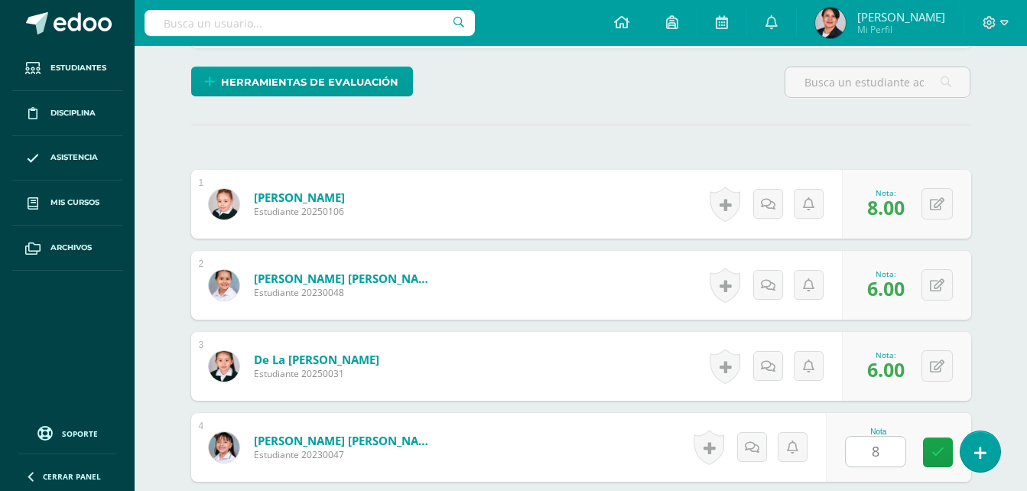
scroll to position [648, 0]
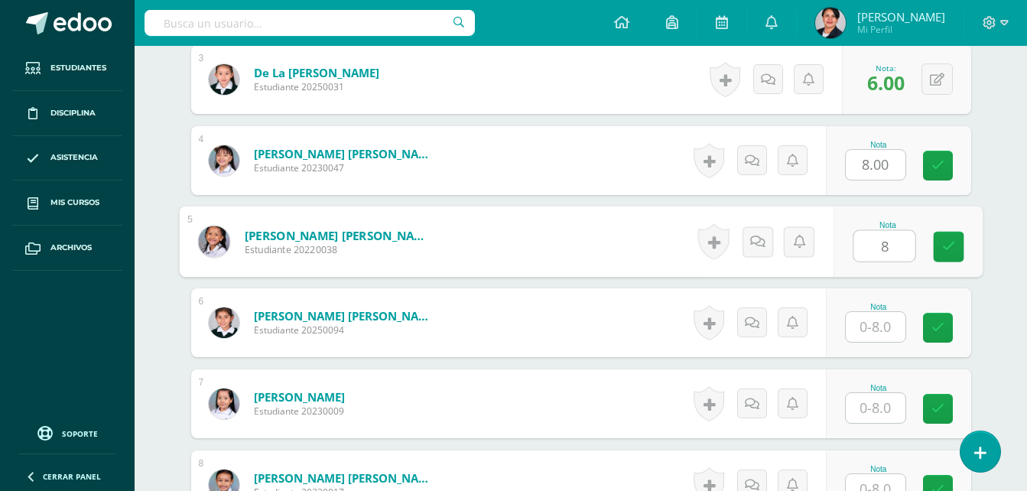
type input "8"
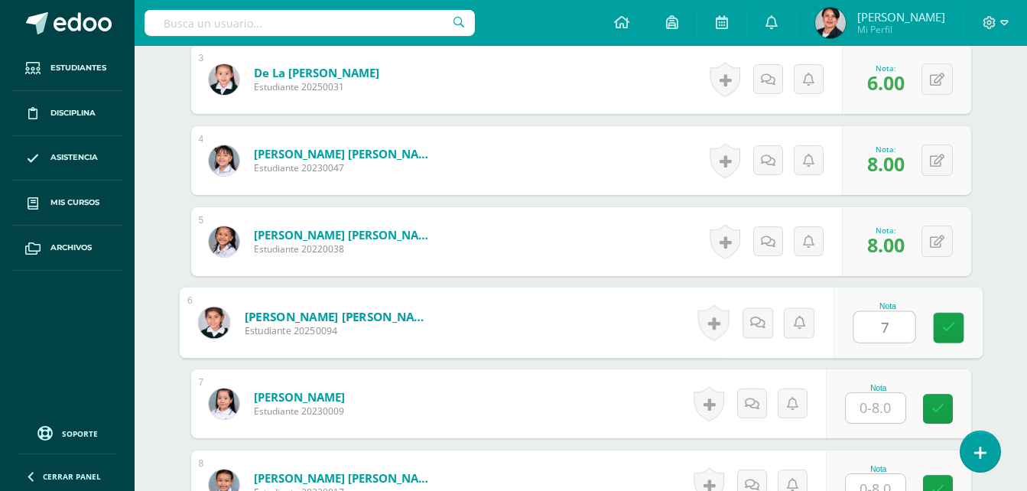
type input "7"
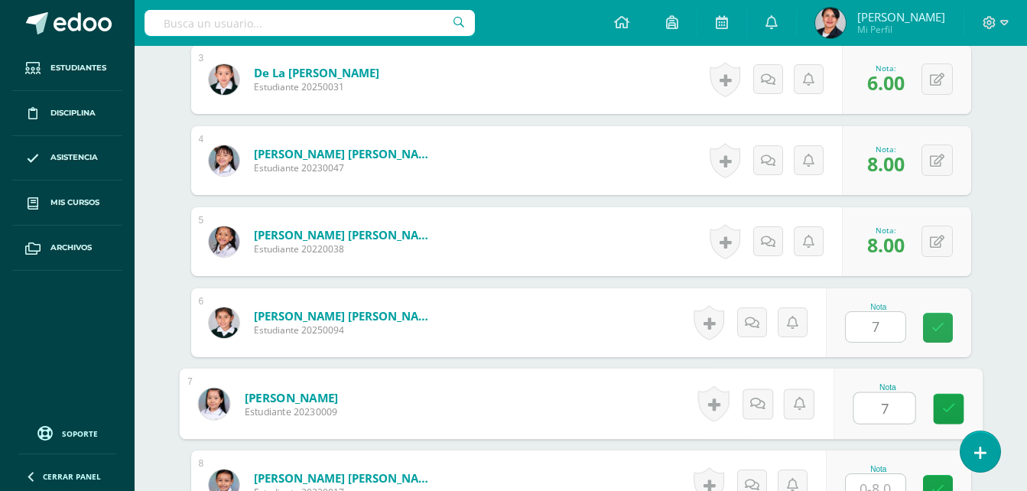
type input "7"
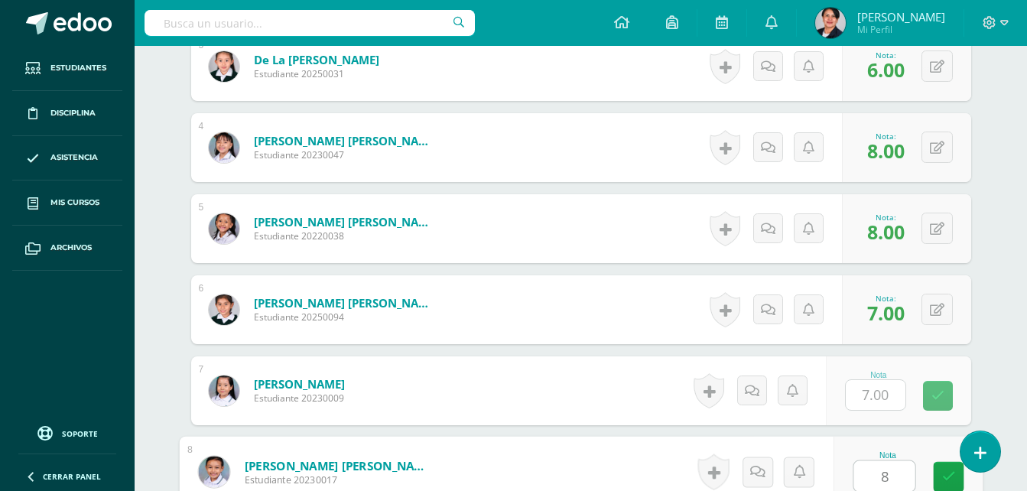
type input "8"
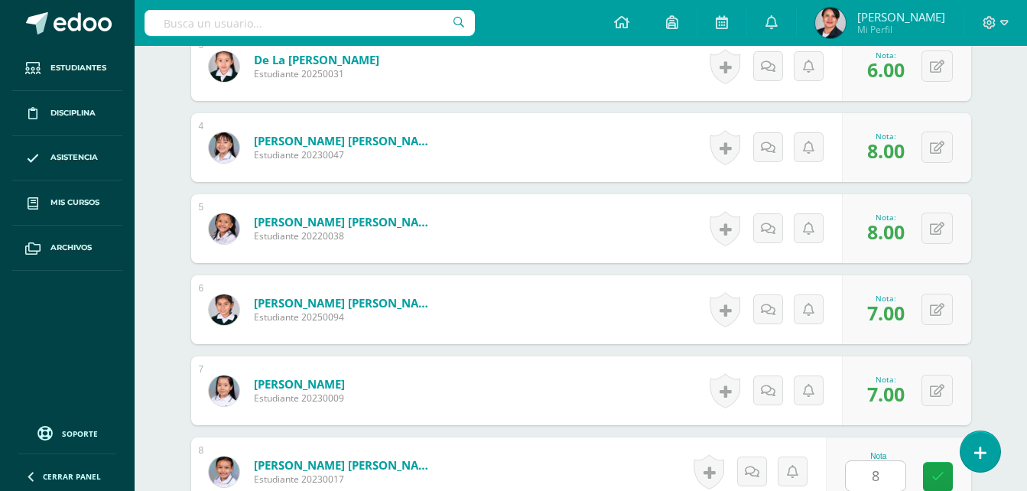
scroll to position [972, 0]
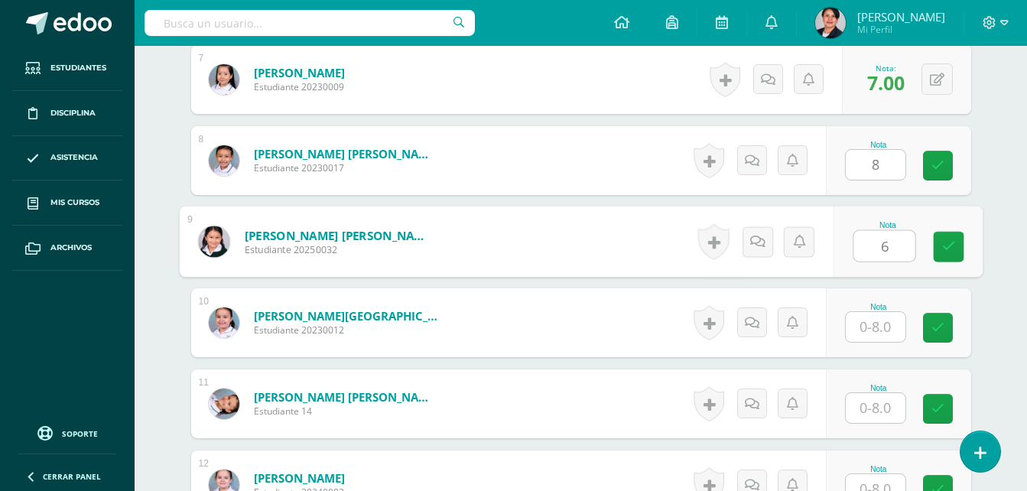
type input "6"
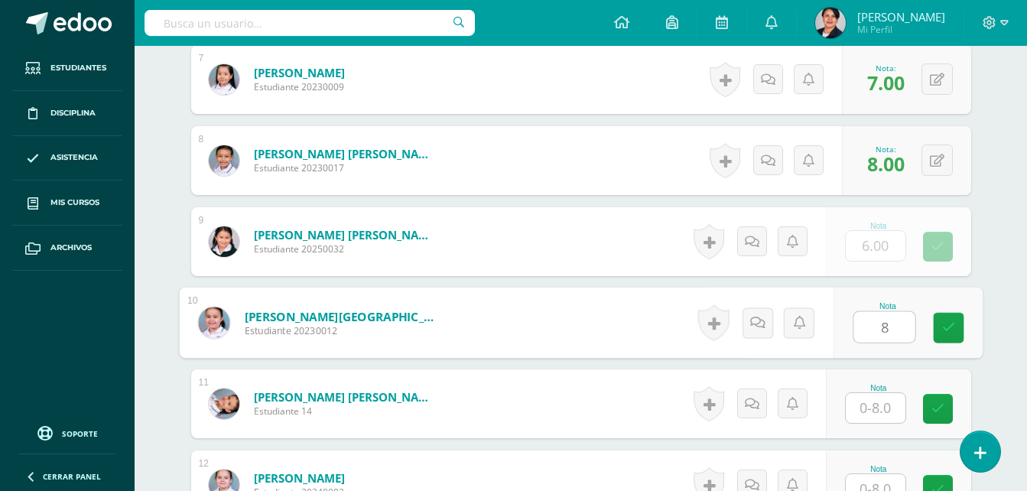
type input "8"
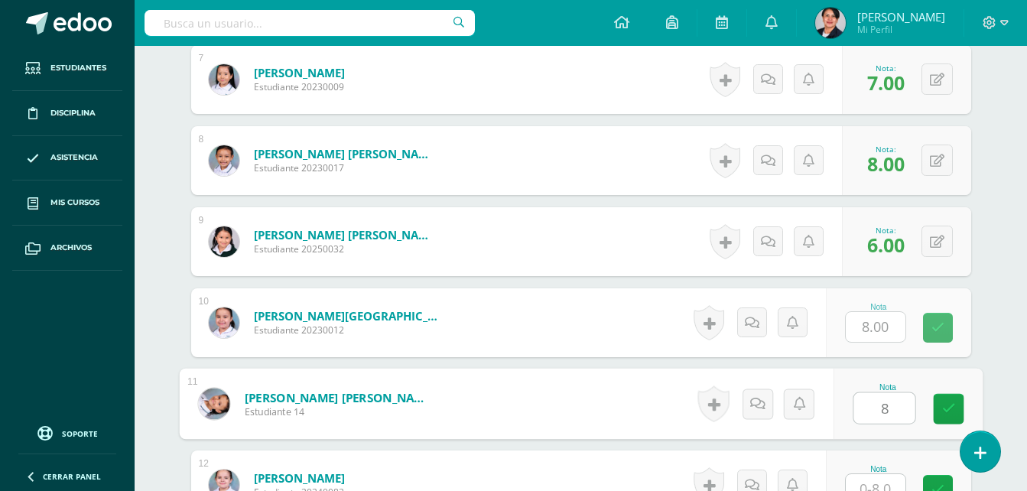
type input "8"
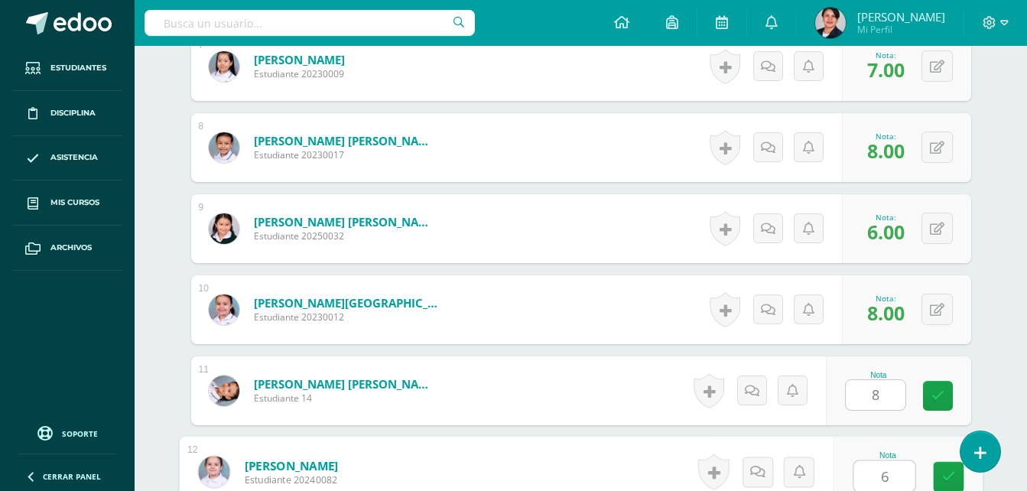
type input "6"
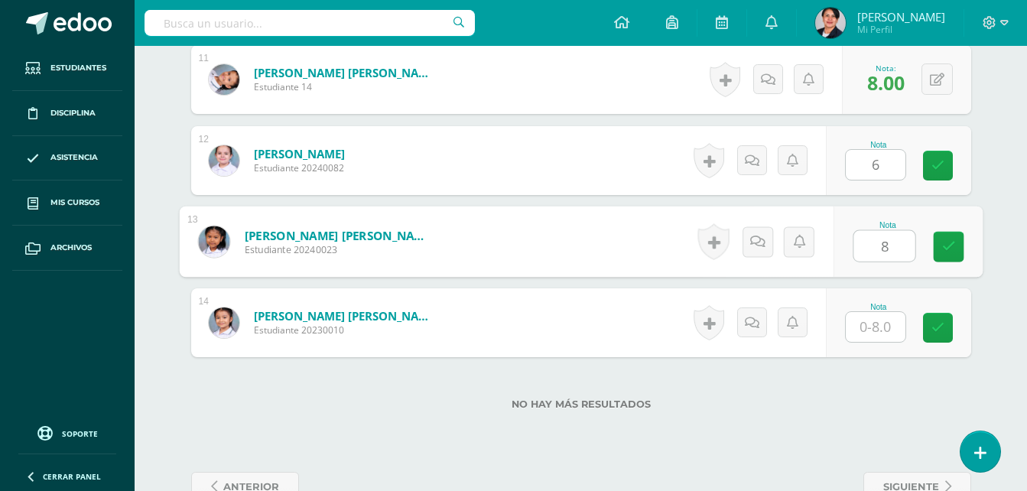
type input "8"
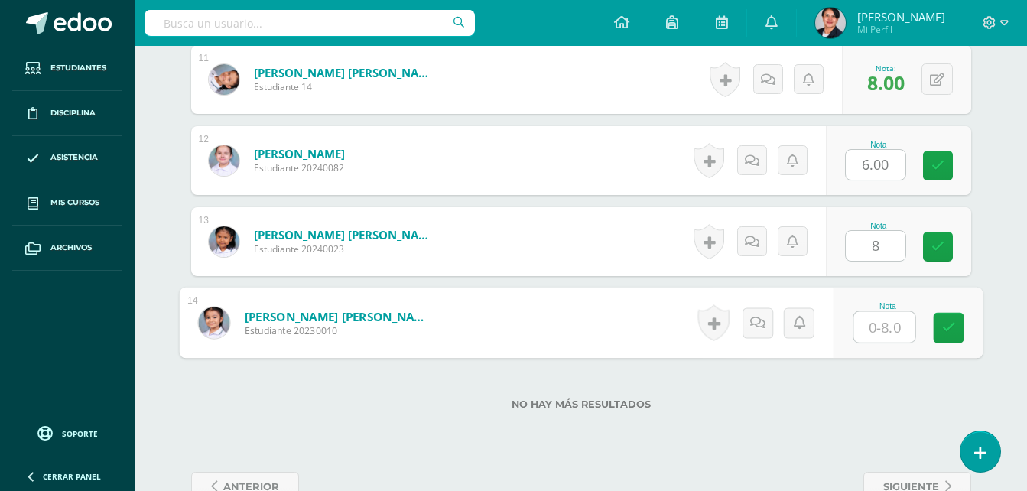
type input "7"
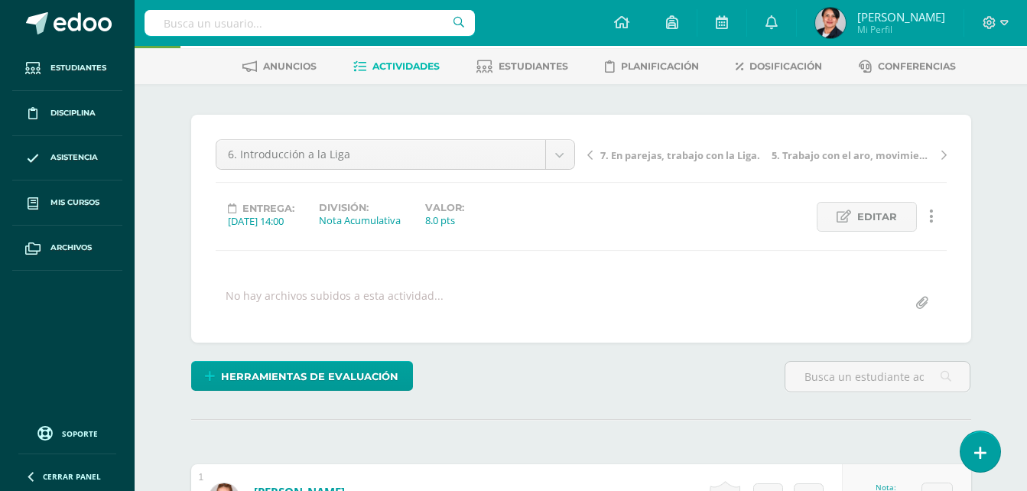
scroll to position [0, 0]
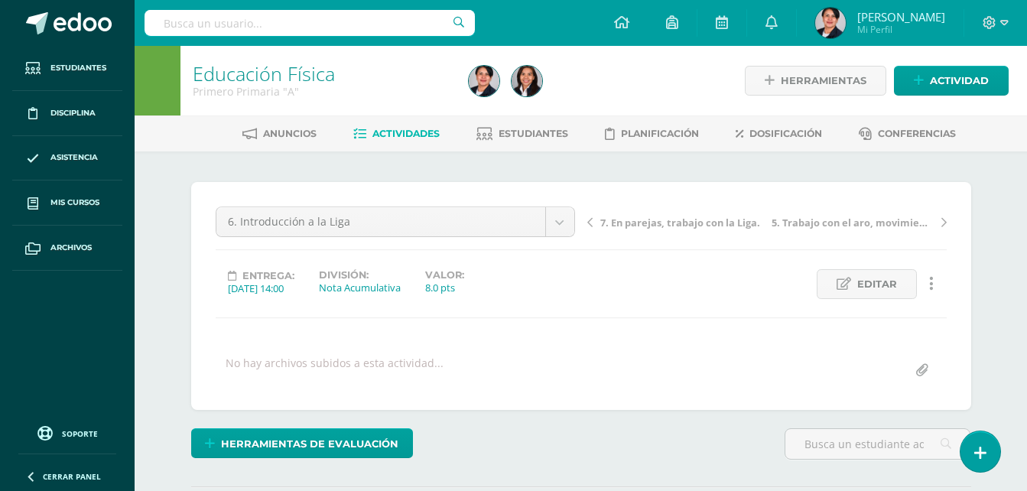
click at [624, 222] on span "7. En parejas, trabajo con la Liga." at bounding box center [680, 223] width 160 height 14
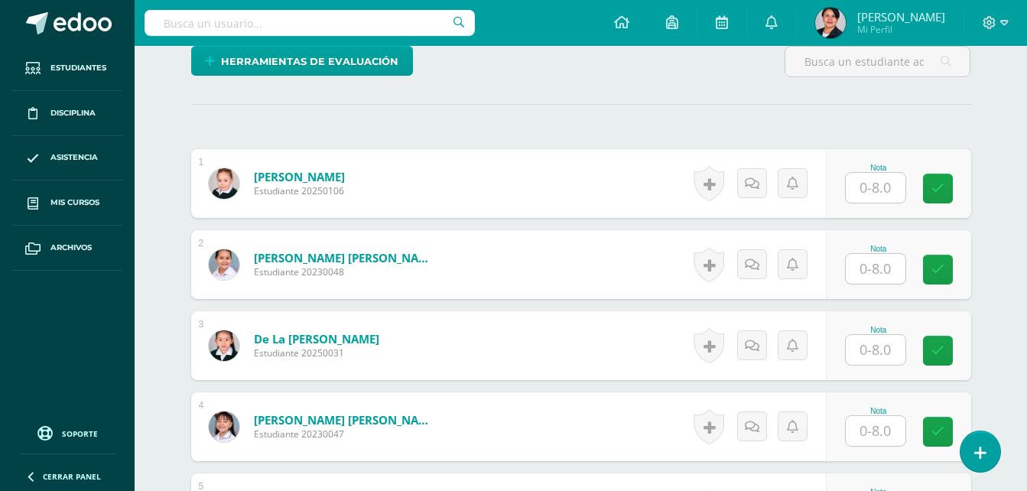
scroll to position [383, 0]
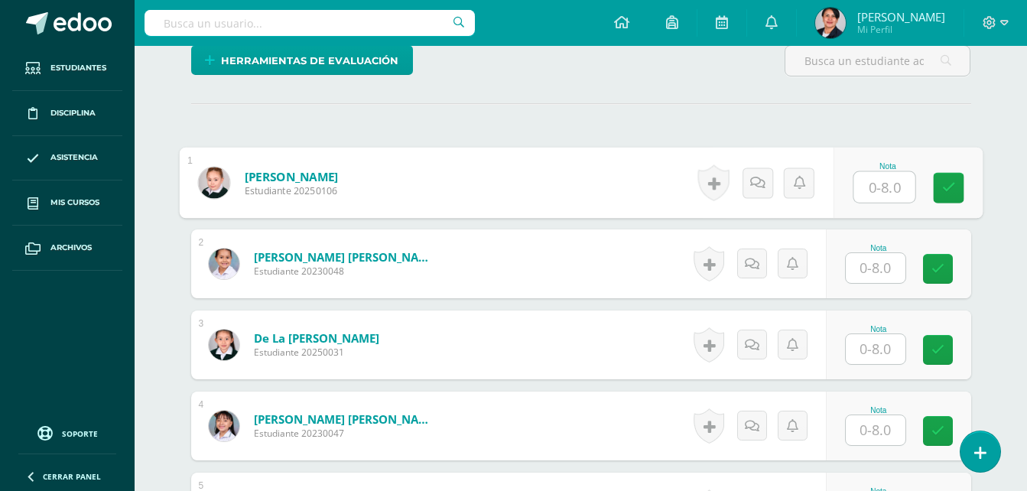
click at [875, 181] on input "text" at bounding box center [883, 187] width 61 height 31
type input "7"
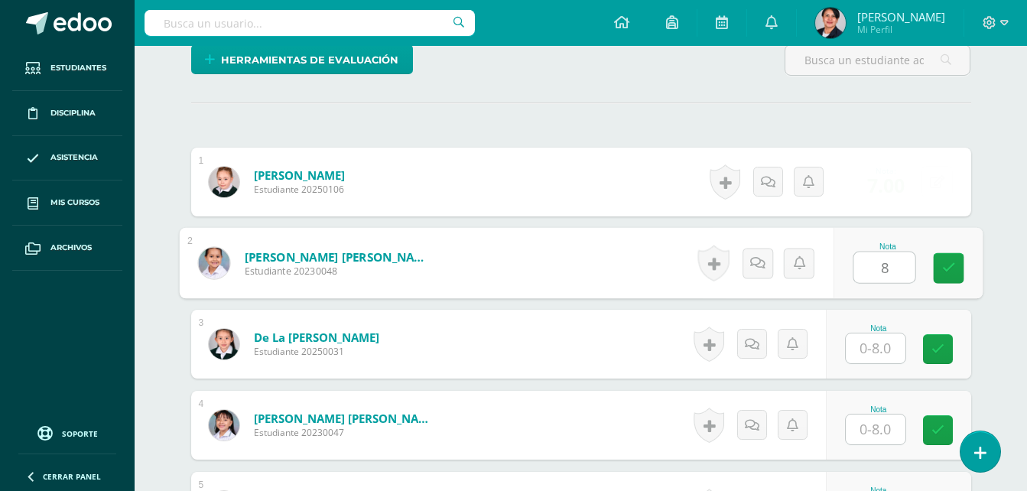
type input "8"
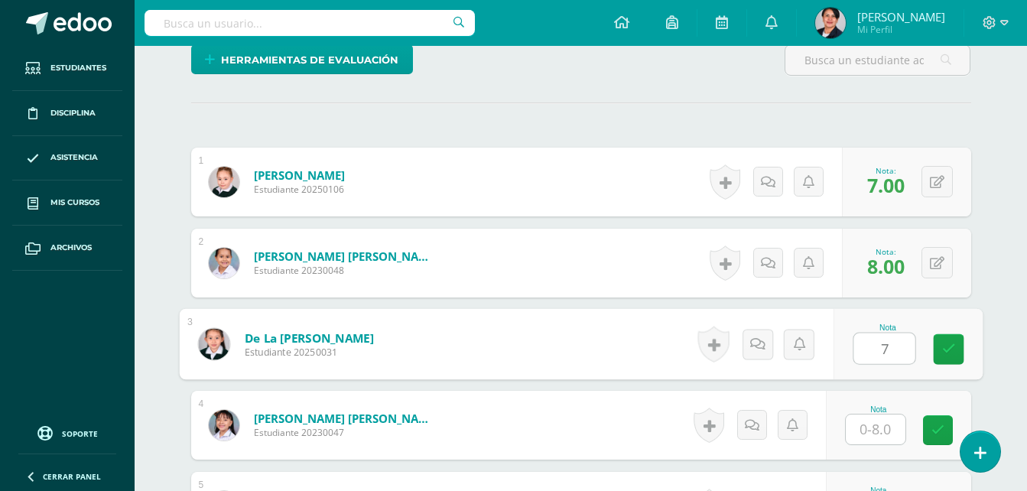
type input "7"
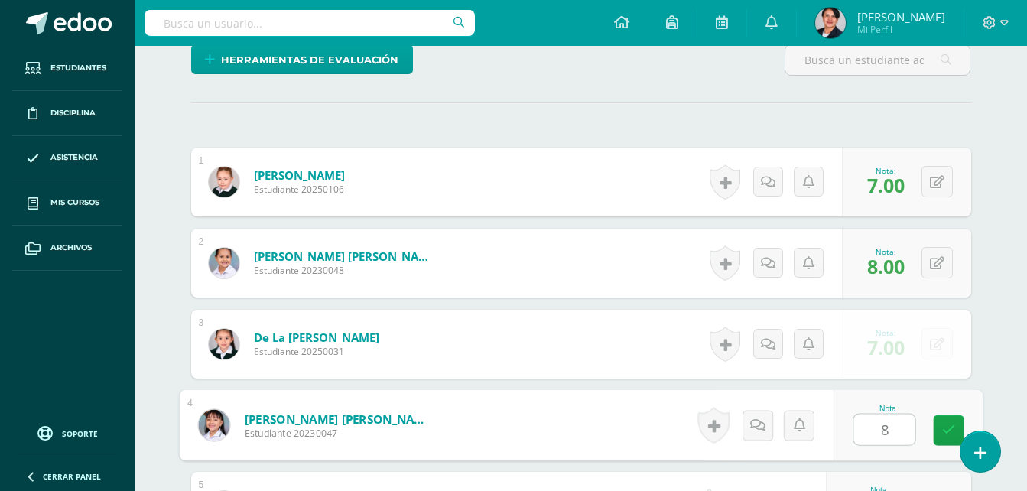
type input "8"
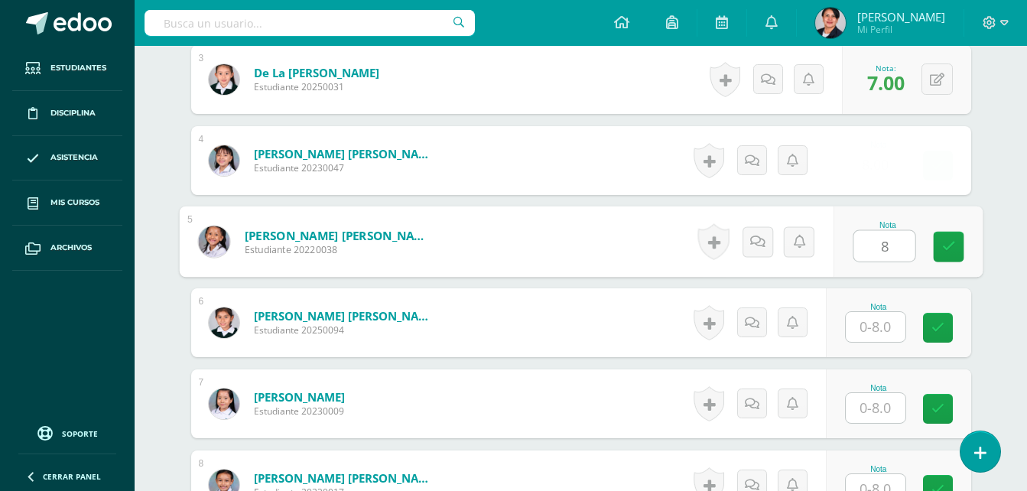
type input "8"
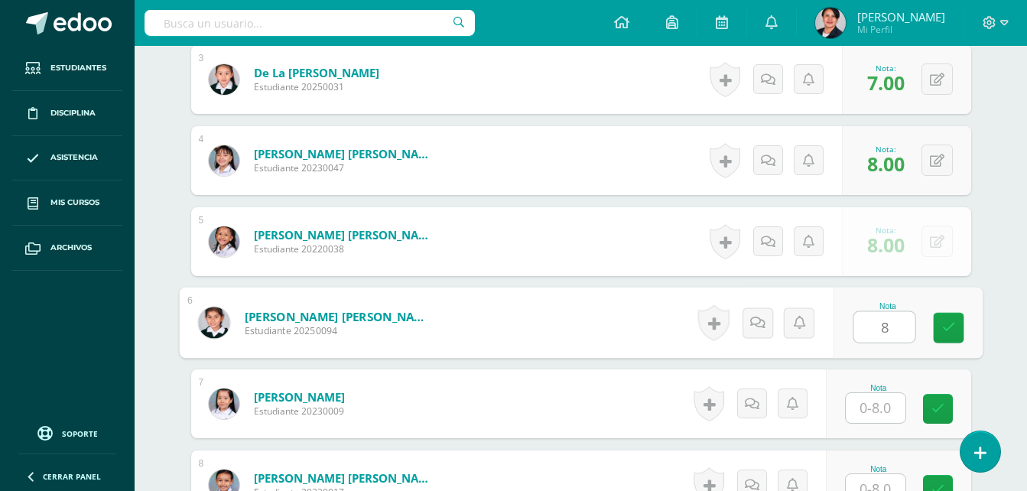
type input "8"
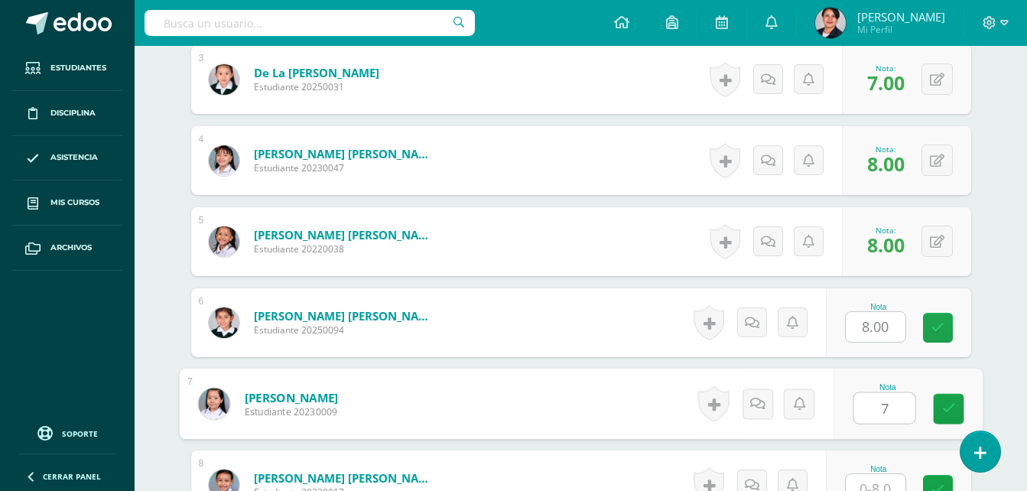
type input "7"
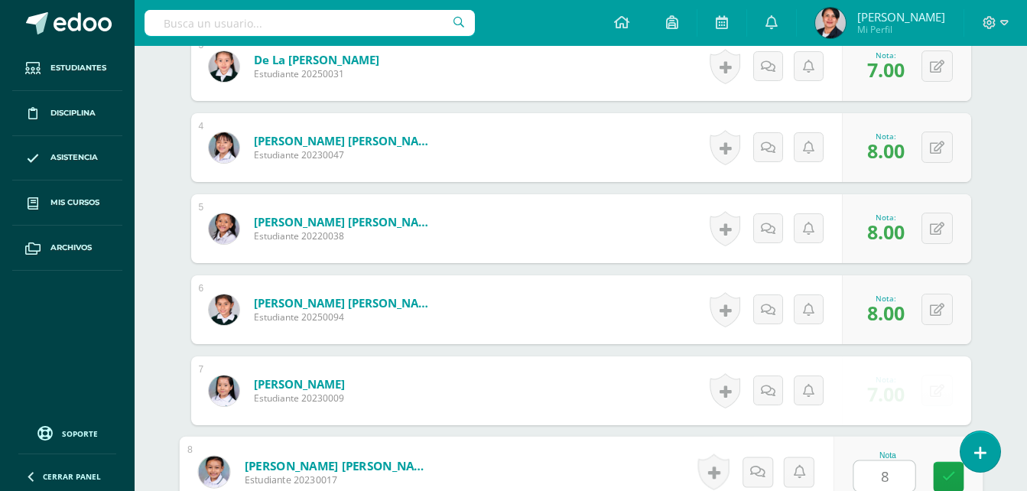
type input "8"
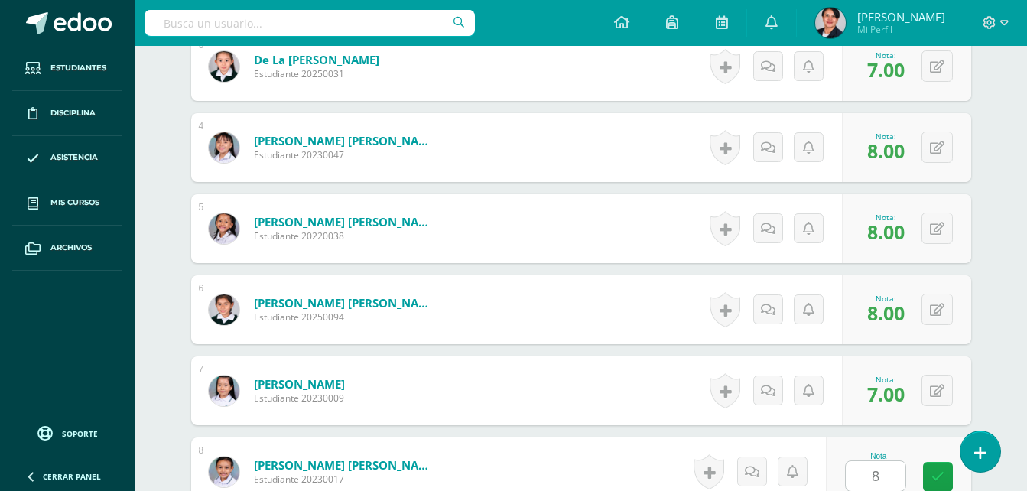
scroll to position [972, 0]
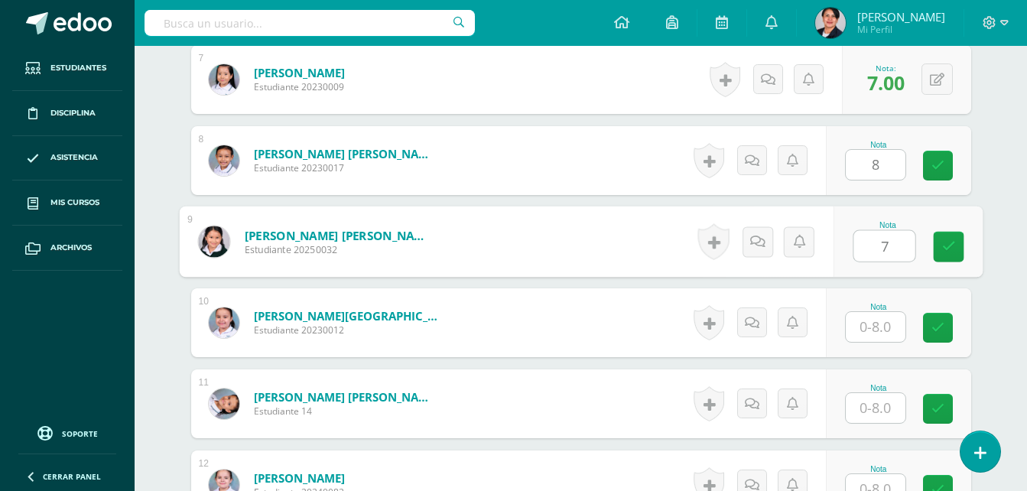
type input "7"
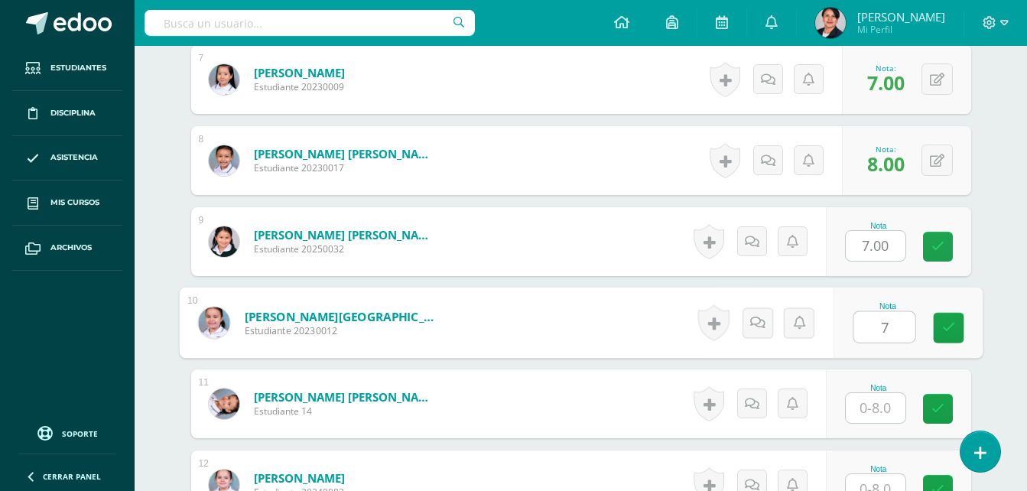
type input "7"
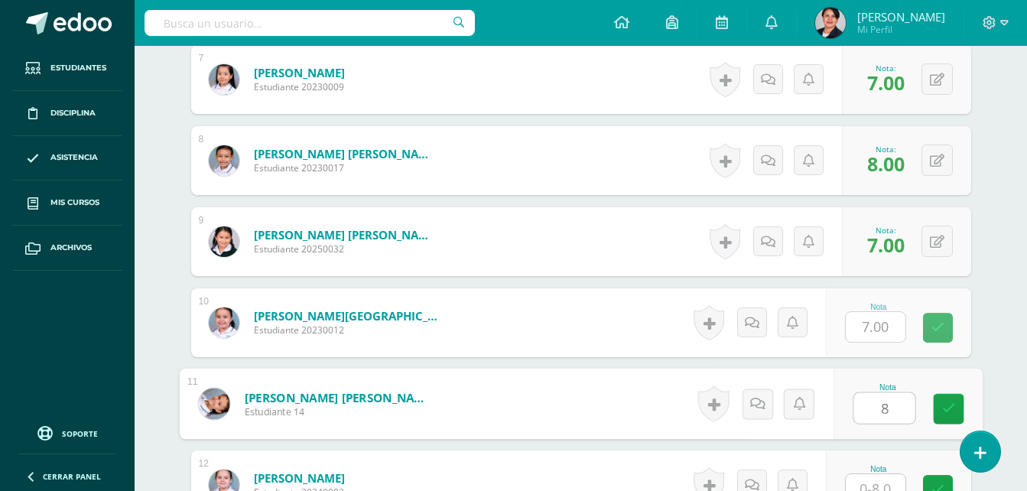
type input "8"
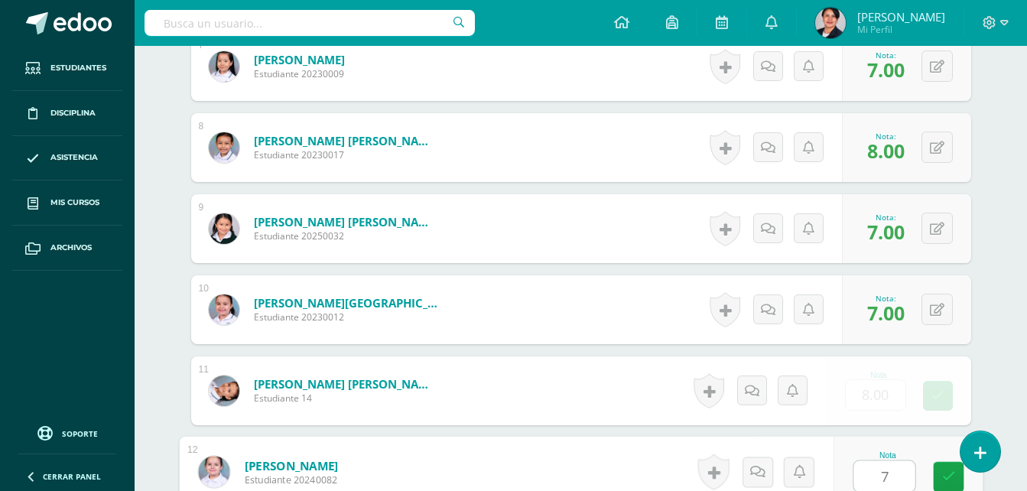
type input "7"
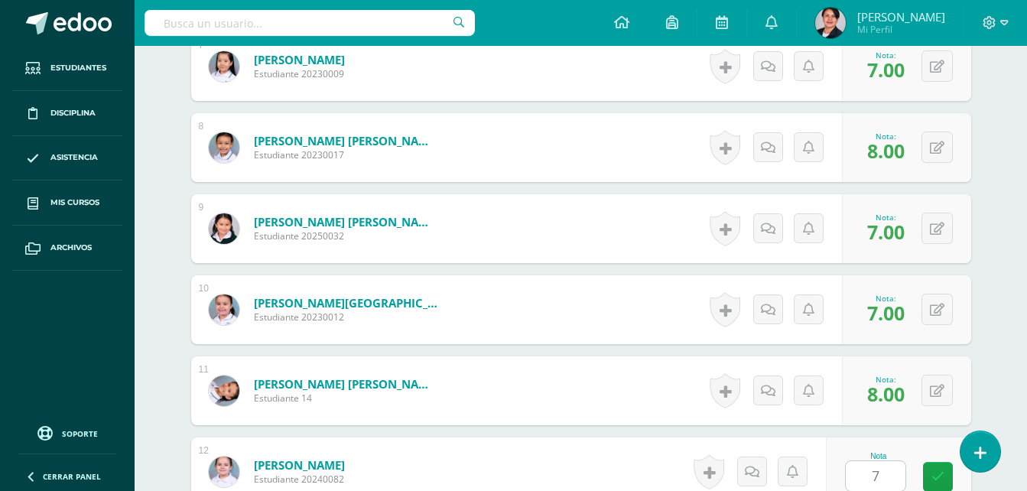
scroll to position [1297, 0]
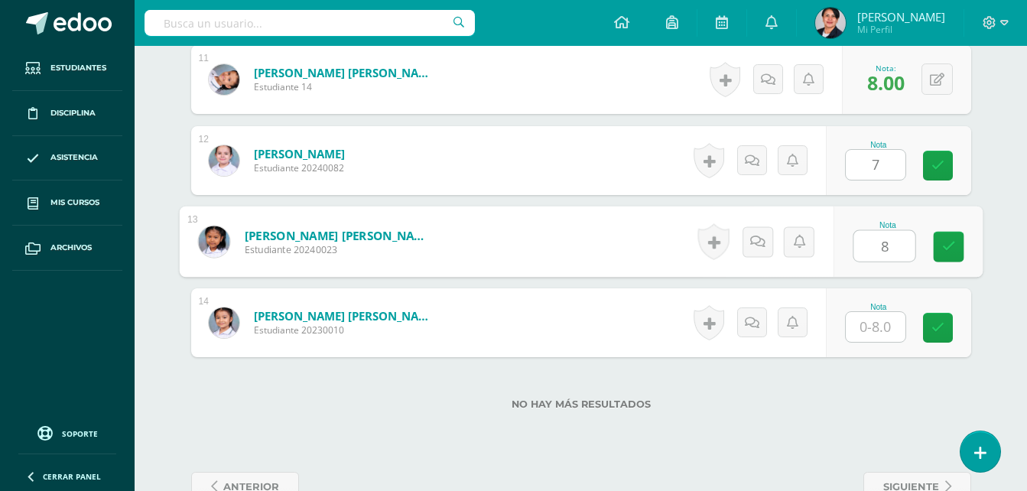
type input "8"
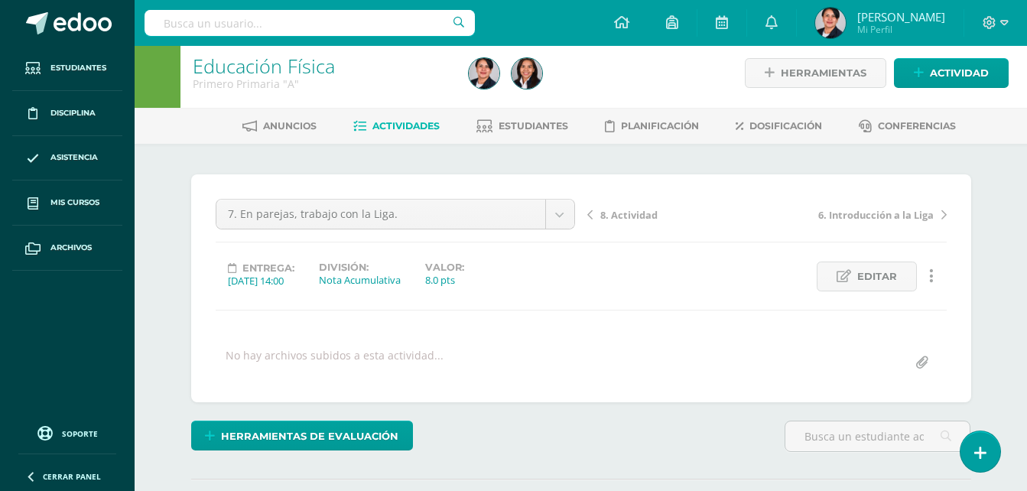
scroll to position [0, 0]
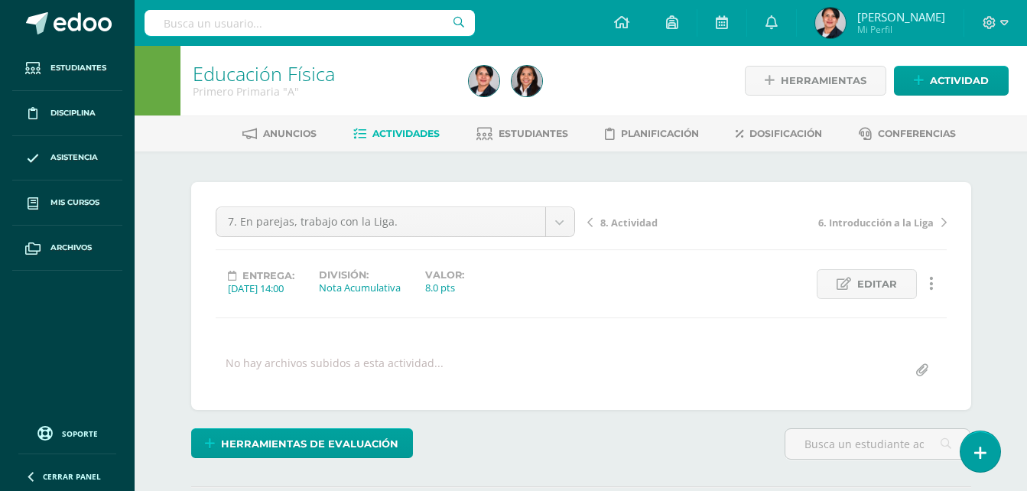
click at [404, 137] on span "Actividades" at bounding box center [405, 133] width 67 height 11
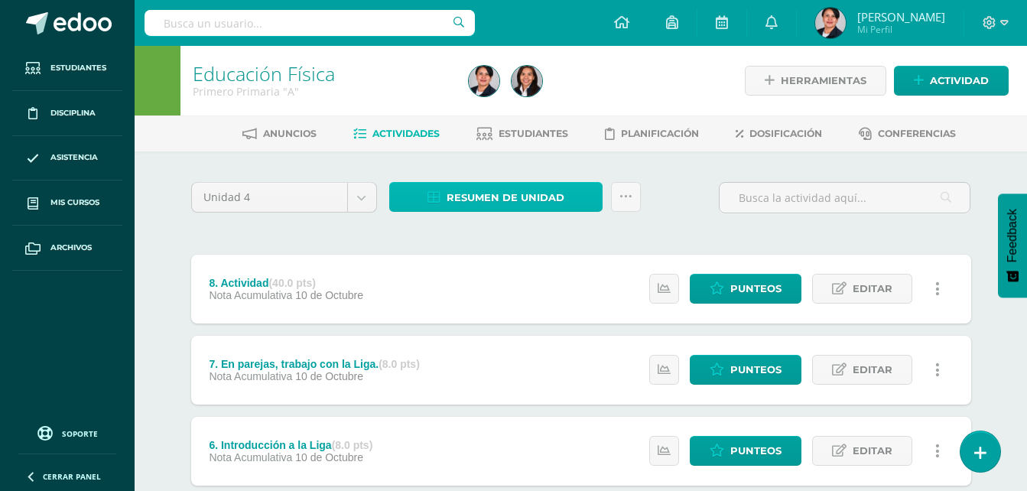
click at [472, 192] on span "Resumen de unidad" at bounding box center [505, 197] width 118 height 28
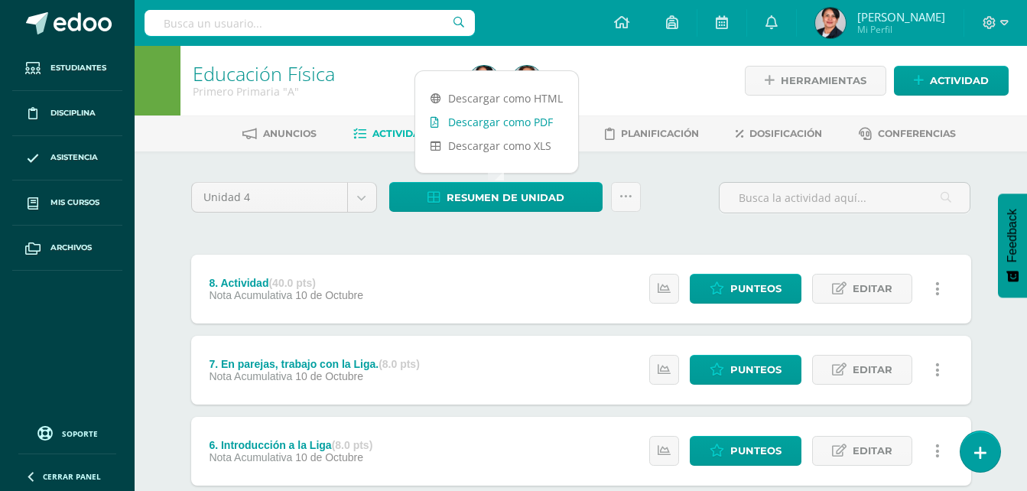
click at [496, 123] on link "Descargar como PDF" at bounding box center [496, 122] width 163 height 24
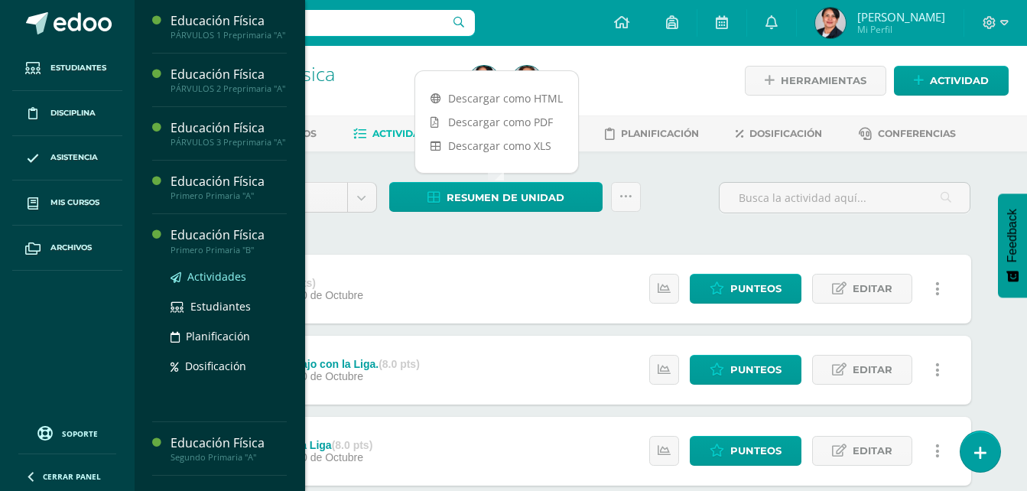
click at [204, 285] on link "Actividades" at bounding box center [228, 277] width 116 height 18
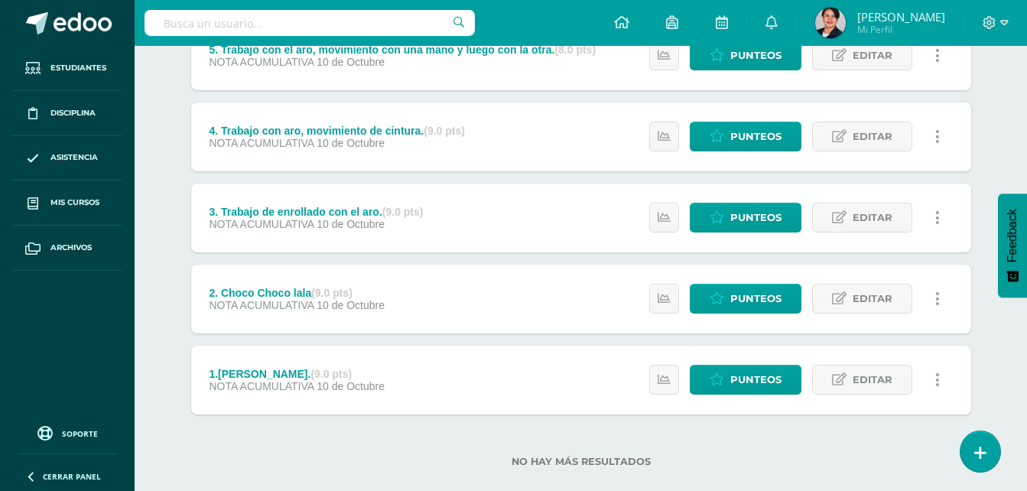
scroll to position [502, 0]
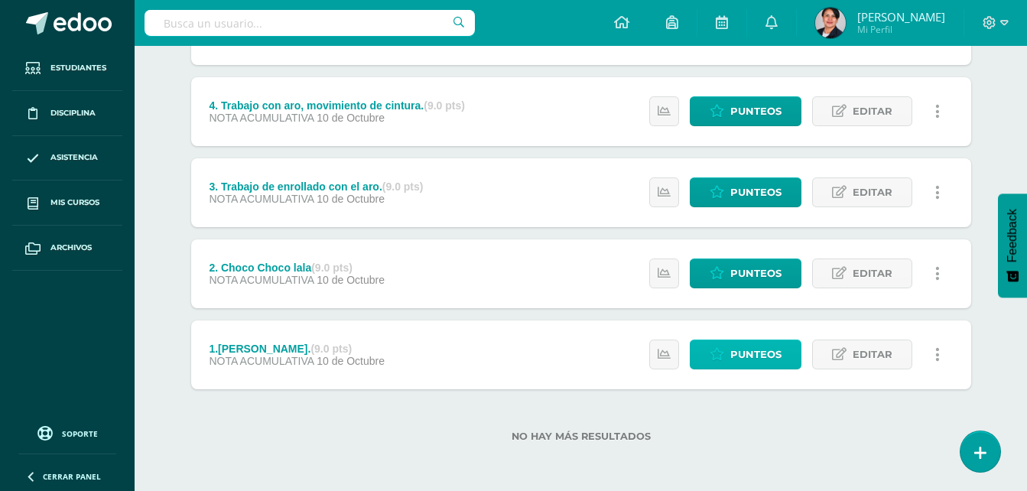
click at [764, 355] on span "Punteos" at bounding box center [755, 354] width 51 height 28
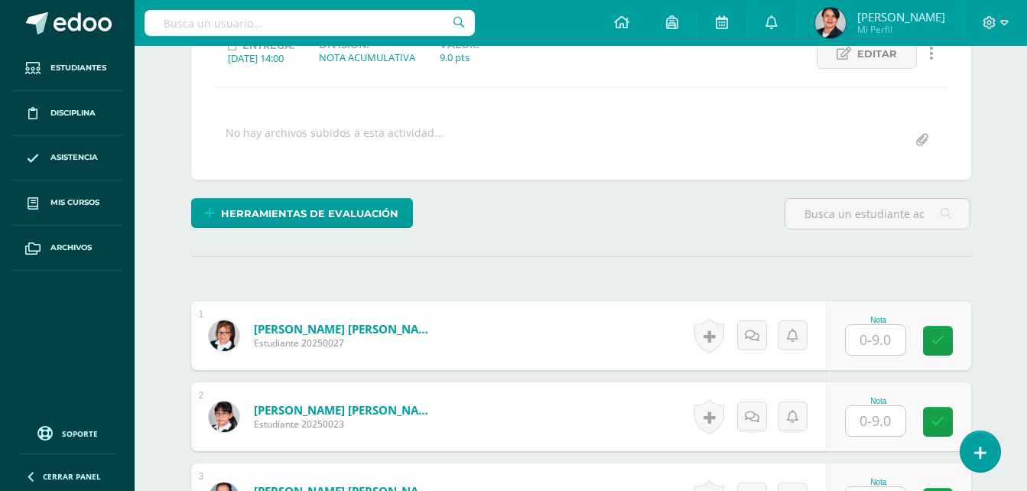
click at [894, 332] on input "text" at bounding box center [876, 340] width 60 height 30
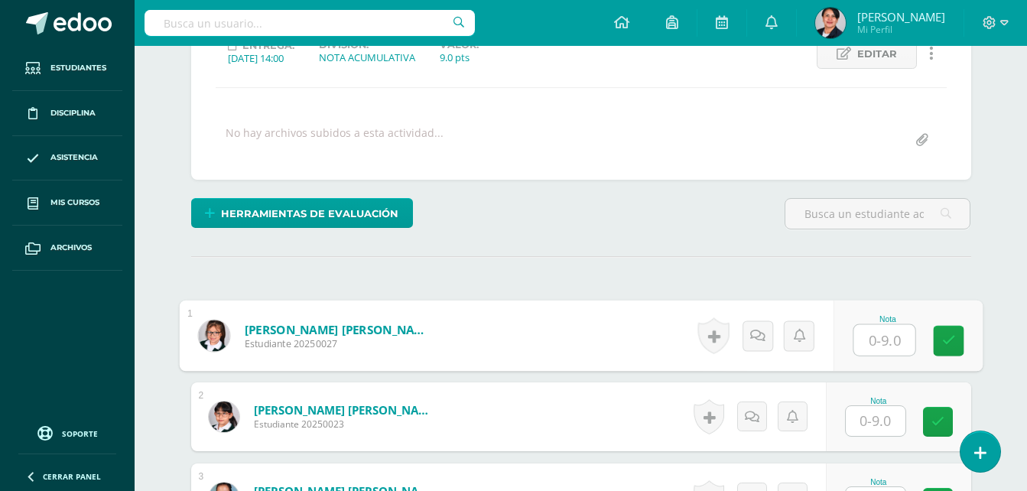
scroll to position [231, 0]
type input "8"
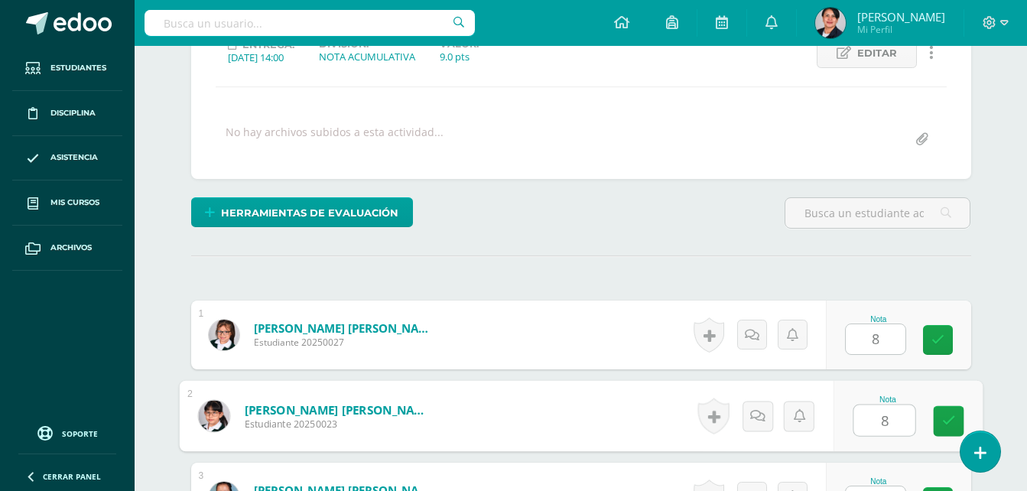
type input "8"
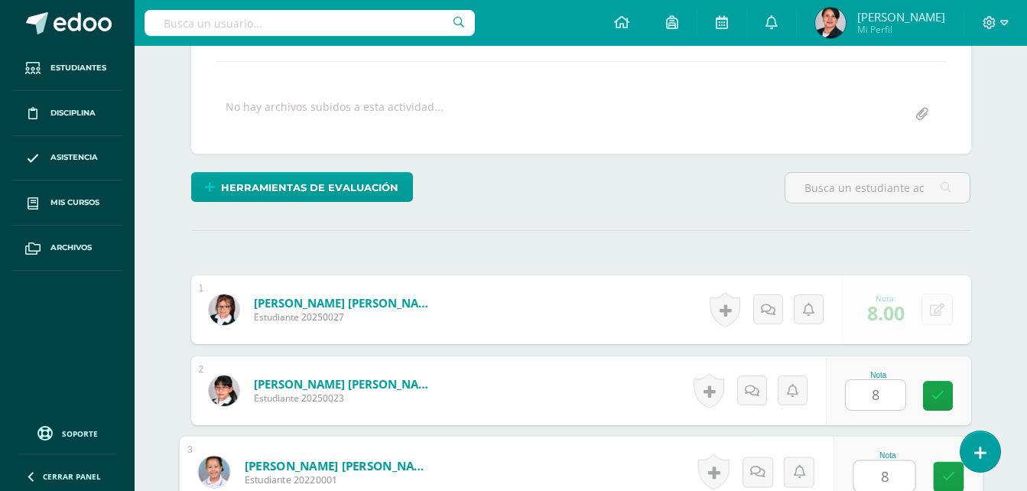
type input "8"
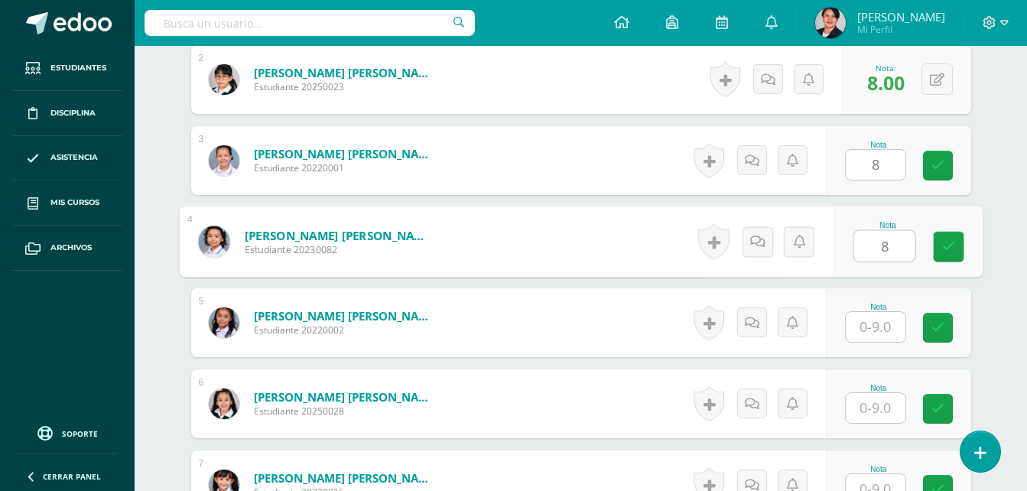
type input "8"
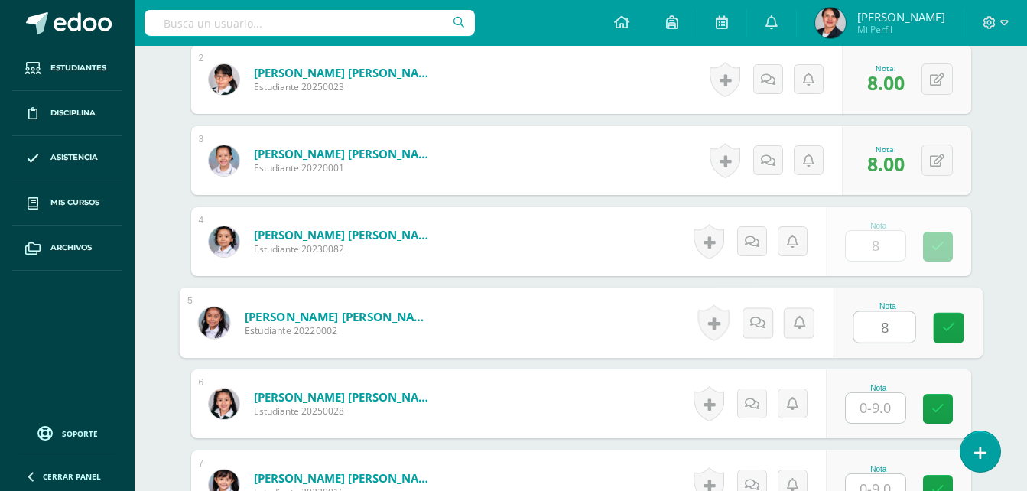
type input "8"
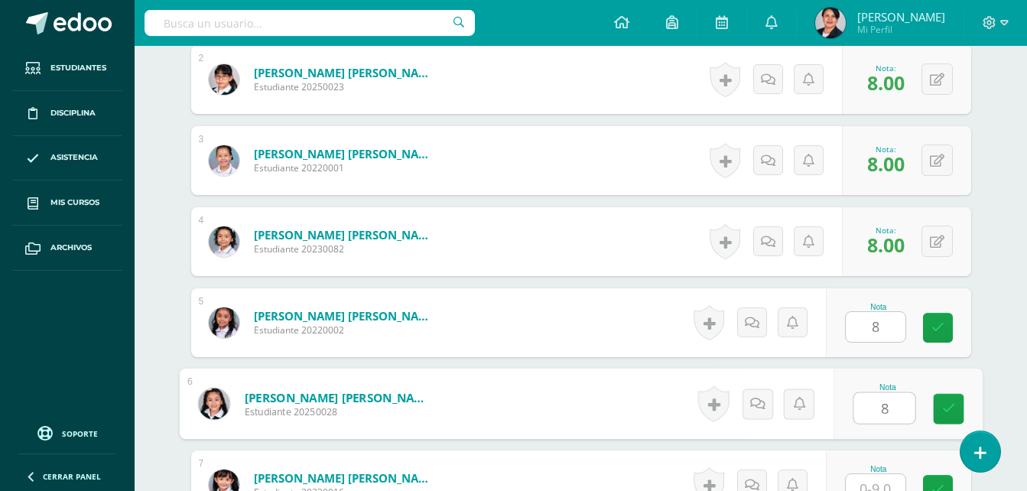
type input "8"
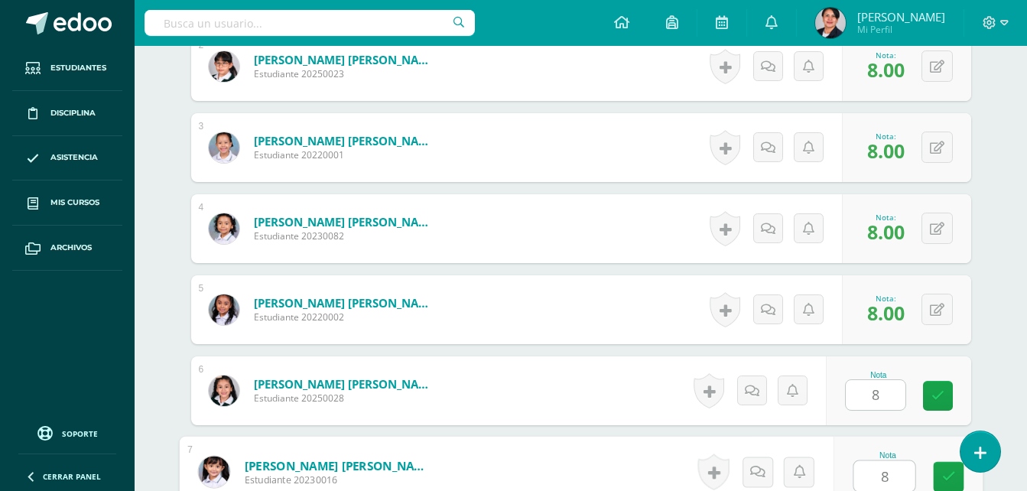
type input "8"
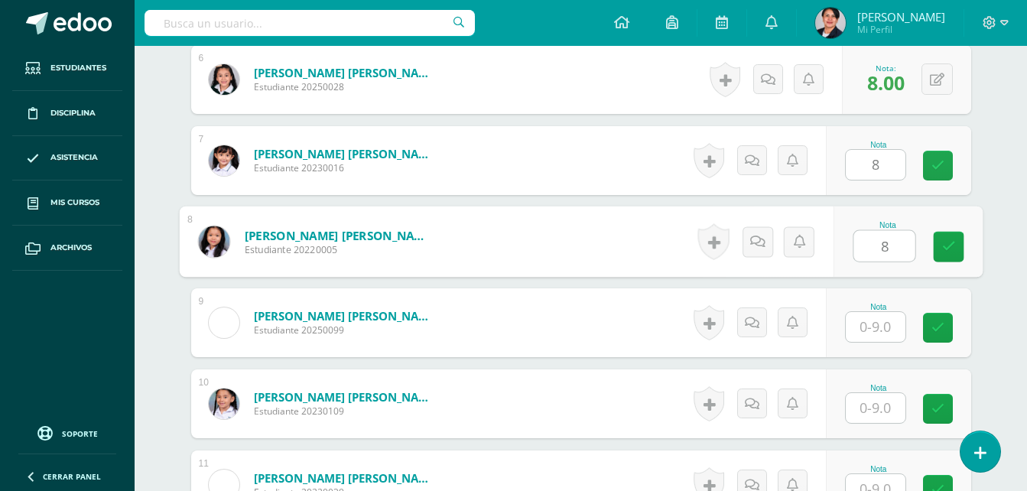
type input "8"
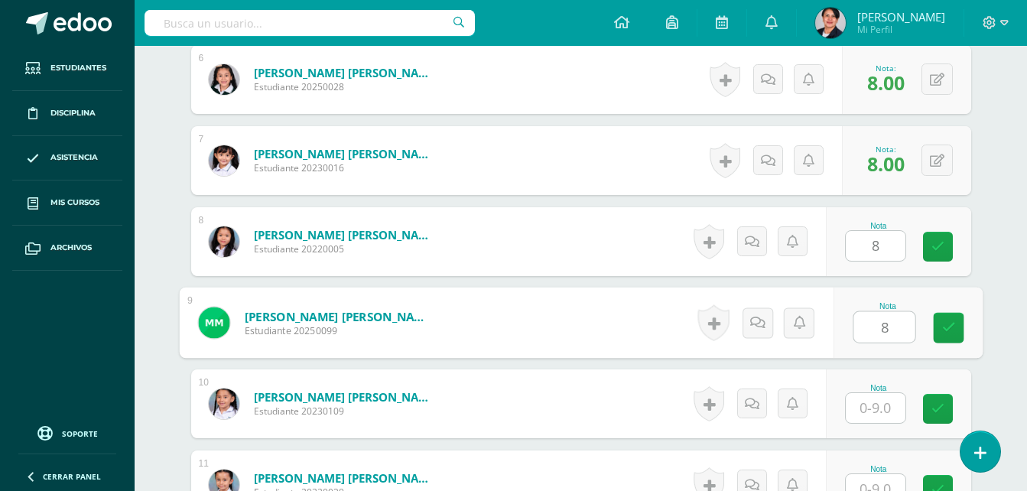
type input "8"
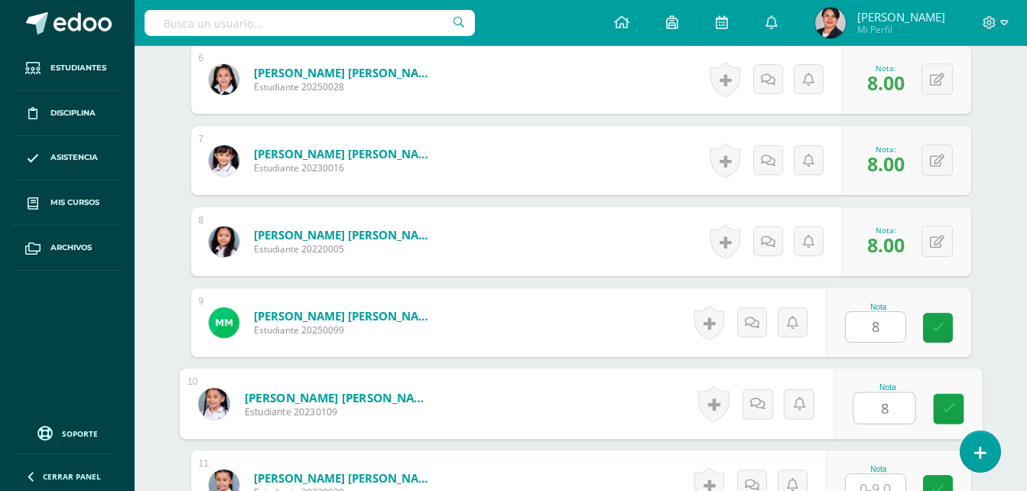
type input "8"
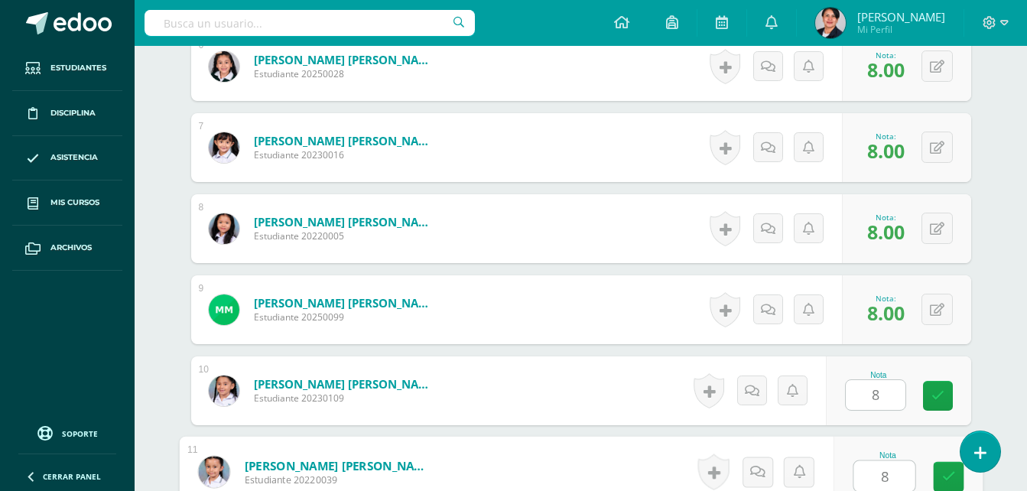
type input "8"
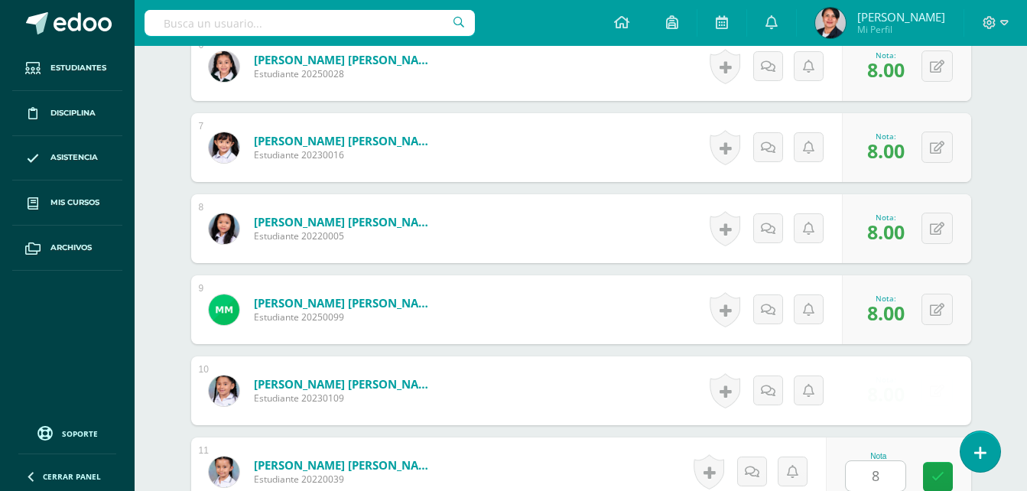
scroll to position [1216, 0]
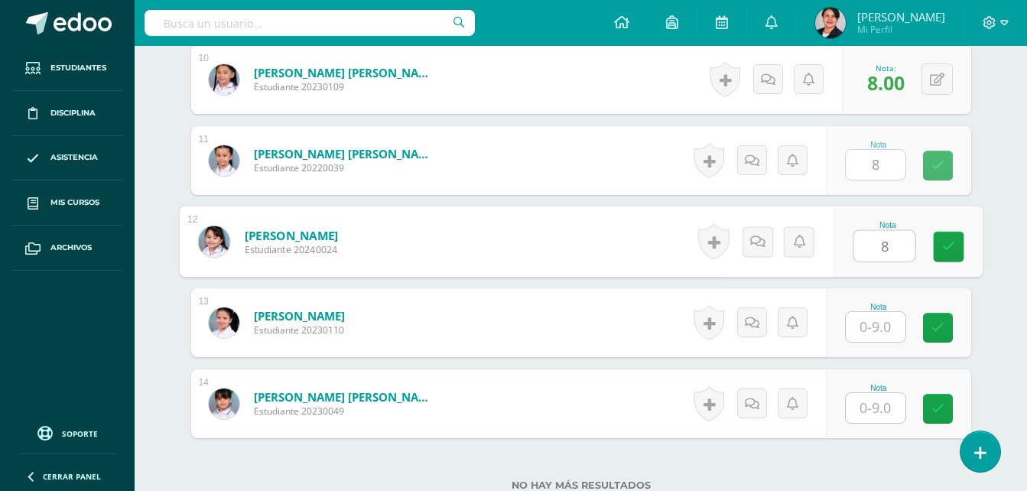
type input "8"
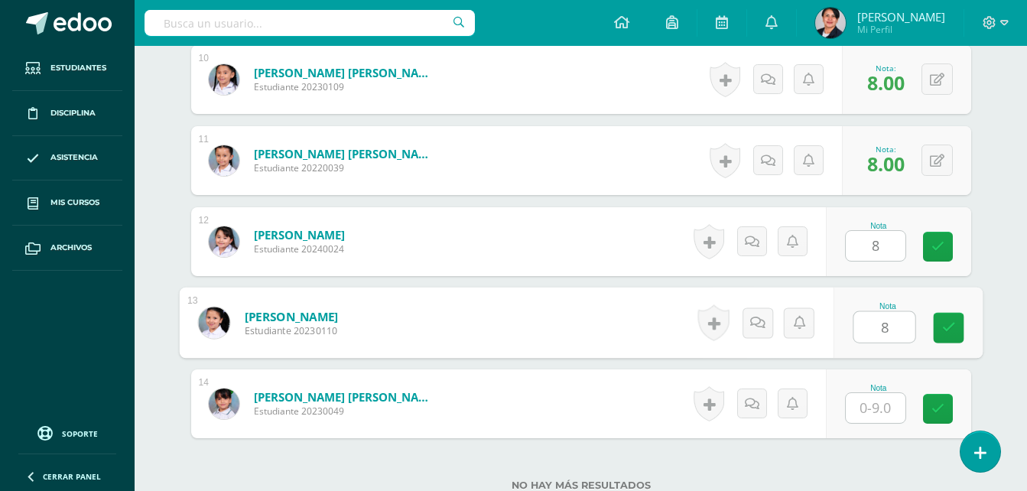
type input "8"
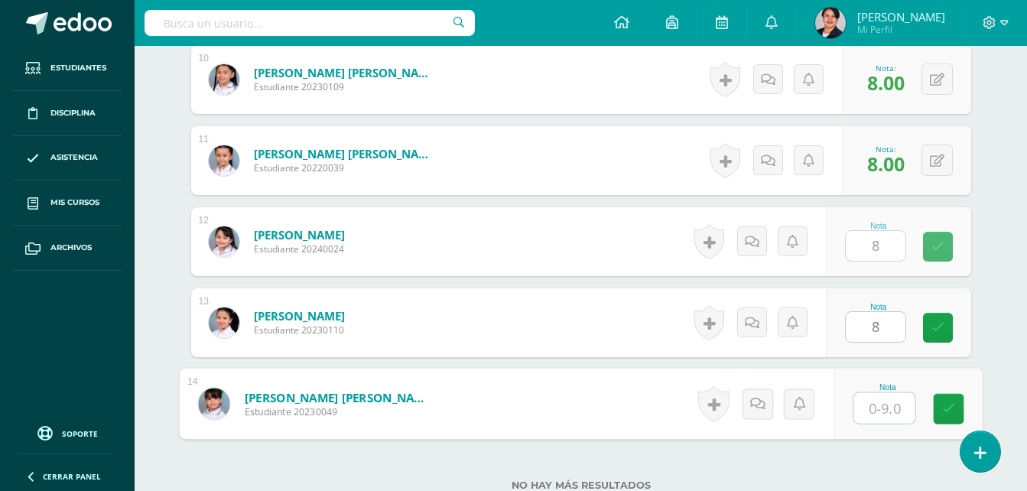
type input "8"
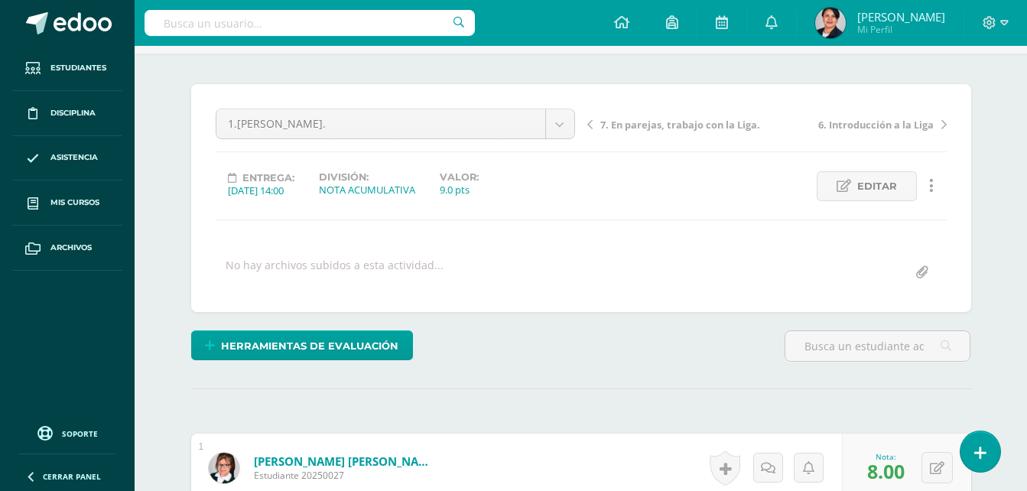
scroll to position [69, 0]
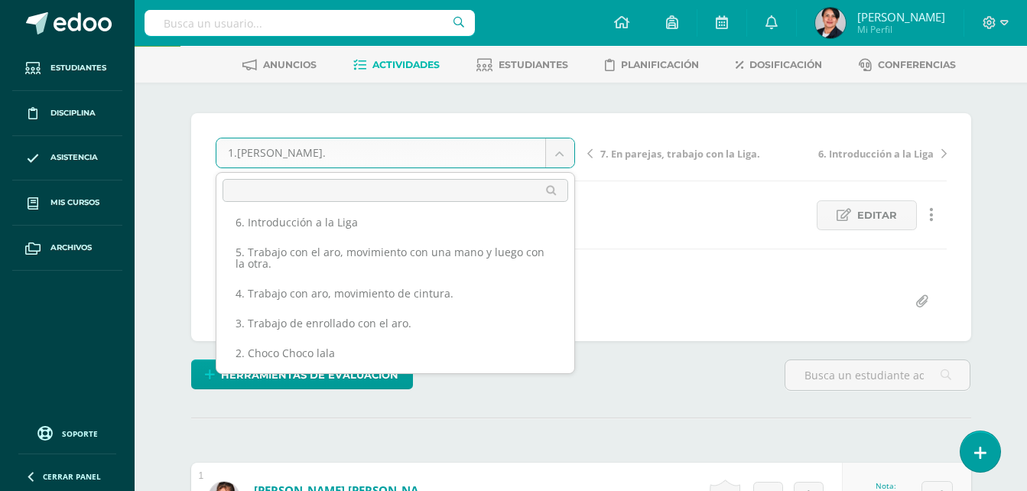
scroll to position [97, 0]
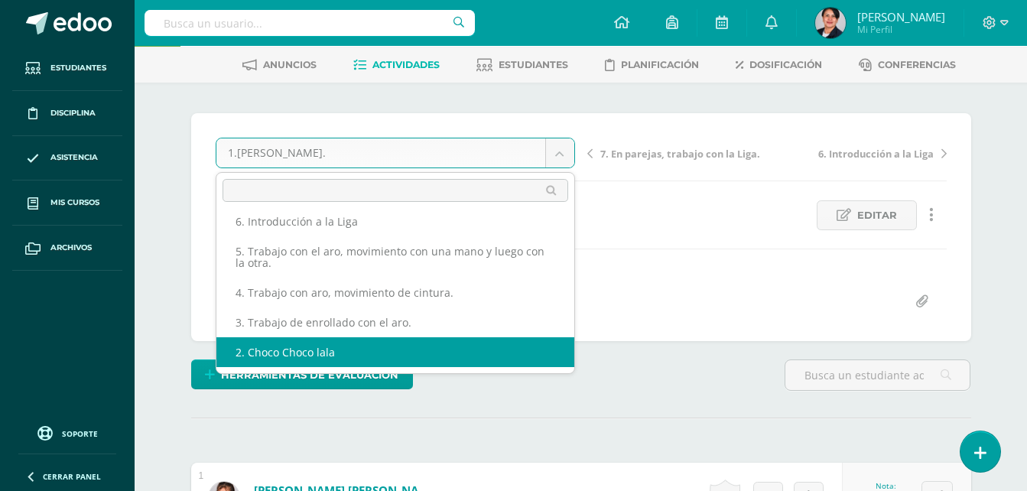
select select "/dashboard/teacher/grade-activity/108206/"
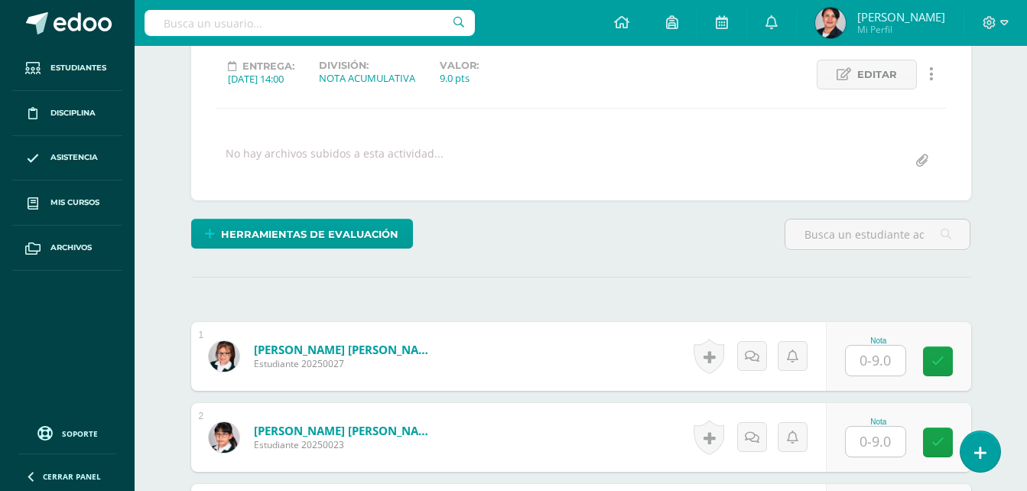
scroll to position [231, 0]
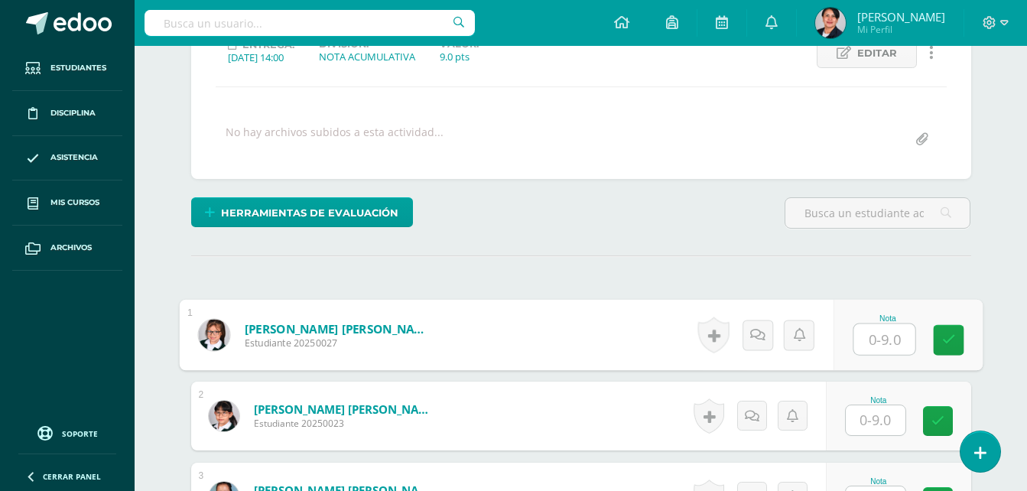
click at [884, 329] on input "text" at bounding box center [883, 339] width 61 height 31
type input "8"
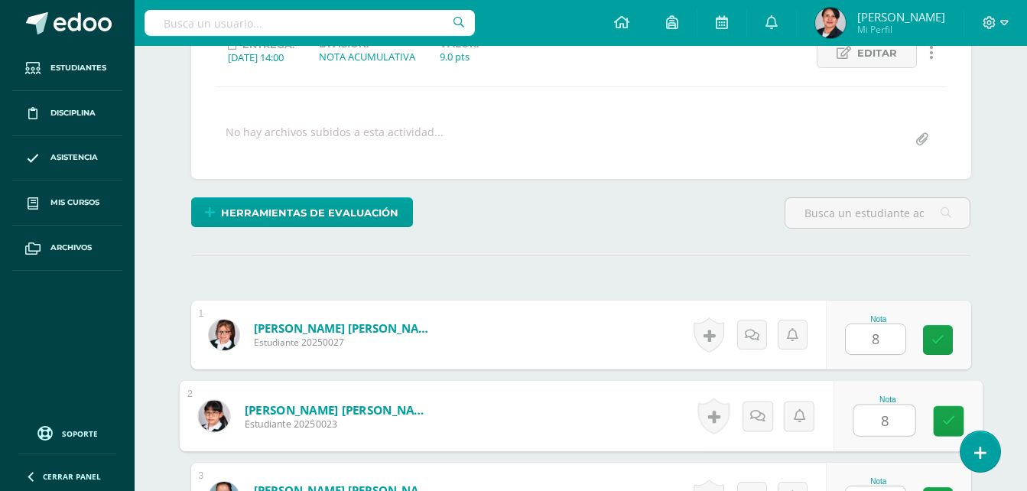
type input "8"
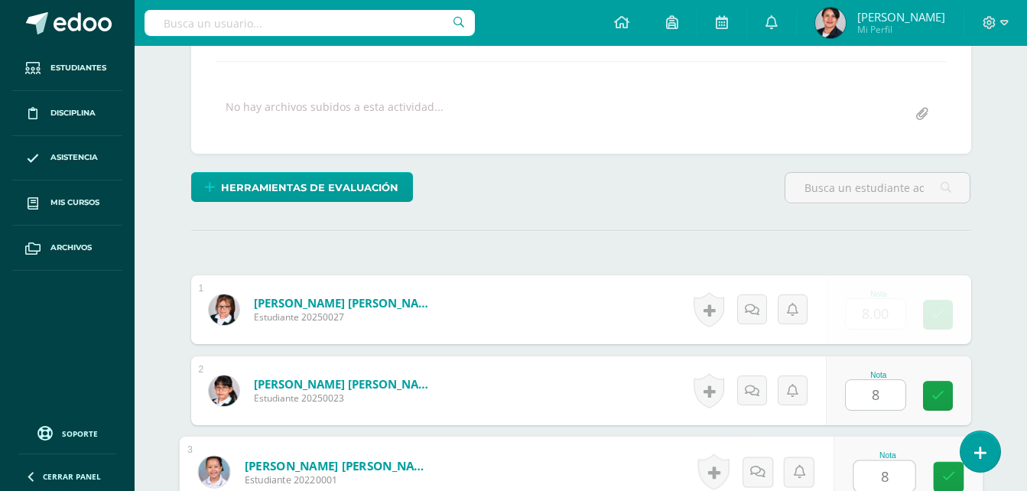
type input "8"
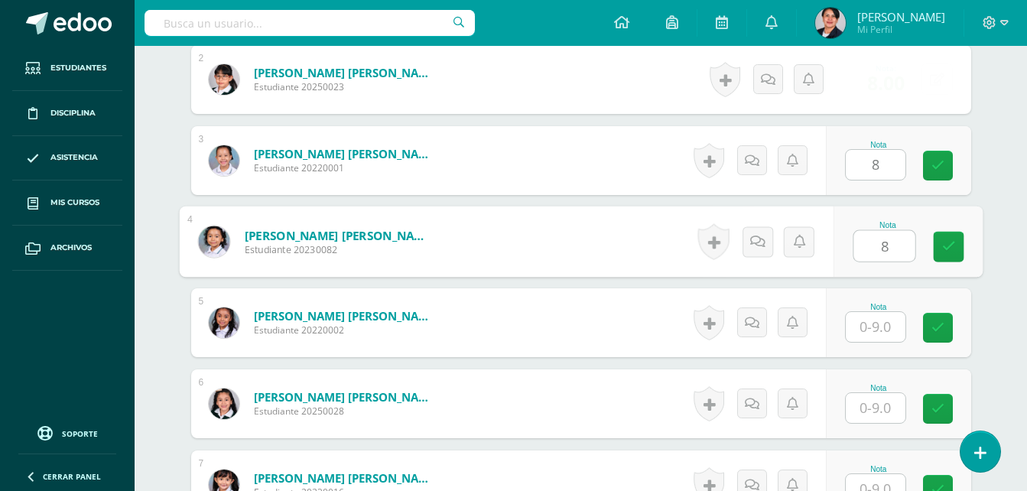
type input "8"
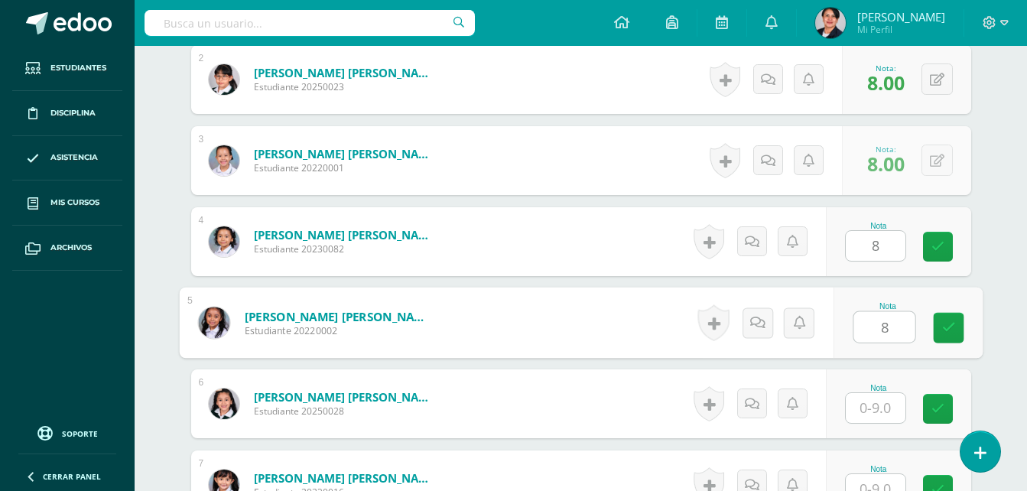
type input "8"
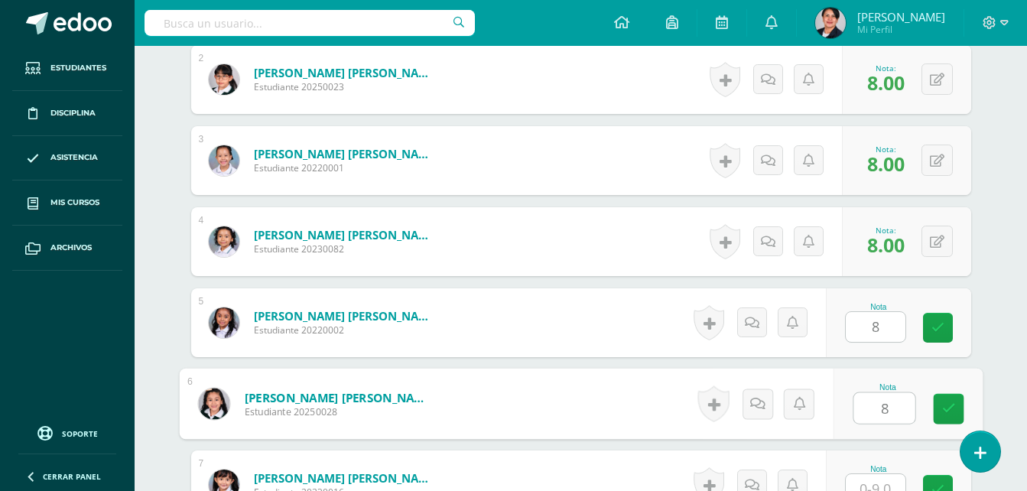
type input "8"
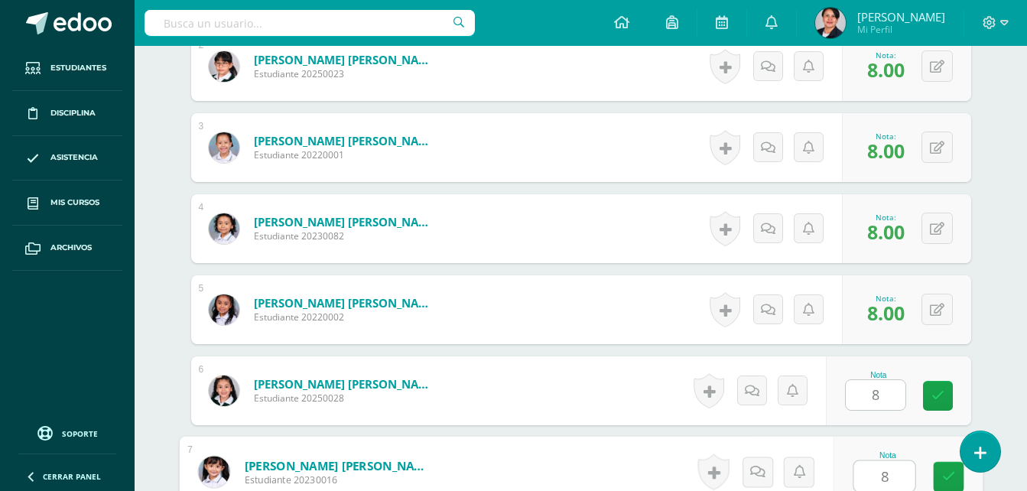
type input "8"
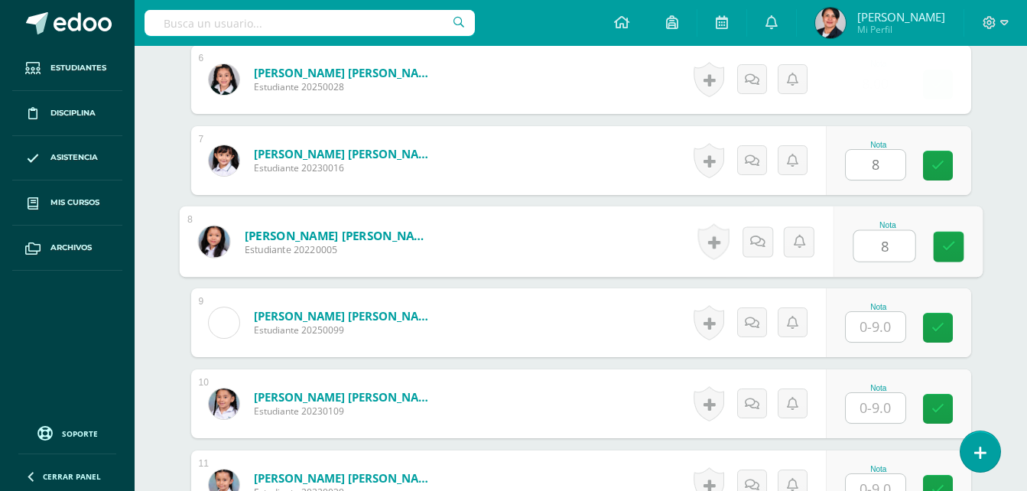
type input "8"
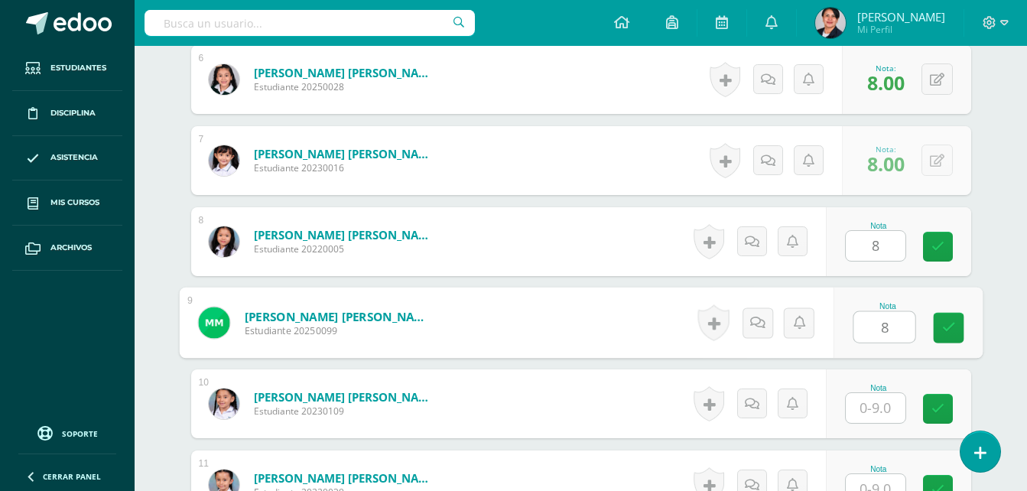
type input "8"
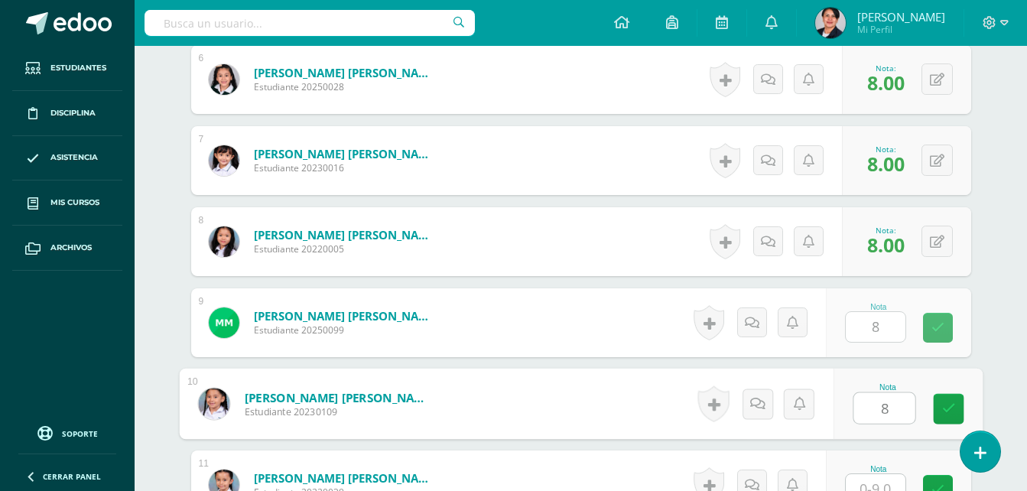
type input "8"
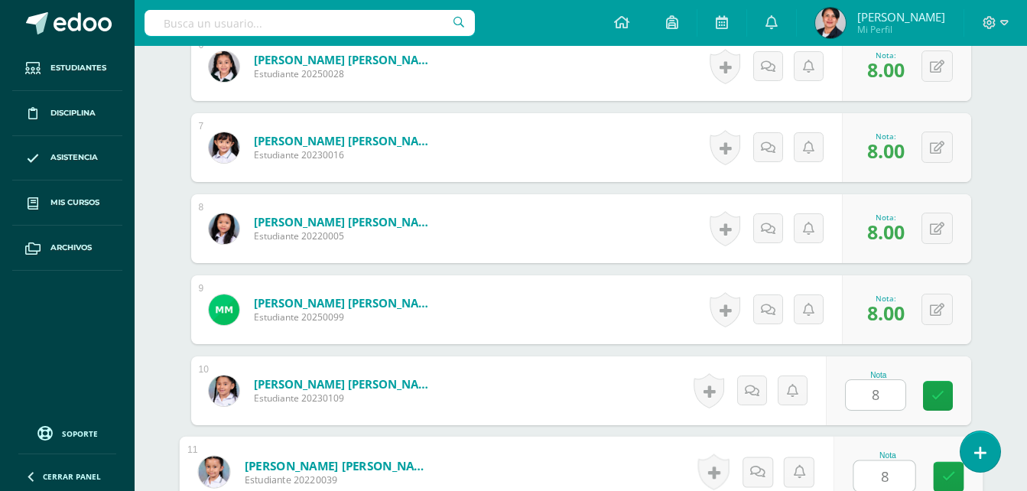
type input "8"
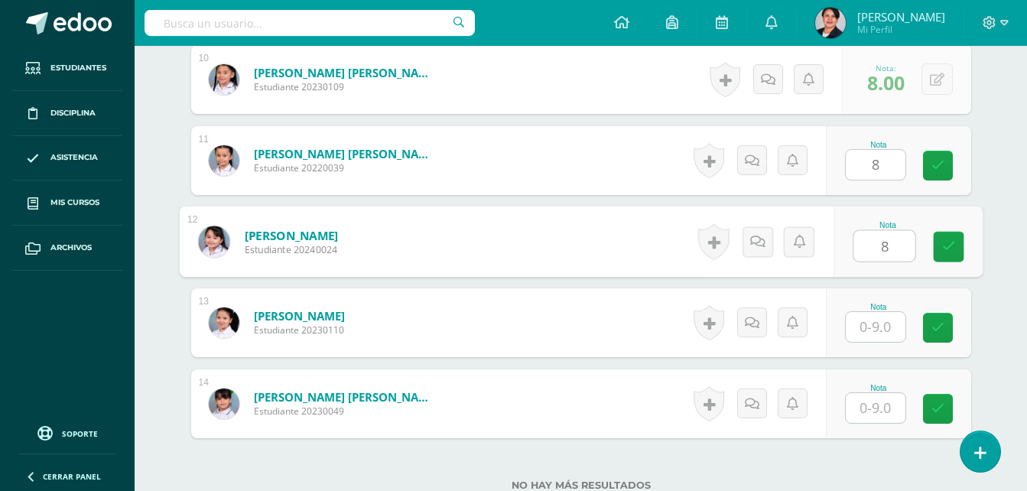
type input "8"
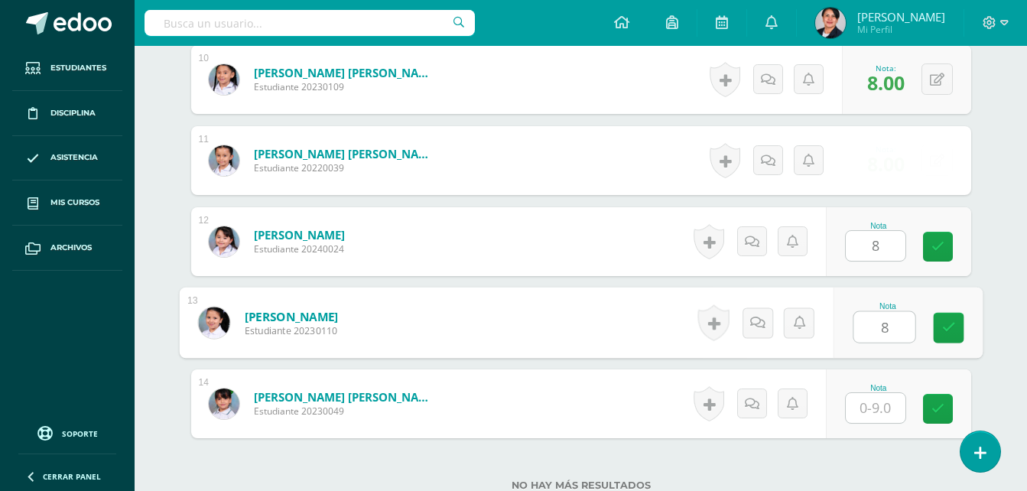
type input "8"
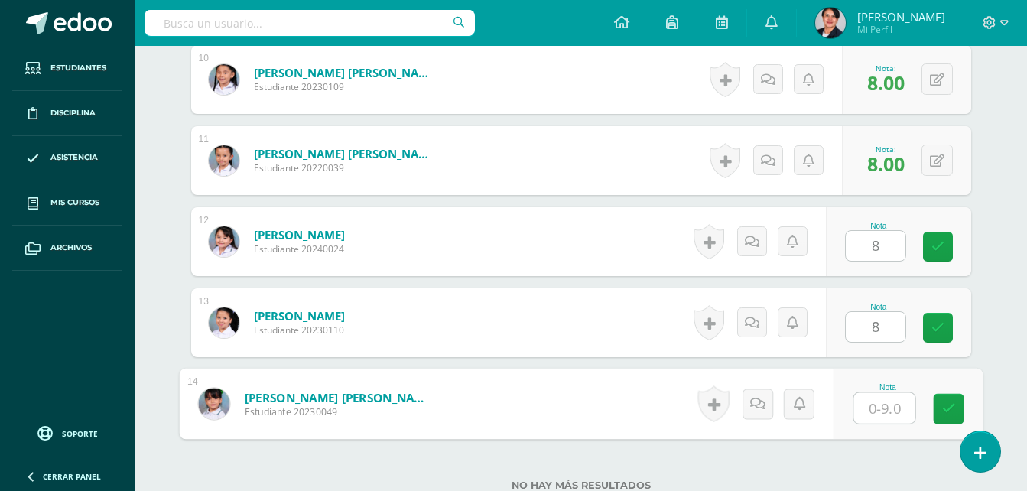
type input "8"
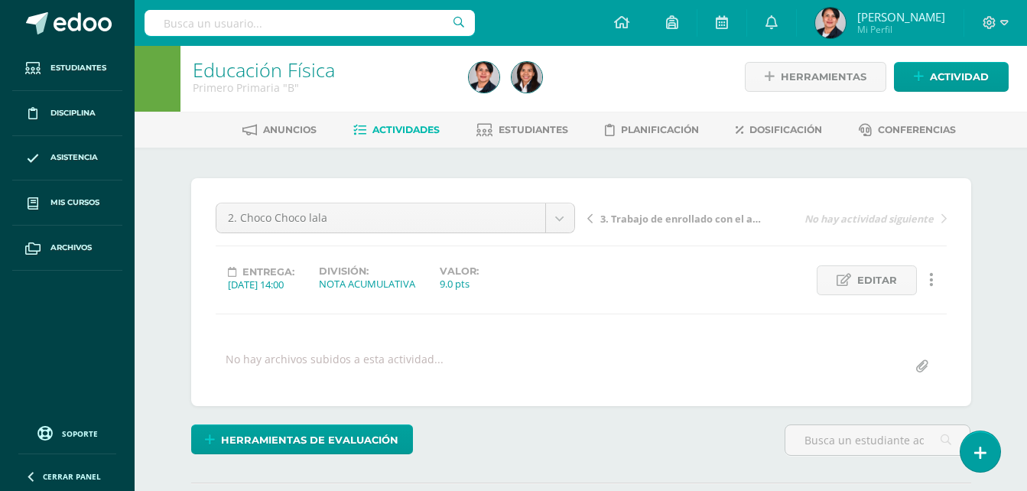
scroll to position [0, 0]
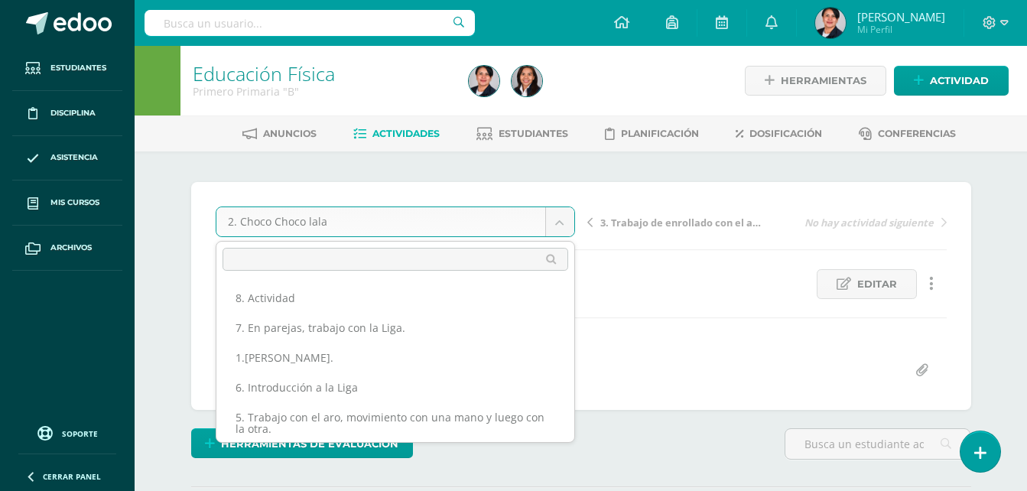
scroll to position [91, 0]
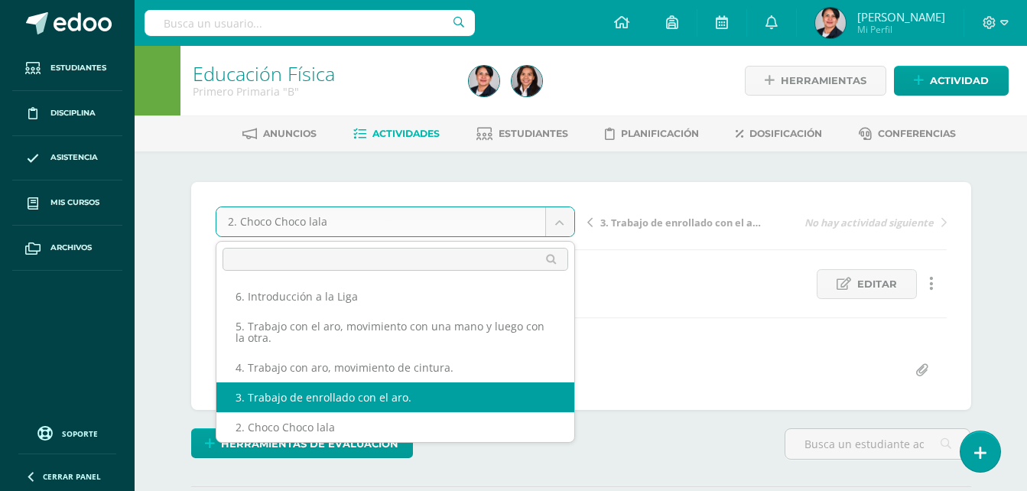
select select "/dashboard/teacher/grade-activity/108210/"
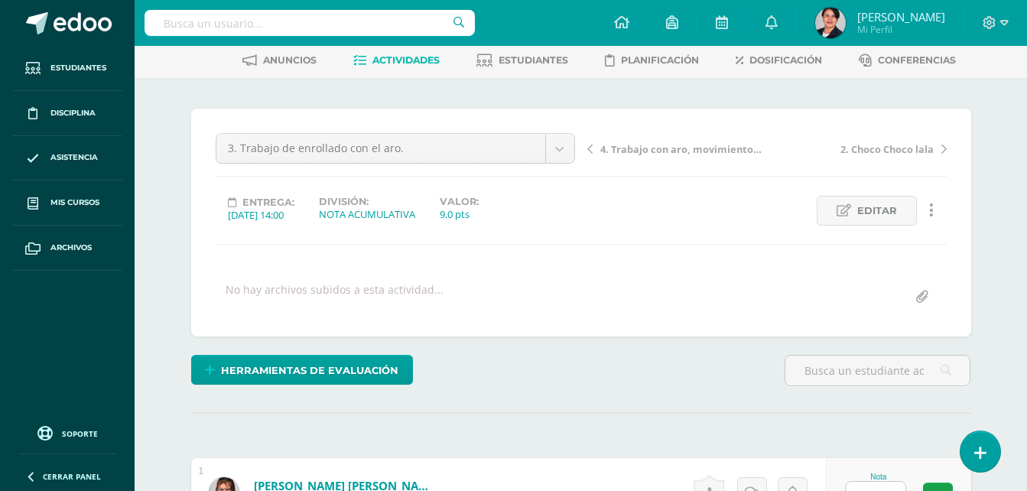
scroll to position [231, 0]
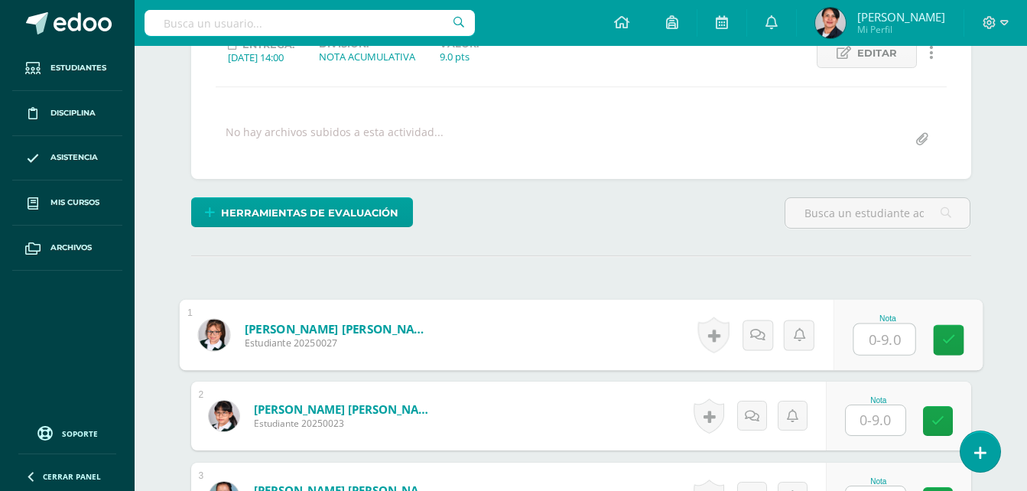
click at [861, 333] on input "text" at bounding box center [883, 339] width 61 height 31
type input "8"
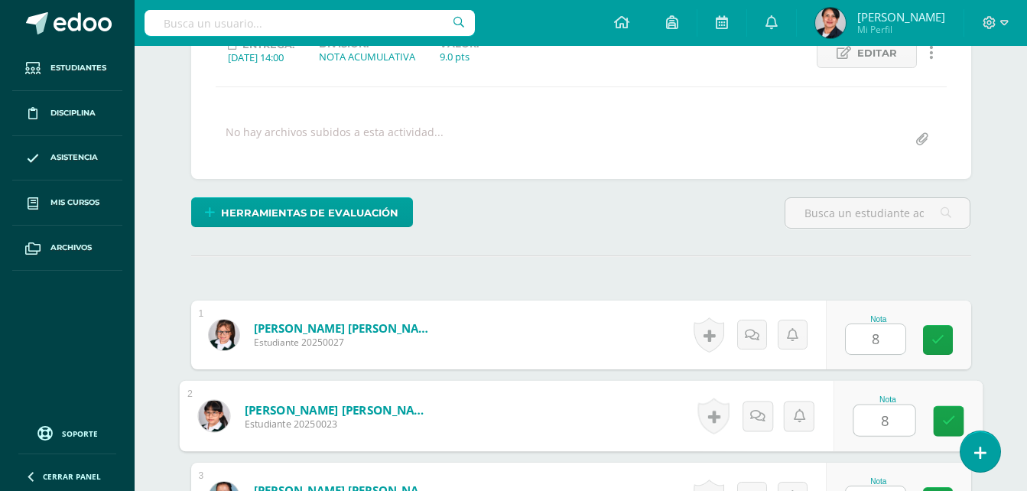
type input "8"
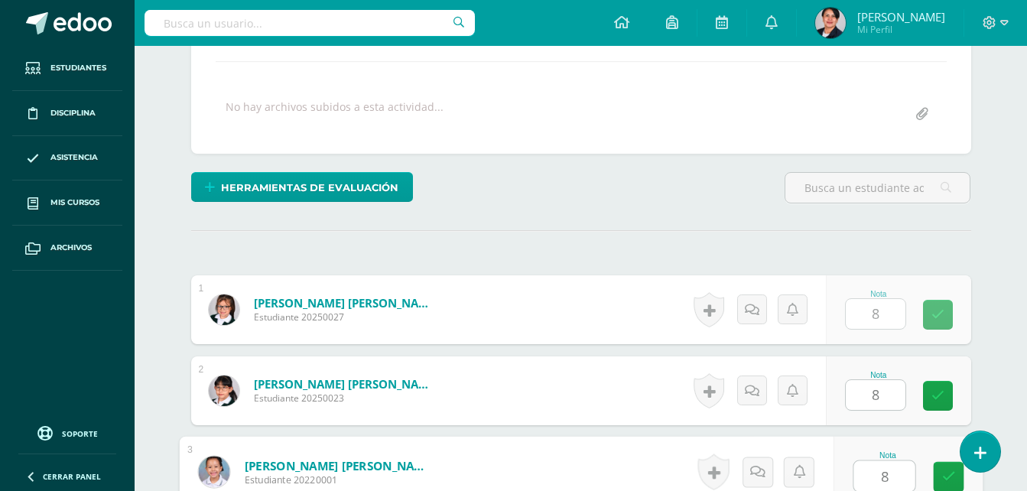
type input "8"
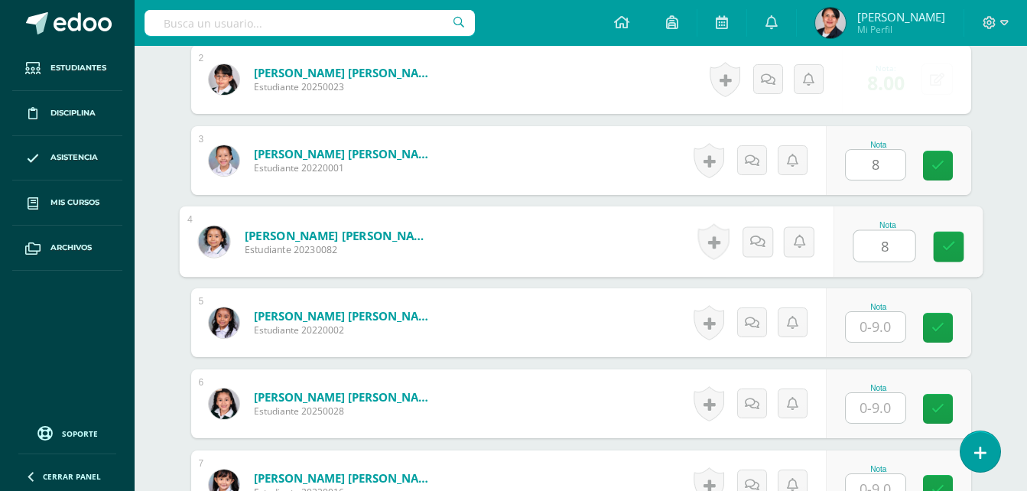
type input "8"
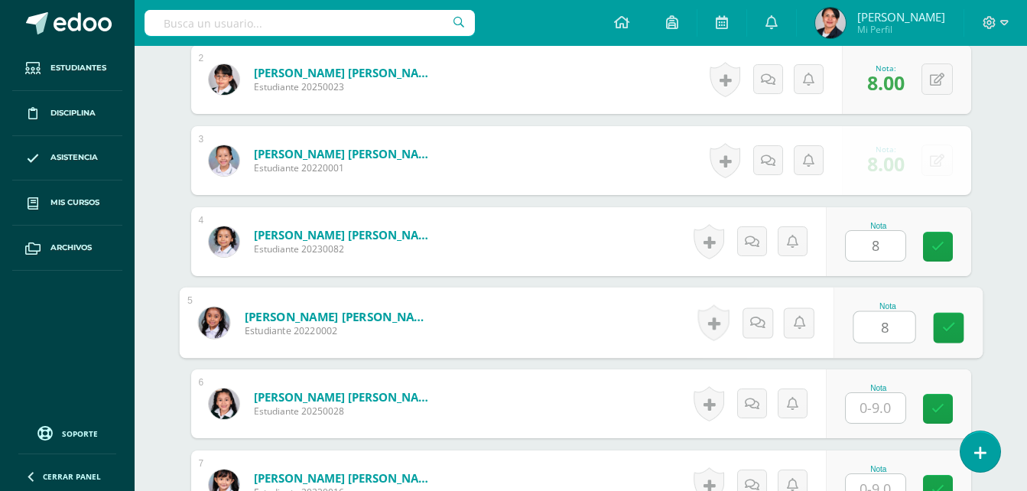
type input "8"
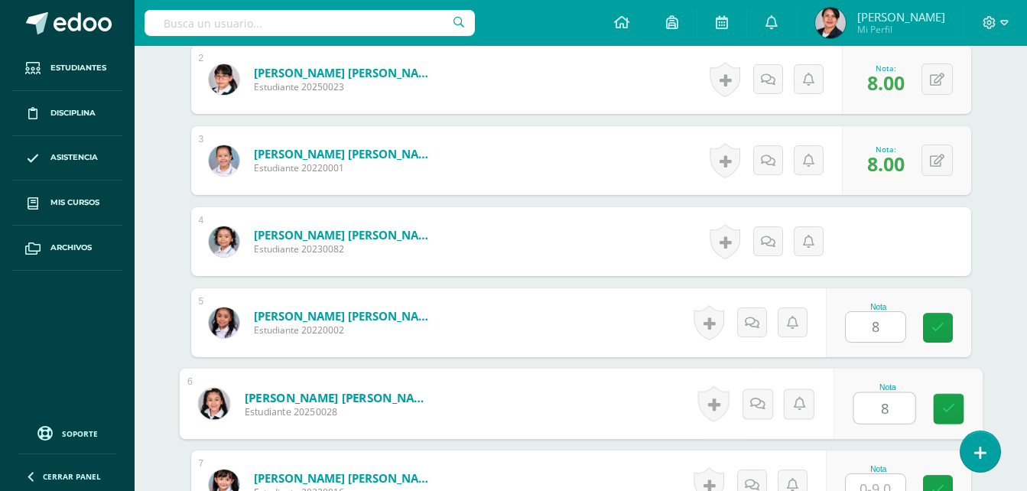
type input "8"
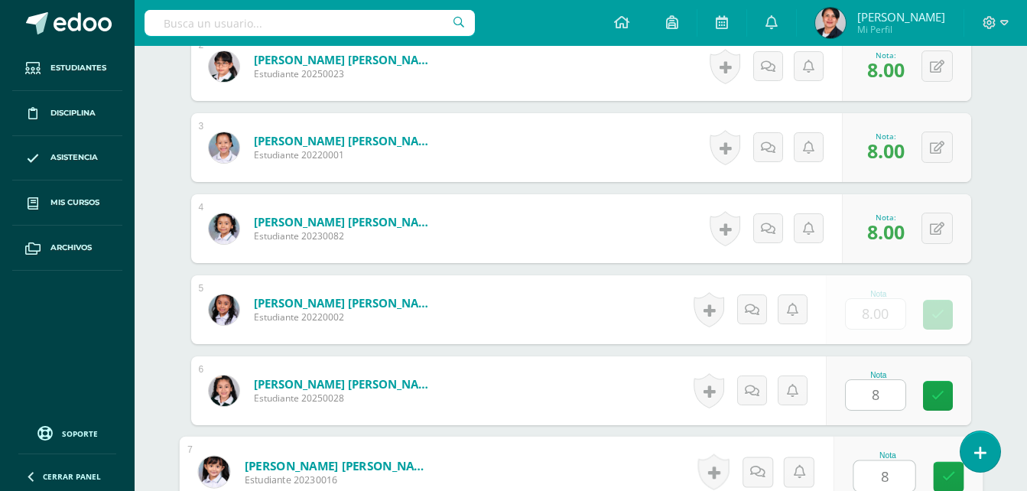
type input "8"
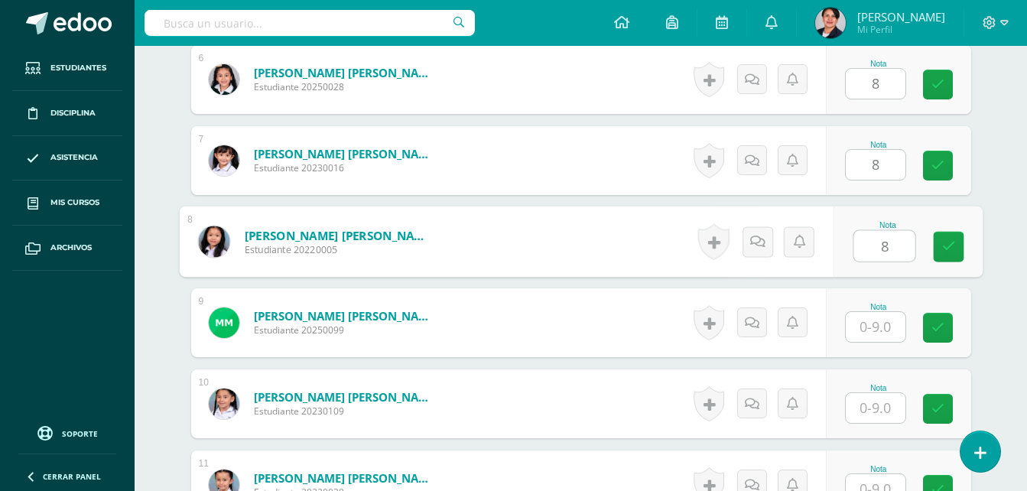
type input "8"
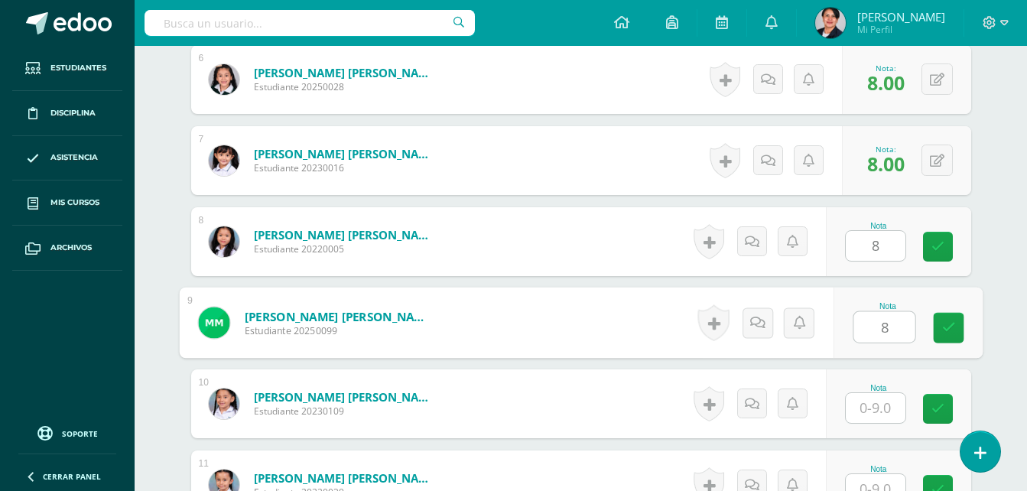
type input "8"
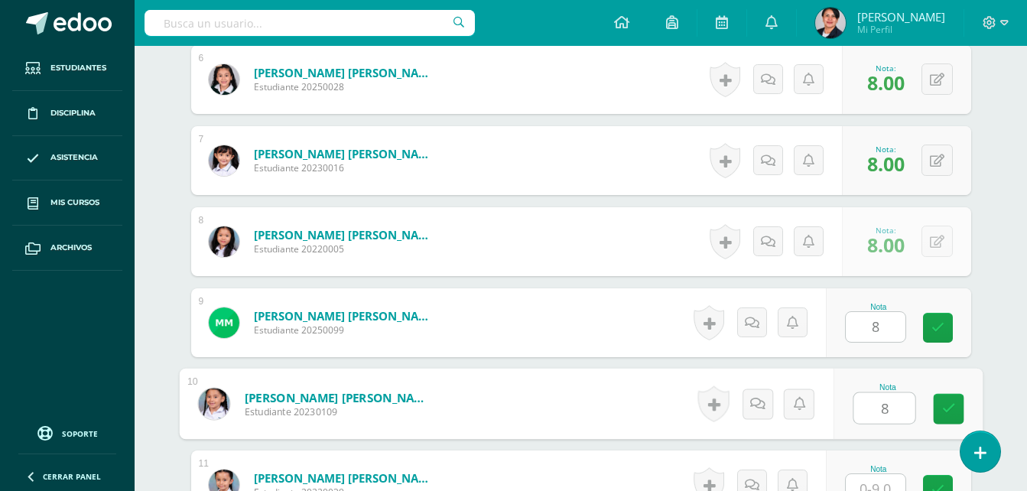
type input "8"
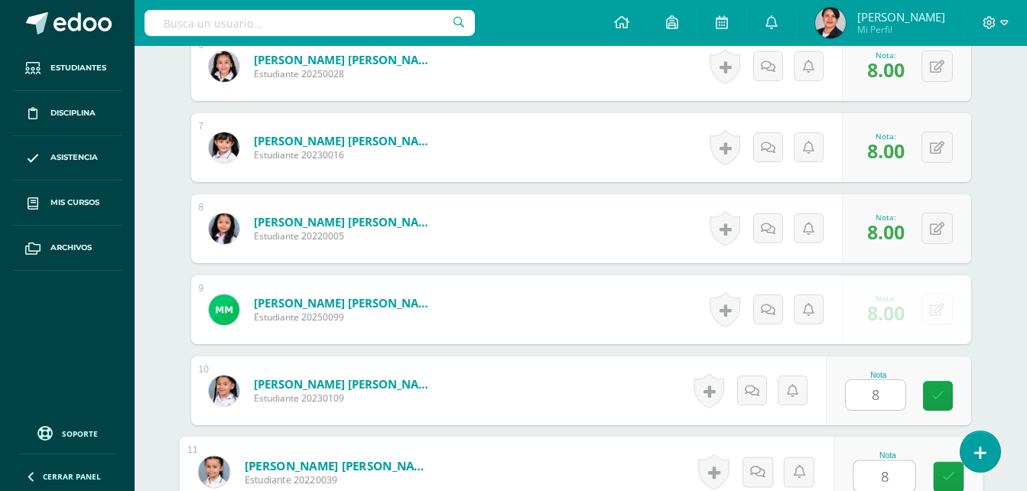
type input "8"
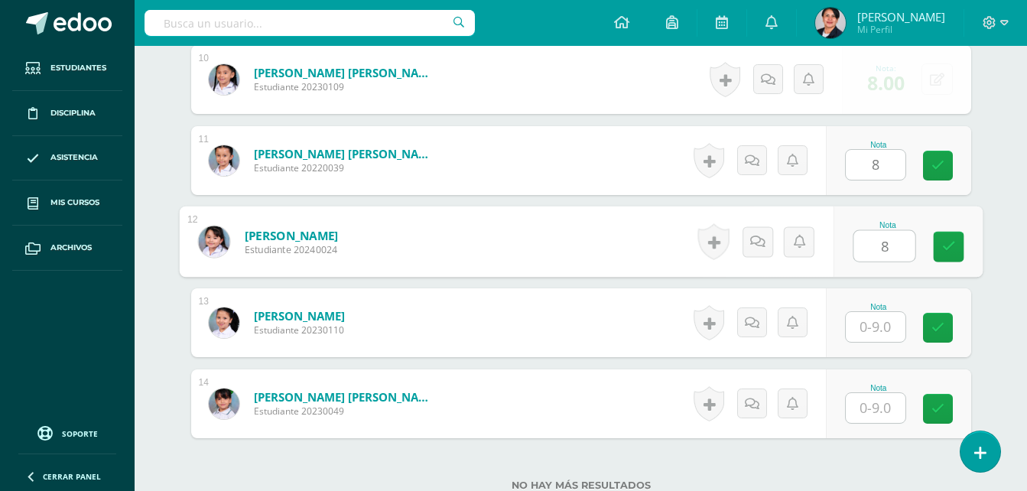
type input "8"
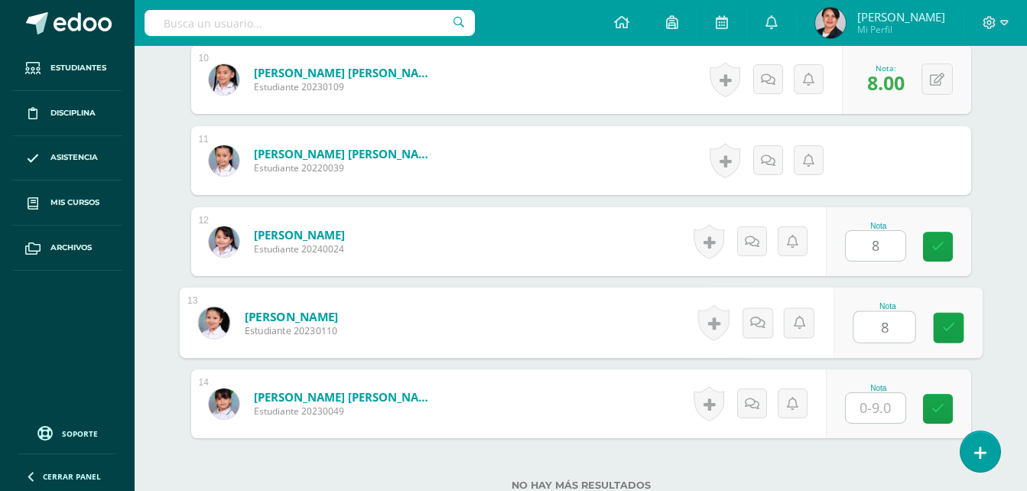
type input "8"
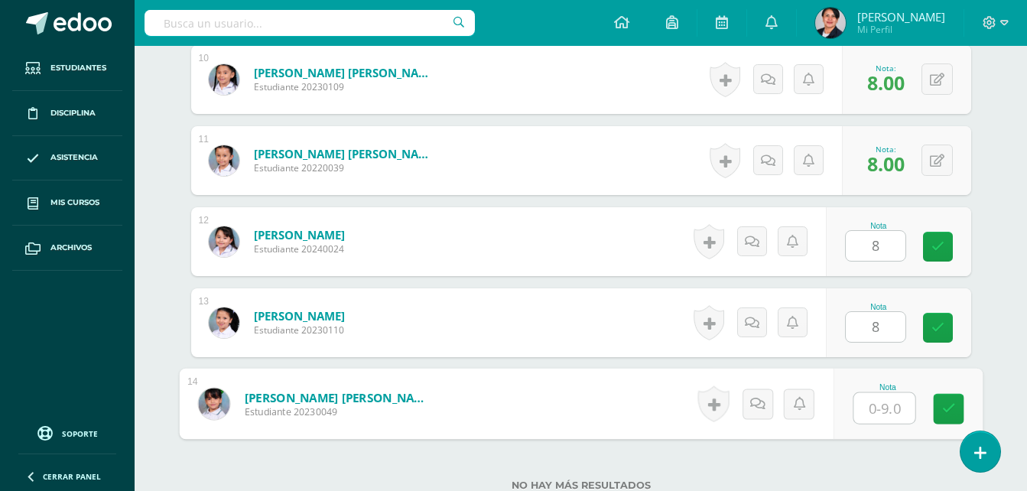
type input "8"
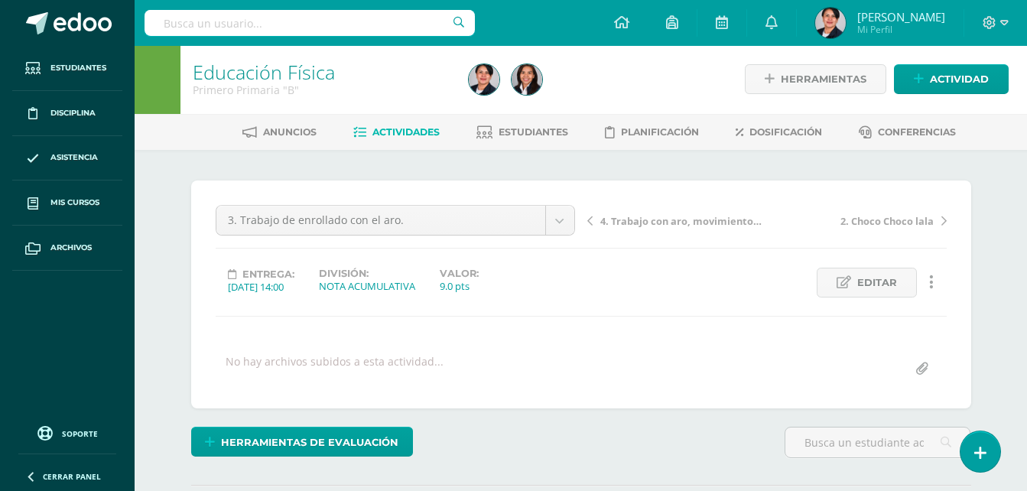
scroll to position [0, 0]
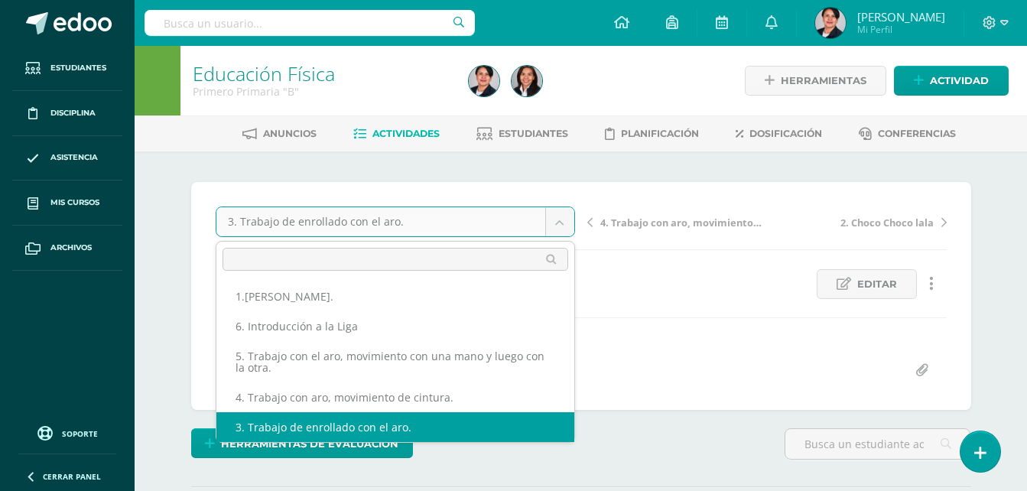
scroll to position [36, 0]
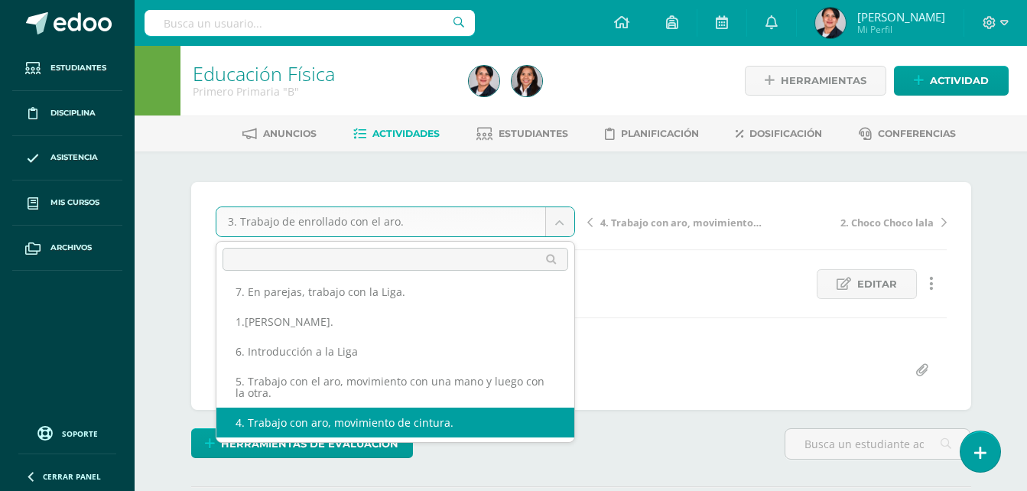
select select "/dashboard/teacher/grade-activity/108214/"
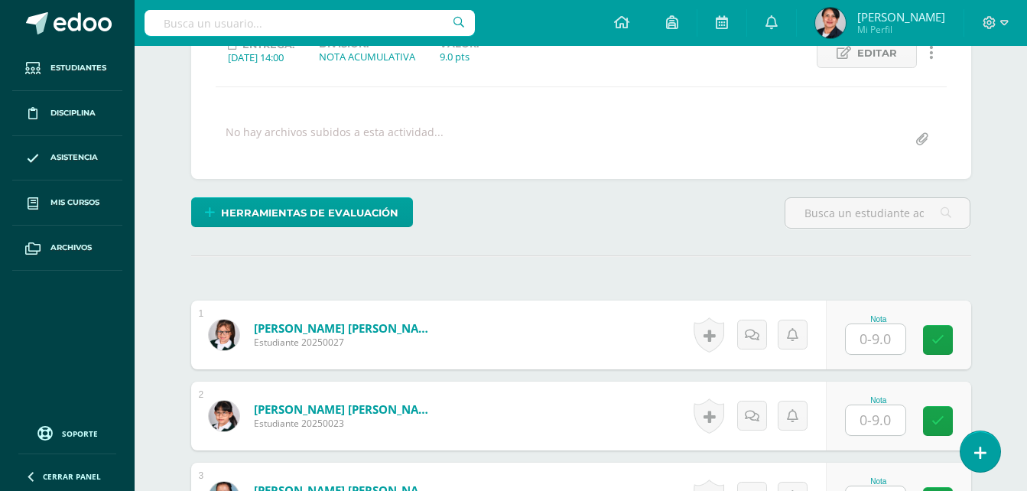
scroll to position [460, 0]
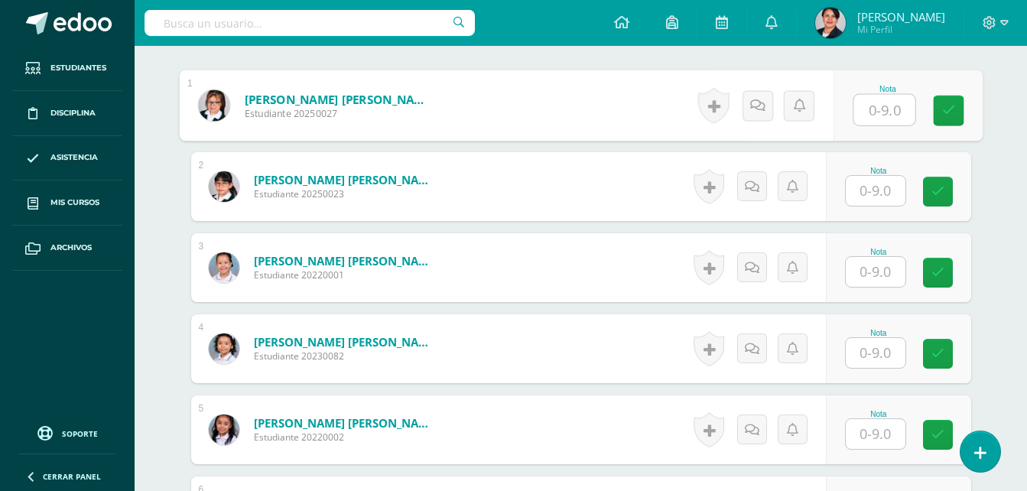
click at [891, 109] on input "text" at bounding box center [883, 110] width 61 height 31
type input "8"
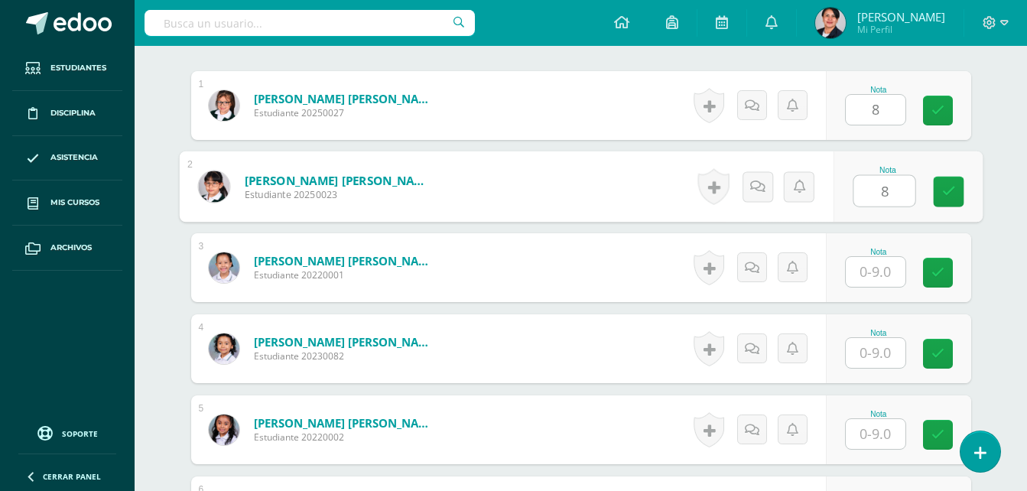
type input "8"
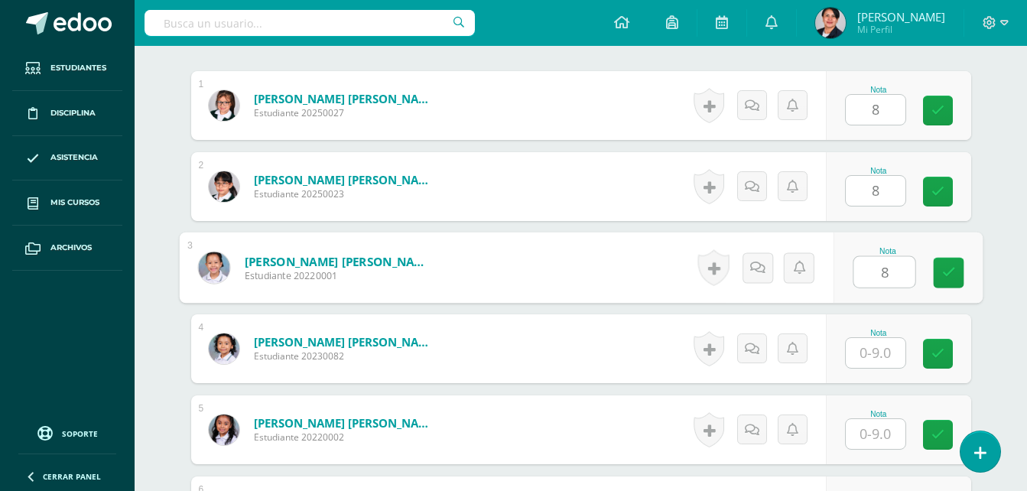
type input "8"
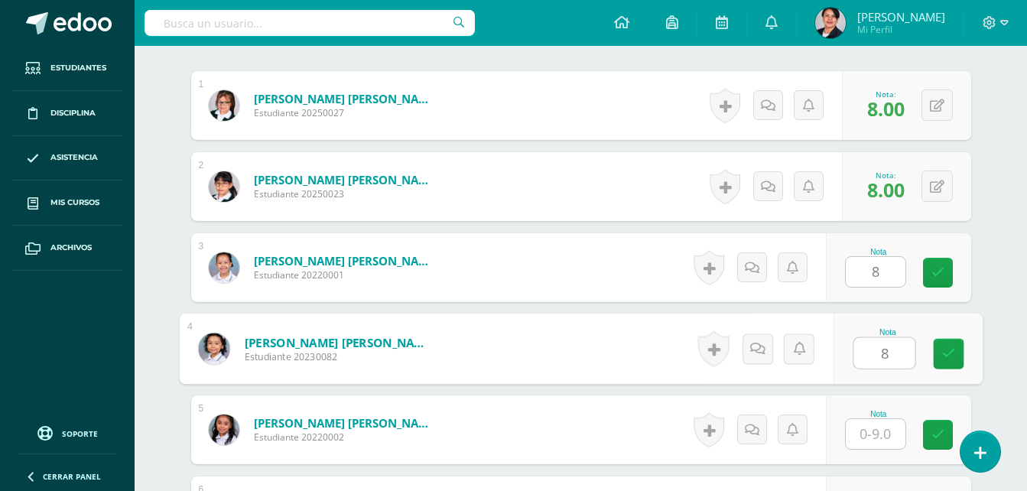
type input "8"
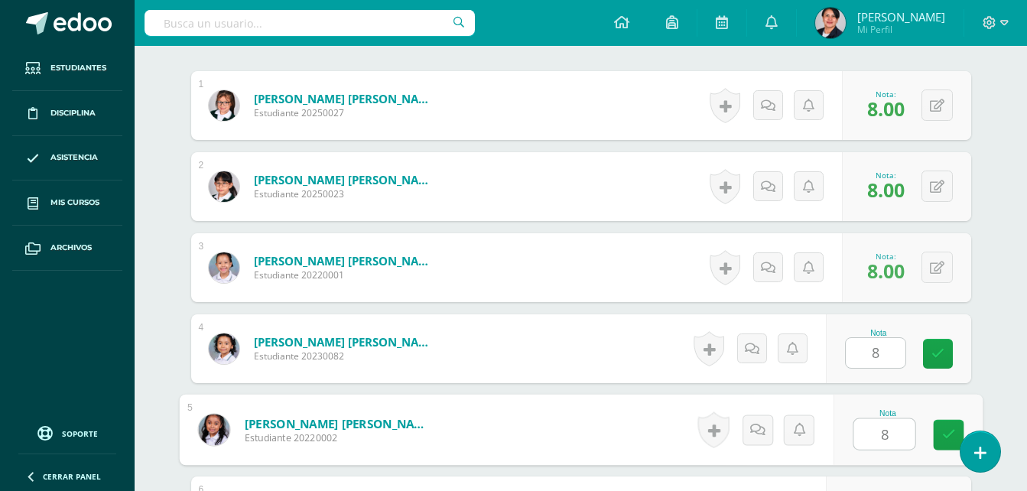
type input "8"
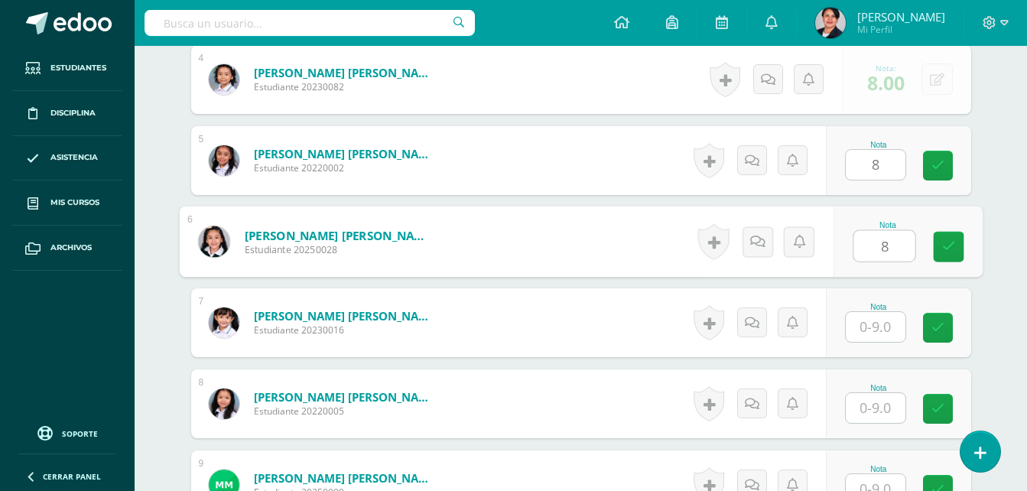
type input "8"
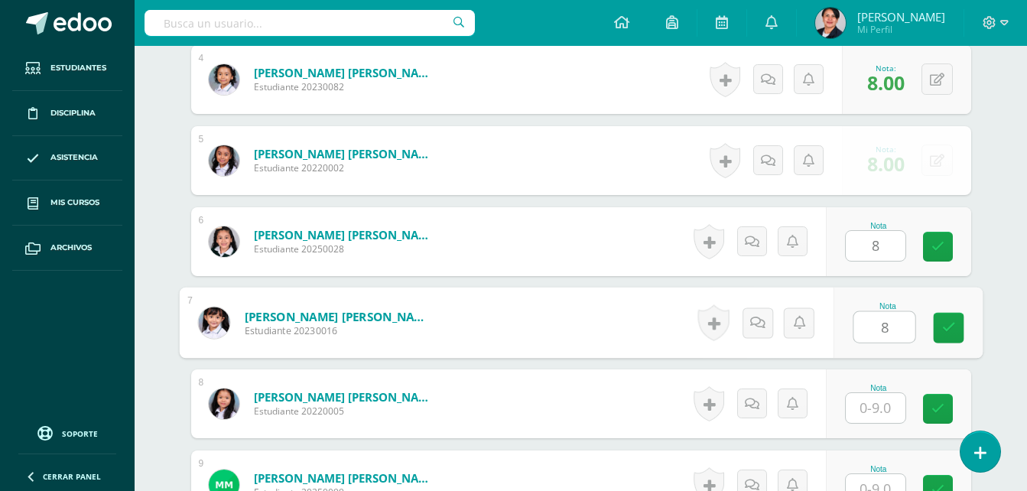
type input "8"
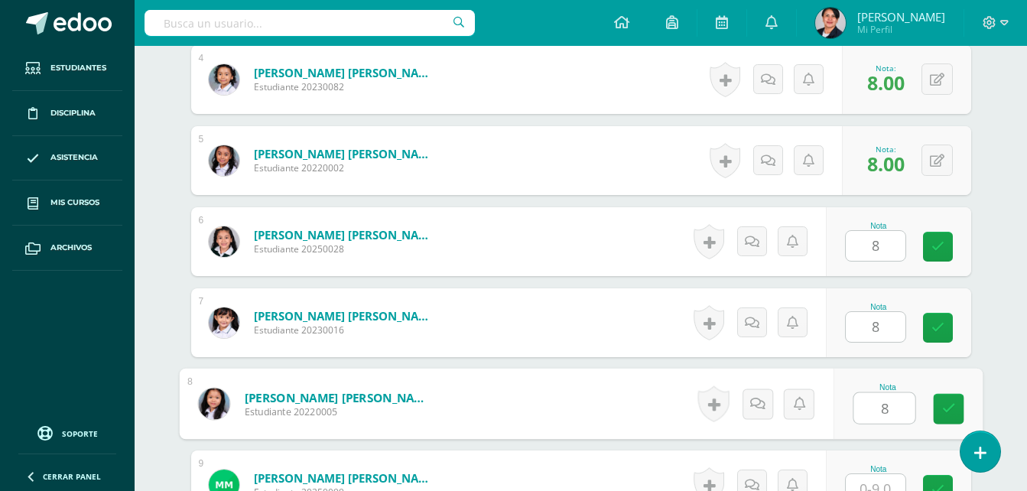
type input "8"
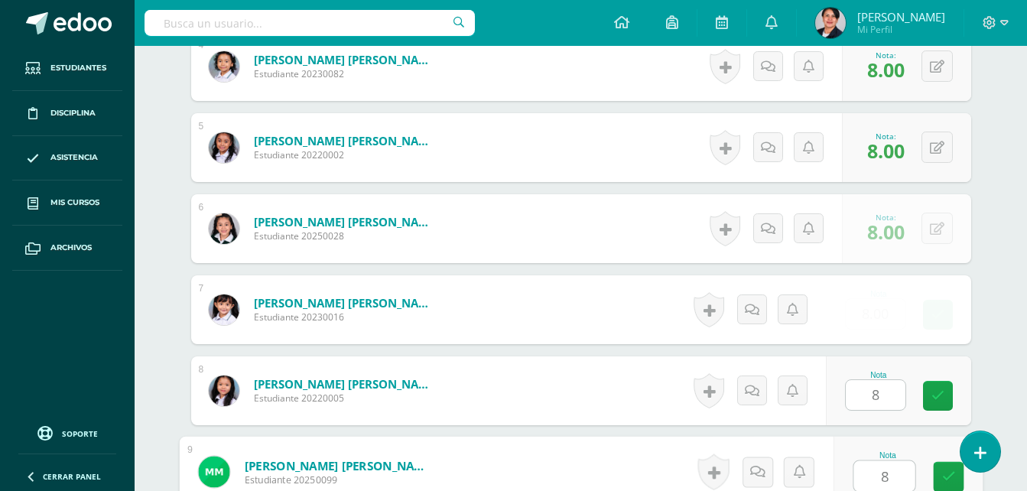
type input "8"
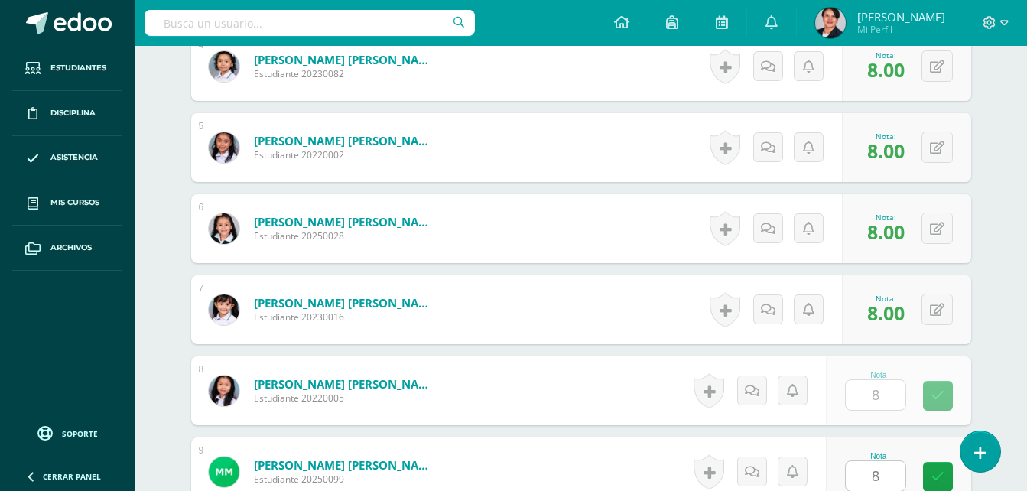
scroll to position [1053, 0]
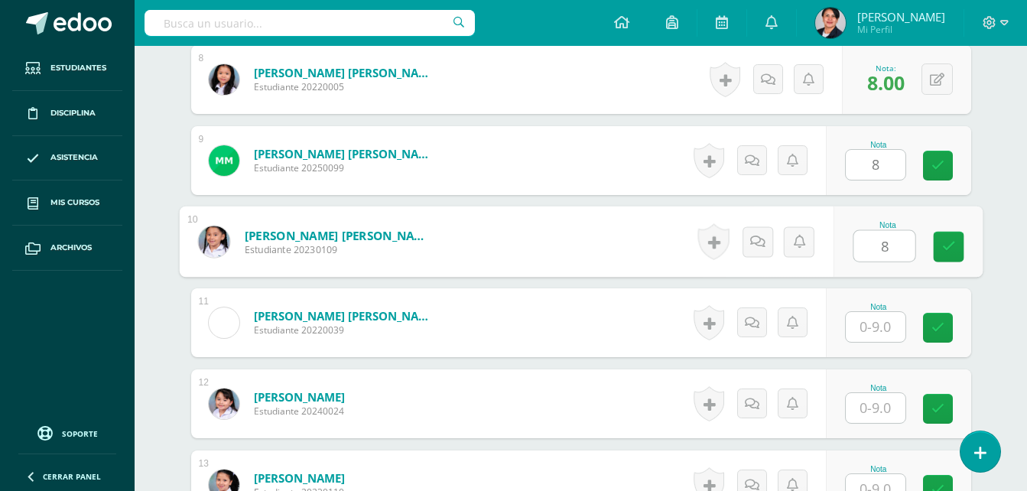
type input "8"
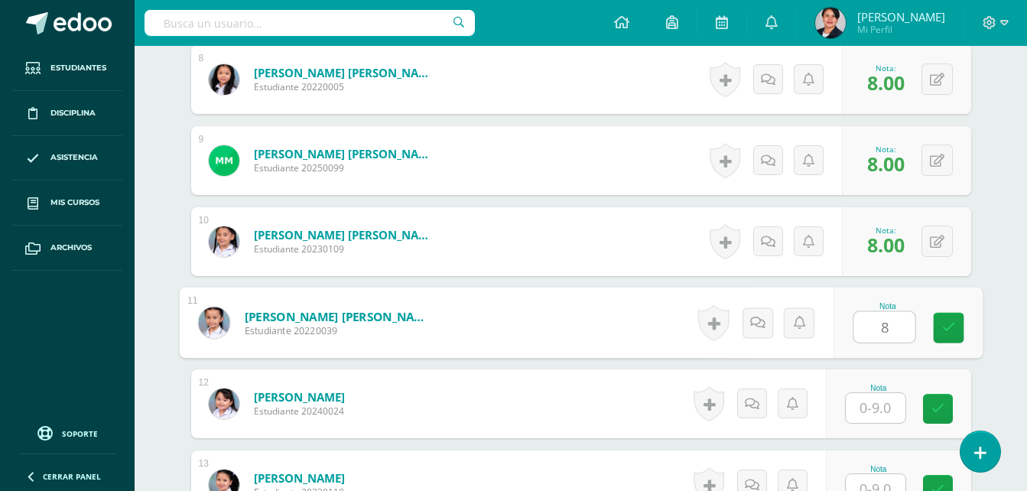
type input "8"
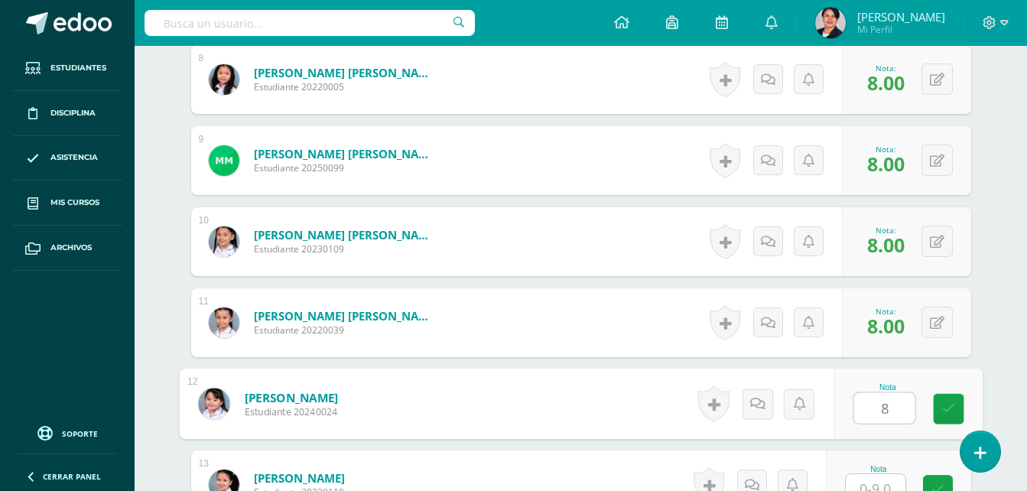
type input "8"
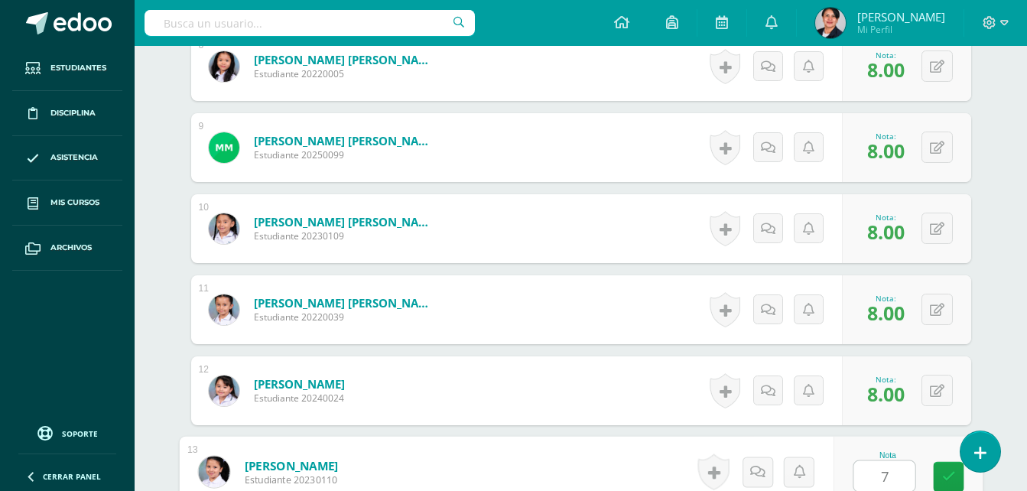
type input "7"
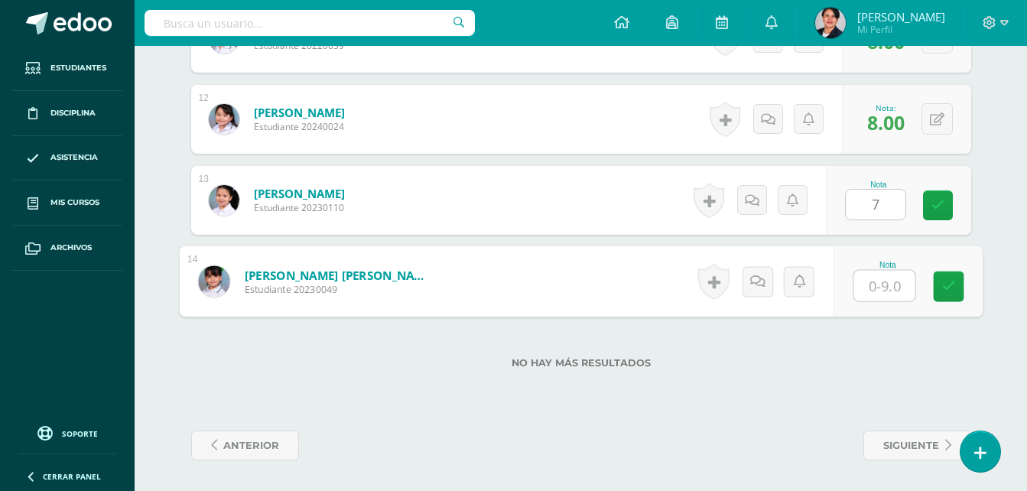
type input "8"
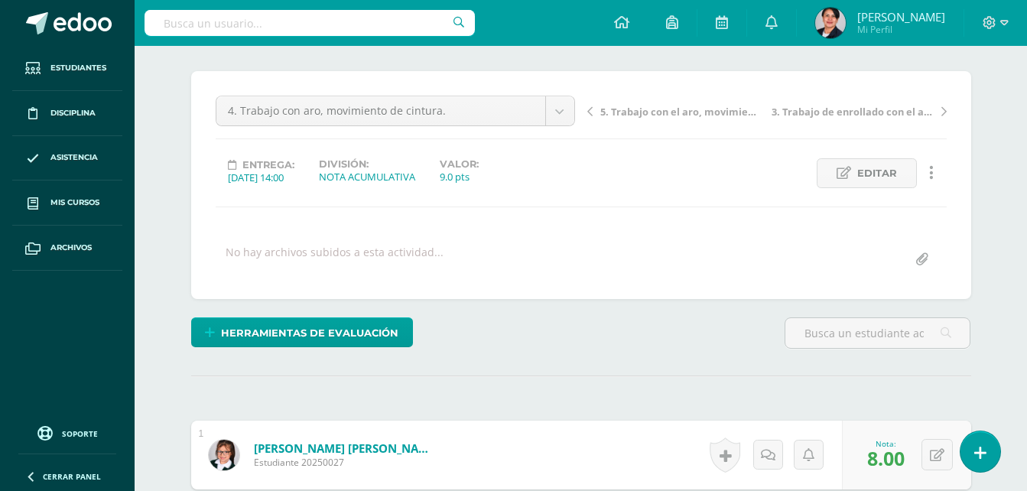
scroll to position [0, 0]
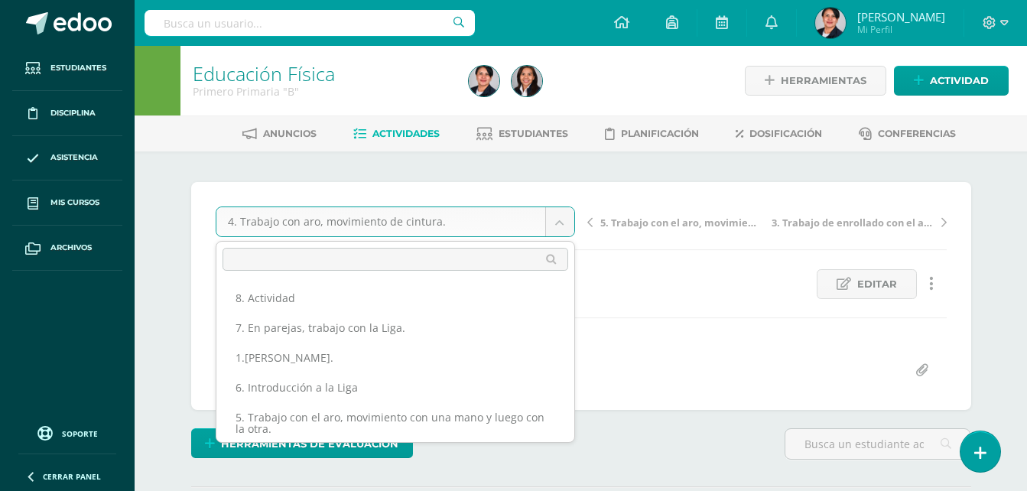
scroll to position [31, 0]
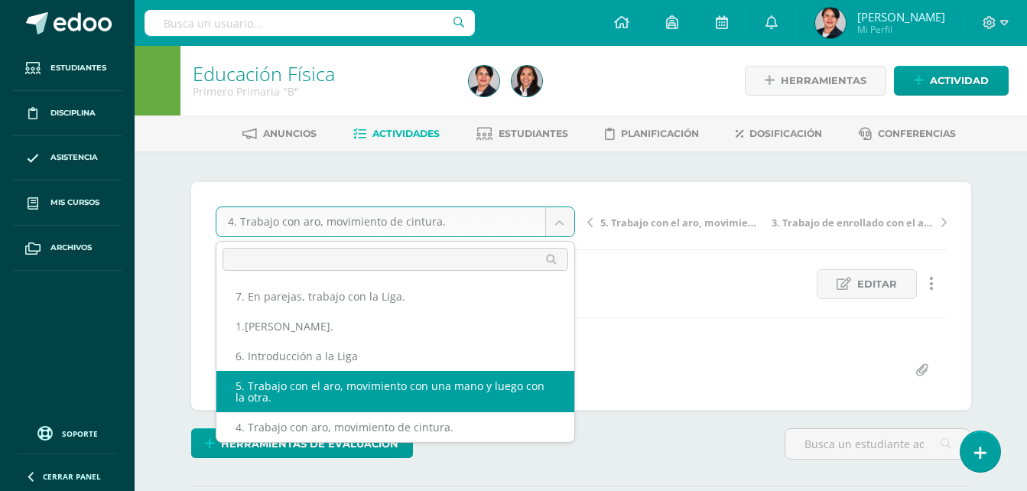
select select "/dashboard/teacher/grade-activity/108218/"
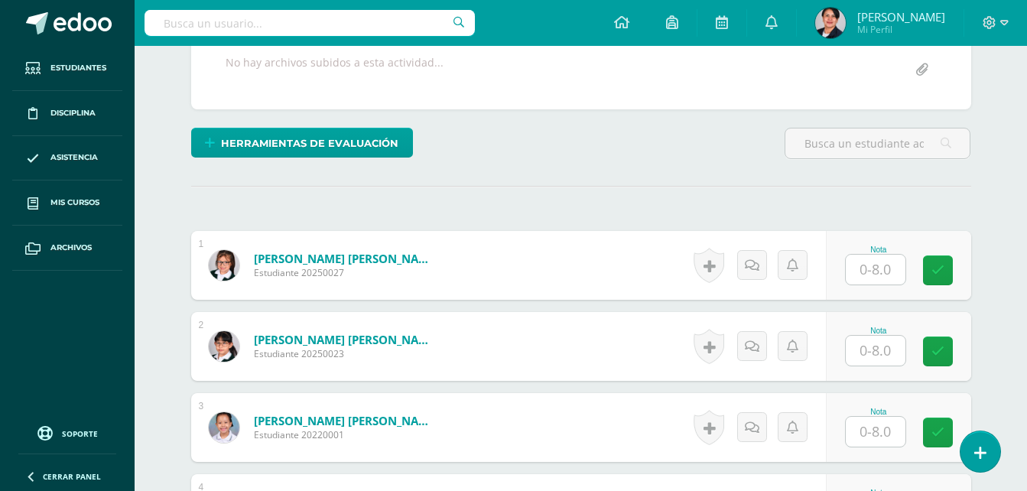
scroll to position [307, 0]
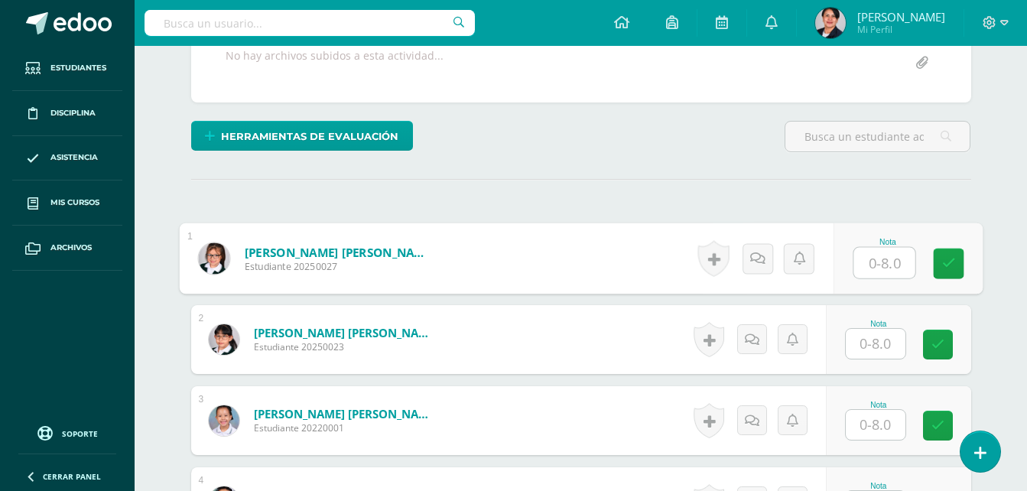
click at [865, 261] on input "text" at bounding box center [883, 263] width 61 height 31
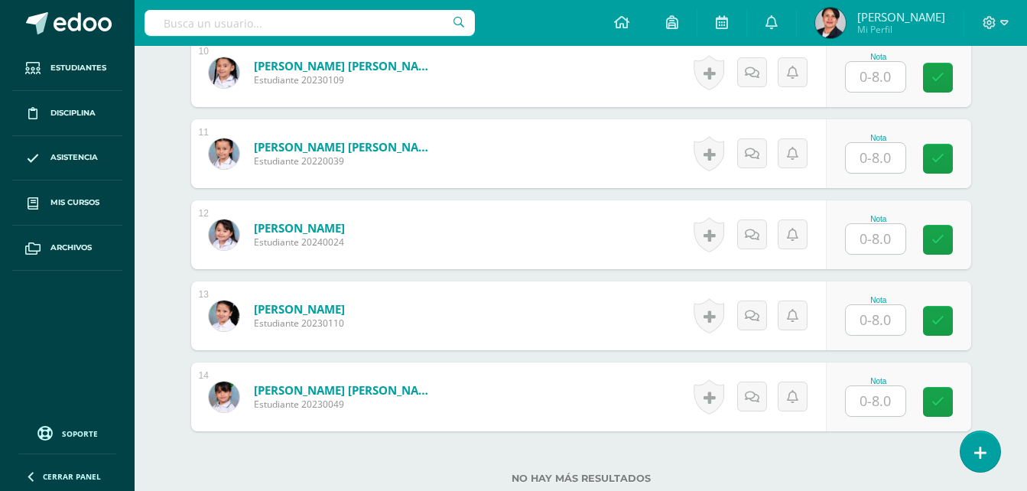
scroll to position [1225, 0]
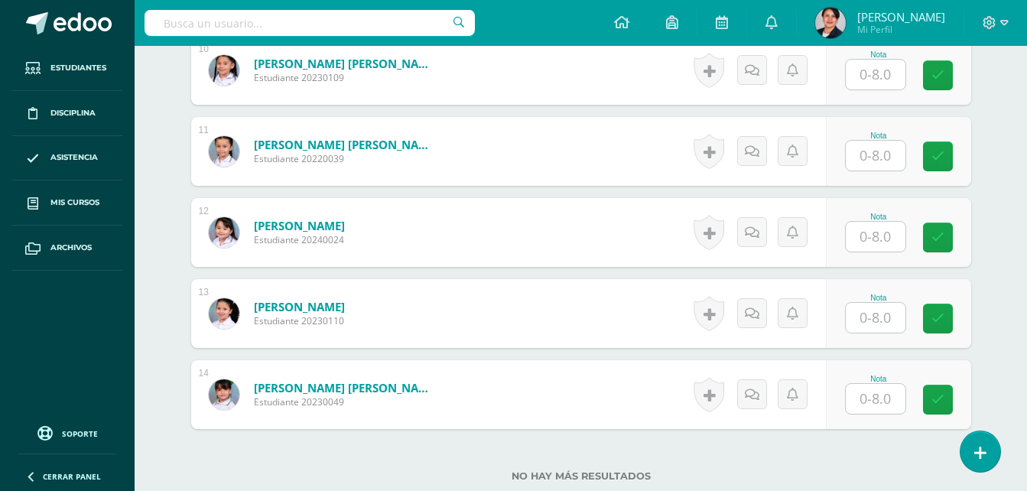
click at [884, 322] on input "text" at bounding box center [876, 318] width 60 height 30
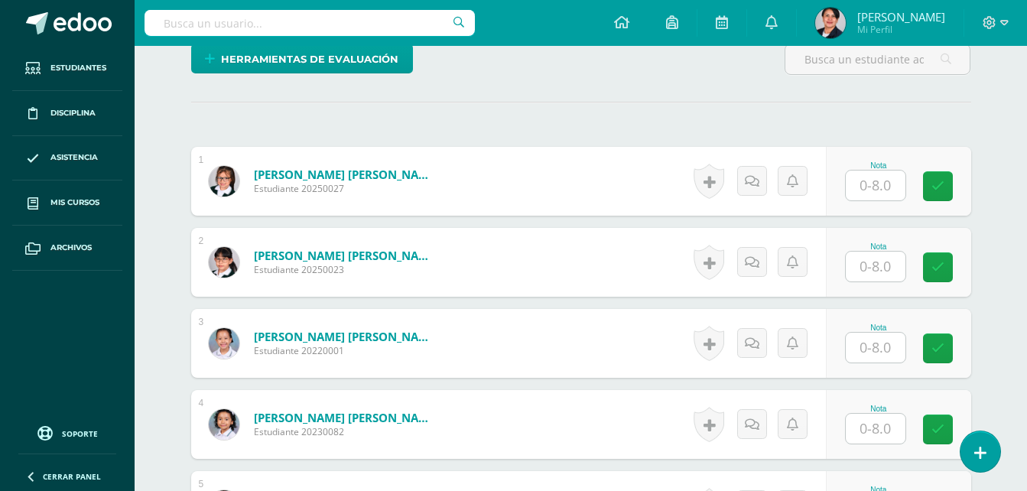
scroll to position [384, 0]
type input "6"
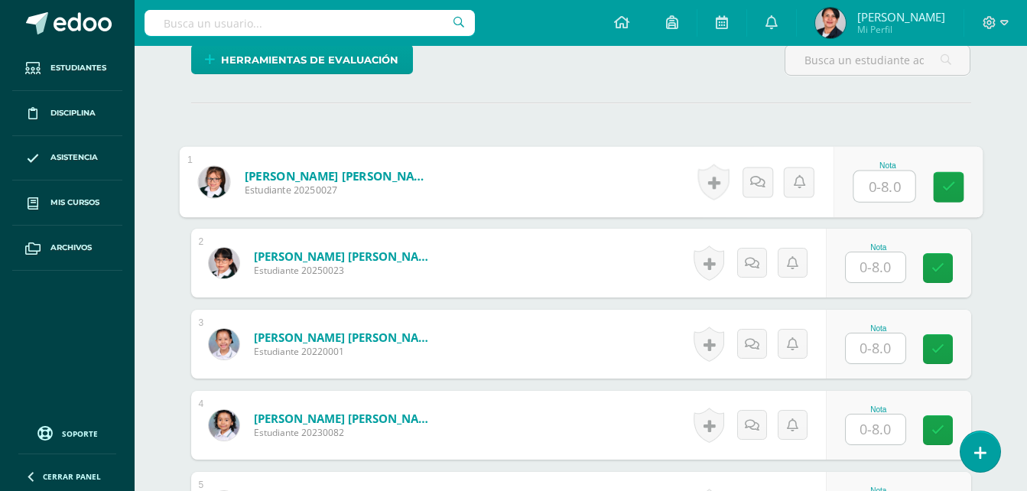
click at [874, 188] on input "text" at bounding box center [883, 186] width 61 height 31
type input "7"
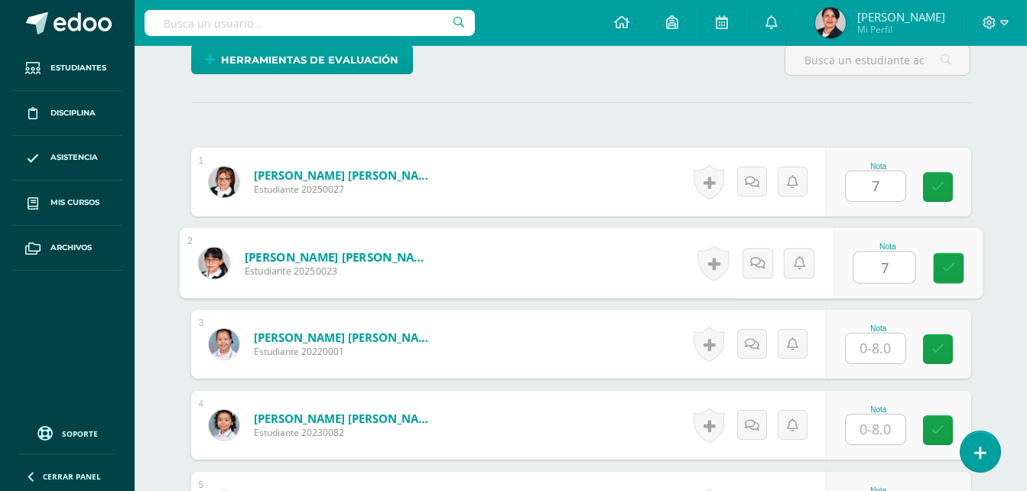
type input "7"
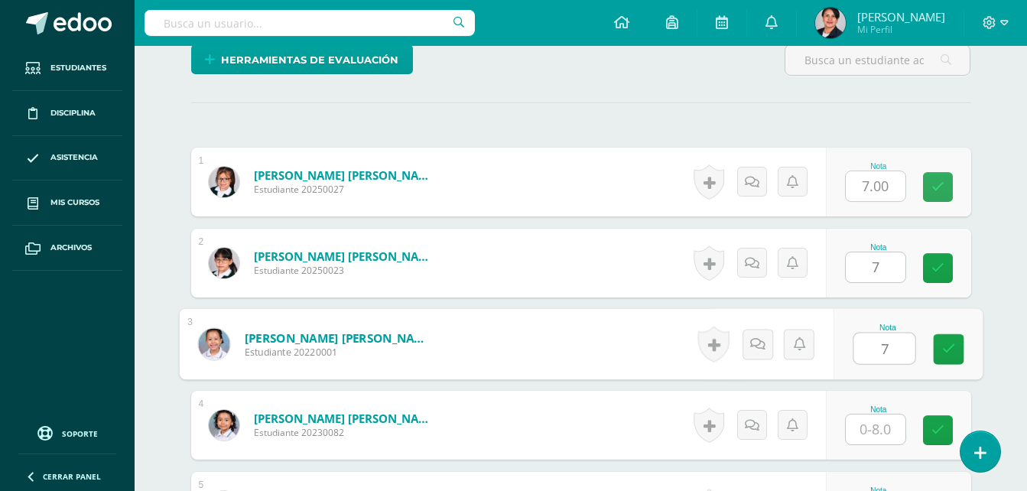
type input "7"
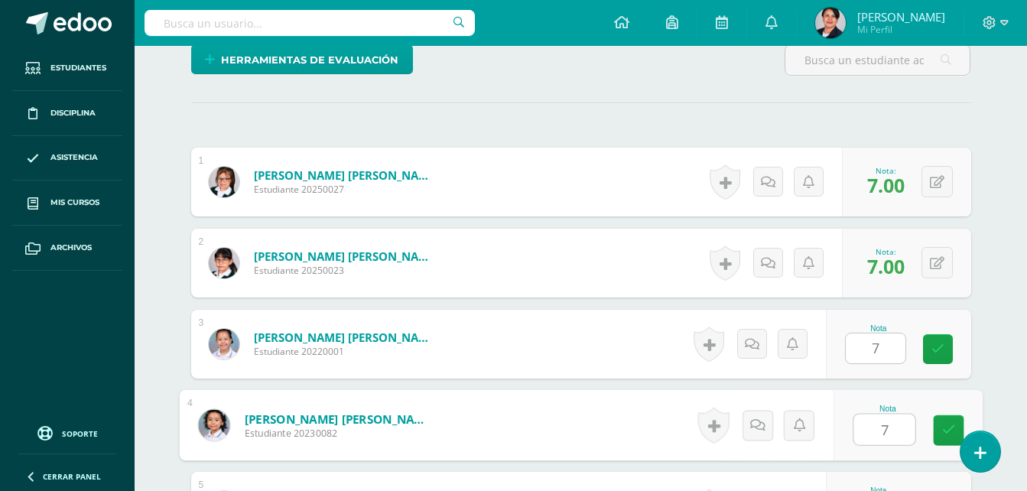
type input "7"
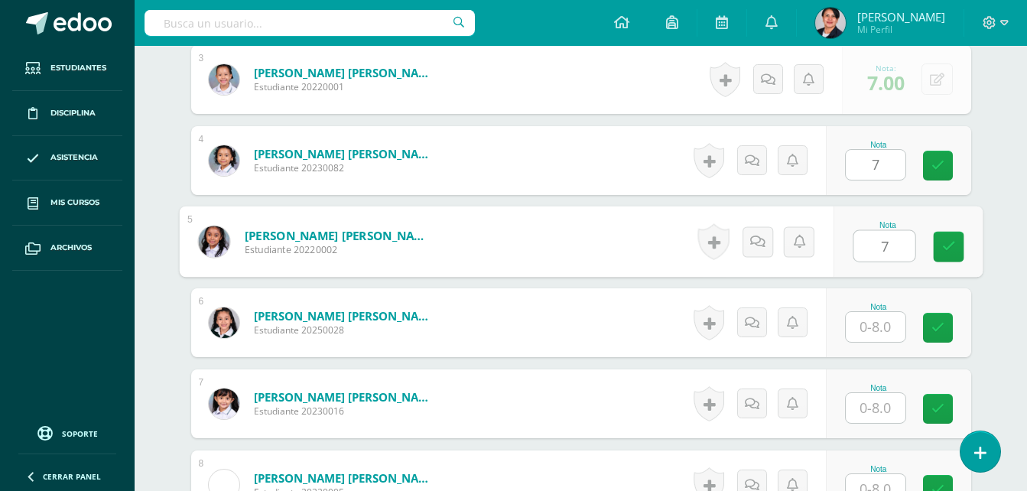
type input "7"
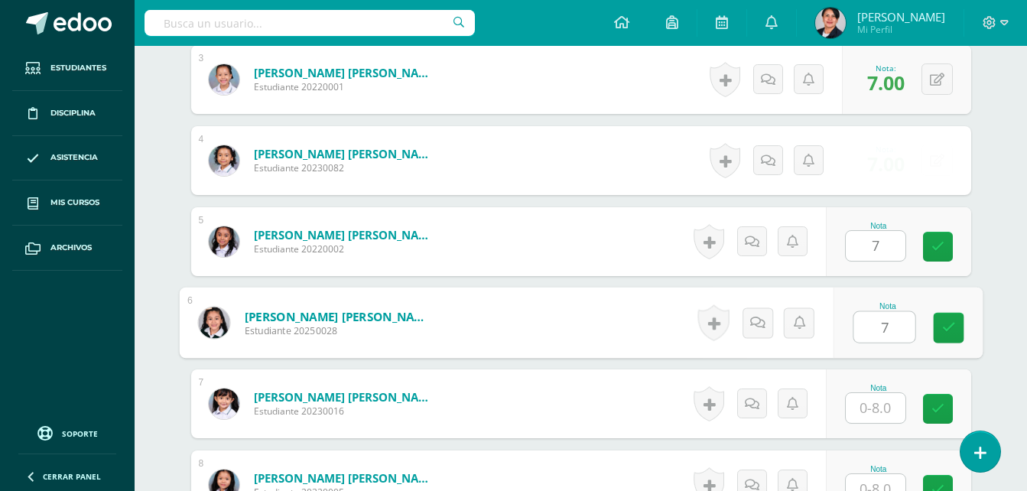
type input "7"
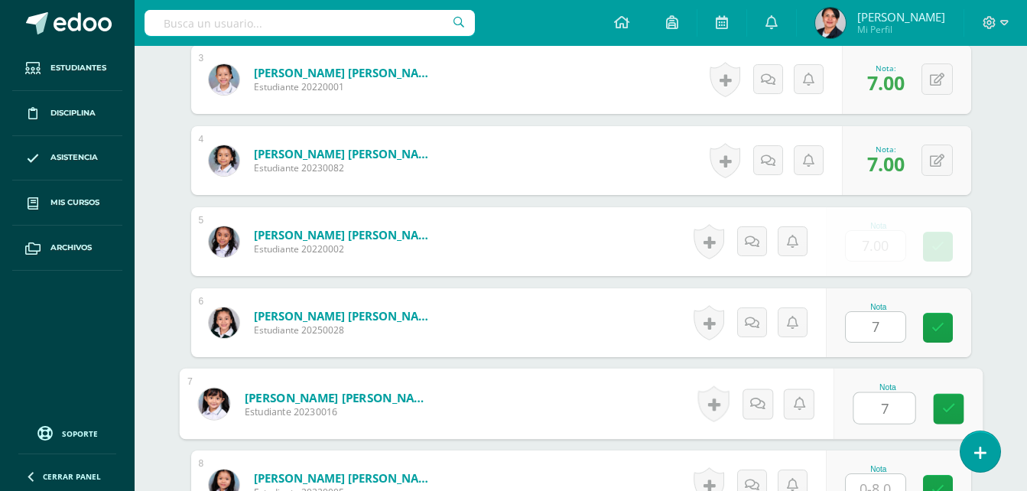
type input "7"
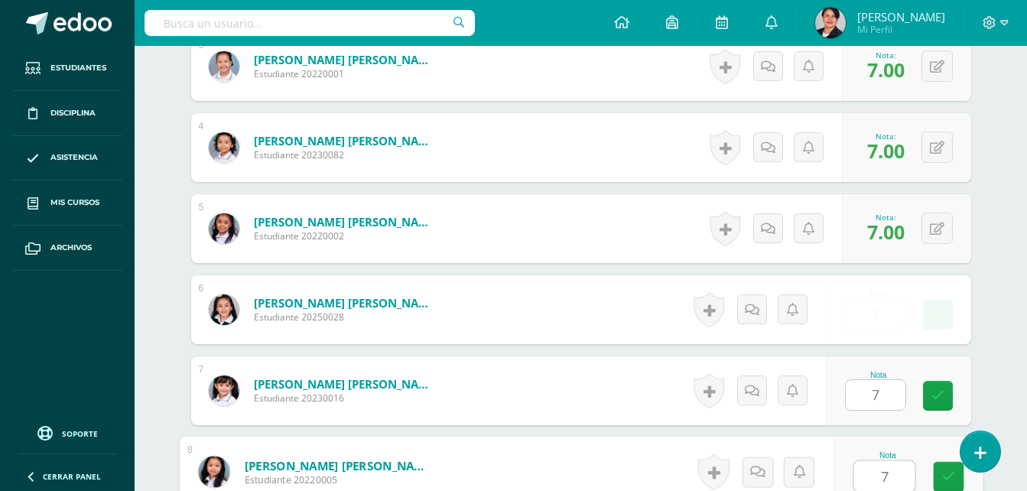
type input "7"
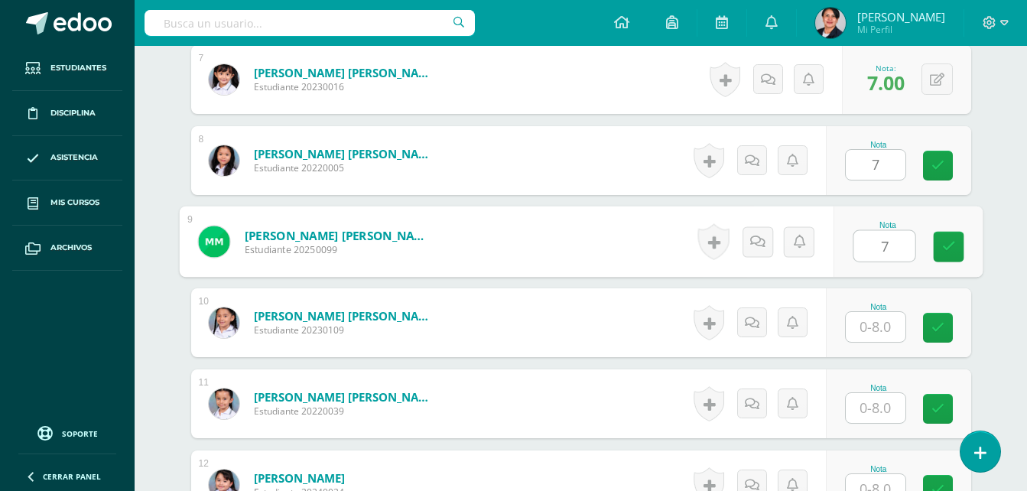
type input "7"
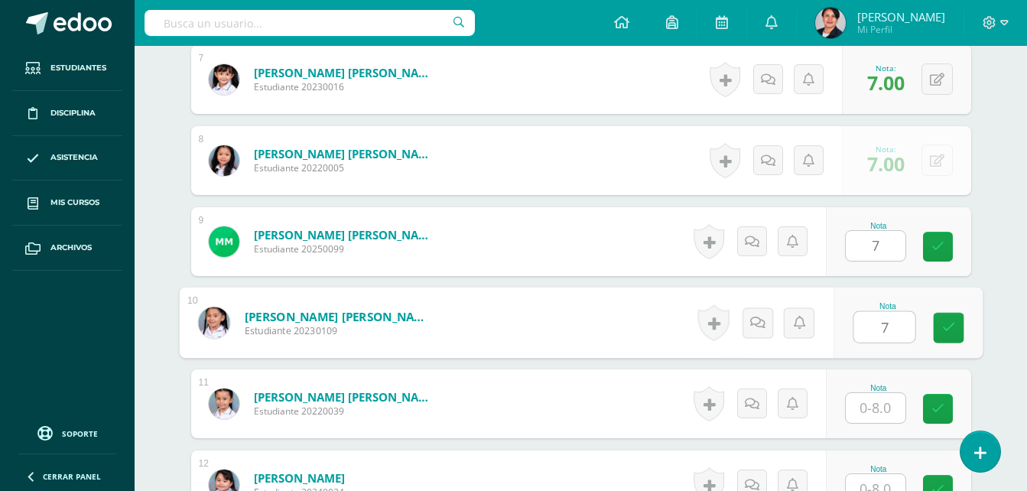
type input "7"
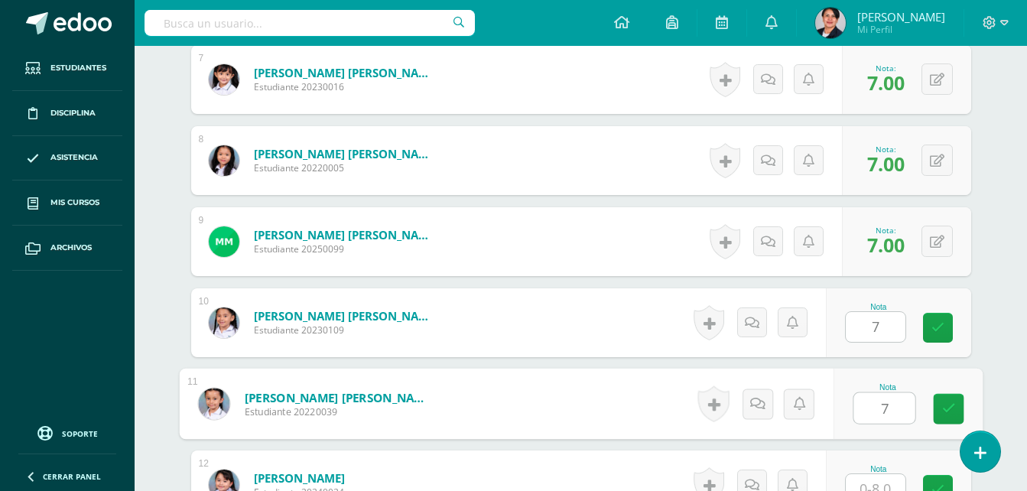
type input "7"
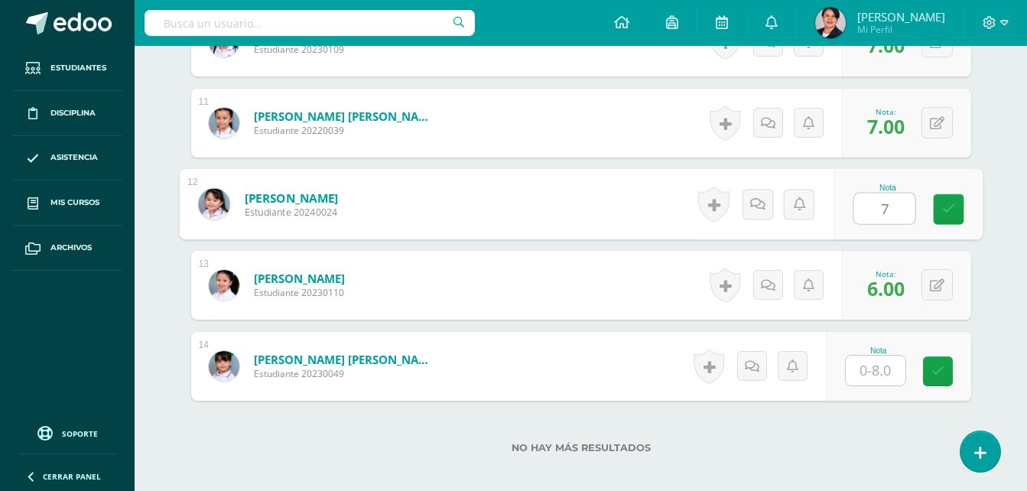
scroll to position [1291, 0]
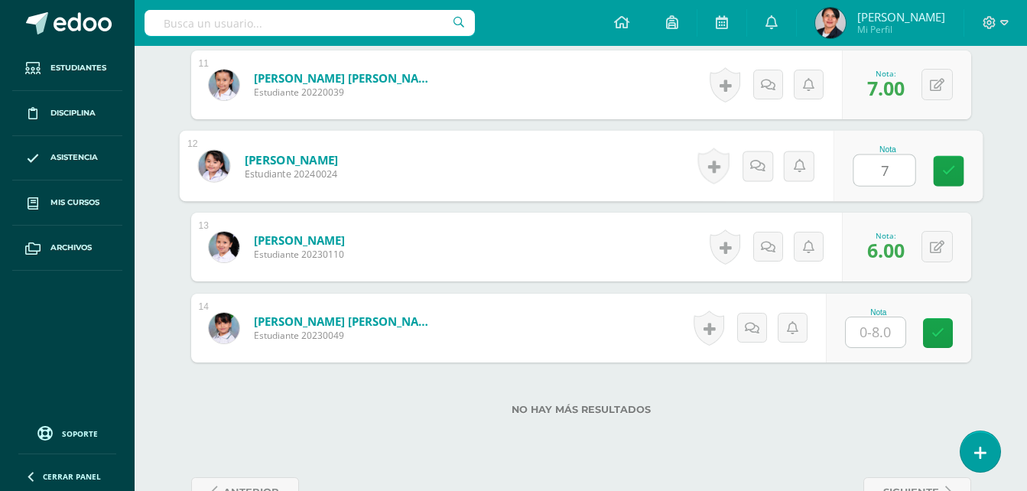
type input "7"
click at [887, 330] on input "text" at bounding box center [876, 332] width 60 height 30
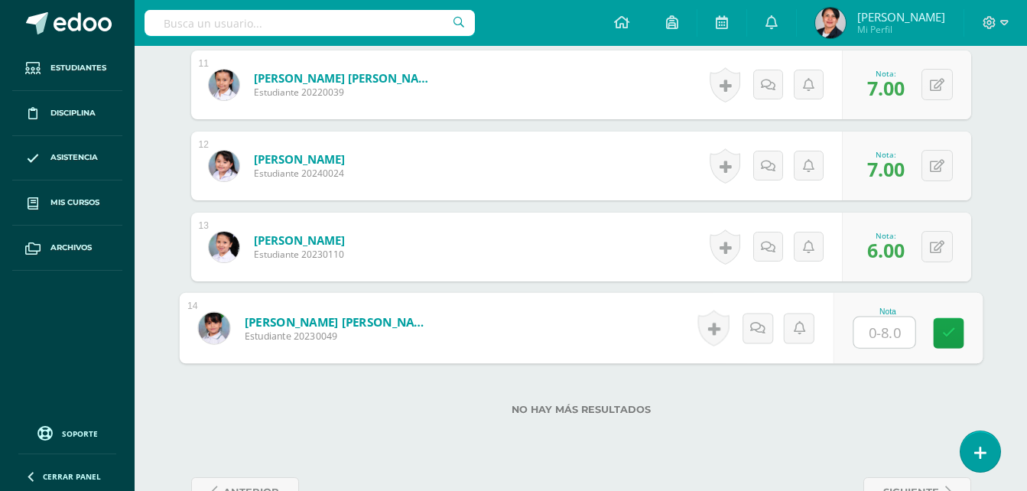
type input "7"
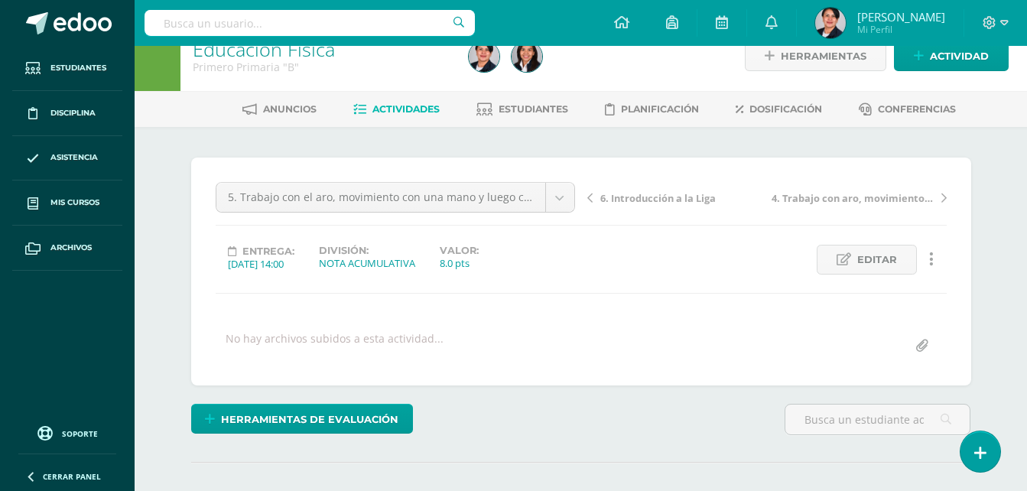
scroll to position [0, 0]
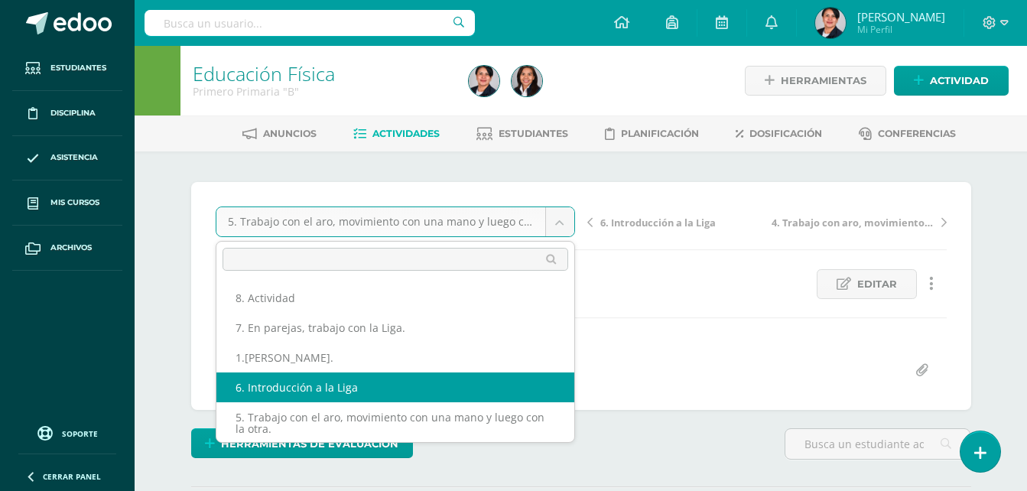
select select "/dashboard/teacher/grade-activity/108222/"
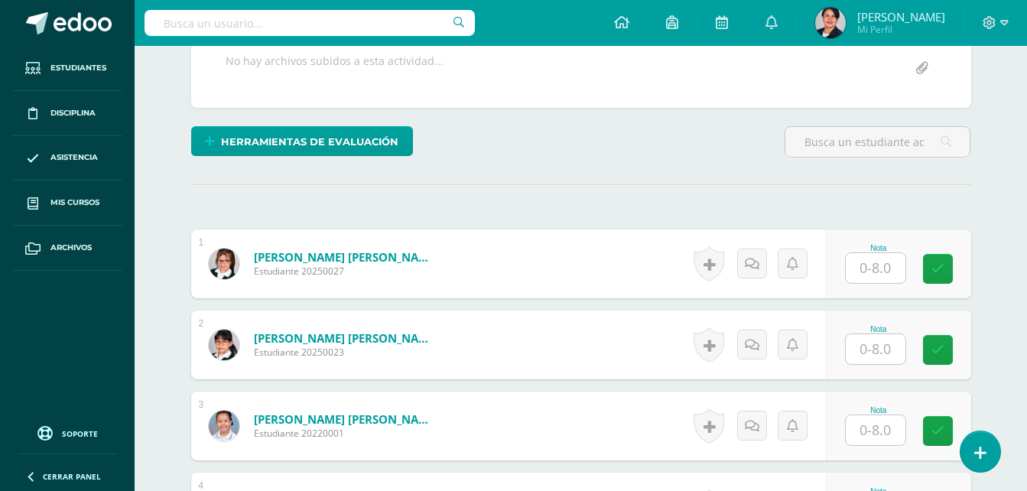
scroll to position [307, 0]
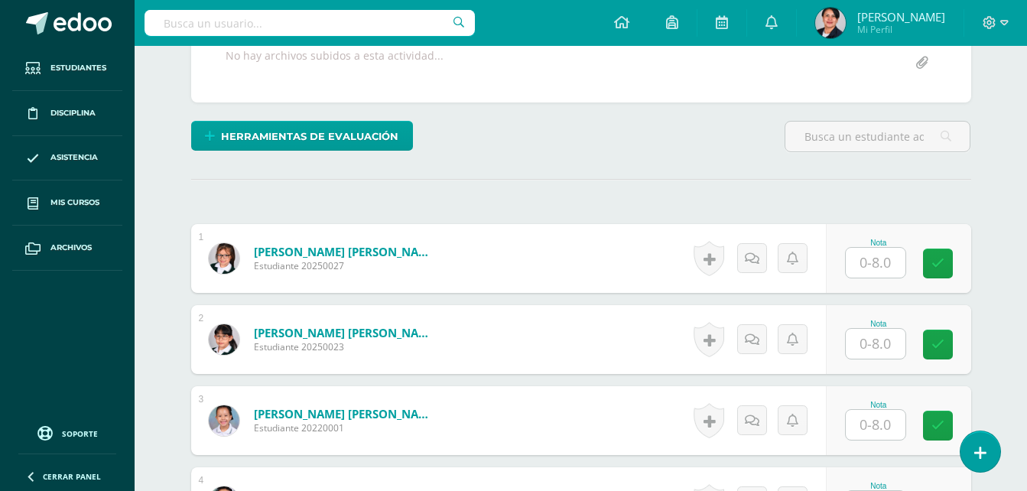
click at [897, 261] on input "text" at bounding box center [876, 263] width 60 height 30
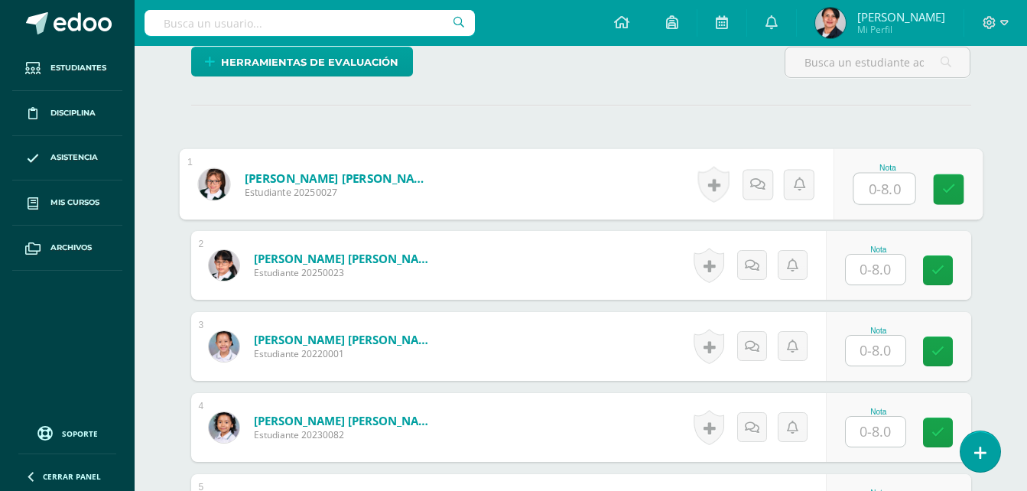
scroll to position [384, 0]
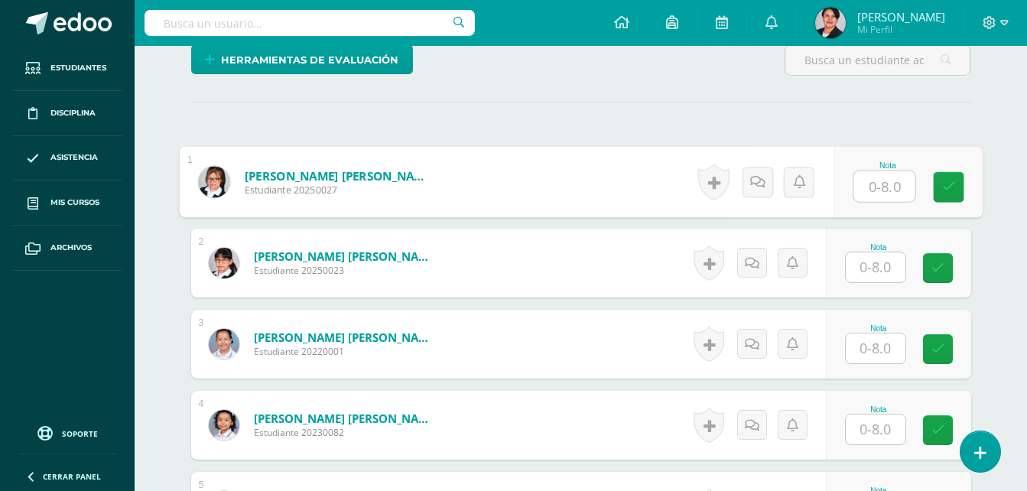
click at [901, 185] on input "text" at bounding box center [883, 186] width 61 height 31
type input "8"
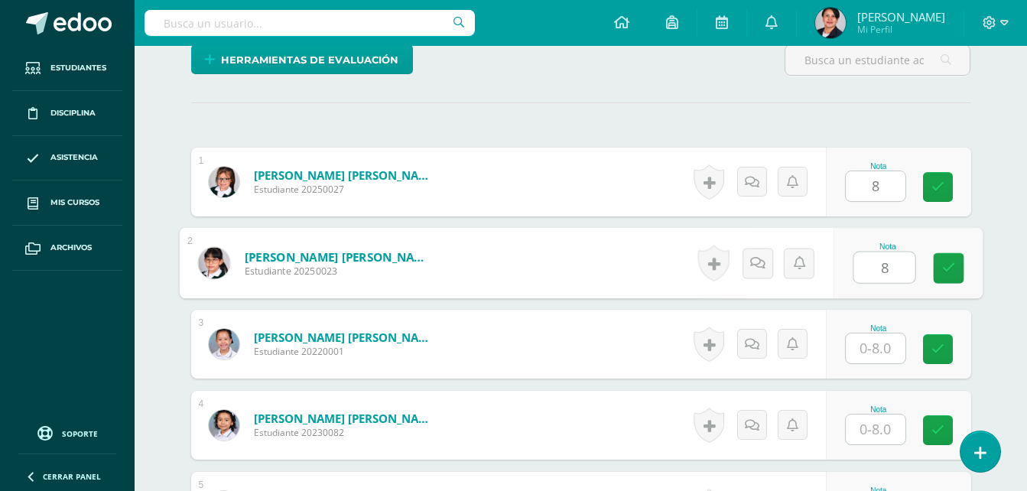
type input "8"
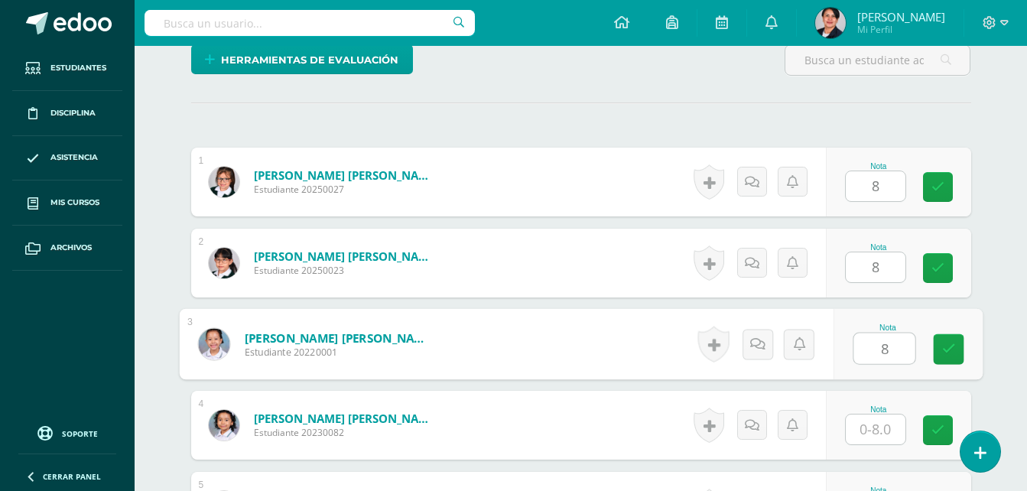
type input "8"
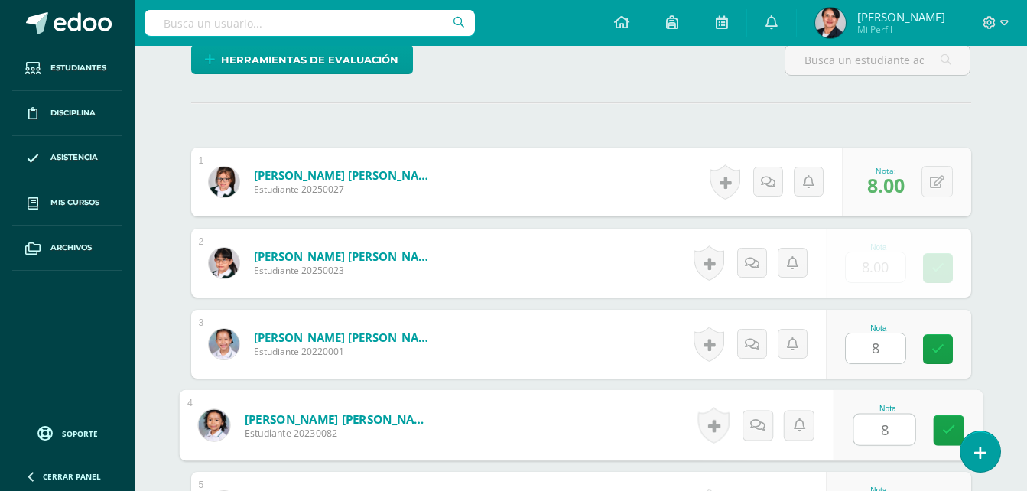
type input "8"
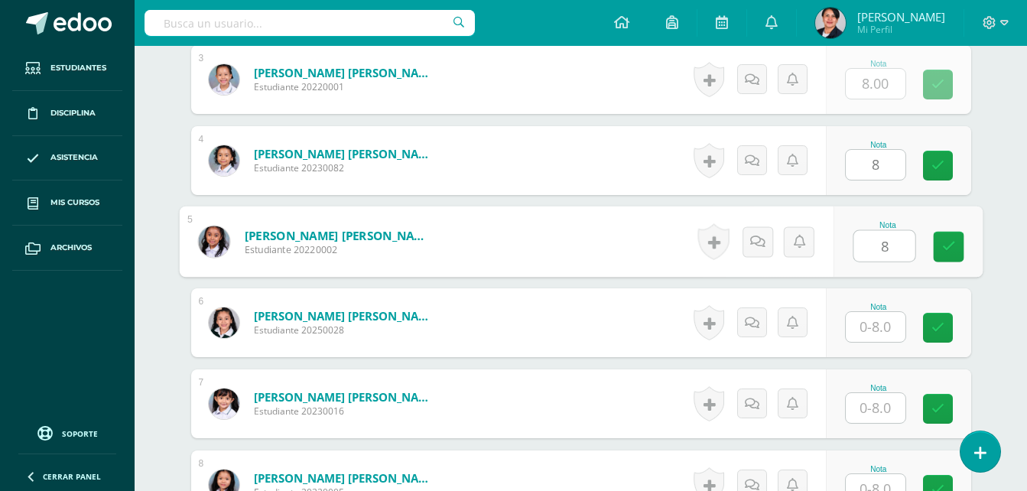
type input "8"
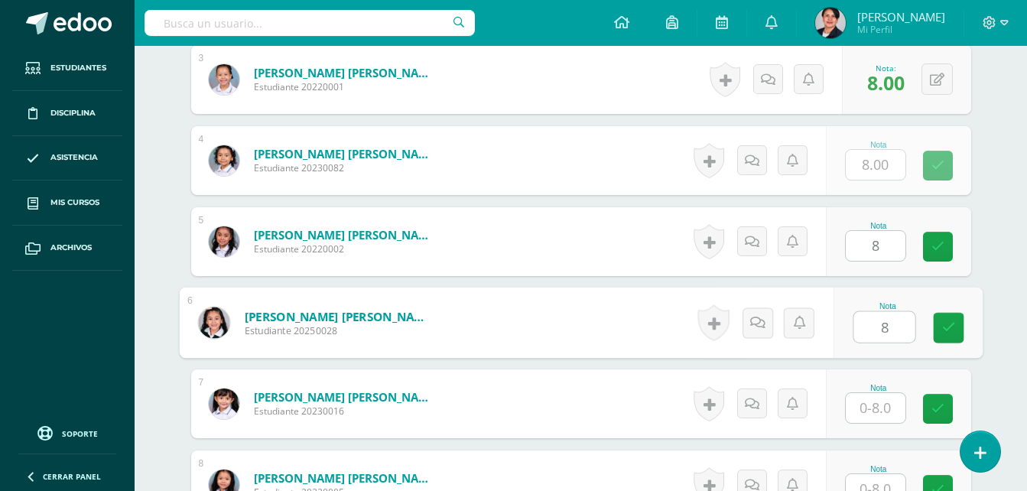
type input "8"
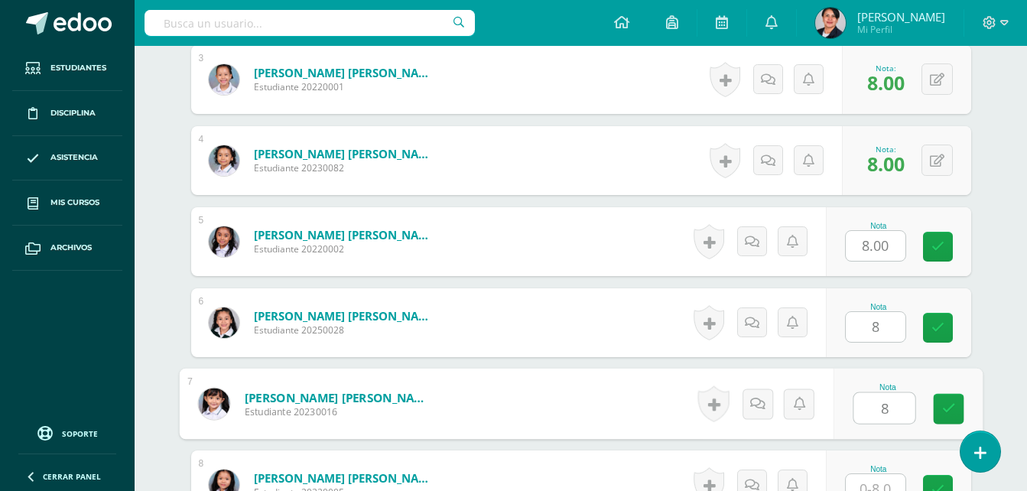
type input "8"
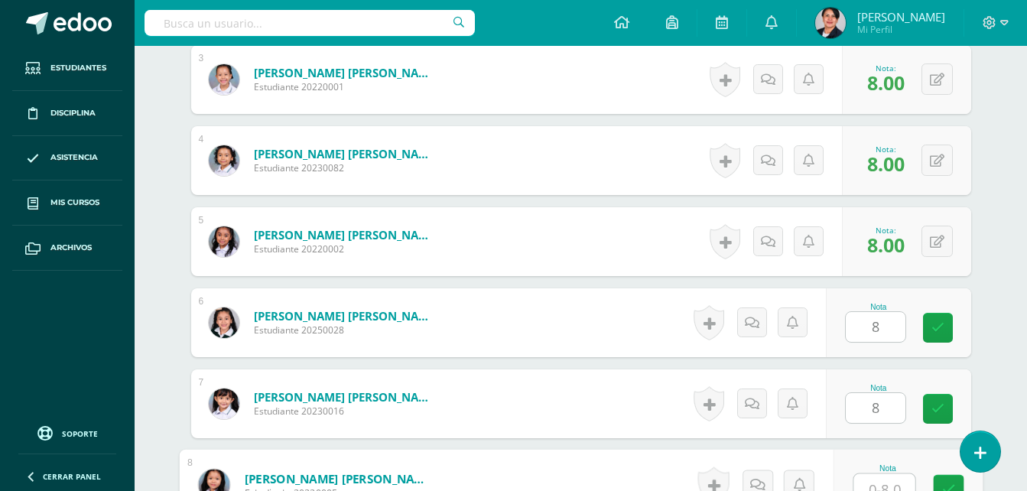
scroll to position [661, 0]
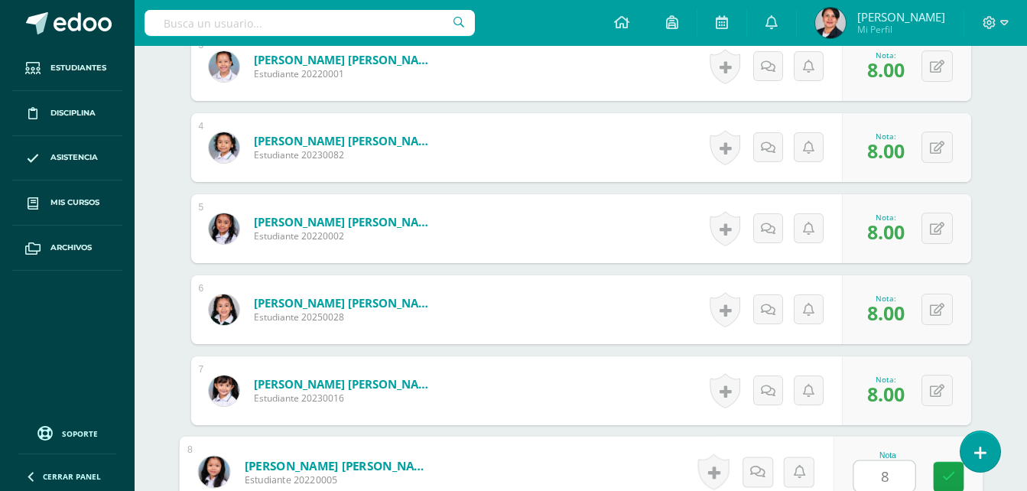
type input "8"
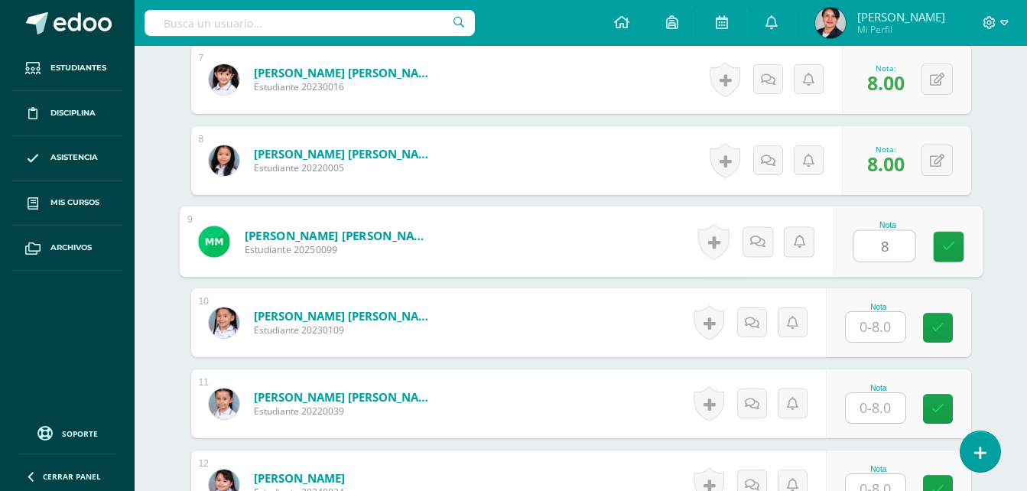
type input "8"
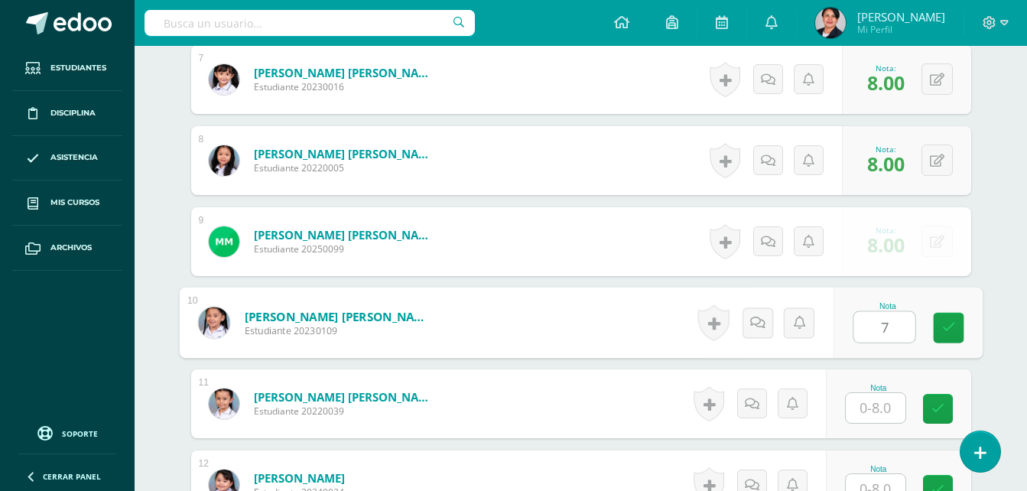
type input "7"
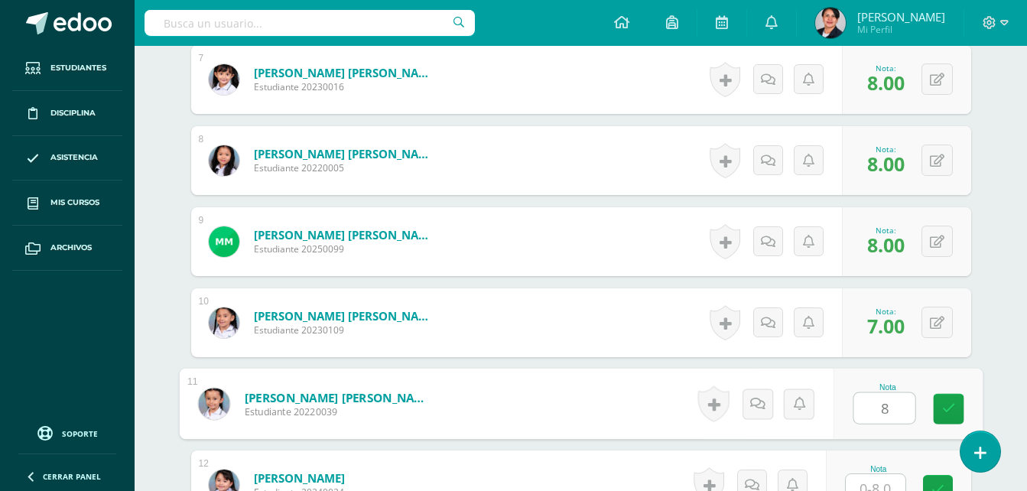
type input "8"
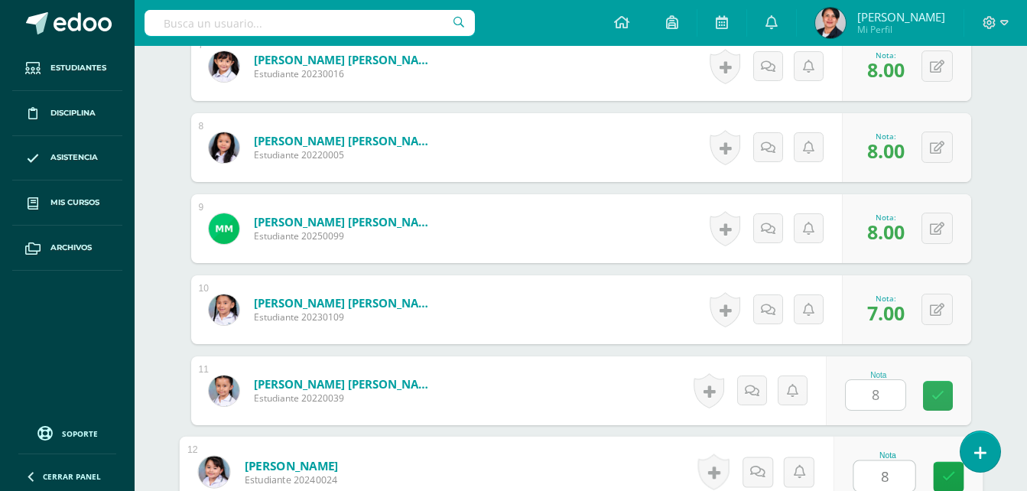
type input "8"
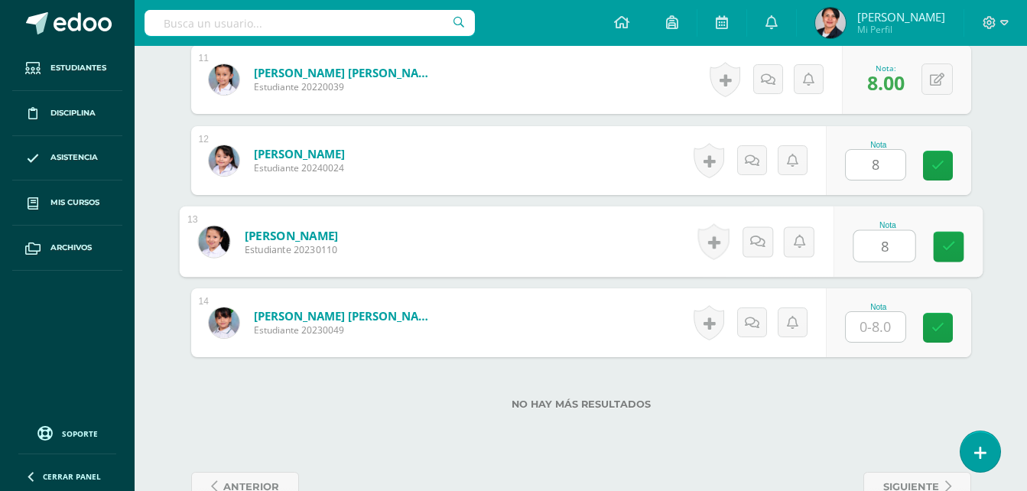
type input "8"
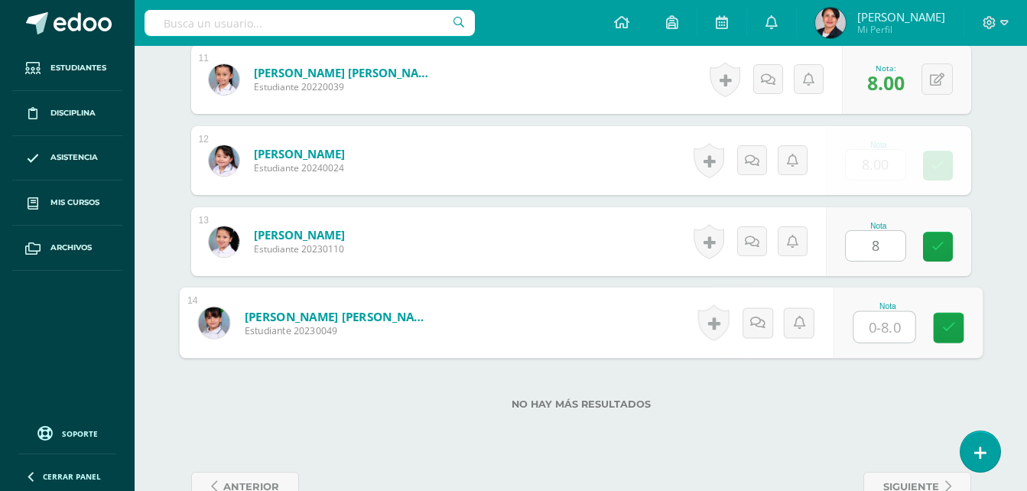
type input "8"
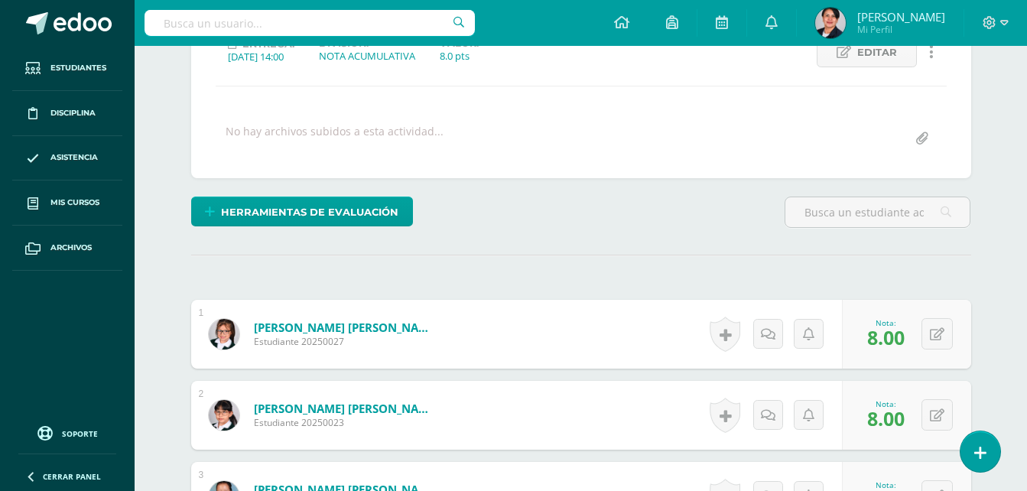
scroll to position [73, 0]
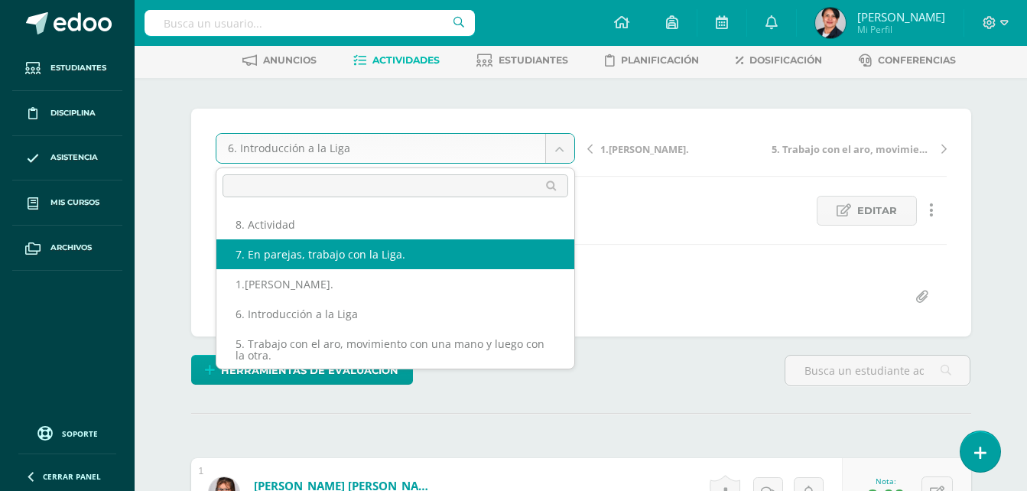
select select "/dashboard/teacher/grade-activity/108226/"
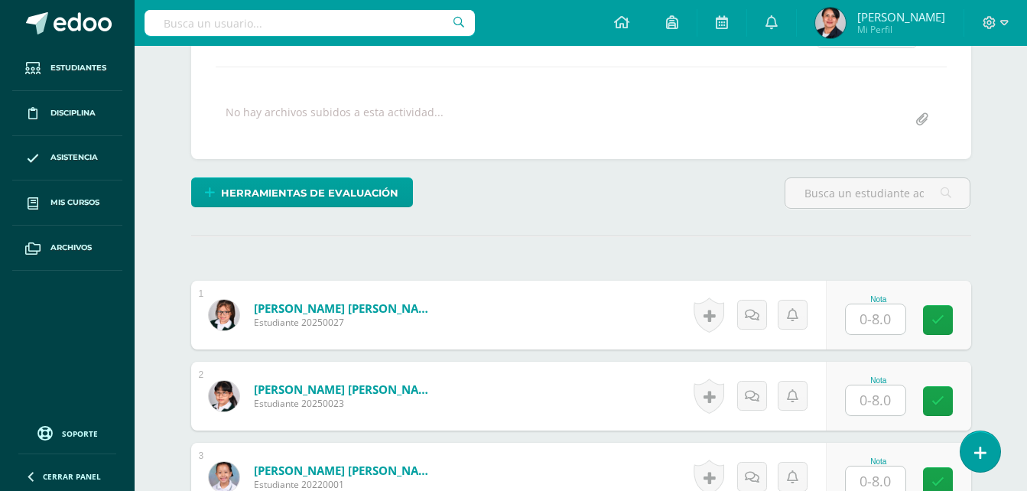
scroll to position [307, 0]
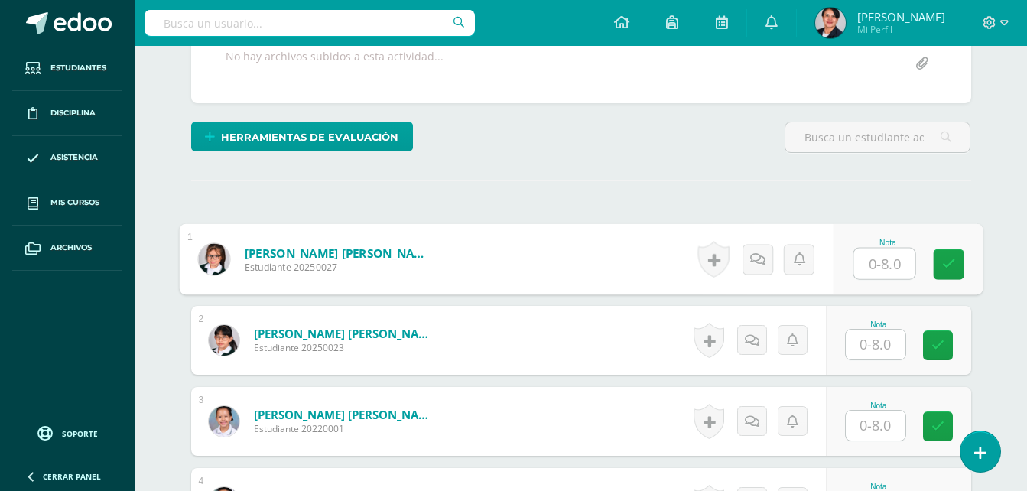
click at [881, 258] on input "text" at bounding box center [883, 263] width 61 height 31
type input "8"
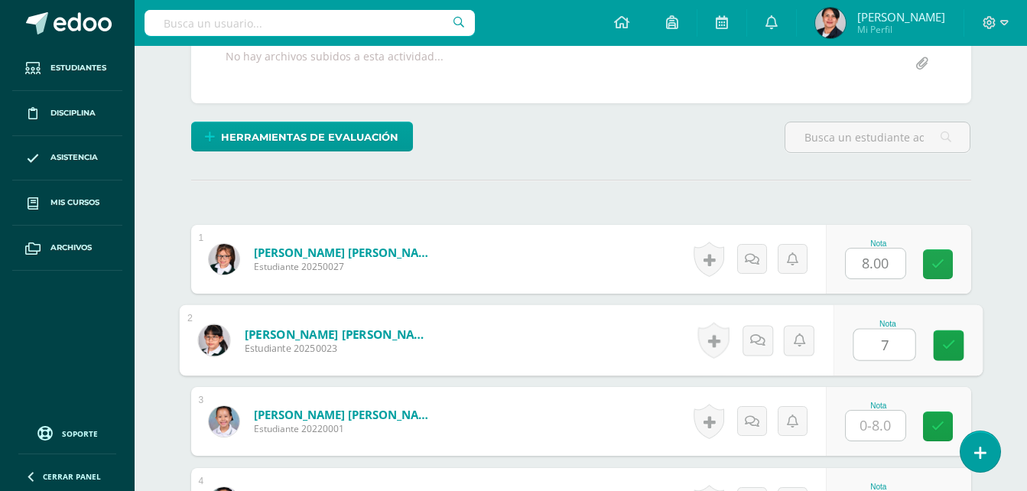
type input "7"
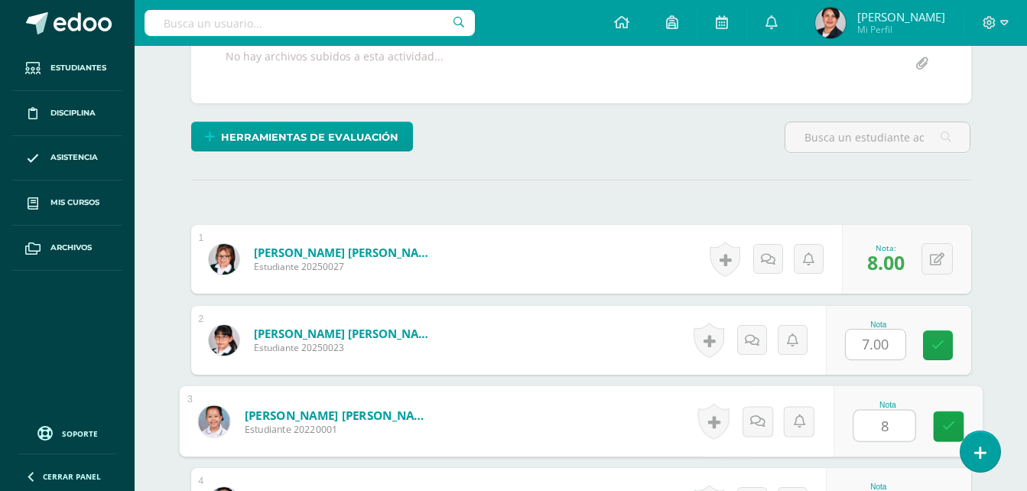
type input "8"
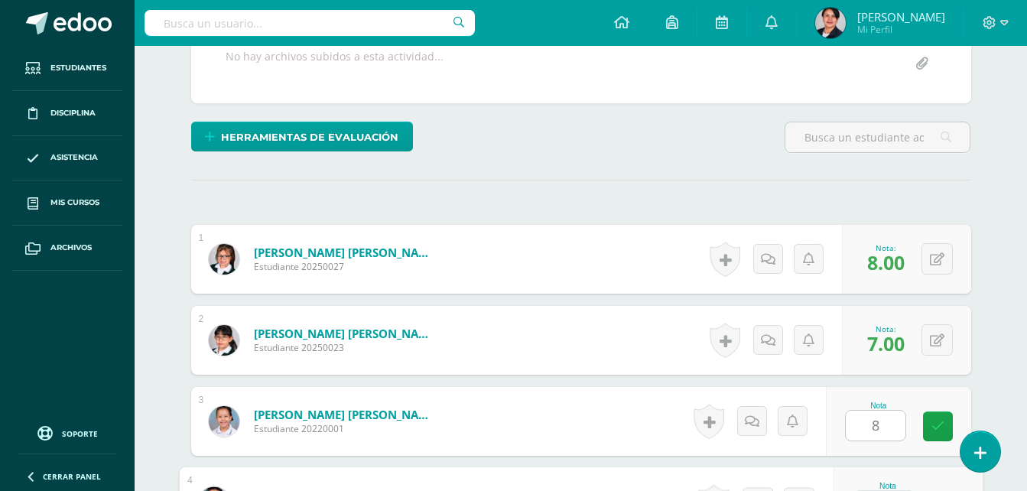
scroll to position [567, 0]
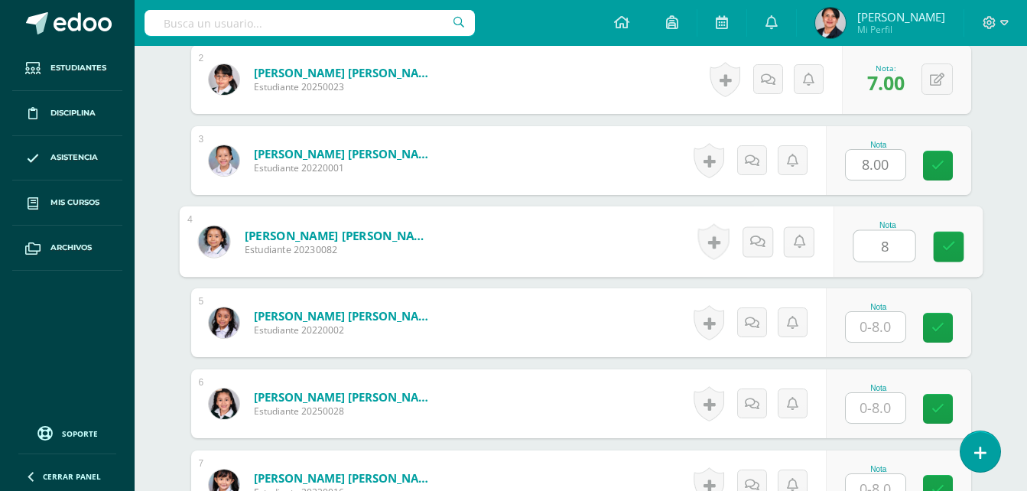
type input "8"
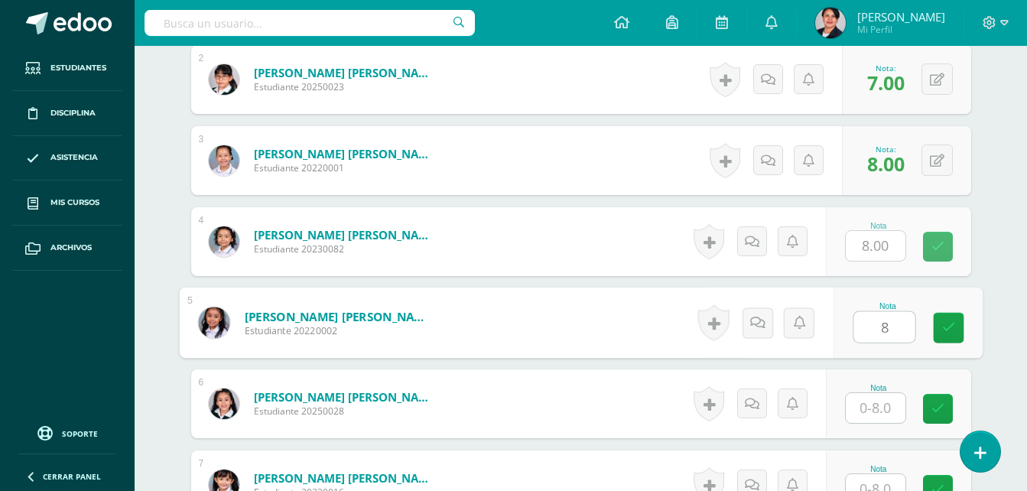
type input "8"
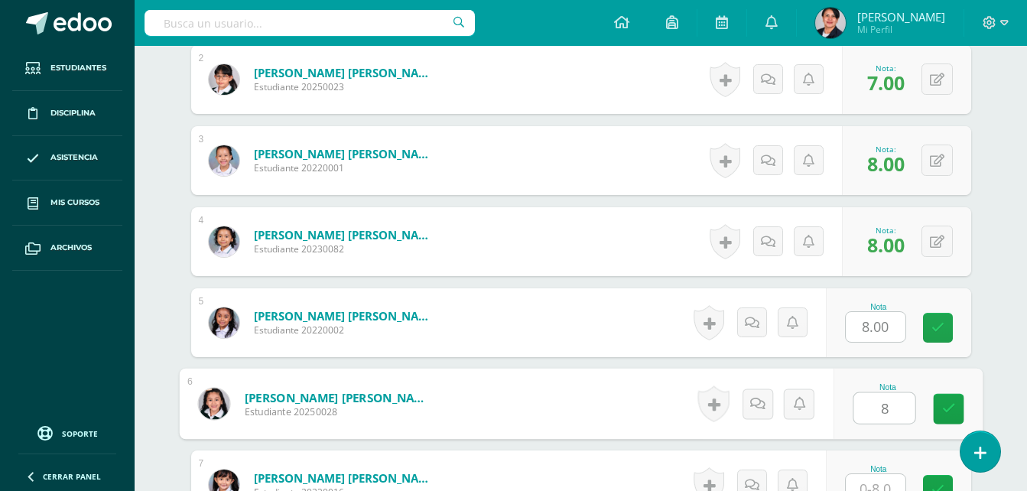
type input "8"
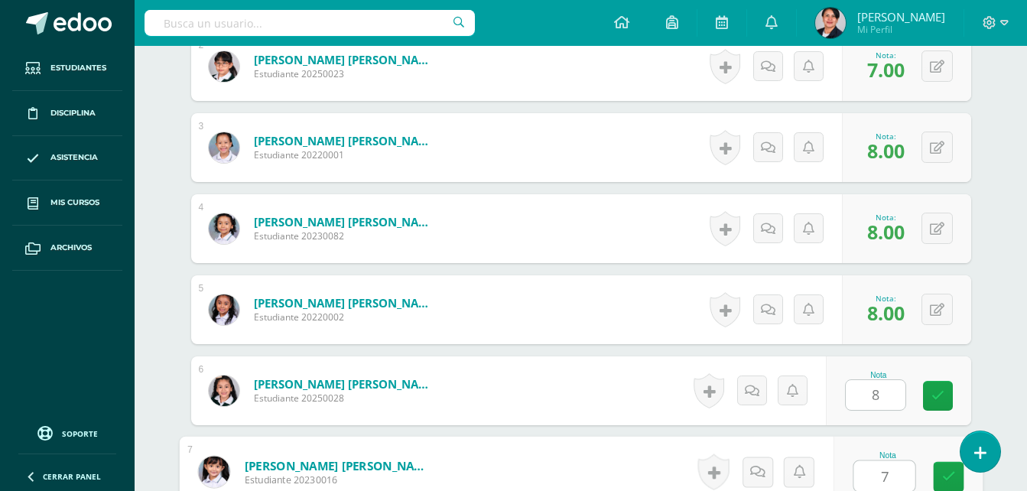
type input "7"
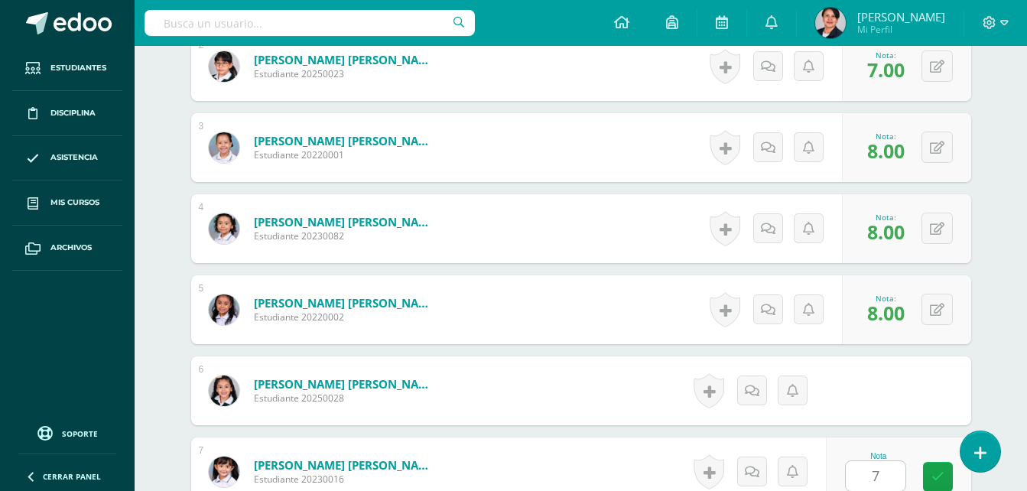
scroll to position [891, 0]
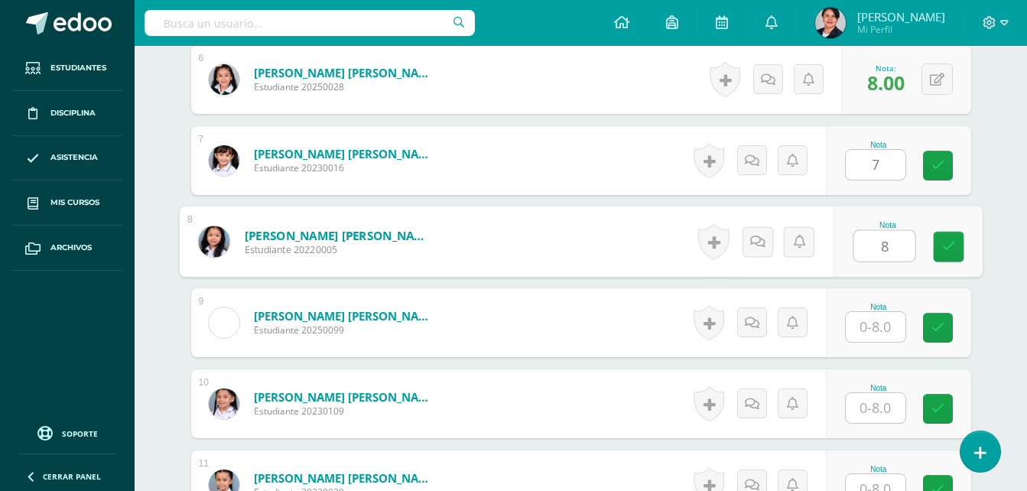
type input "8"
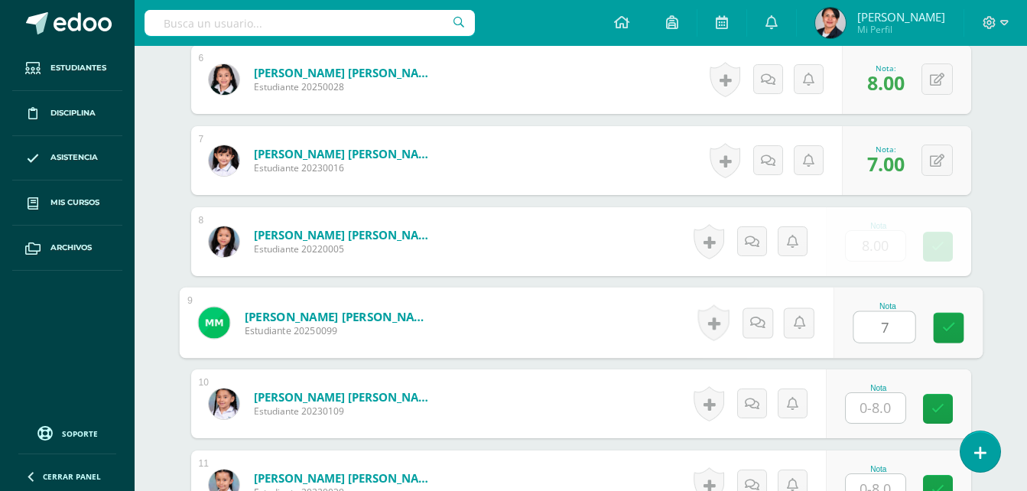
type input "7"
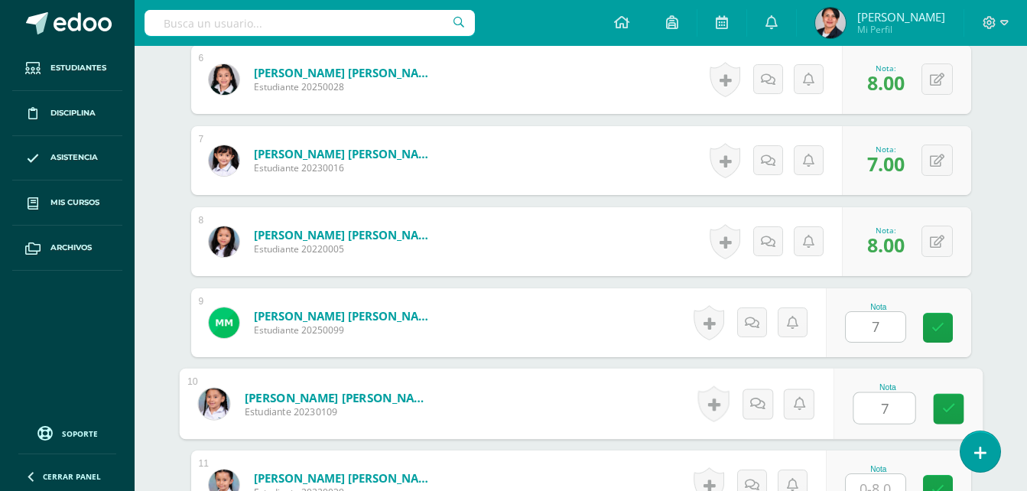
type input "7"
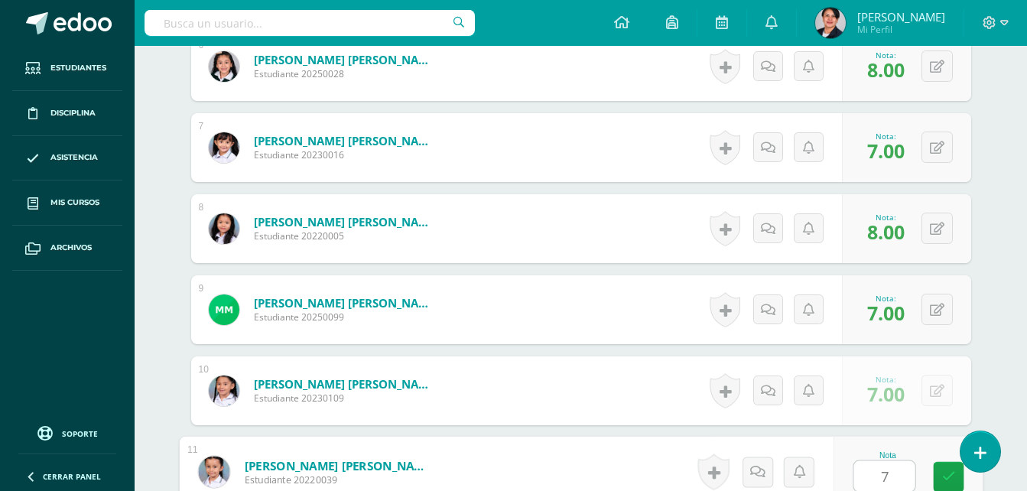
type input "7"
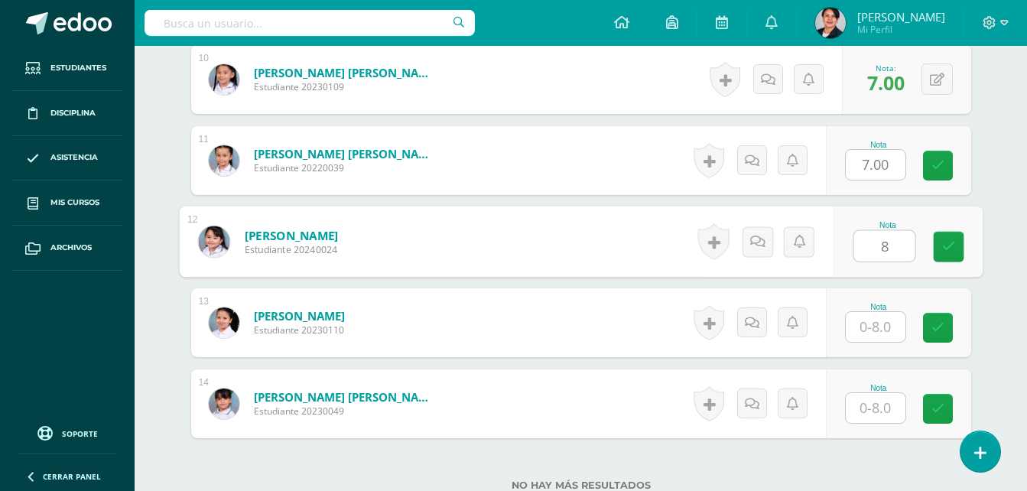
type input "8"
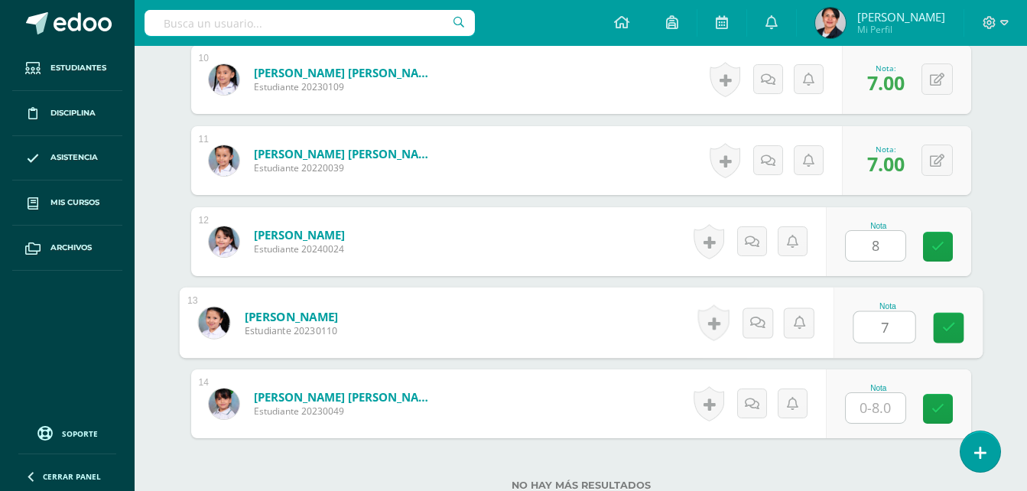
type input "7"
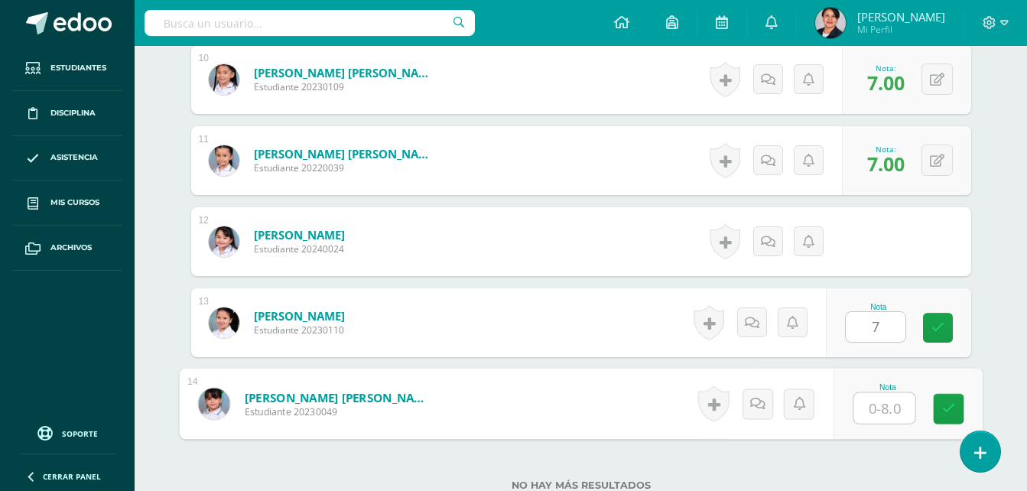
type input "8"
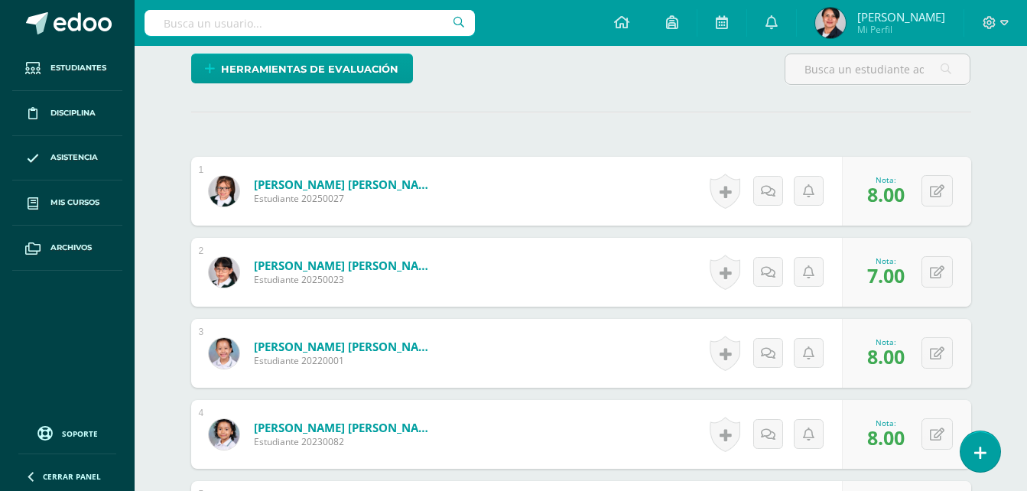
scroll to position [69, 0]
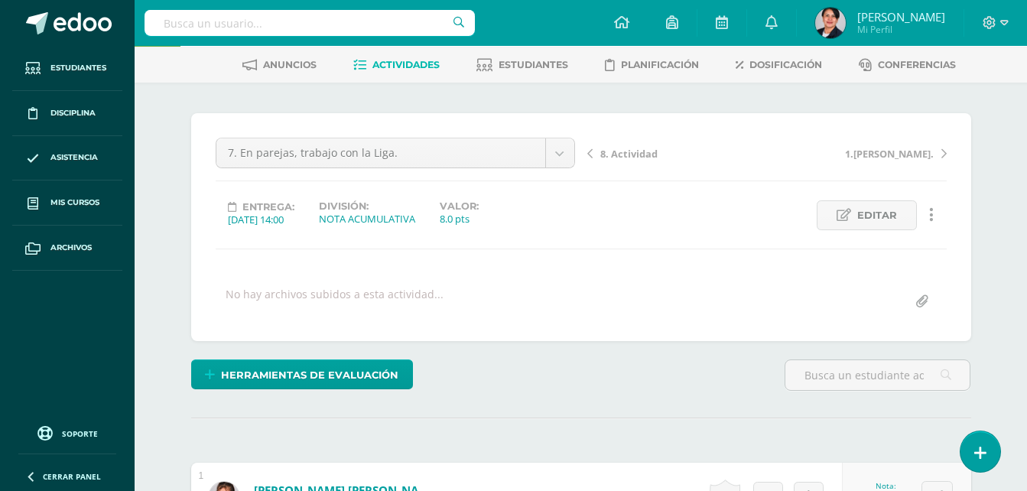
click at [404, 62] on span "Actividades" at bounding box center [405, 64] width 67 height 11
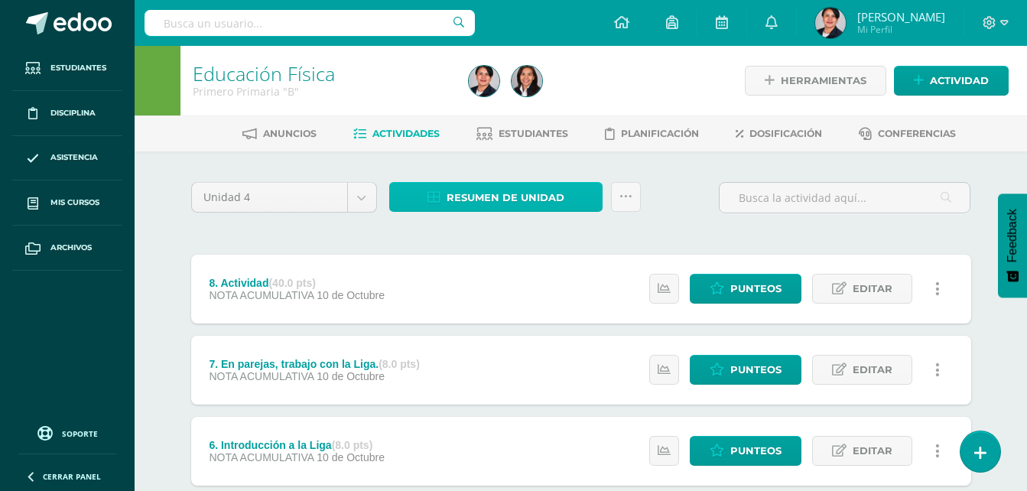
click at [472, 200] on span "Resumen de unidad" at bounding box center [505, 197] width 118 height 28
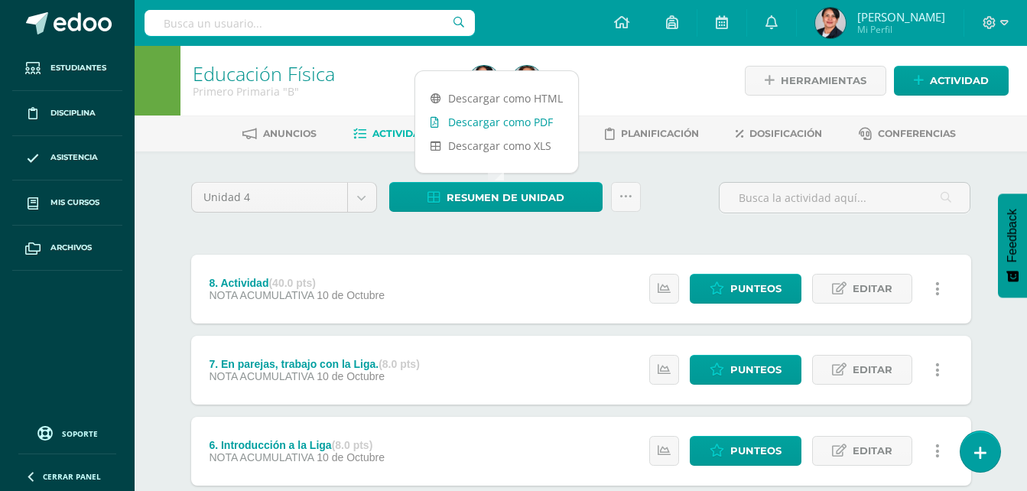
click at [483, 121] on link "Descargar como PDF" at bounding box center [496, 122] width 163 height 24
click at [474, 115] on link "Descargar como PDF" at bounding box center [496, 122] width 163 height 24
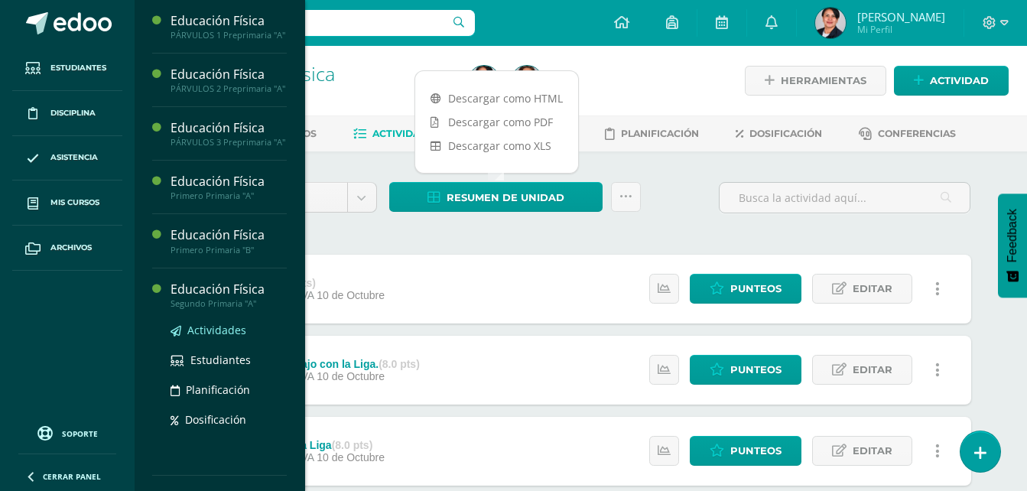
click at [206, 337] on span "Actividades" at bounding box center [216, 330] width 59 height 15
